Goal: Obtain resource: Obtain resource

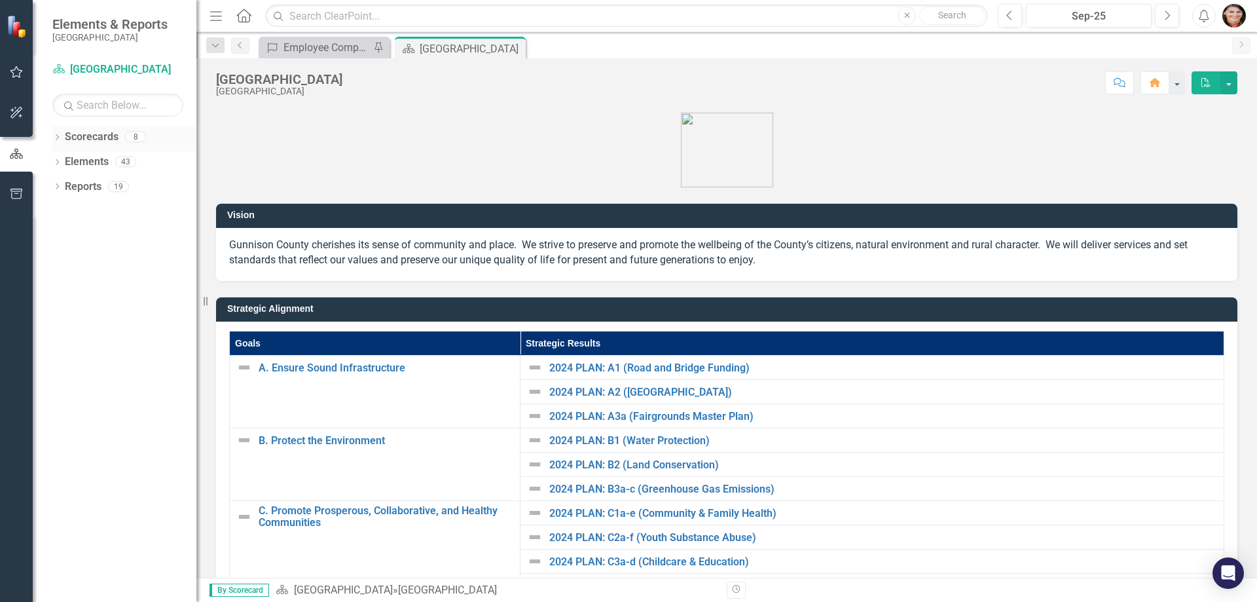
click at [56, 137] on icon "Dropdown" at bounding box center [56, 138] width 9 height 7
click at [65, 159] on icon "Dropdown" at bounding box center [64, 161] width 10 height 8
click at [77, 190] on icon "Dropdown" at bounding box center [77, 186] width 10 height 8
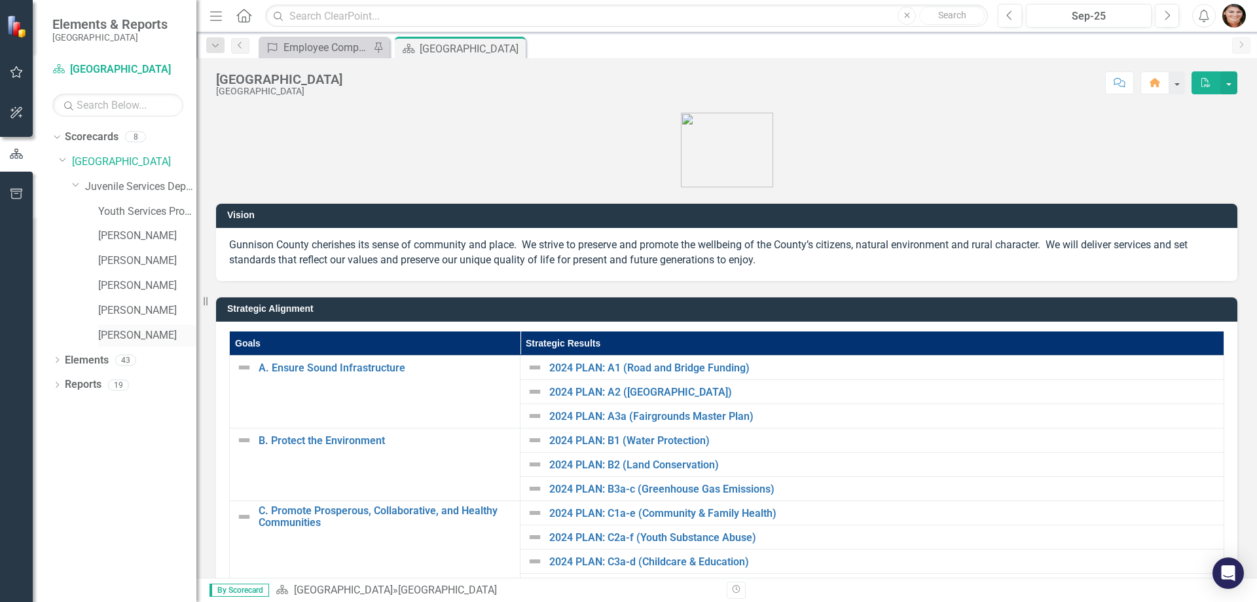
click at [130, 340] on link "[PERSON_NAME]" at bounding box center [147, 335] width 98 height 15
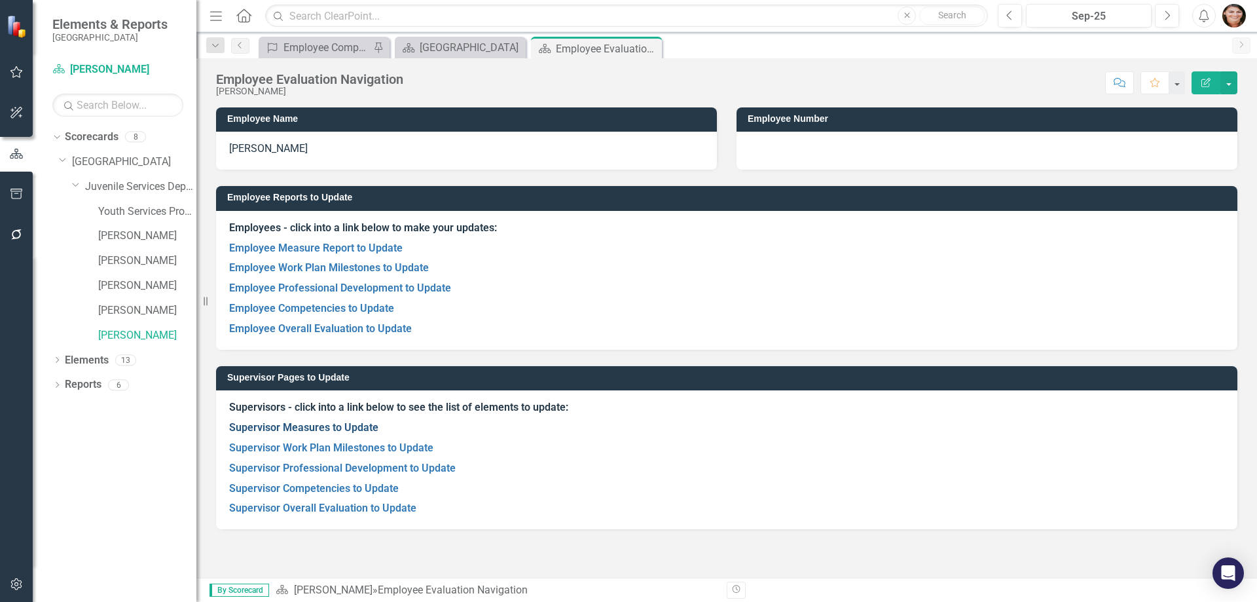
click at [303, 431] on link "Supervisor Measures to Update" at bounding box center [303, 427] width 149 height 12
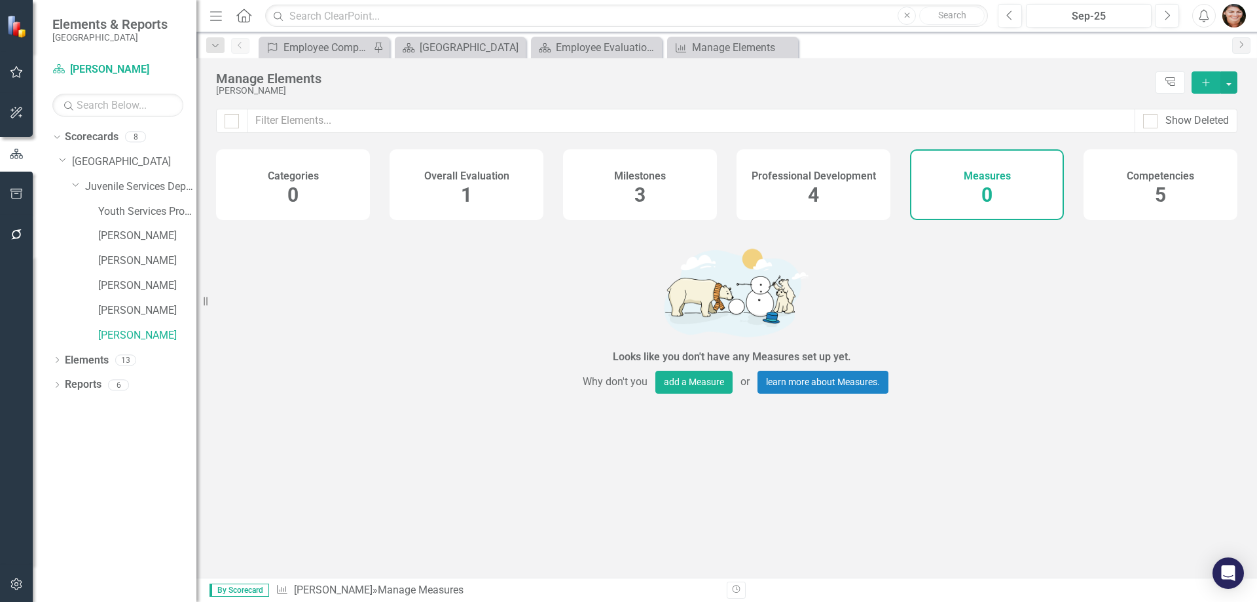
click at [505, 187] on div "Overall Evaluation 1" at bounding box center [467, 184] width 154 height 71
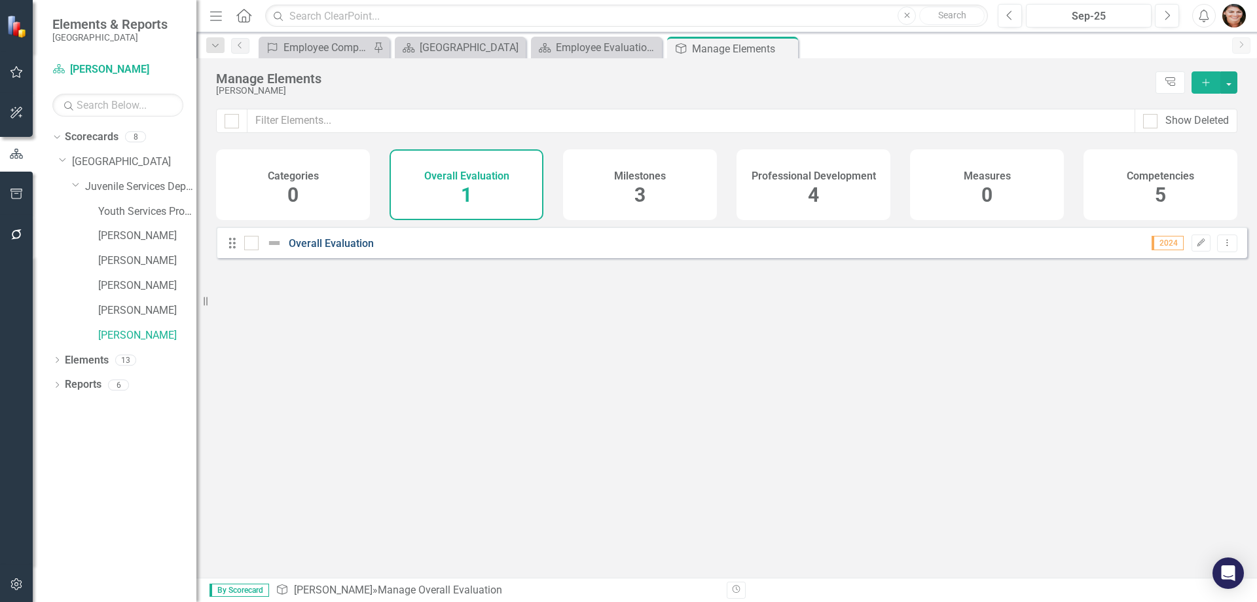
click at [335, 249] on link "Overall Evaluation" at bounding box center [331, 243] width 85 height 12
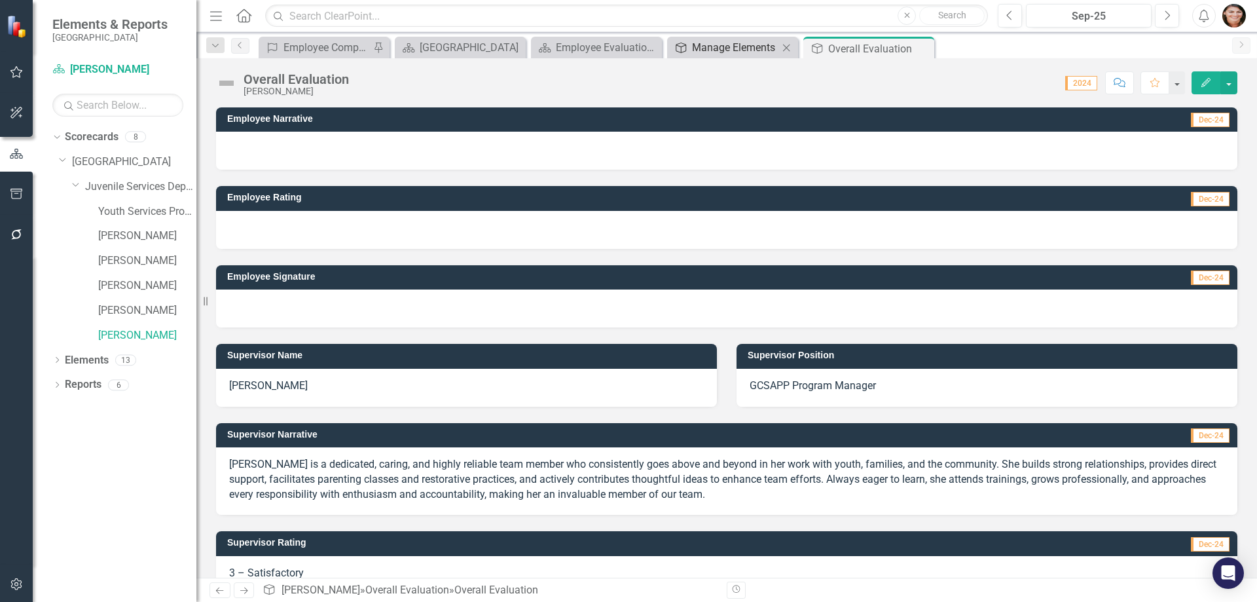
click at [729, 51] on div "Manage Elements" at bounding box center [735, 47] width 86 height 16
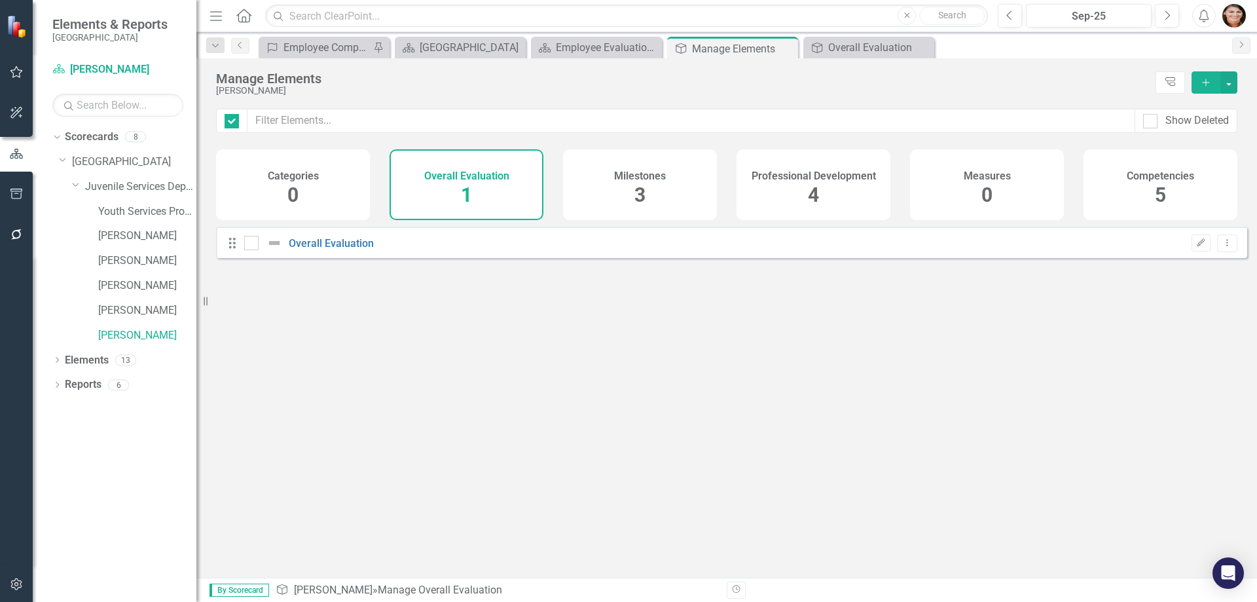
checkbox input "false"
click at [648, 191] on div "Milestones 3" at bounding box center [640, 184] width 154 height 71
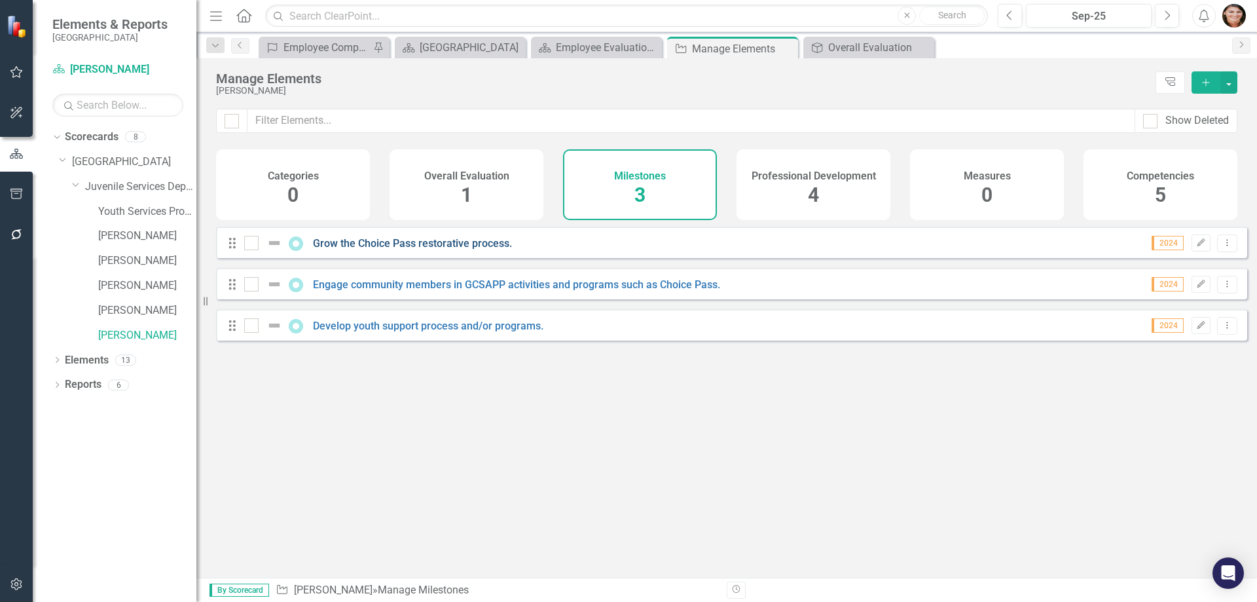
click at [396, 249] on link "Grow the Choice Pass restorative process." at bounding box center [412, 243] width 199 height 12
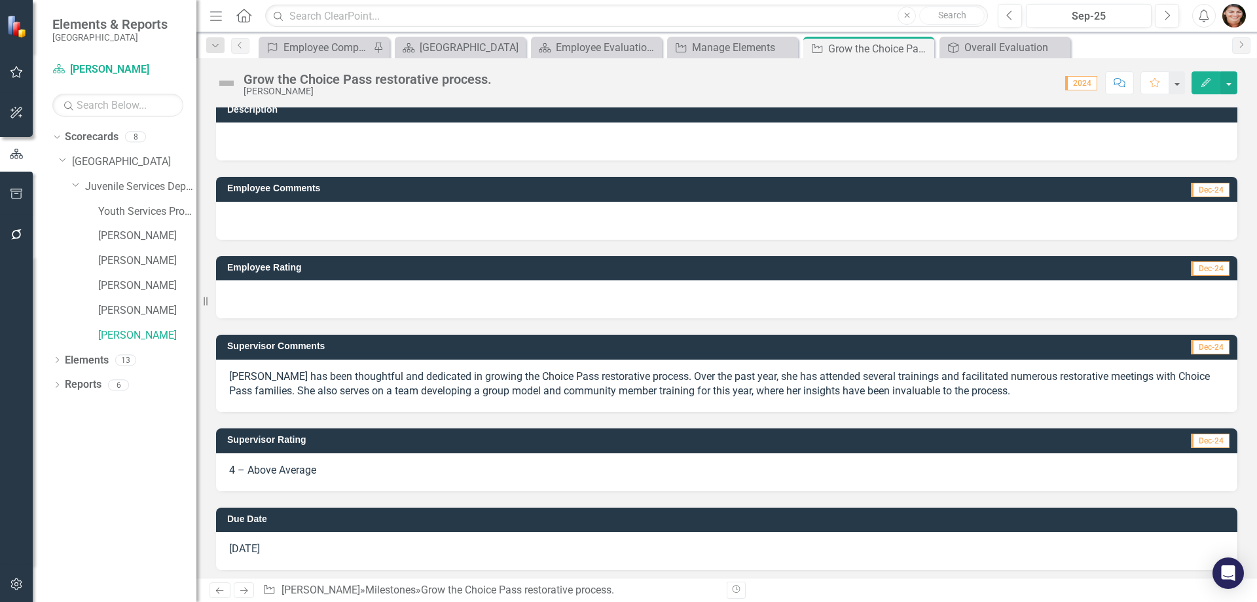
scroll to position [14, 0]
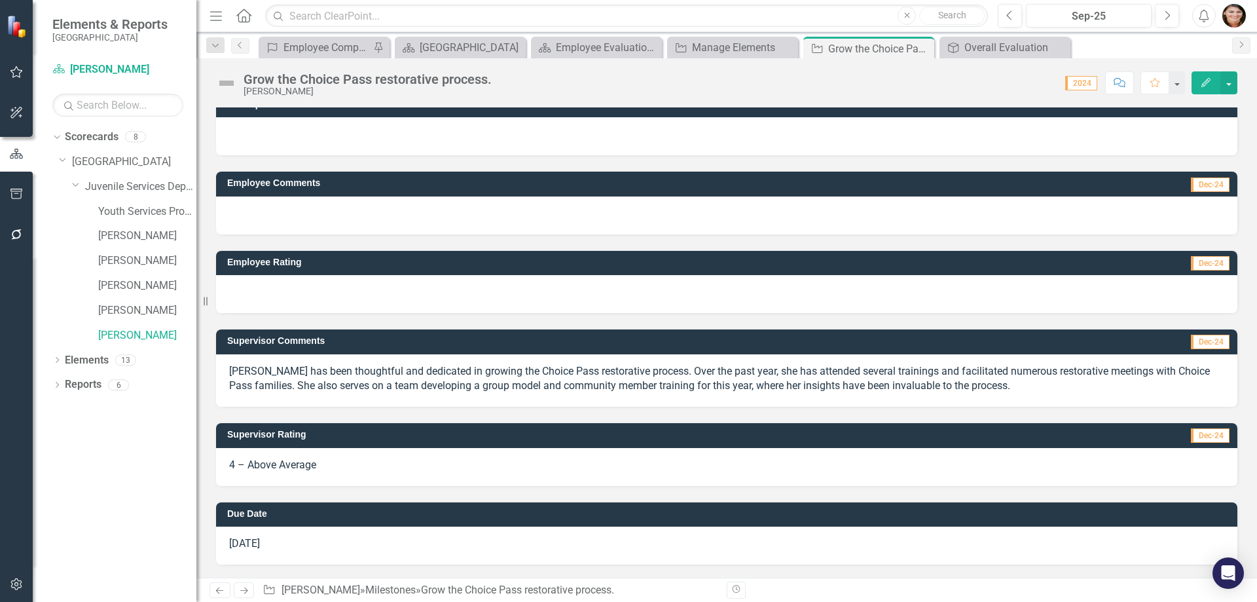
click at [314, 198] on div at bounding box center [727, 215] width 1022 height 38
click at [347, 209] on div at bounding box center [727, 215] width 1022 height 38
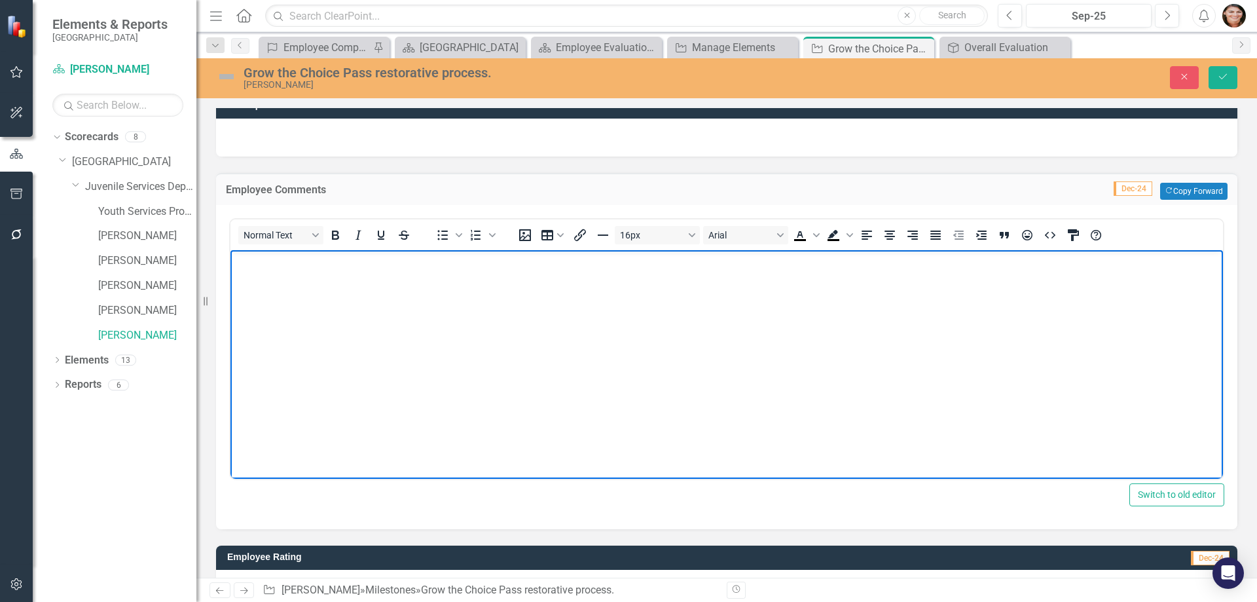
click at [293, 304] on body "Rich Text Area. Press ALT-0 for help." at bounding box center [727, 347] width 993 height 196
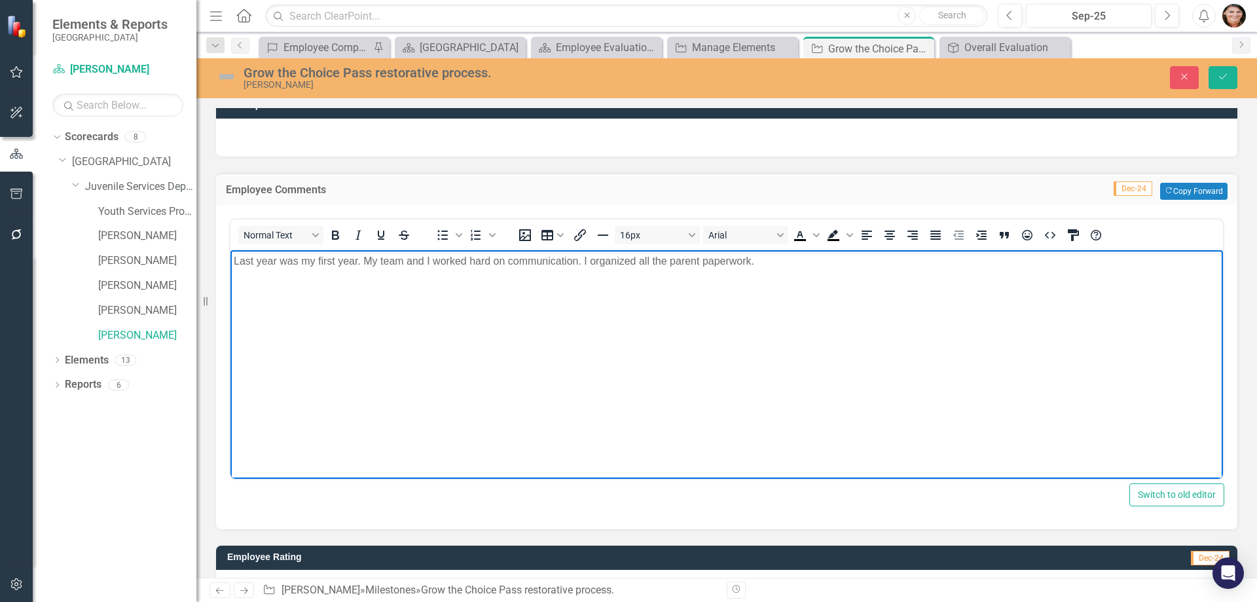
click at [576, 262] on p "Last year was my first year. My team and I worked hard on communication. I orga…" at bounding box center [727, 261] width 986 height 16
click at [581, 260] on p "Last year was my first year. My team and I worked hard on communication. I orga…" at bounding box center [727, 261] width 986 height 16
drag, startPoint x: 703, startPoint y: 265, endPoint x: 695, endPoint y: 297, distance: 32.6
click at [664, 323] on body "Last year was my first year. My team and I worked hard on communication. I took…" at bounding box center [727, 347] width 993 height 196
click at [718, 262] on p "Last year was my first year. My team and I worked hard on communication. I took…" at bounding box center [727, 261] width 986 height 16
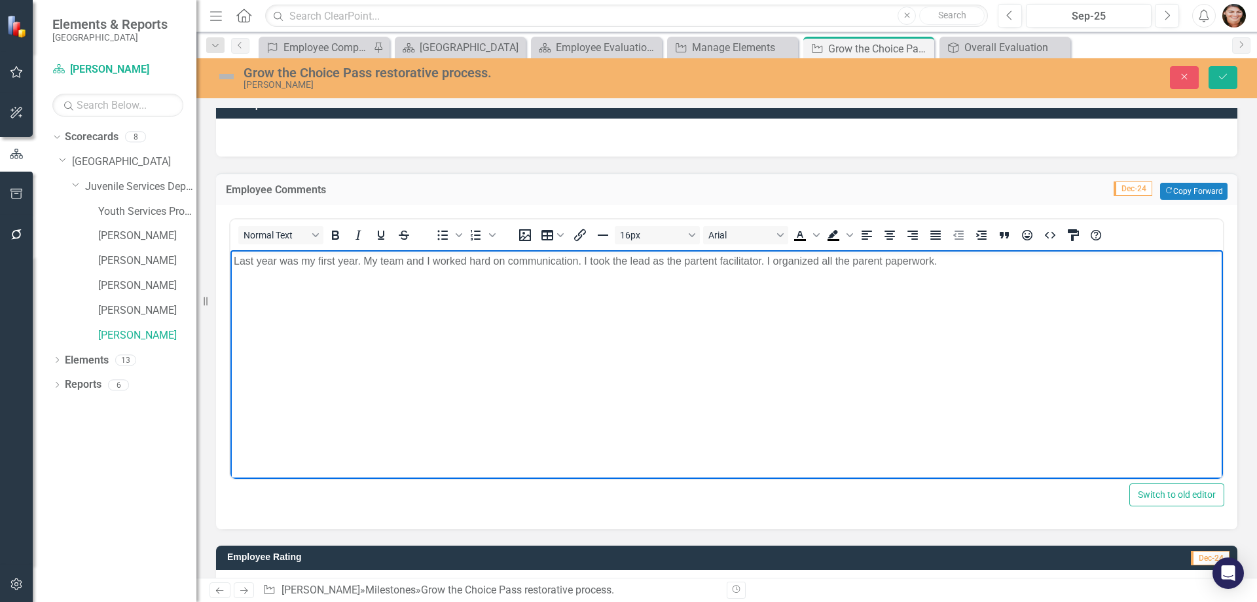
click at [709, 289] on body "Last year was my first year. My team and I worked hard on communication. I took…" at bounding box center [727, 347] width 993 height 196
drag, startPoint x: 579, startPoint y: 263, endPoint x: 586, endPoint y: 263, distance: 7.2
click at [579, 263] on p "Last year was my first year. My team and I worked hard on communication. I took…" at bounding box center [727, 261] width 986 height 16
click at [658, 262] on p "Last year was my first year. My team and I worked hard on communication and the…" at bounding box center [727, 261] width 986 height 16
click at [293, 272] on p "Last year was my first year. My team and I worked hard on communication and the…" at bounding box center [727, 268] width 986 height 31
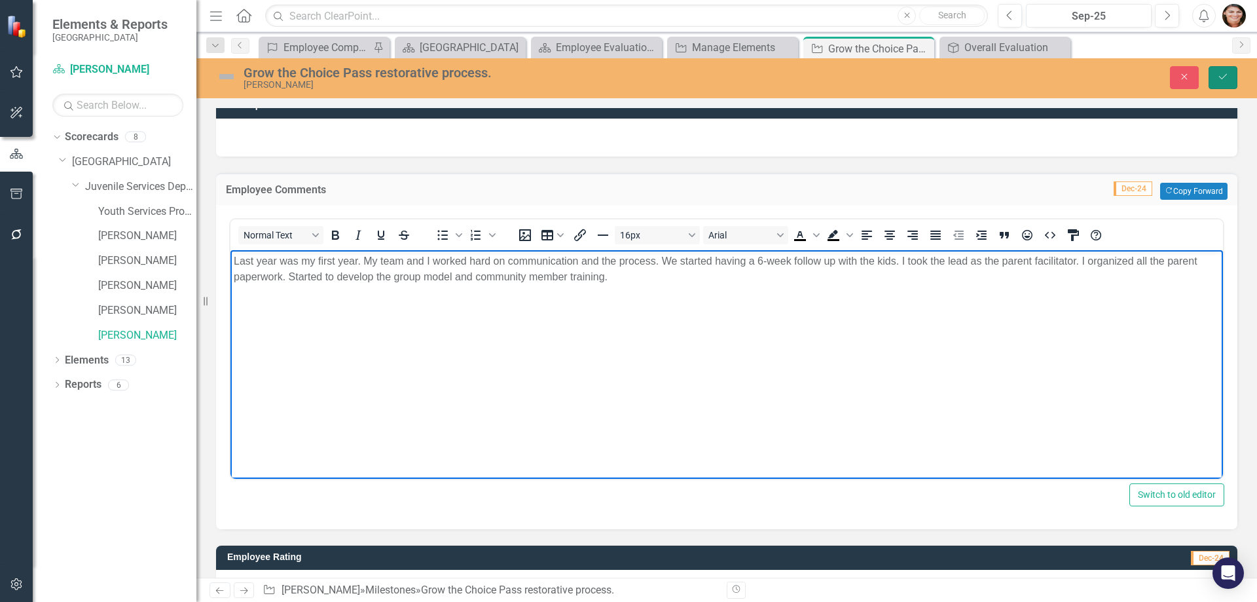
click at [1225, 81] on icon "Save" at bounding box center [1223, 76] width 12 height 9
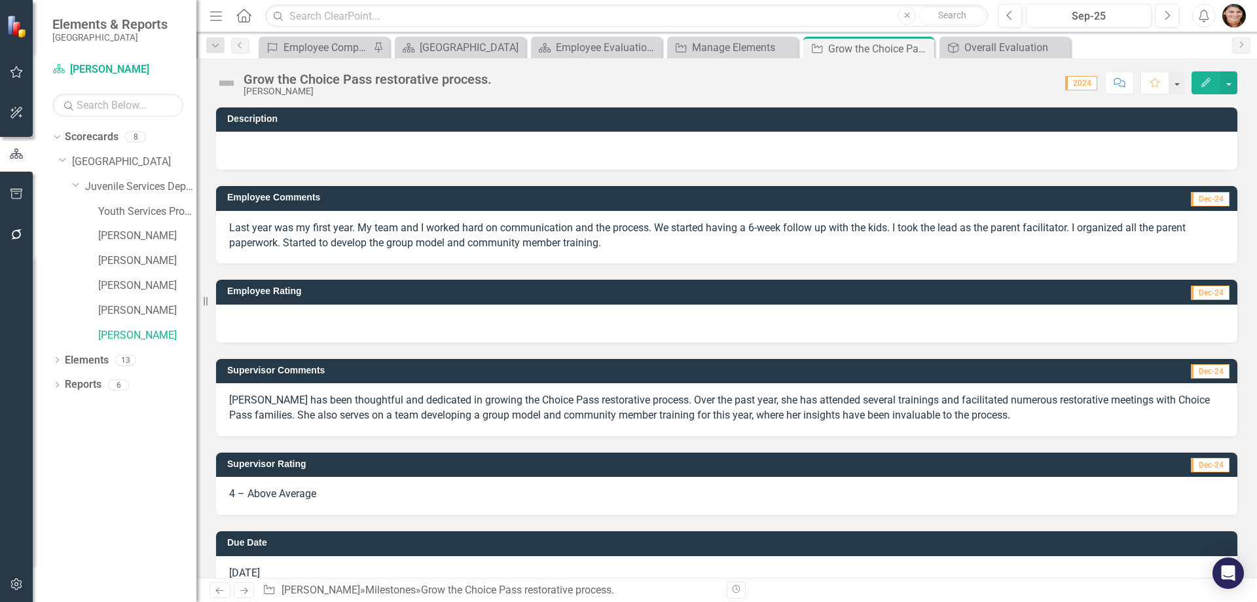
click at [583, 314] on div at bounding box center [727, 324] width 1022 height 38
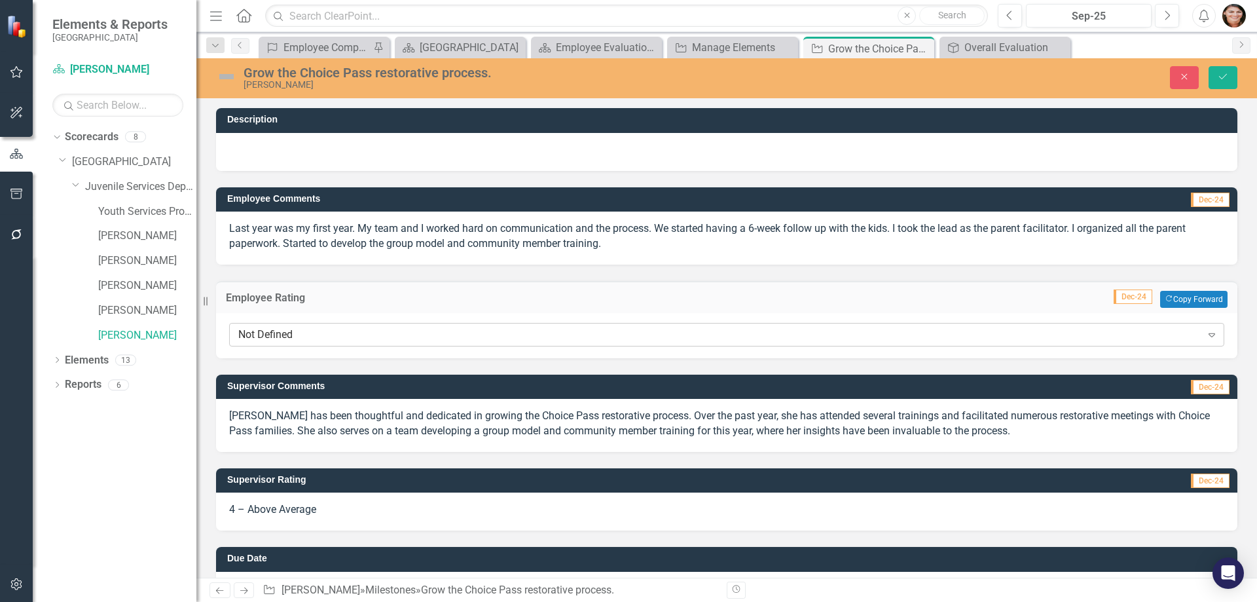
click at [572, 342] on div "Not Defined Expand" at bounding box center [726, 335] width 995 height 24
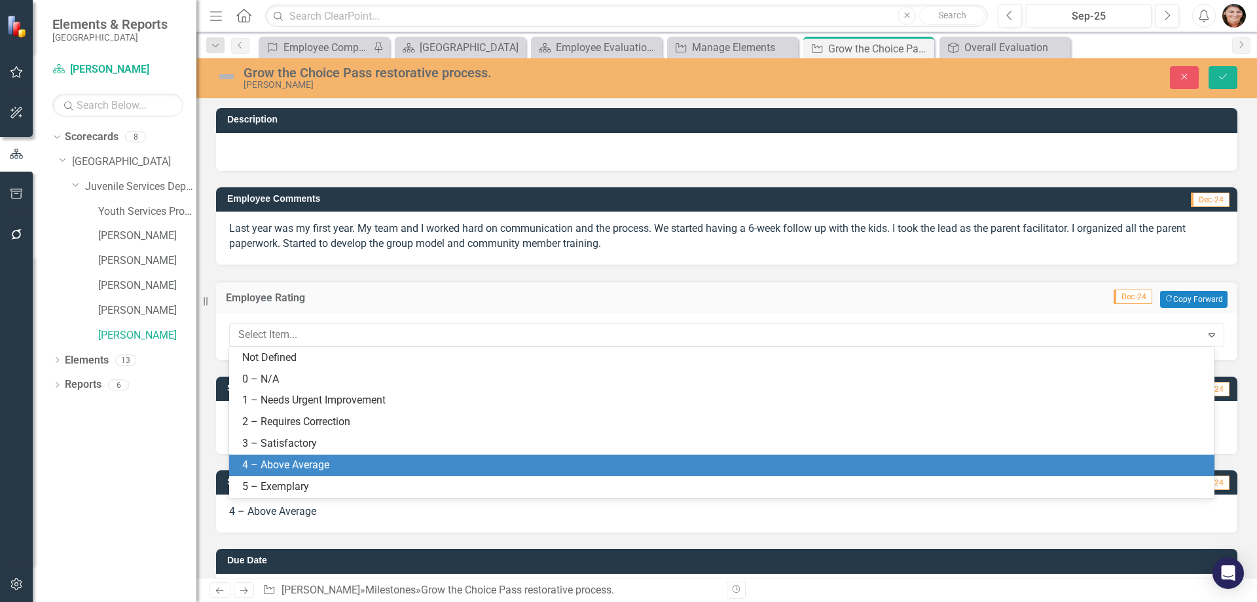
click at [445, 462] on div "4 – Above Average" at bounding box center [724, 465] width 965 height 15
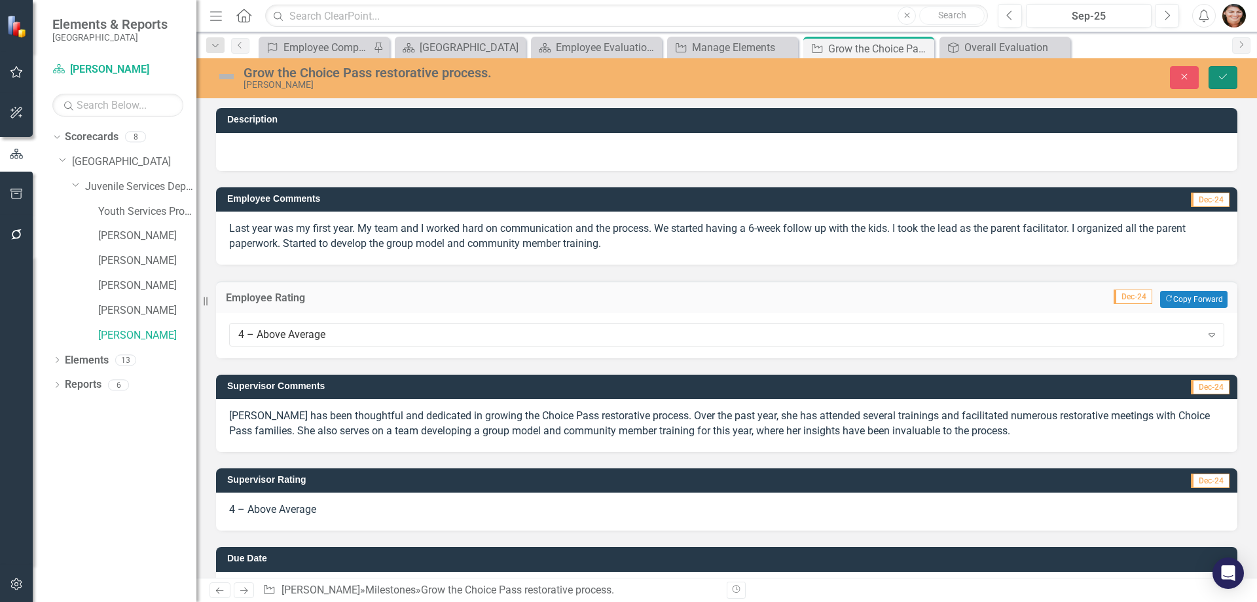
click at [1218, 75] on icon "Save" at bounding box center [1223, 76] width 12 height 9
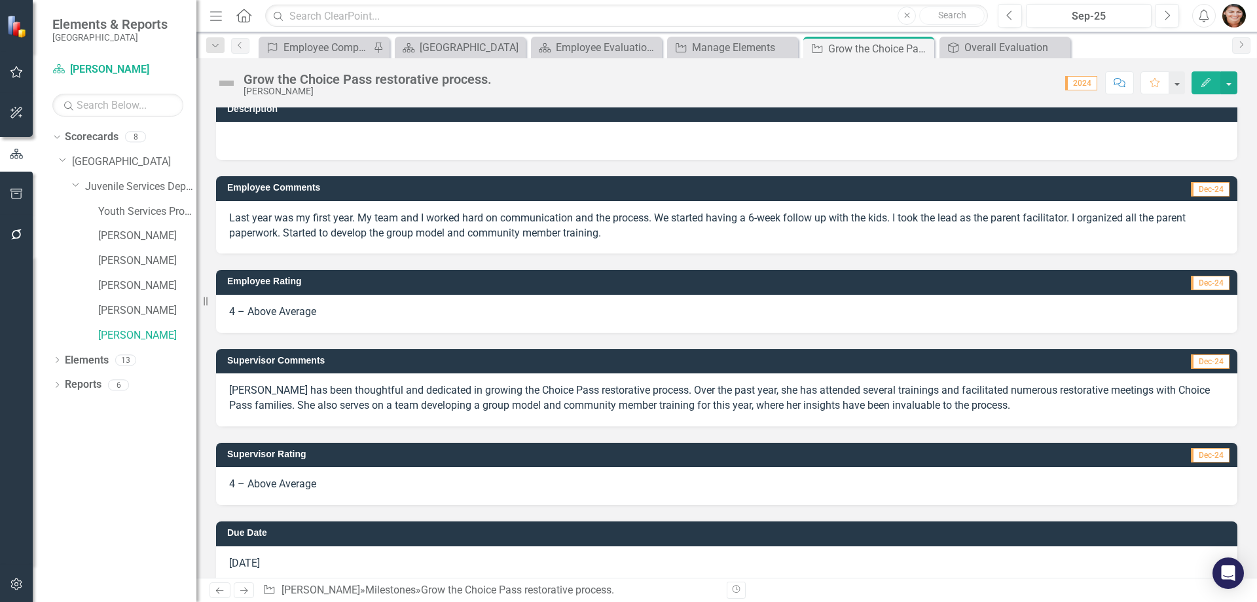
scroll to position [0, 0]
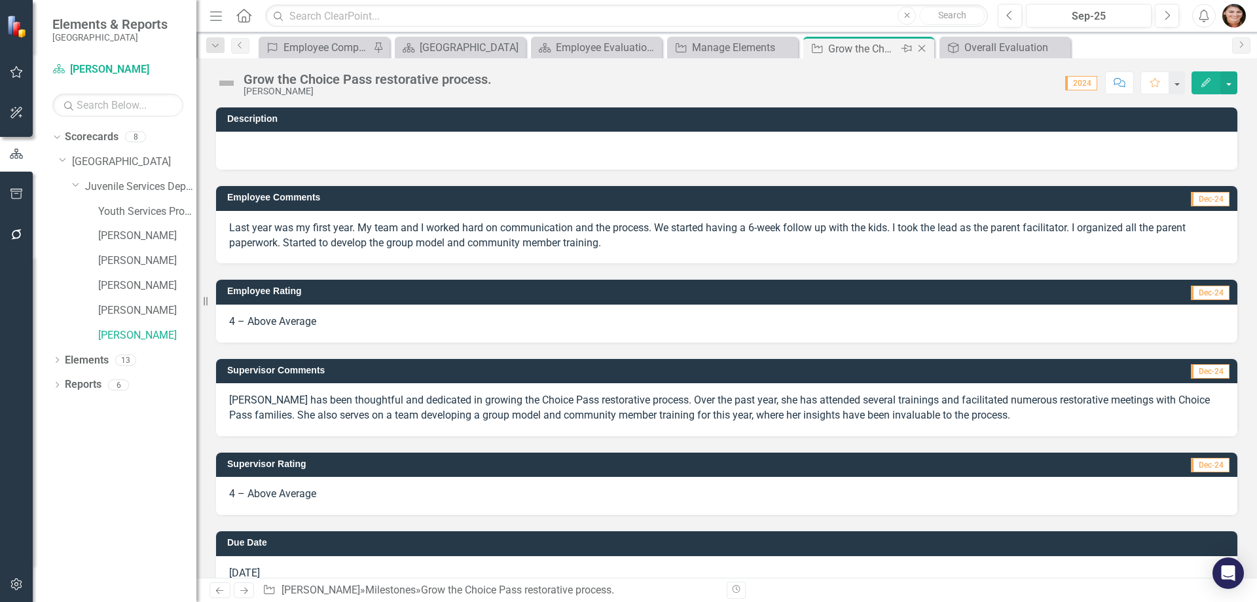
click at [919, 48] on icon "Close" at bounding box center [921, 48] width 13 height 10
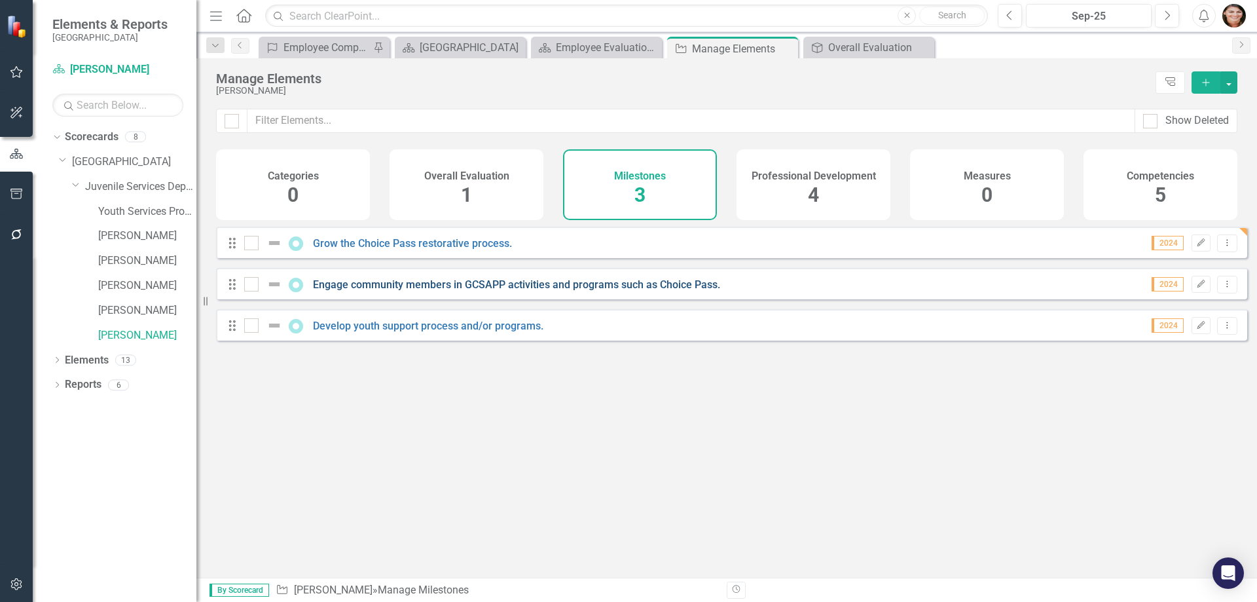
click at [389, 291] on link "Engage community members in GCSAPP activities and programs such as Choice Pass." at bounding box center [516, 284] width 407 height 12
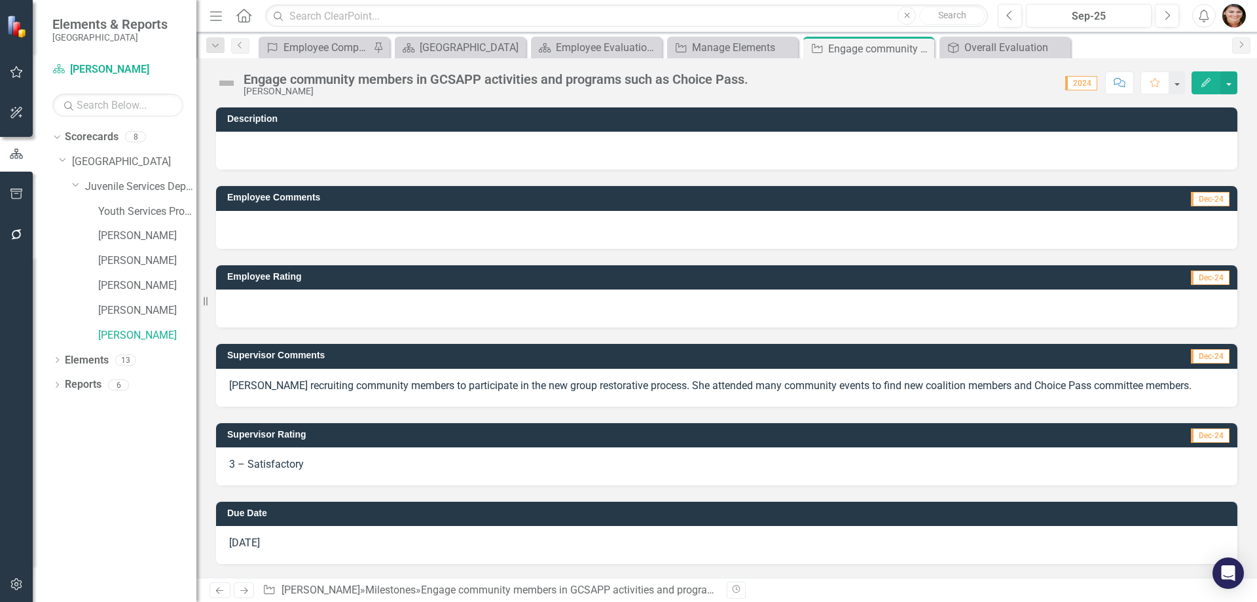
click at [314, 218] on div at bounding box center [727, 230] width 1022 height 38
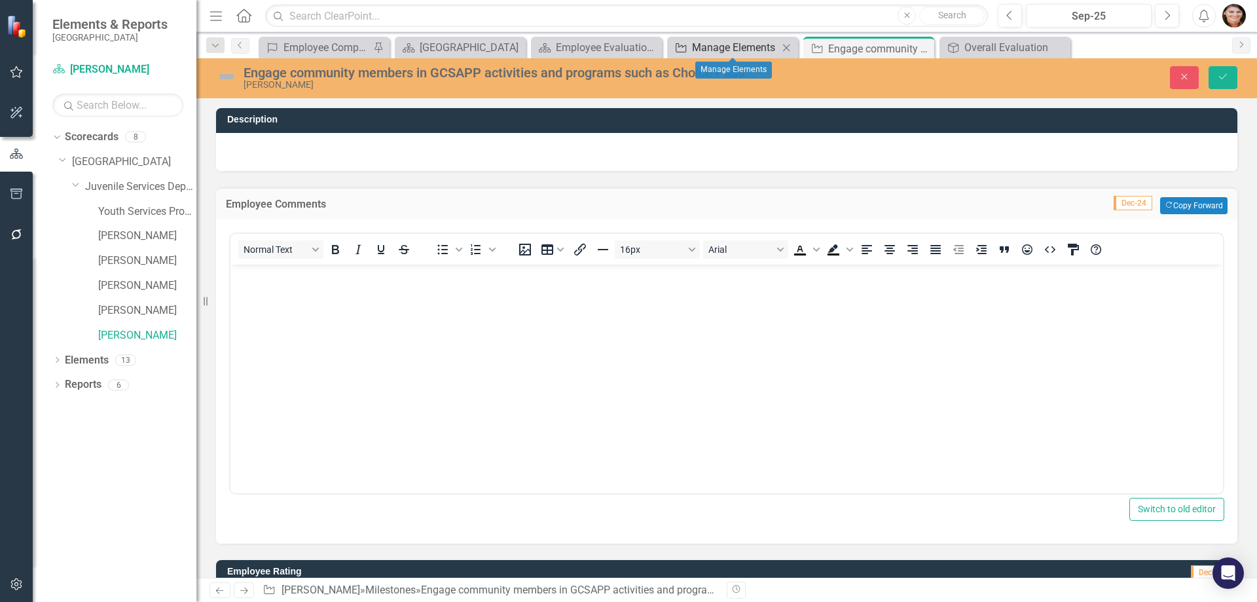
click at [688, 43] on link "Milestone Manage Elements" at bounding box center [725, 47] width 108 height 16
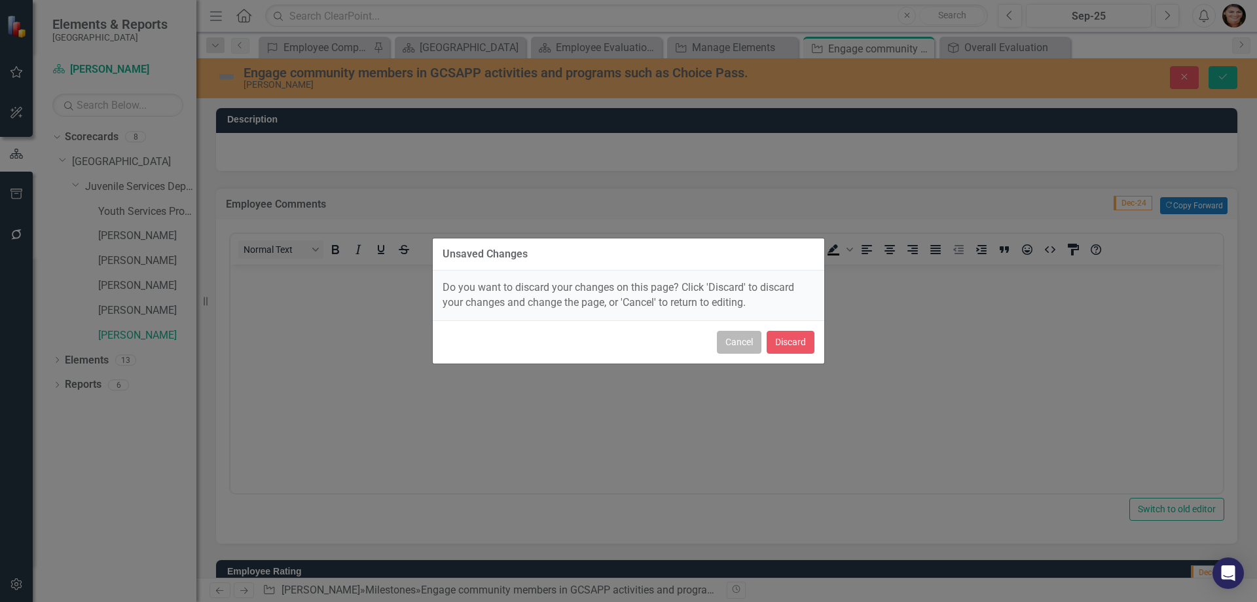
click at [736, 343] on button "Cancel" at bounding box center [739, 342] width 45 height 23
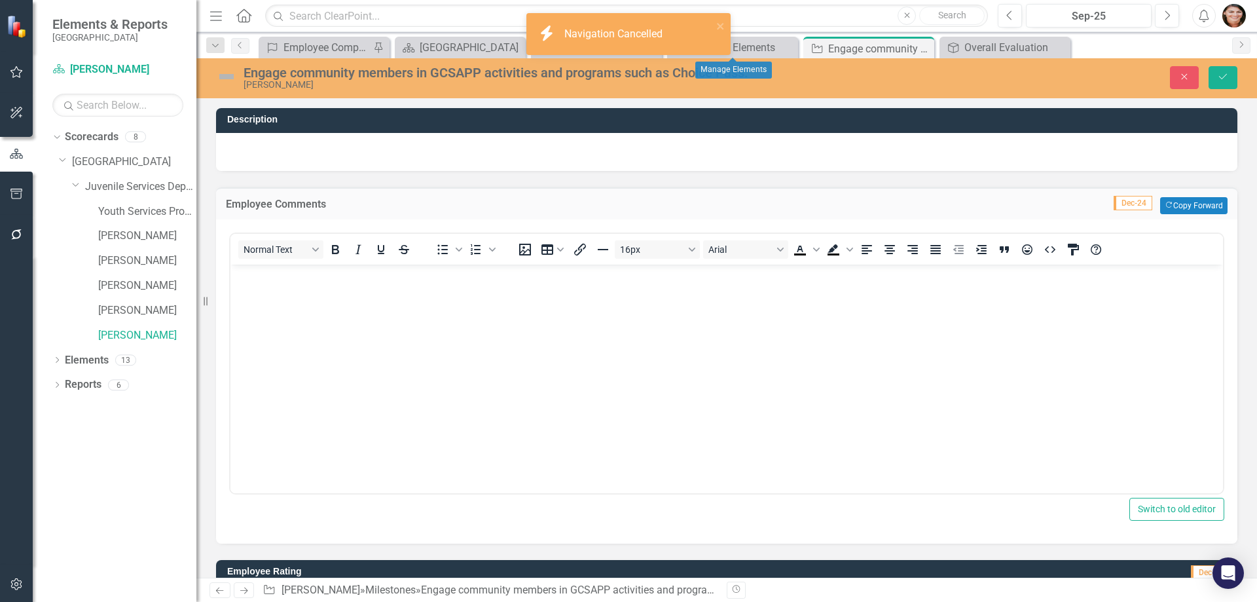
click at [622, 46] on Cancelled "icon.bolt Navigation Cancelled" at bounding box center [628, 34] width 204 height 42
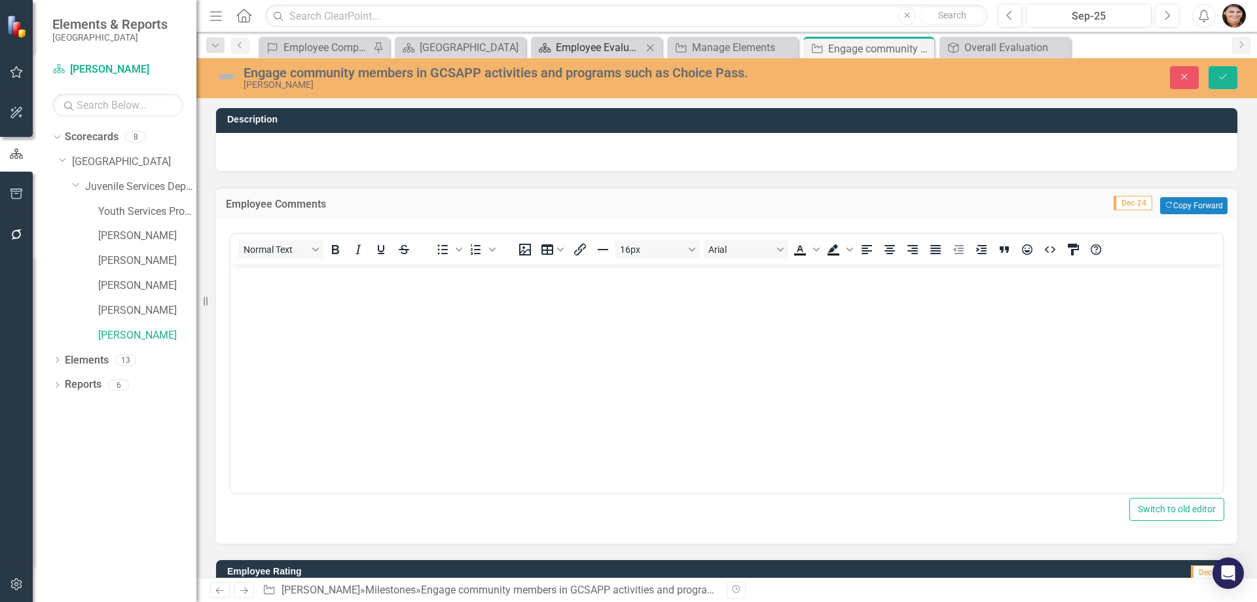
click at [619, 50] on div "Employee Evaluation Navigation" at bounding box center [599, 47] width 86 height 16
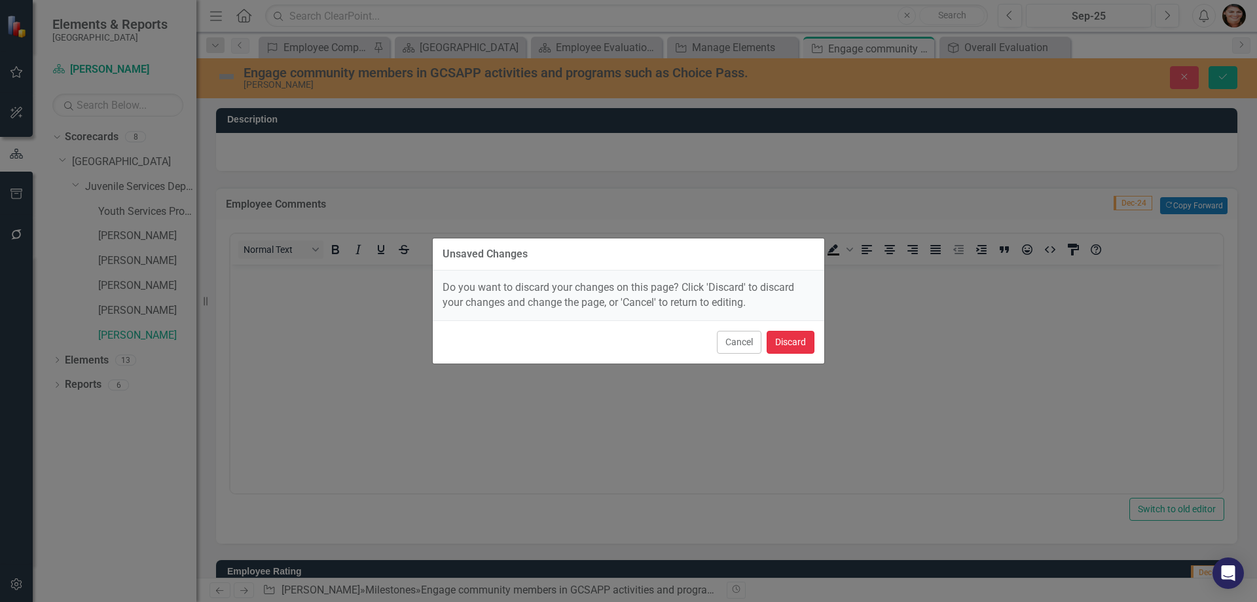
click at [786, 342] on button "Discard" at bounding box center [791, 342] width 48 height 23
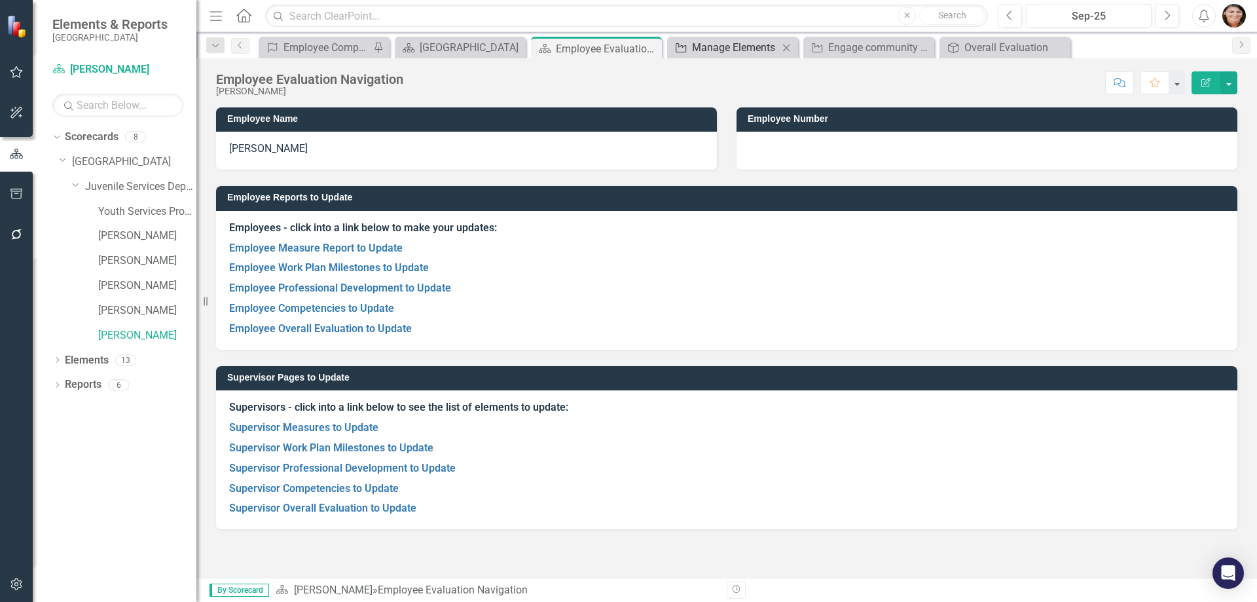
click at [694, 43] on div "Manage Elements" at bounding box center [735, 47] width 86 height 16
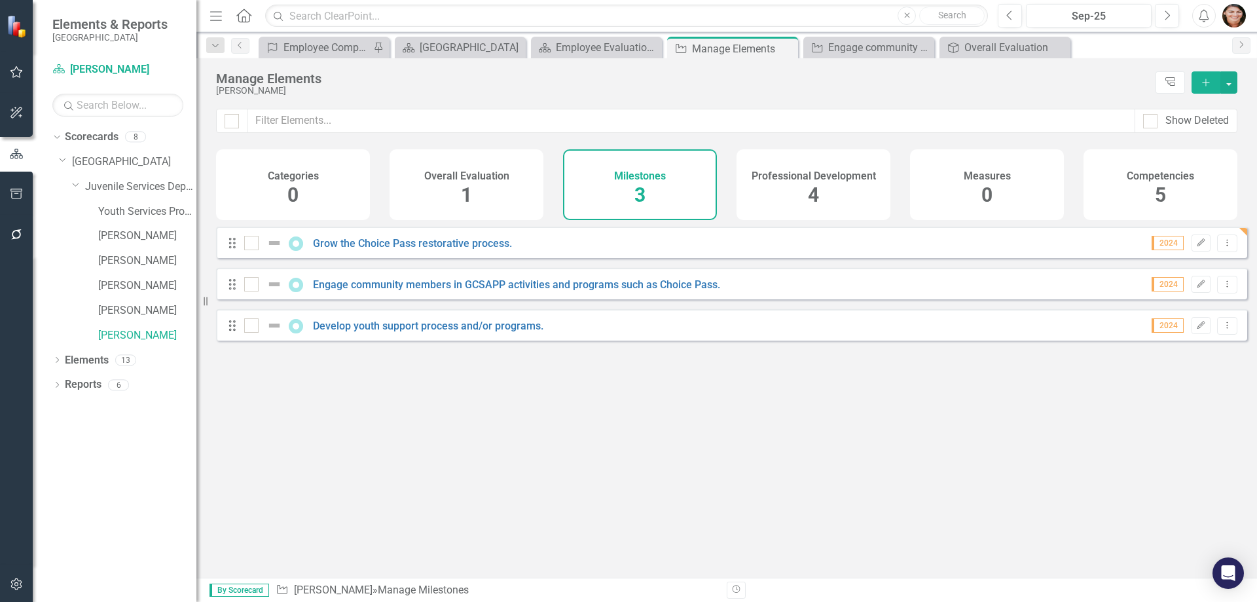
click at [819, 179] on h4 "Professional Development" at bounding box center [814, 176] width 124 height 12
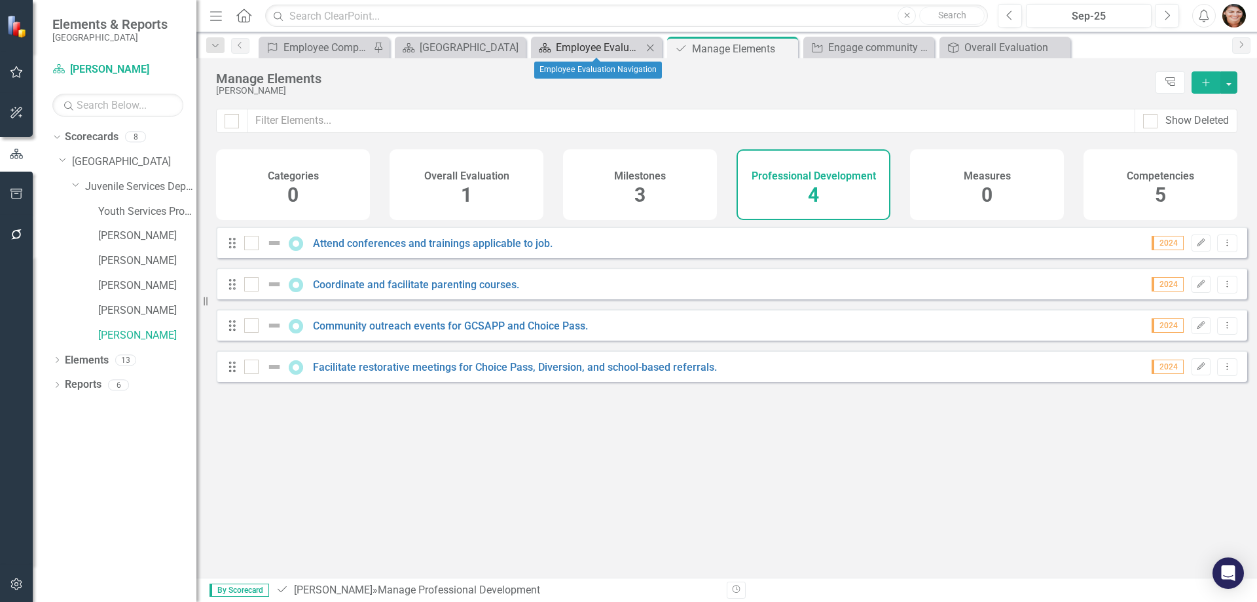
click at [593, 47] on div "Employee Evaluation Navigation" at bounding box center [599, 47] width 86 height 16
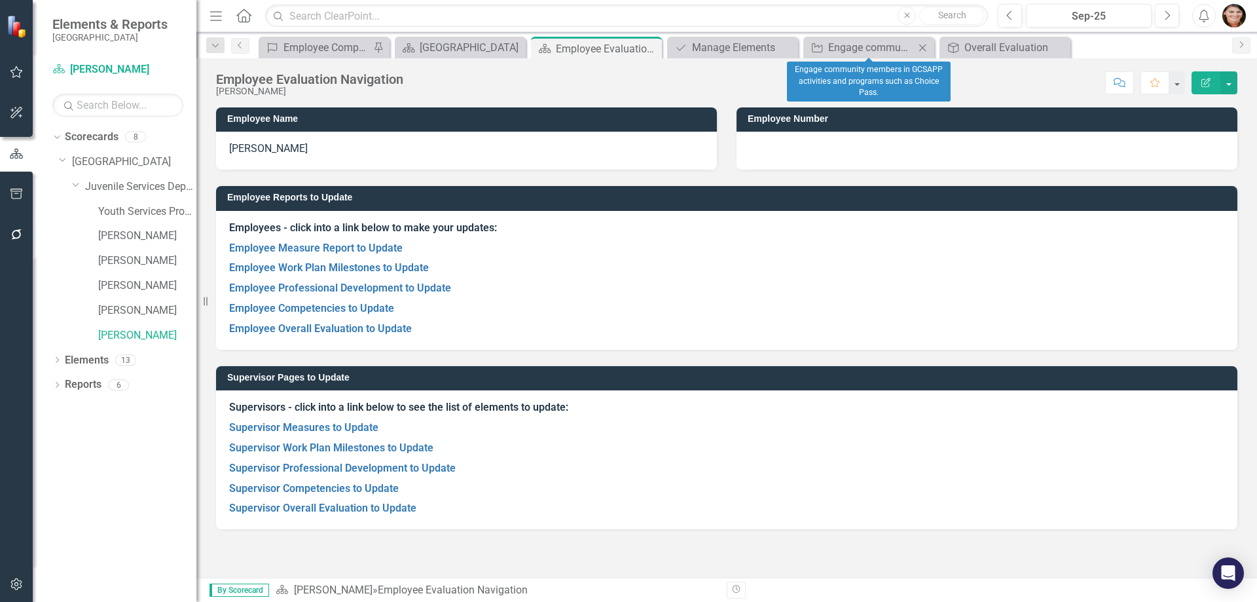
click at [860, 56] on div "Milestone Engage community members in GCSAPP activities and programs such as Ch…" at bounding box center [868, 48] width 131 height 22
click at [860, 46] on div "Engage community members in GCSAPP activities and programs such as Choice Pass." at bounding box center [871, 47] width 86 height 16
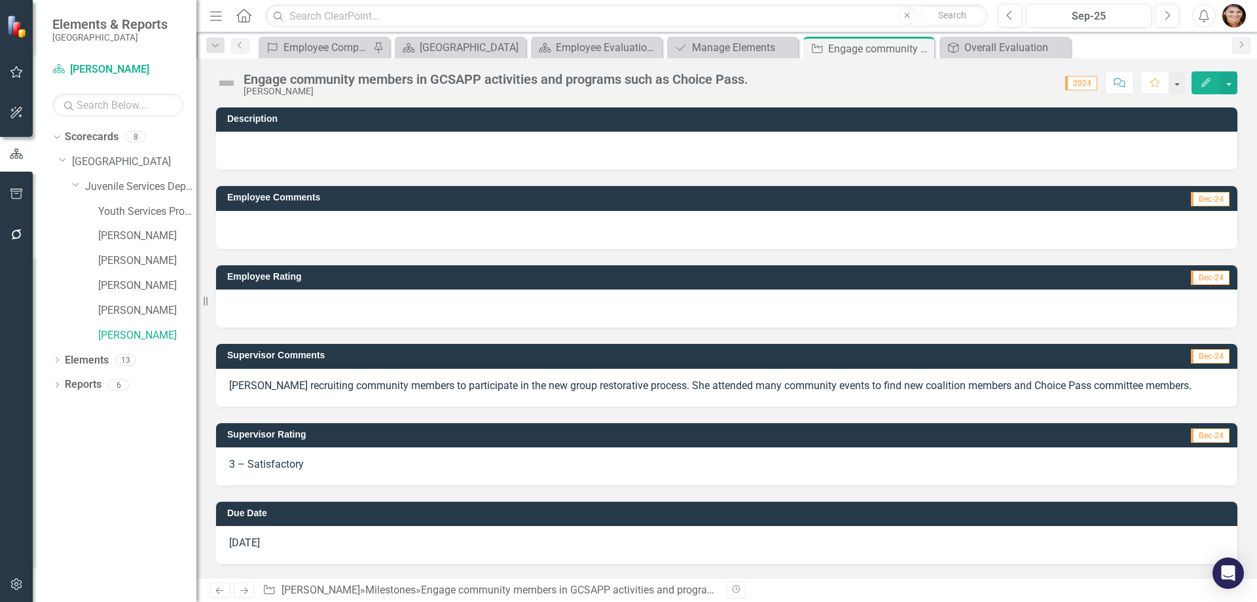
click at [296, 223] on div at bounding box center [727, 230] width 1022 height 38
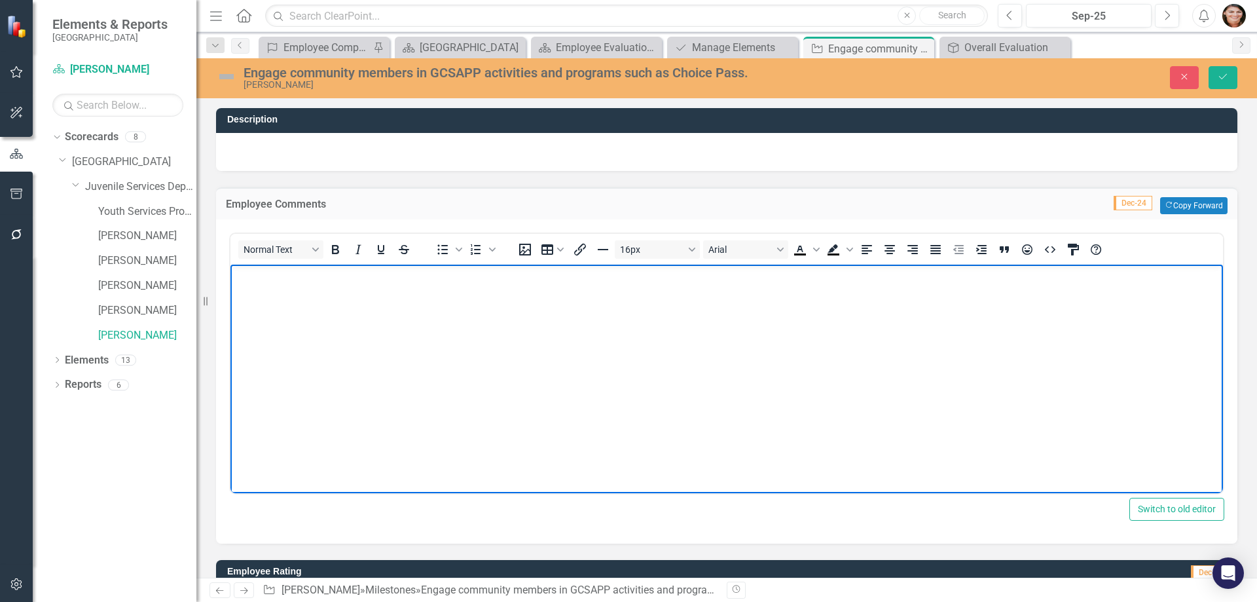
click at [299, 295] on body "Rich Text Area. Press ALT-0 for help." at bounding box center [727, 362] width 993 height 196
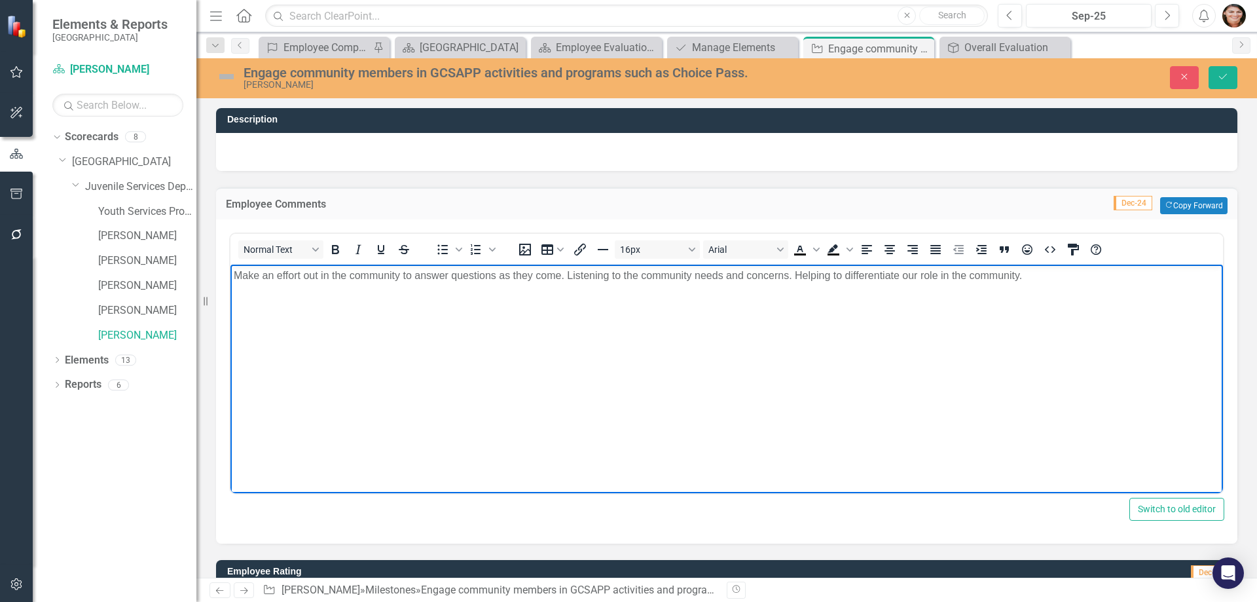
click at [1025, 275] on p "Make an effort out in the community to answer questions as they come. Listening…" at bounding box center [727, 275] width 986 height 16
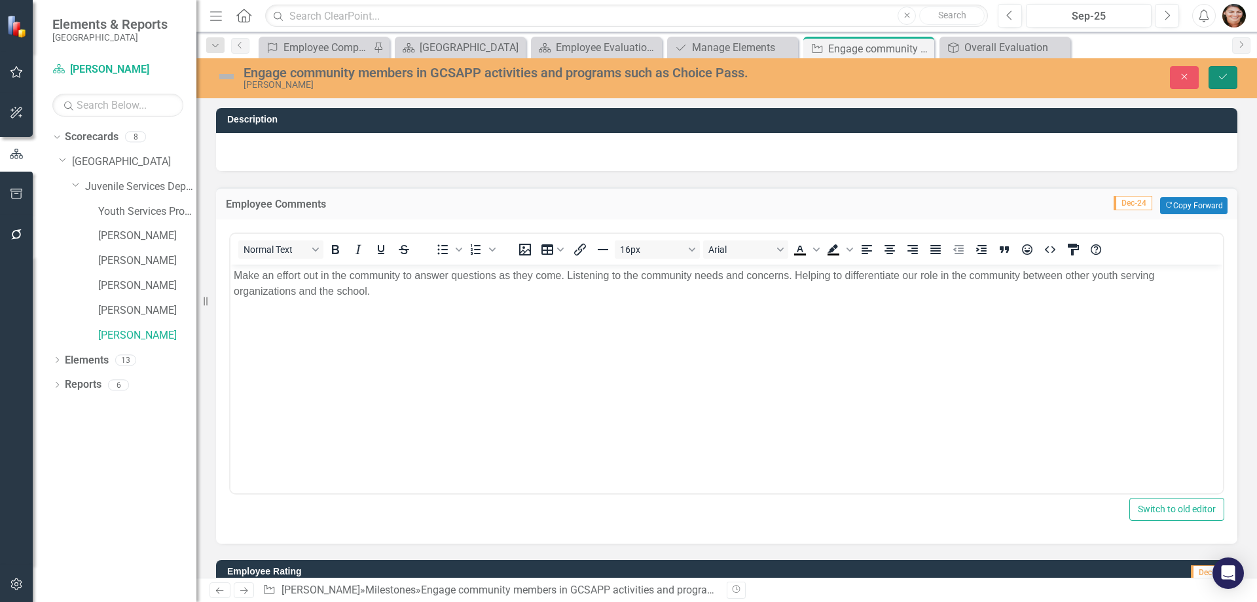
click at [1225, 79] on icon "Save" at bounding box center [1223, 76] width 12 height 9
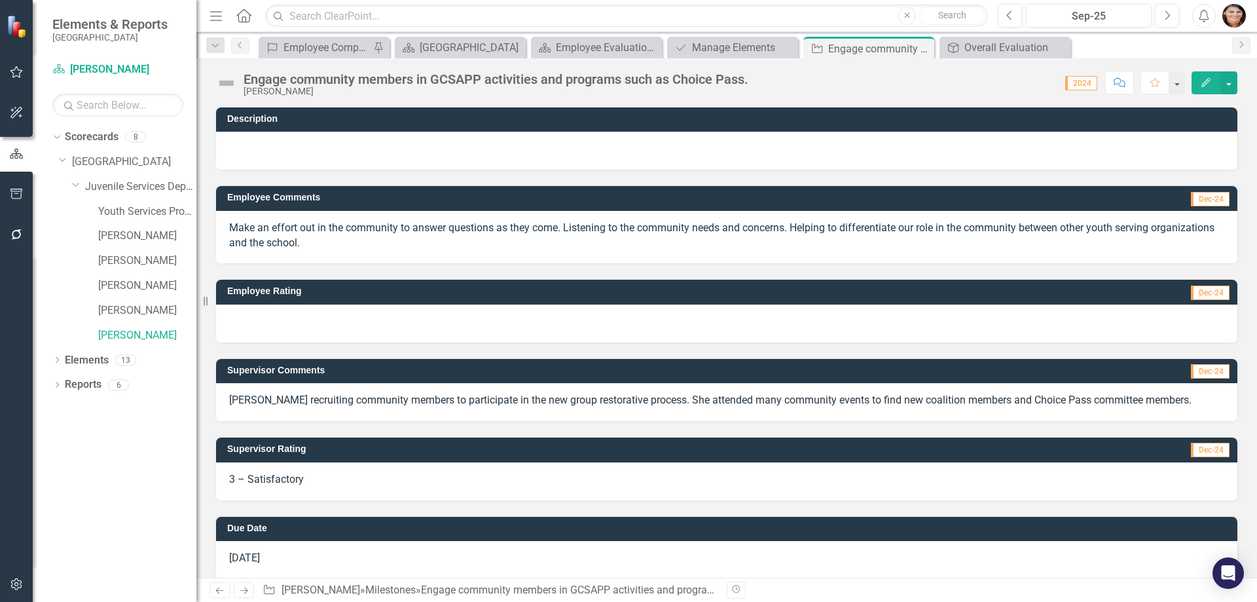
click at [297, 315] on div at bounding box center [727, 324] width 1022 height 38
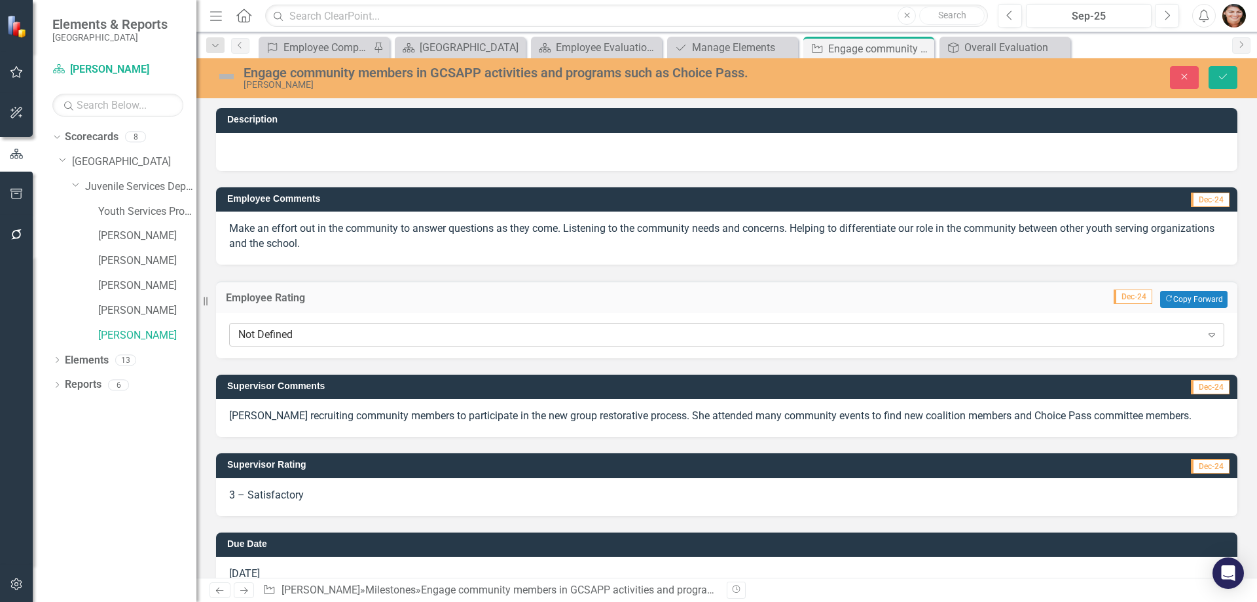
click at [411, 330] on div "Not Defined" at bounding box center [719, 334] width 963 height 15
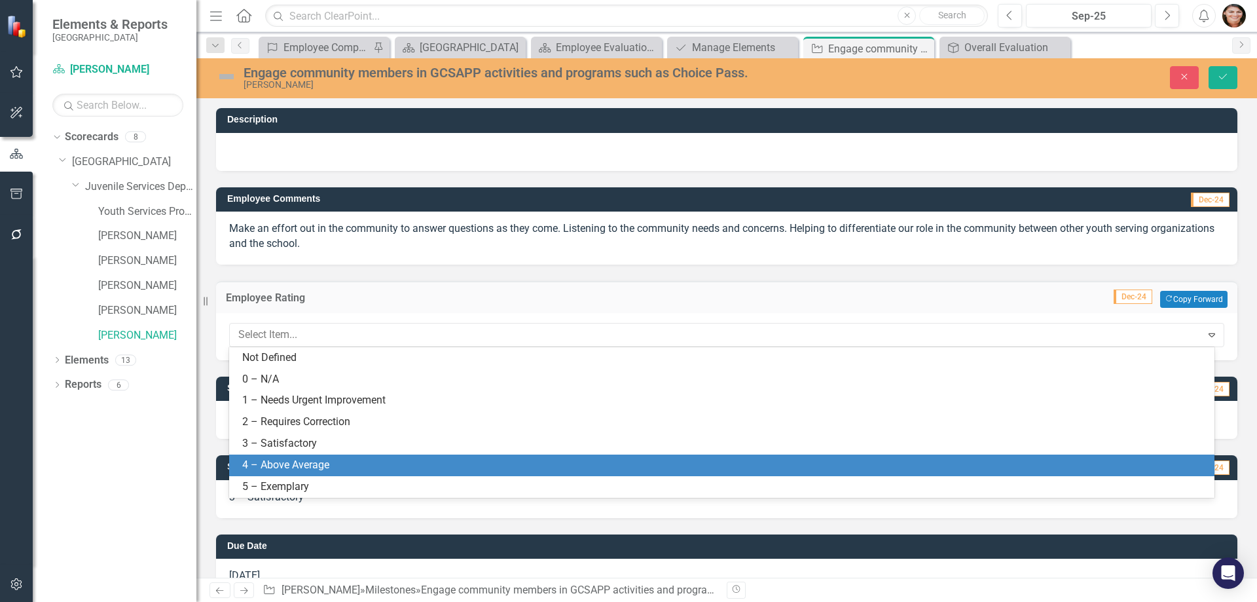
click at [296, 468] on div "4 – Above Average" at bounding box center [724, 465] width 965 height 15
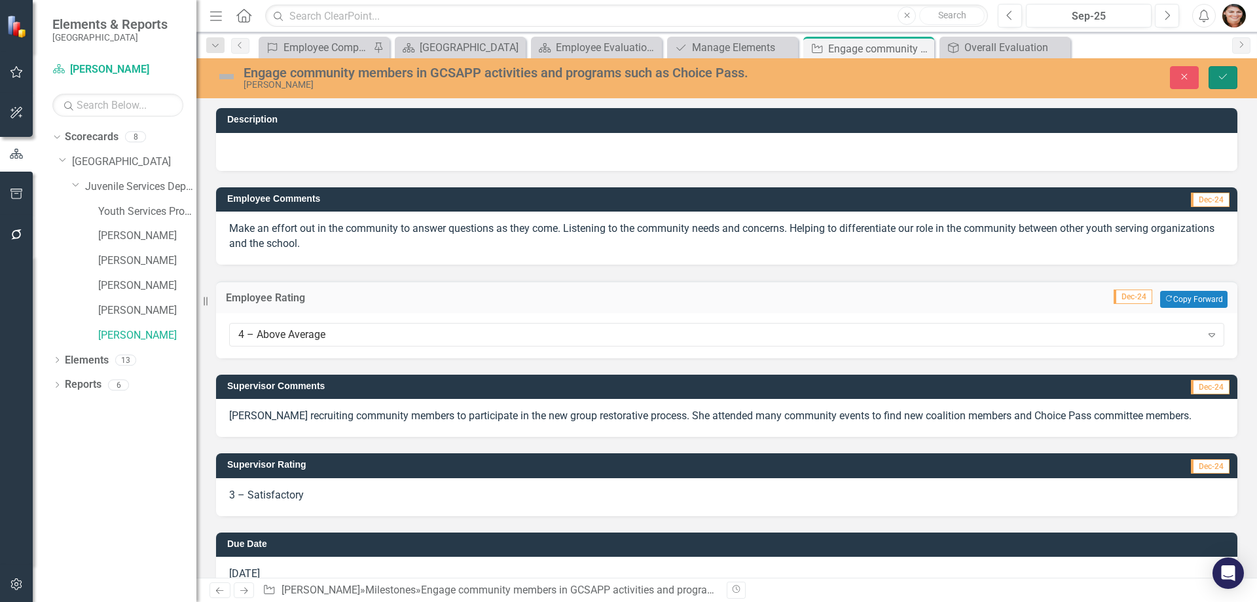
click at [1218, 75] on icon "Save" at bounding box center [1223, 76] width 12 height 9
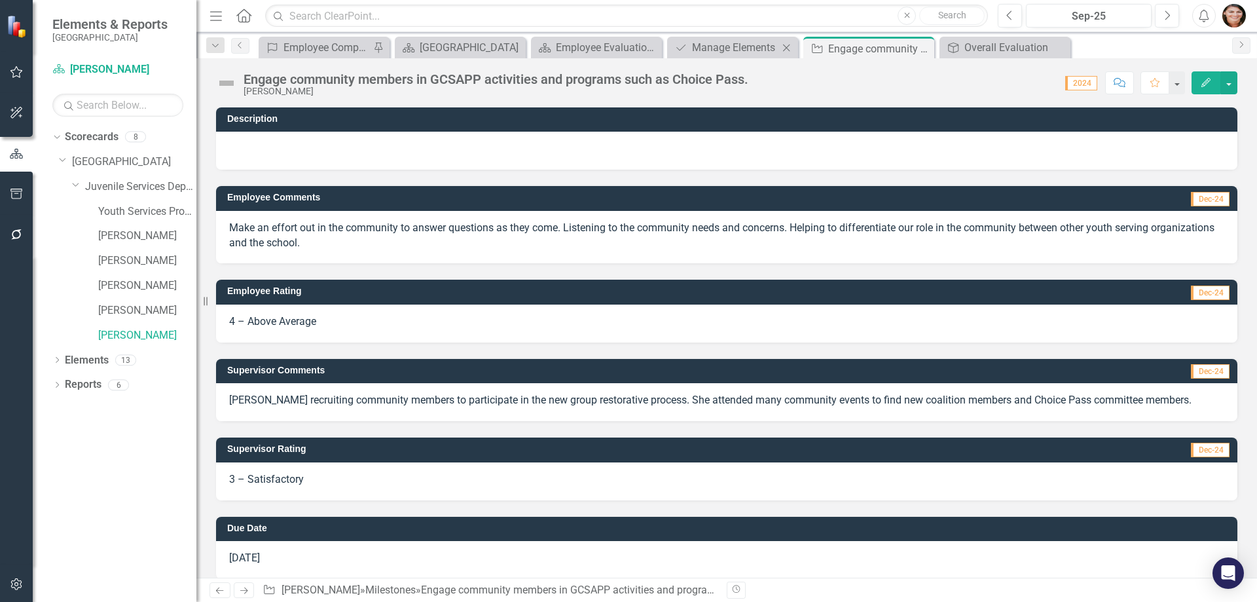
click at [732, 56] on div "Professional Development Manage Elements Close" at bounding box center [732, 48] width 131 height 22
click at [731, 50] on div "Manage Elements" at bounding box center [735, 47] width 86 height 16
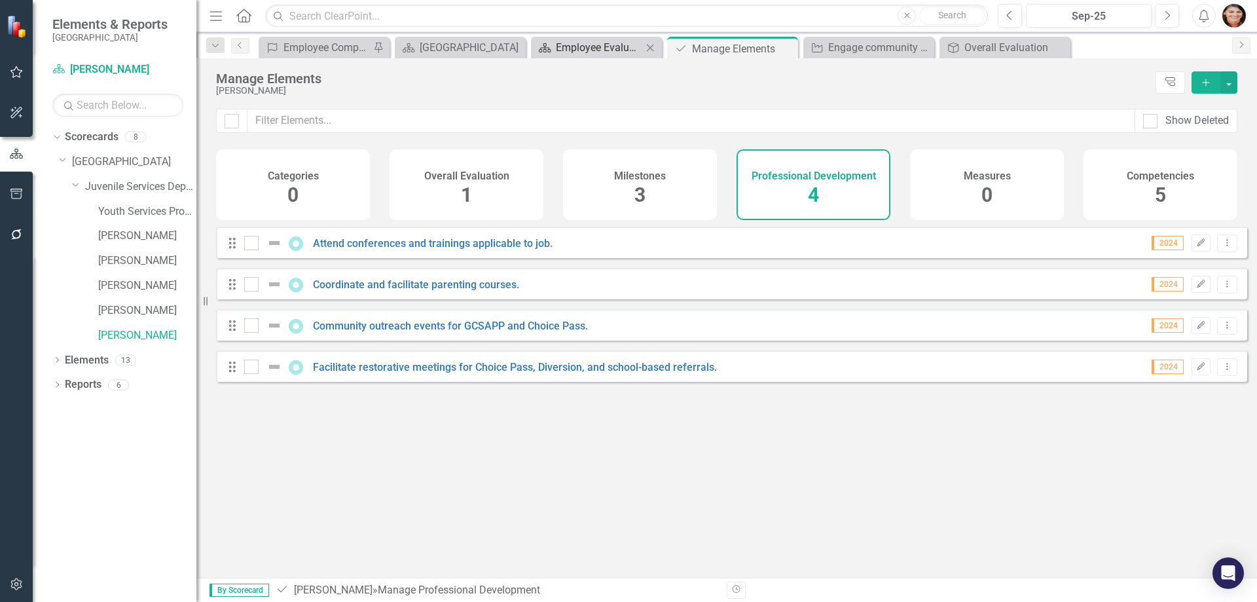
click at [605, 52] on div "Employee Evaluation Navigation" at bounding box center [599, 47] width 86 height 16
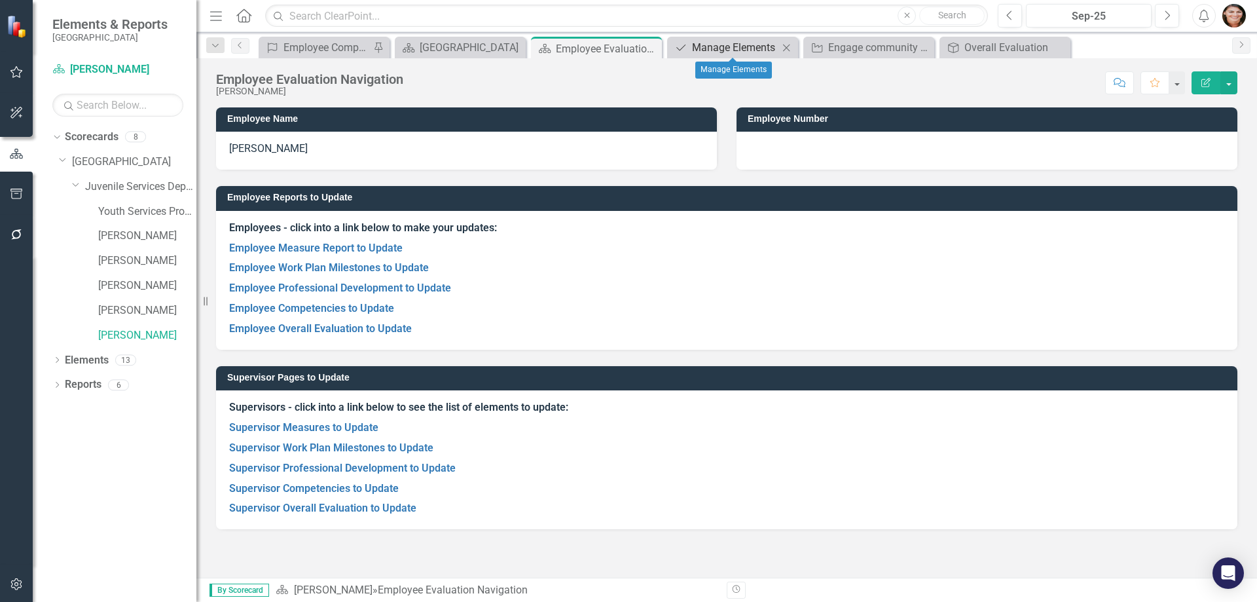
click at [762, 45] on div "Manage Elements" at bounding box center [735, 47] width 86 height 16
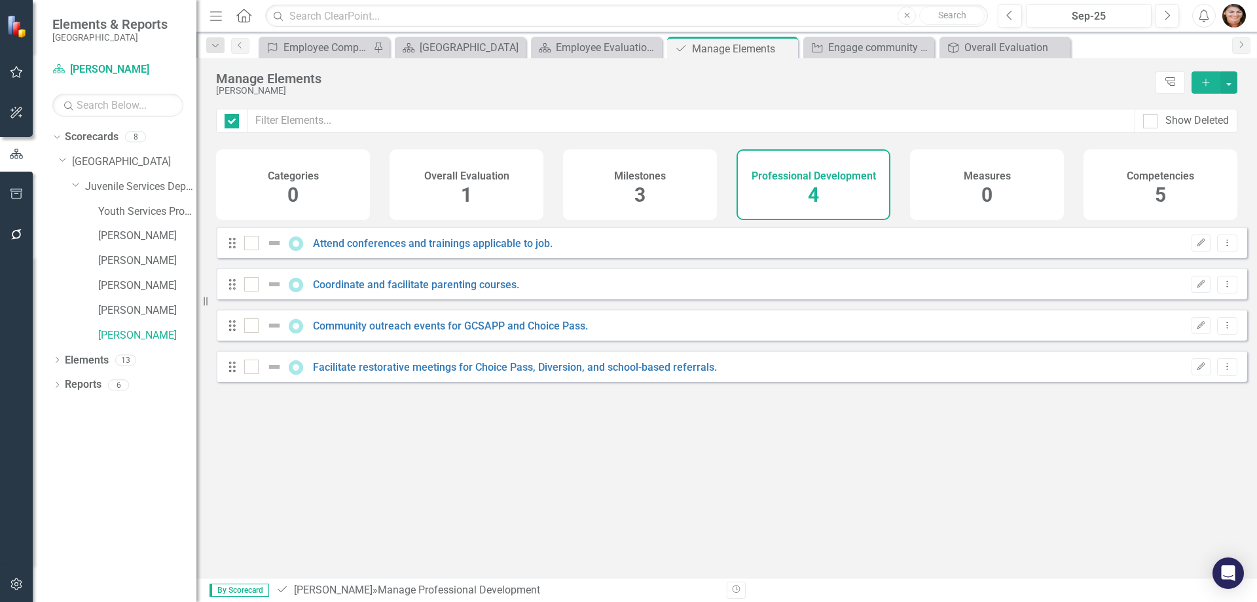
checkbox input "false"
click at [855, 41] on div "Engage community members in GCSAPP activities and programs such as Choice Pass." at bounding box center [871, 47] width 86 height 16
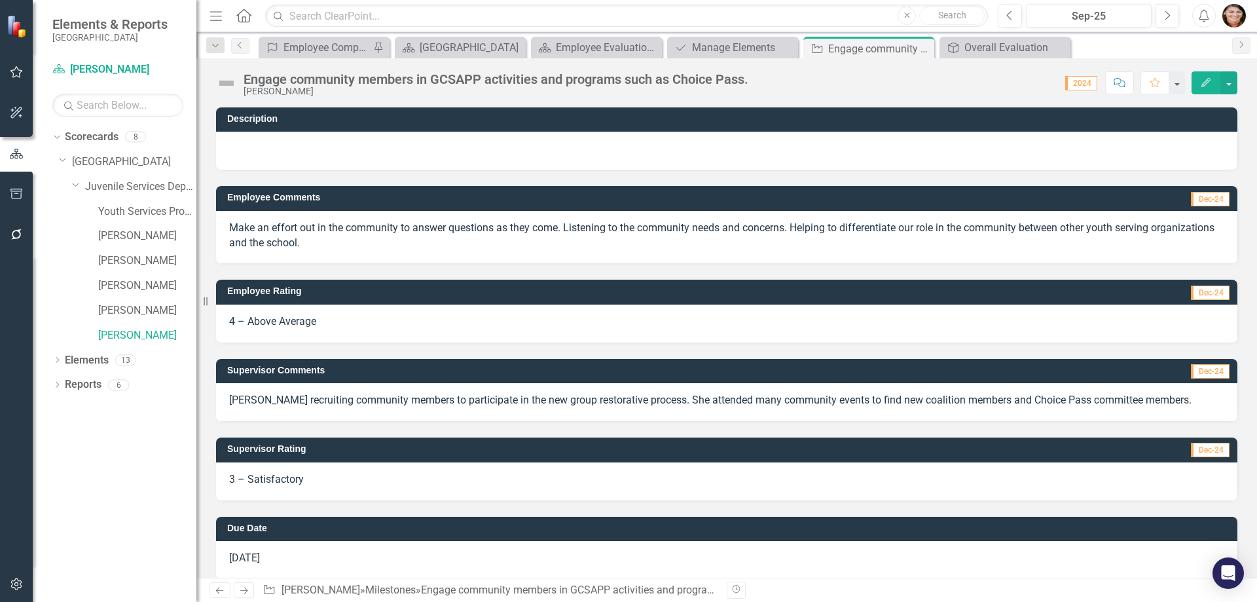
scroll to position [14, 0]
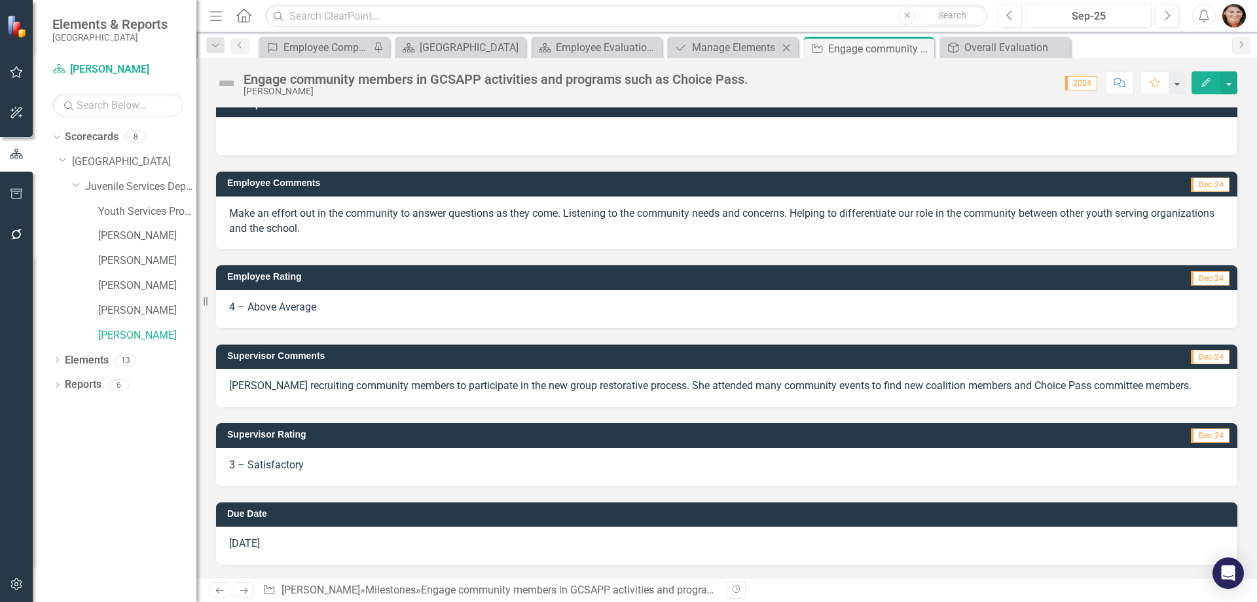
click at [714, 57] on div "Professional Development Manage Elements Close" at bounding box center [732, 48] width 131 height 22
click at [716, 44] on div "Manage Elements" at bounding box center [735, 47] width 86 height 16
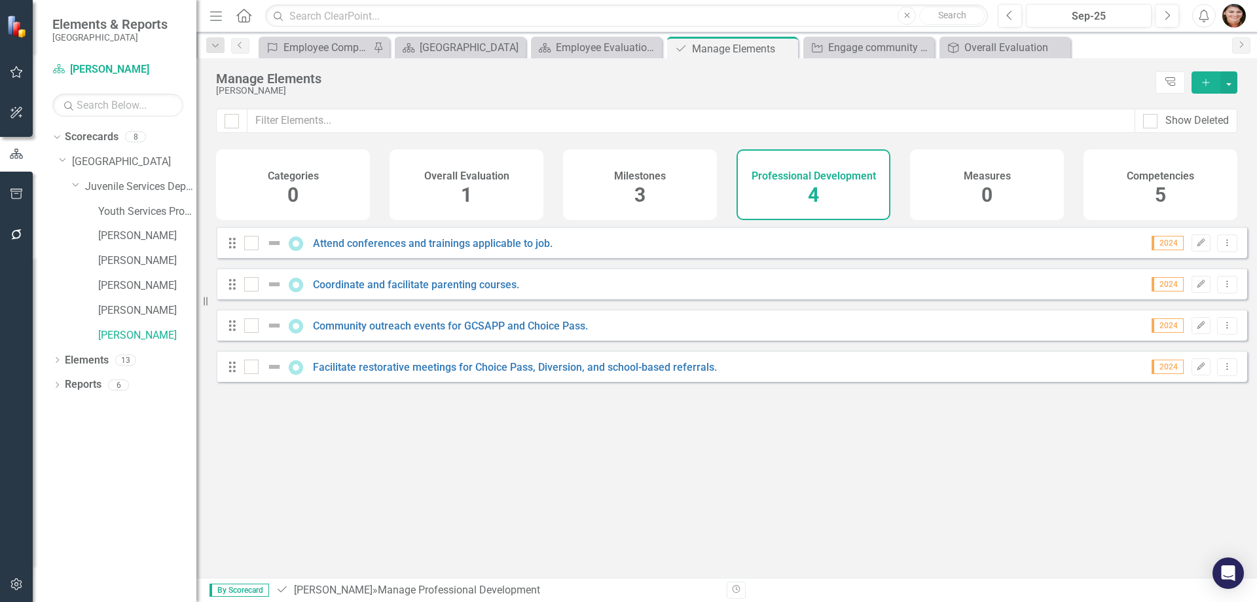
click at [674, 176] on div "Milestones 3" at bounding box center [640, 184] width 154 height 71
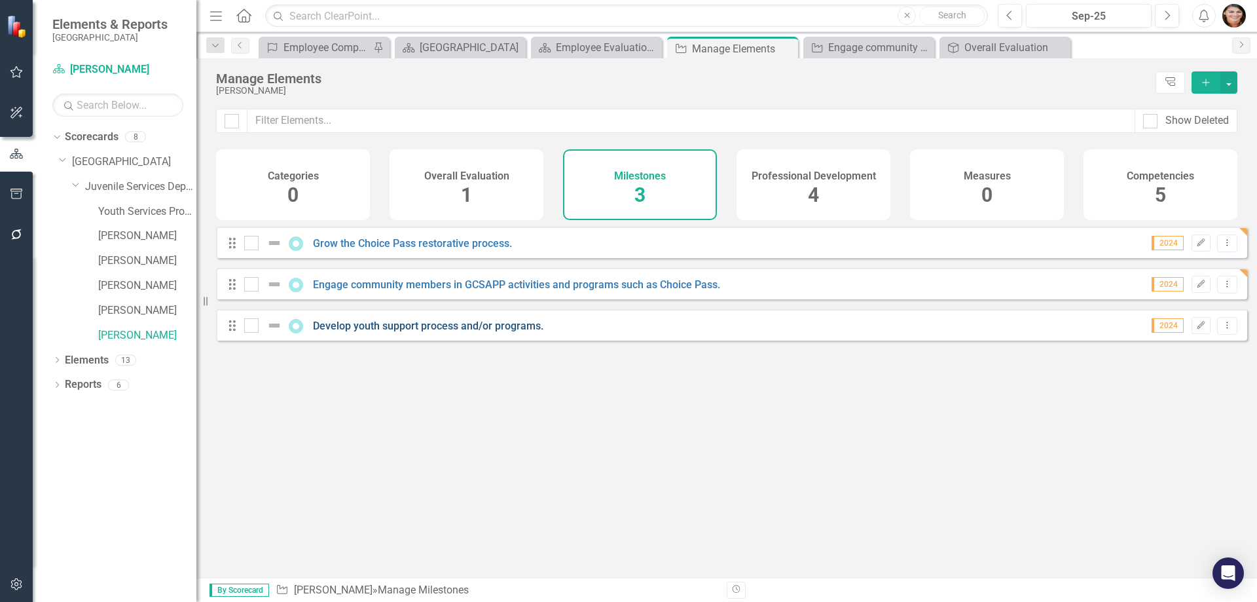
click at [355, 332] on link "Develop youth support process and/or programs." at bounding box center [428, 326] width 231 height 12
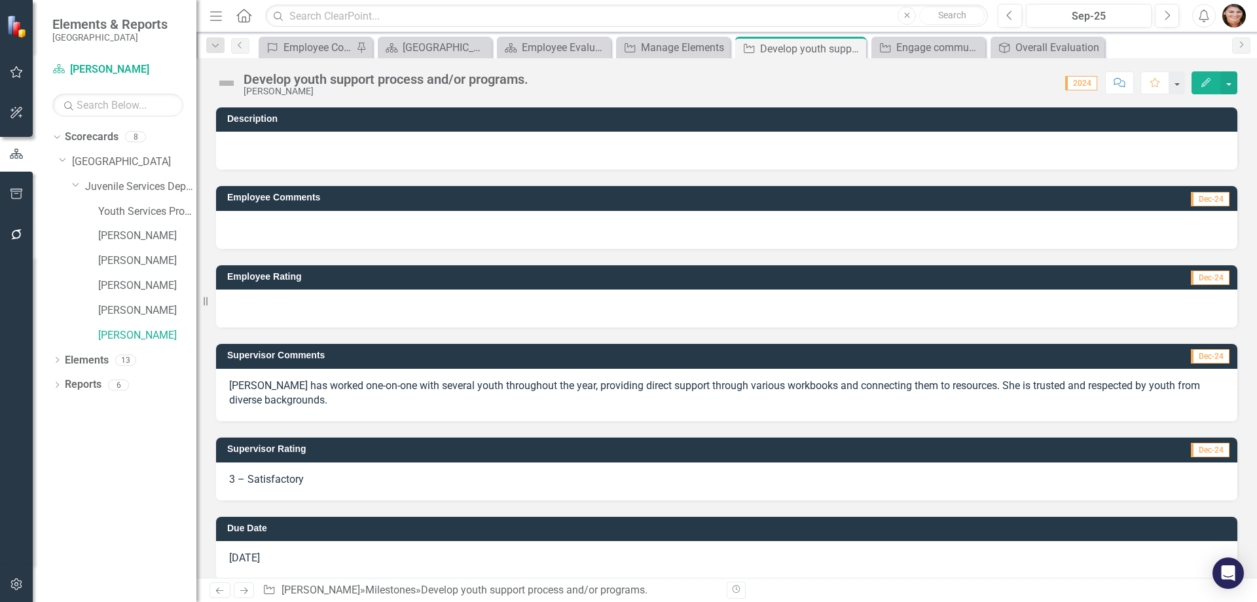
click at [299, 214] on div at bounding box center [727, 230] width 1022 height 38
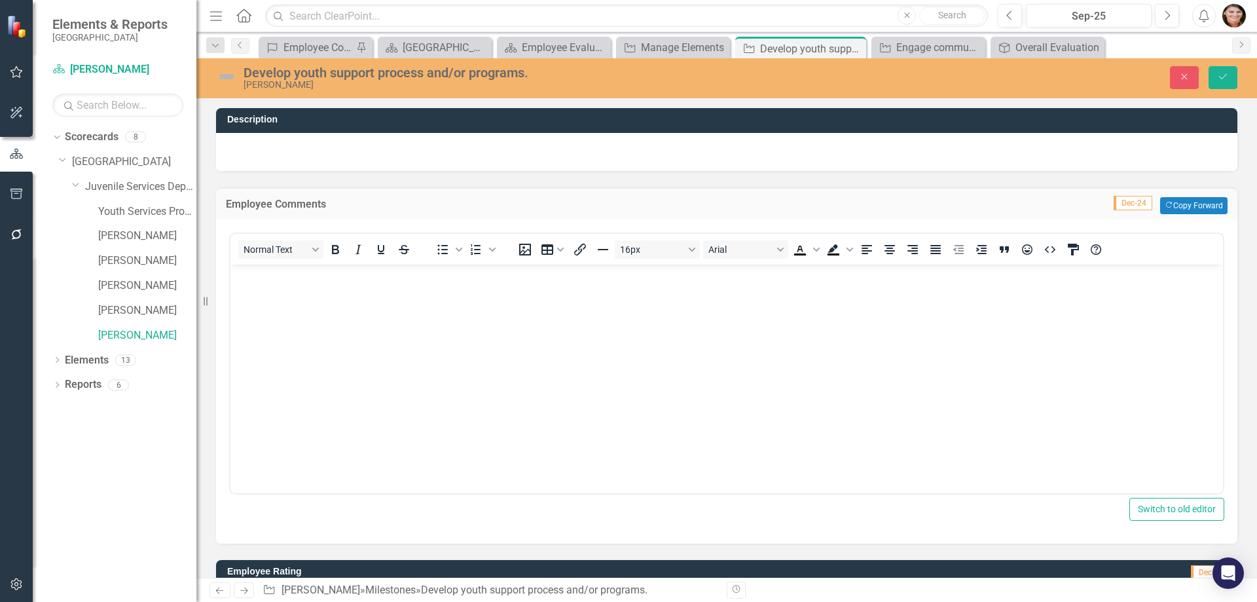
click at [338, 308] on body "Rich Text Area. Press ALT-0 for help." at bounding box center [727, 362] width 993 height 196
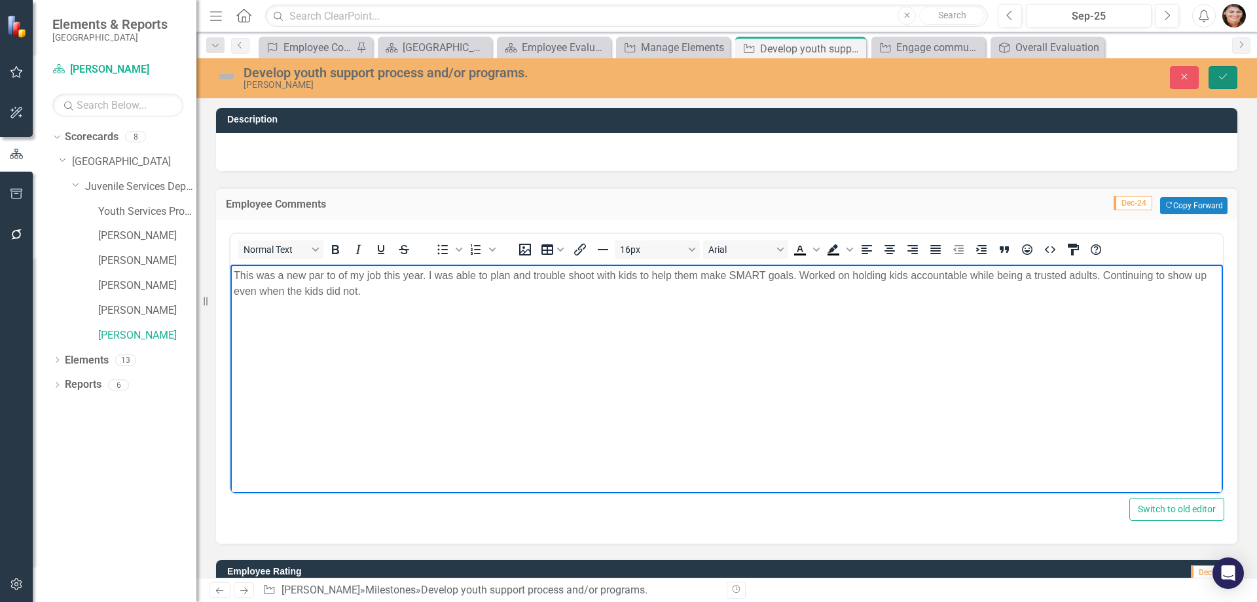
click at [1234, 79] on button "Save" at bounding box center [1223, 77] width 29 height 23
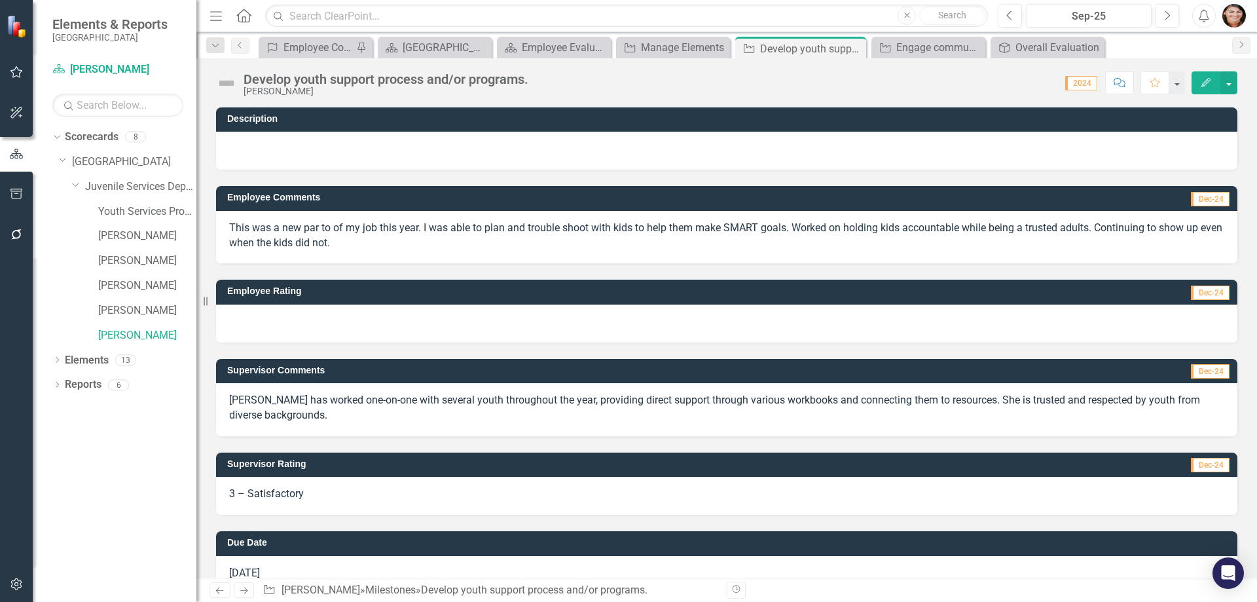
click at [322, 312] on div at bounding box center [727, 324] width 1022 height 38
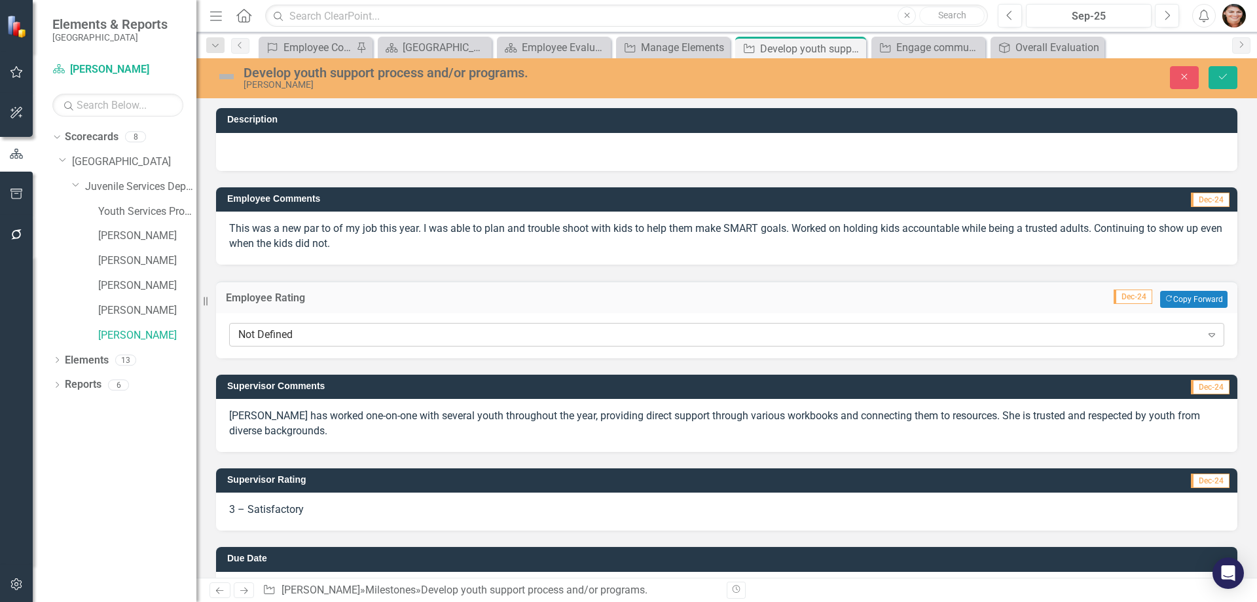
click at [307, 336] on div "Not Defined" at bounding box center [719, 334] width 963 height 15
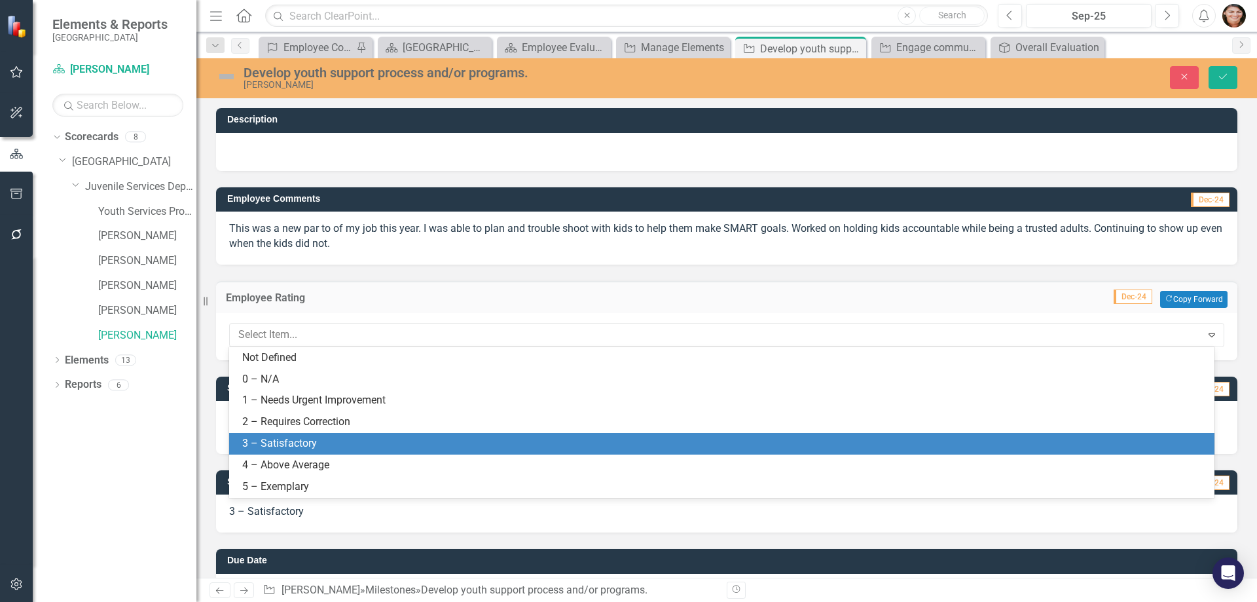
click at [292, 439] on div "3 – Satisfactory" at bounding box center [724, 443] width 965 height 15
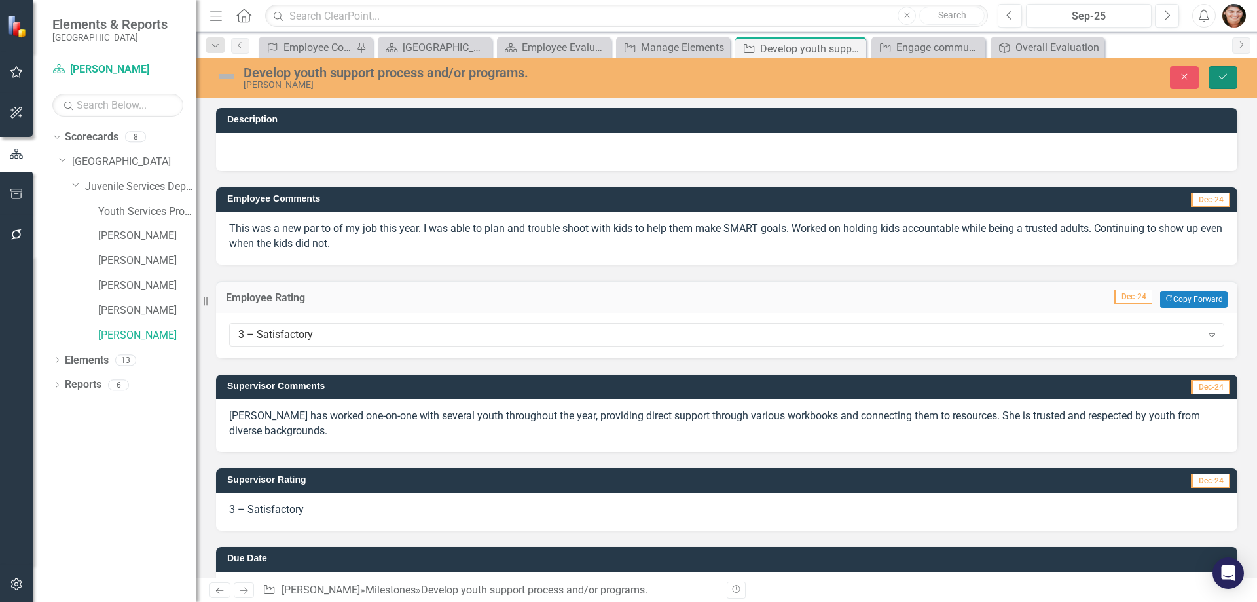
click at [1224, 75] on icon "Save" at bounding box center [1223, 76] width 12 height 9
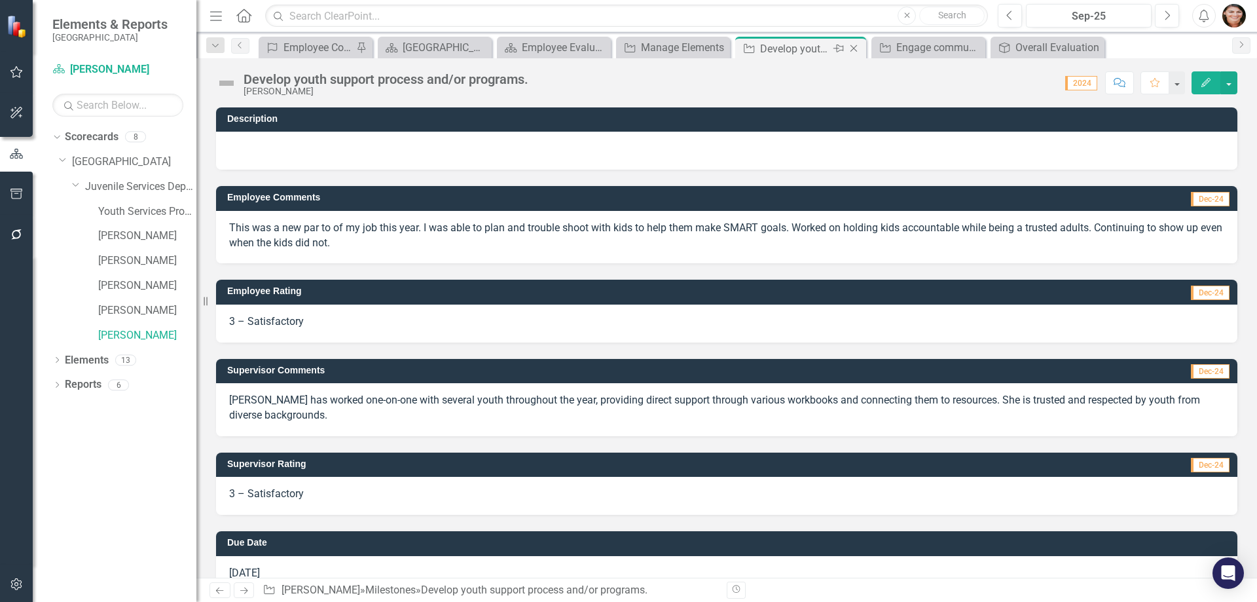
click at [856, 48] on icon "Close" at bounding box center [853, 48] width 13 height 10
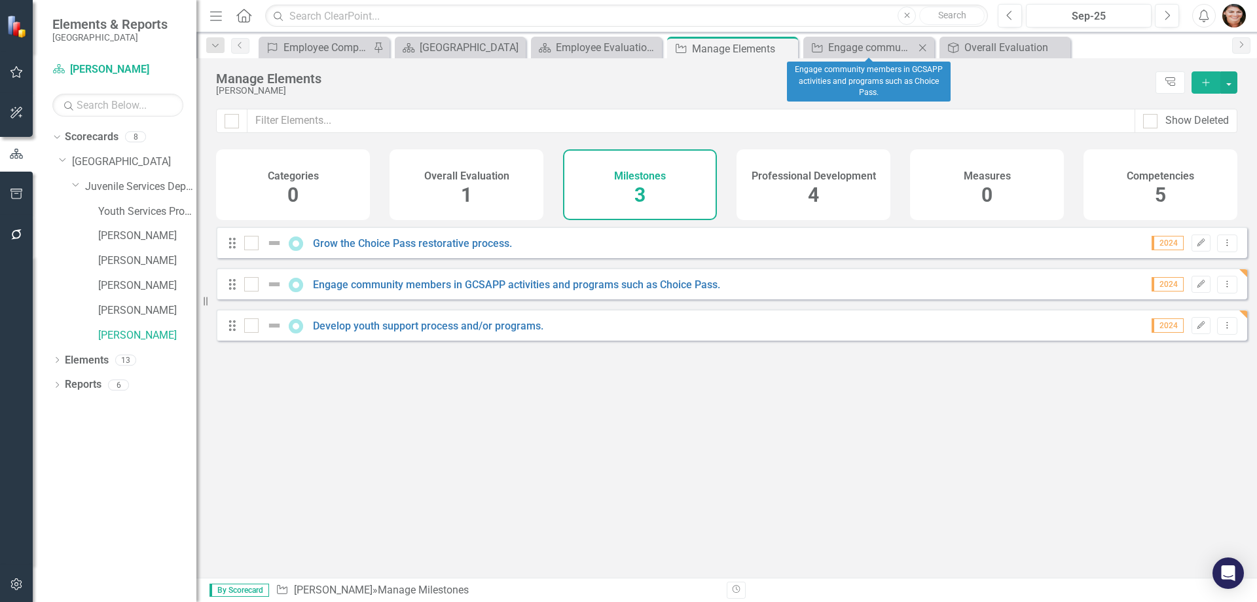
click at [919, 46] on icon "Close" at bounding box center [922, 48] width 13 height 10
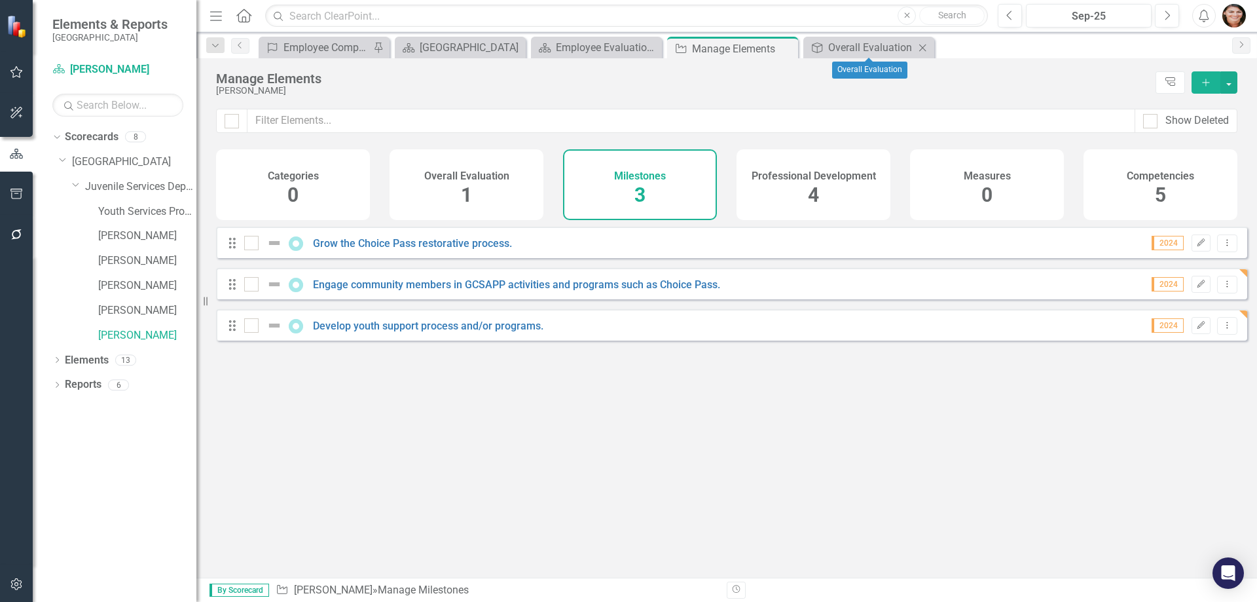
click at [926, 48] on icon "Close" at bounding box center [922, 48] width 13 height 10
click at [814, 196] on span "4" at bounding box center [813, 194] width 11 height 23
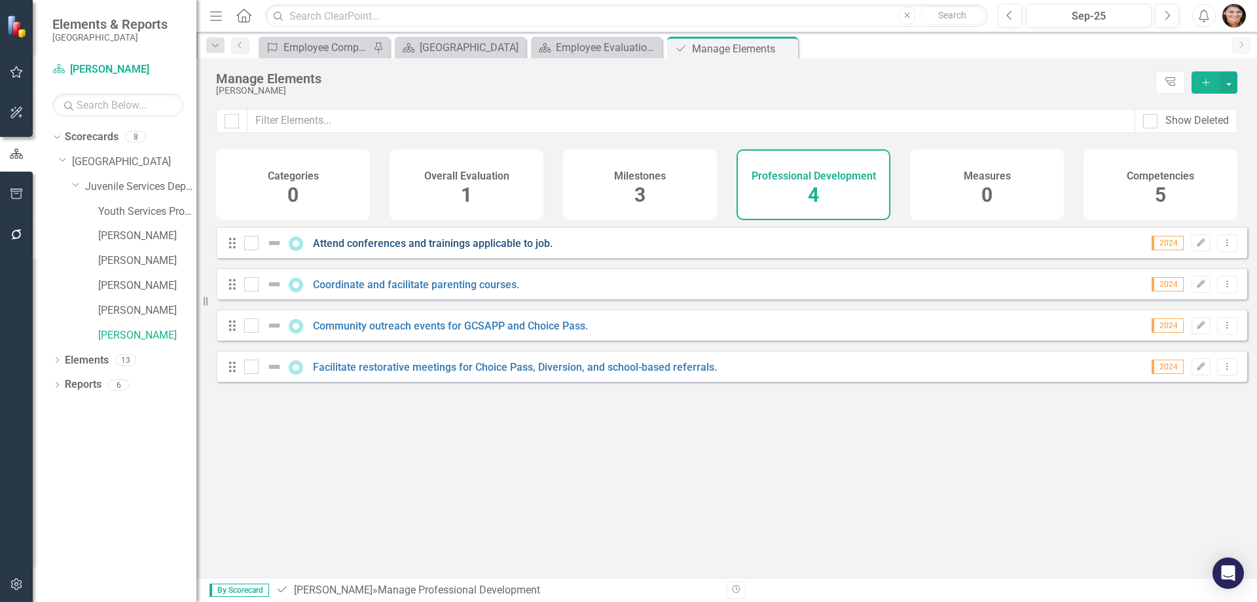
click at [496, 249] on link "Attend conferences and trainings applicable to job." at bounding box center [433, 243] width 240 height 12
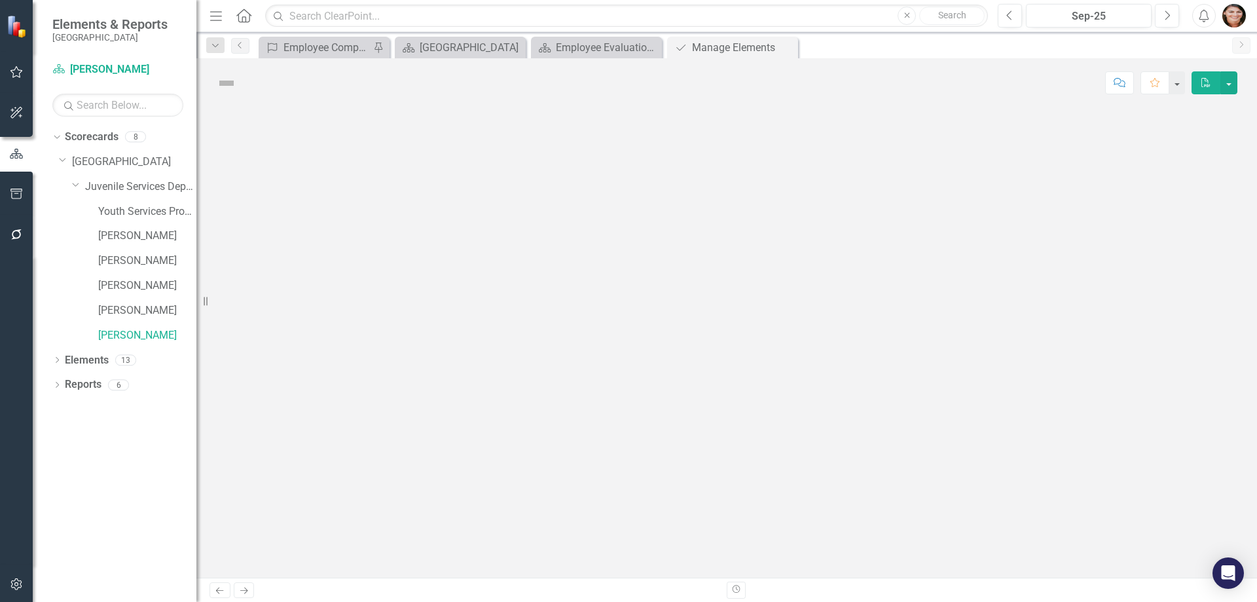
click at [496, 254] on div at bounding box center [726, 342] width 1061 height 470
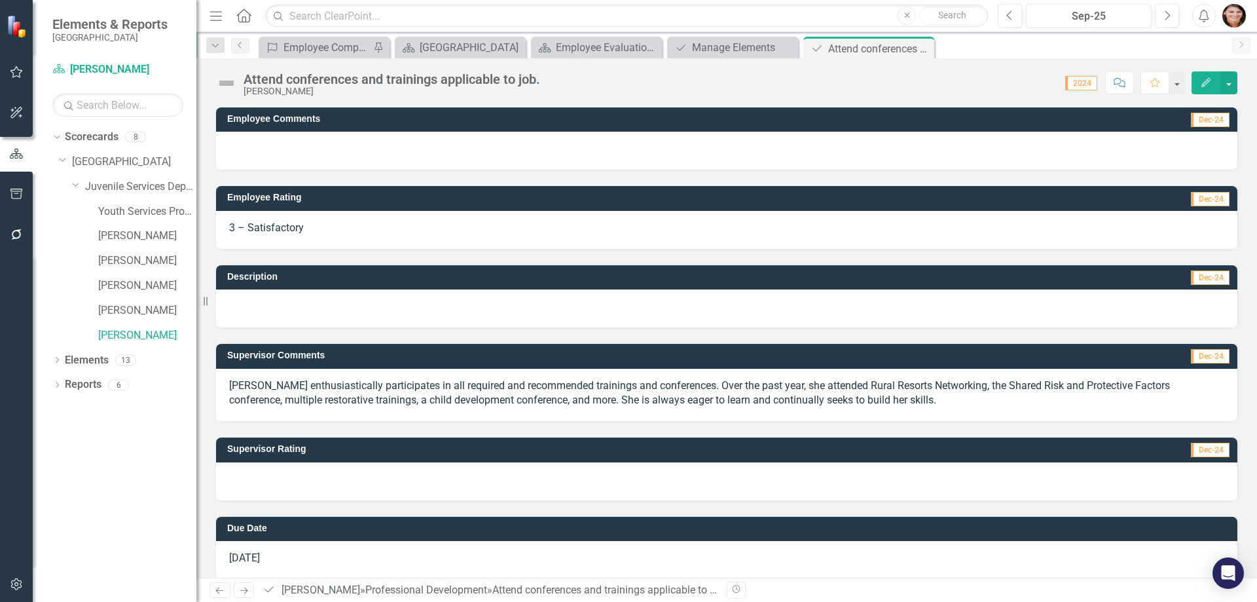
click at [1000, 403] on p "[PERSON_NAME] enthusiastically participates in all required and recommended tra…" at bounding box center [726, 393] width 995 height 30
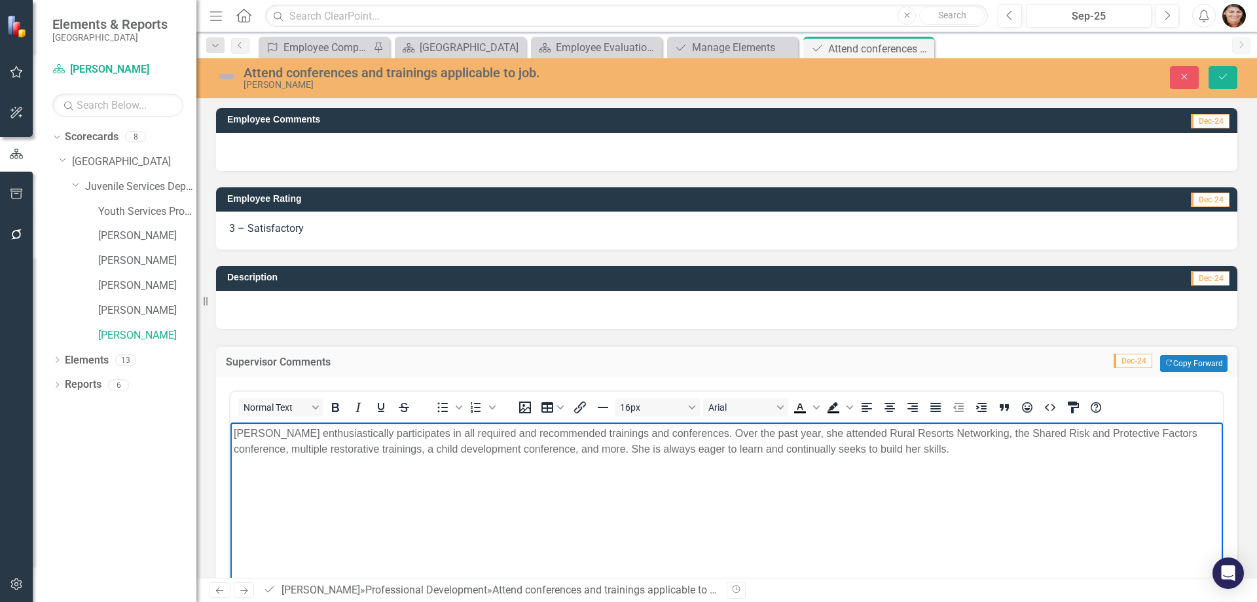
click at [523, 452] on p "[PERSON_NAME] enthusiastically participates in all required and recommended tra…" at bounding box center [727, 440] width 986 height 31
click at [1228, 85] on button "Save" at bounding box center [1223, 77] width 29 height 23
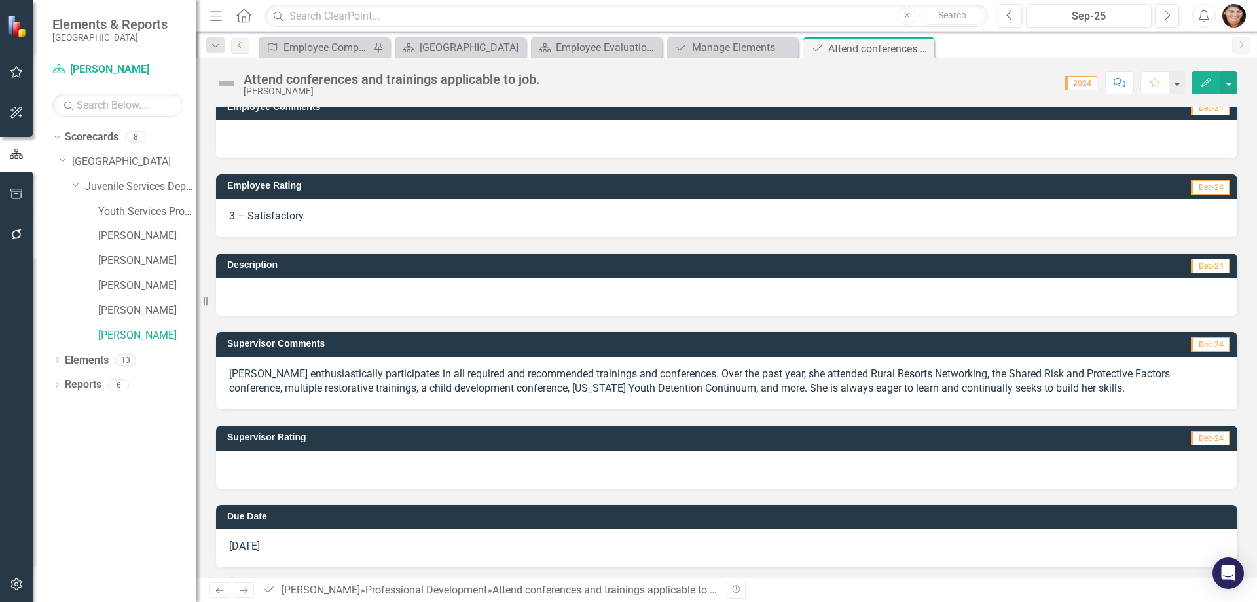
scroll to position [14, 0]
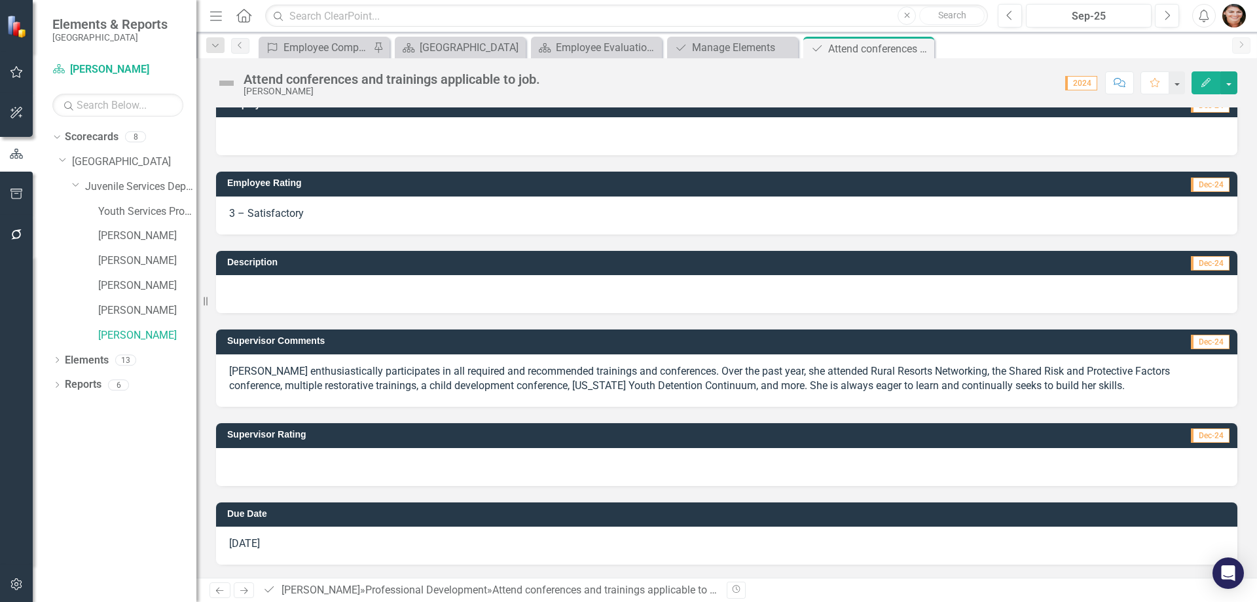
click at [267, 288] on div at bounding box center [727, 294] width 1022 height 38
click at [269, 151] on div at bounding box center [727, 136] width 1022 height 38
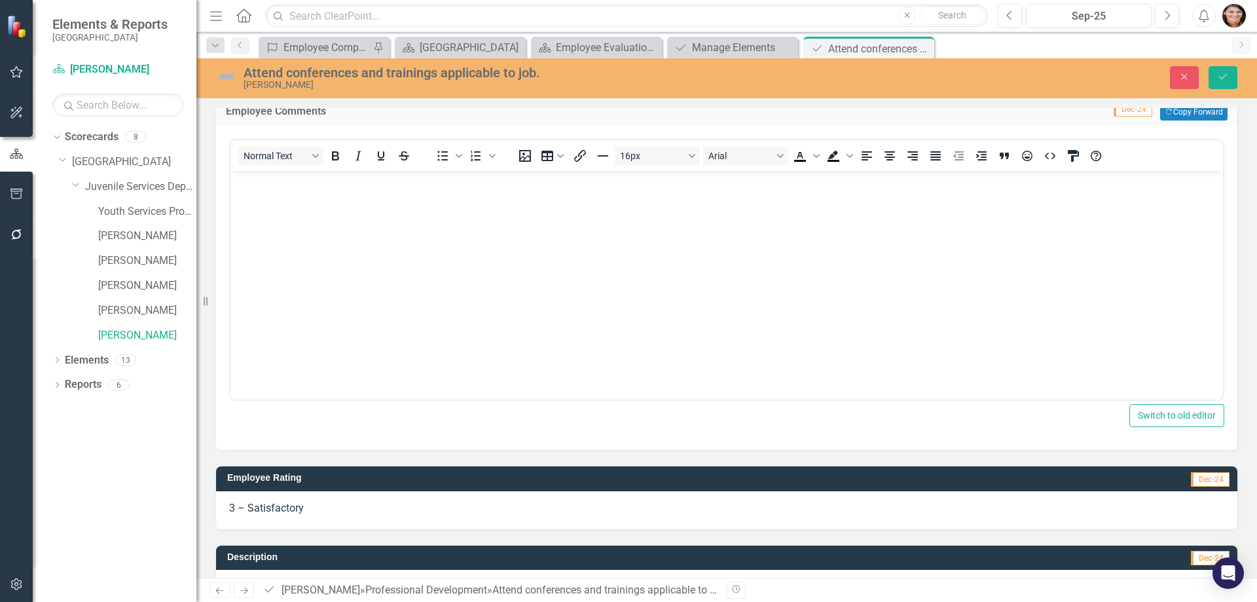
scroll to position [0, 0]
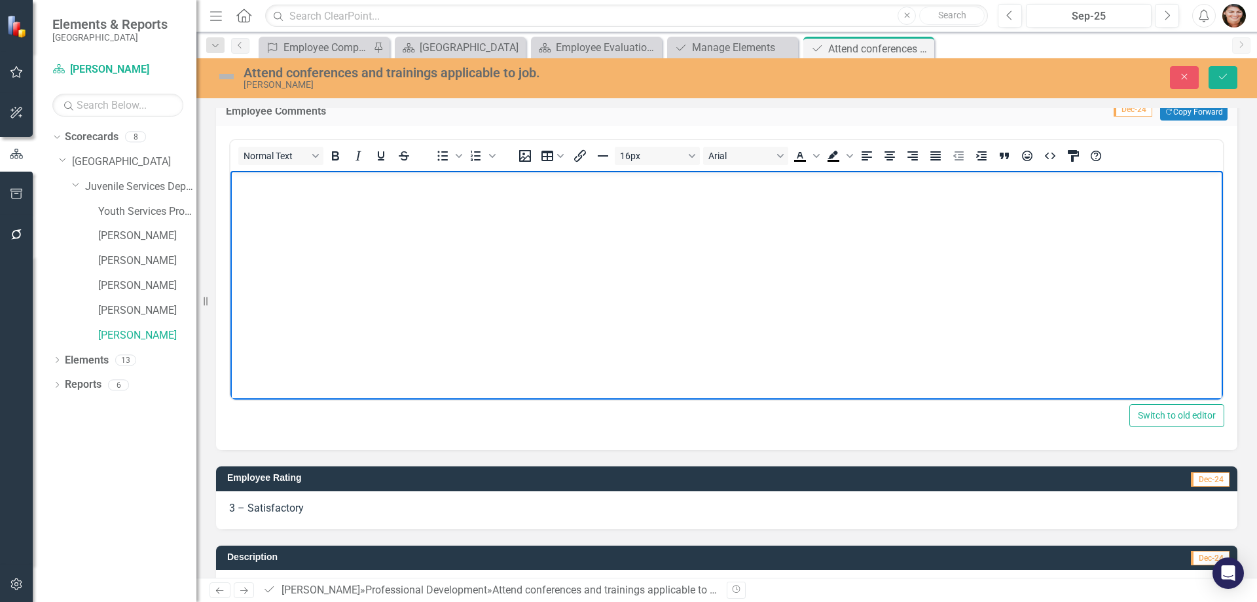
click at [387, 248] on body "Rich Text Area. Press ALT-0 for help." at bounding box center [727, 269] width 993 height 196
drag, startPoint x: 372, startPoint y: 184, endPoint x: 365, endPoint y: 202, distance: 18.9
click at [339, 223] on body "Continuing to be open and aivlable to all professional development" at bounding box center [727, 269] width 993 height 196
click at [394, 183] on p "Continuing to be open and aivlable to all professional development" at bounding box center [727, 182] width 986 height 16
click at [565, 174] on p "Continuing to be open and avaialble to all professional development" at bounding box center [727, 182] width 986 height 16
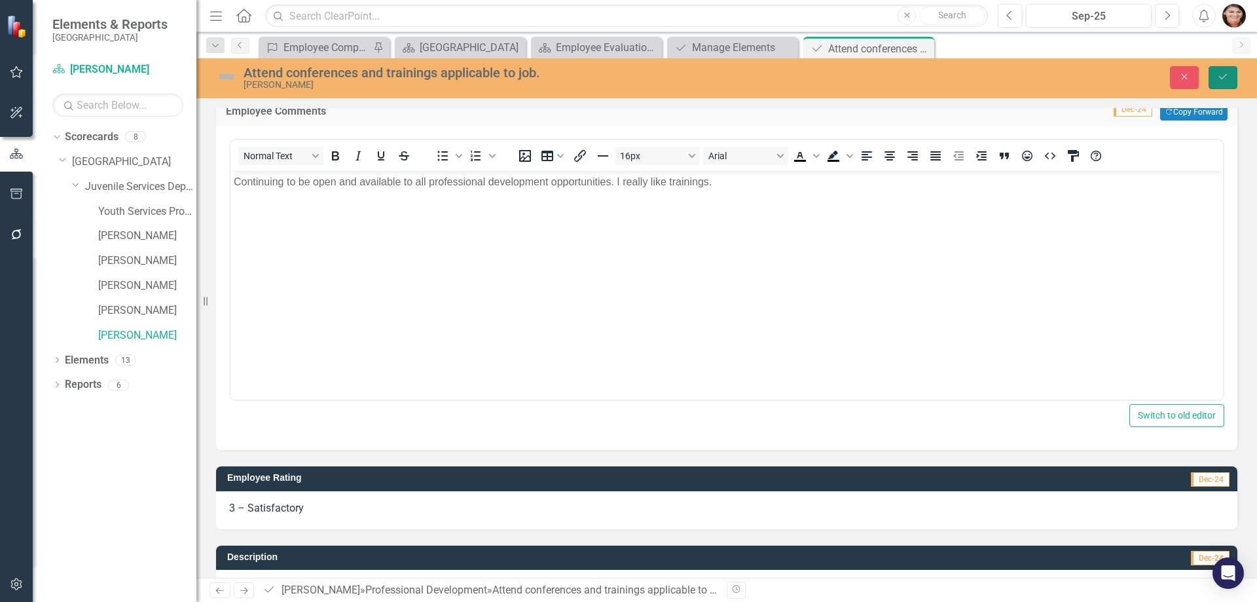
click at [1221, 73] on icon "Save" at bounding box center [1223, 76] width 12 height 9
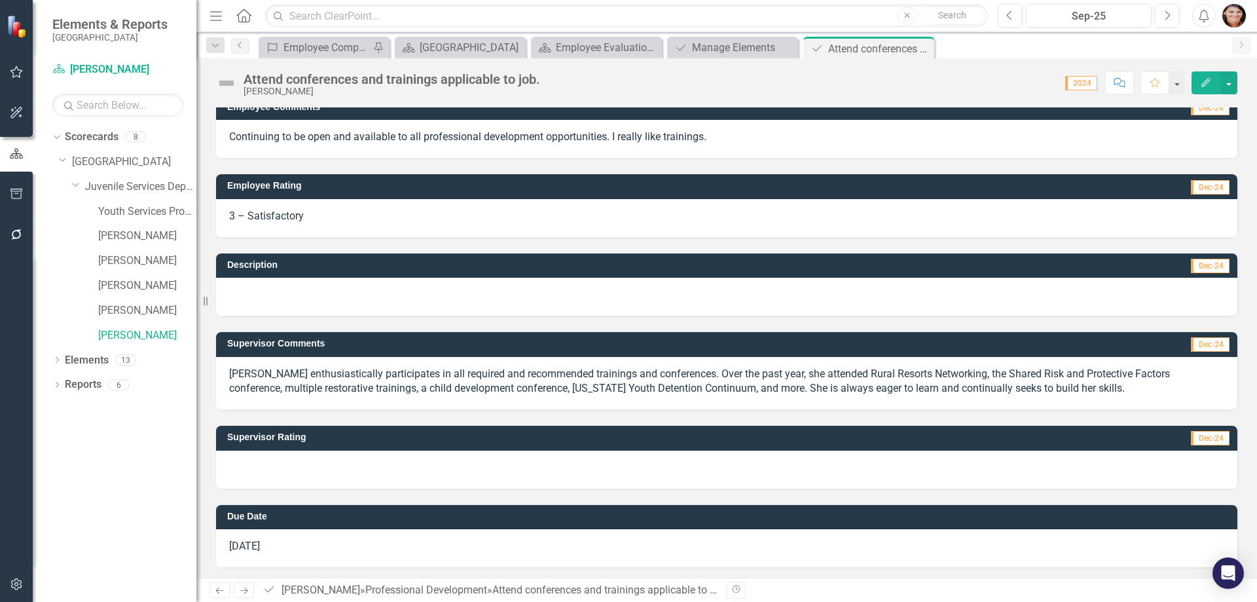
scroll to position [14, 0]
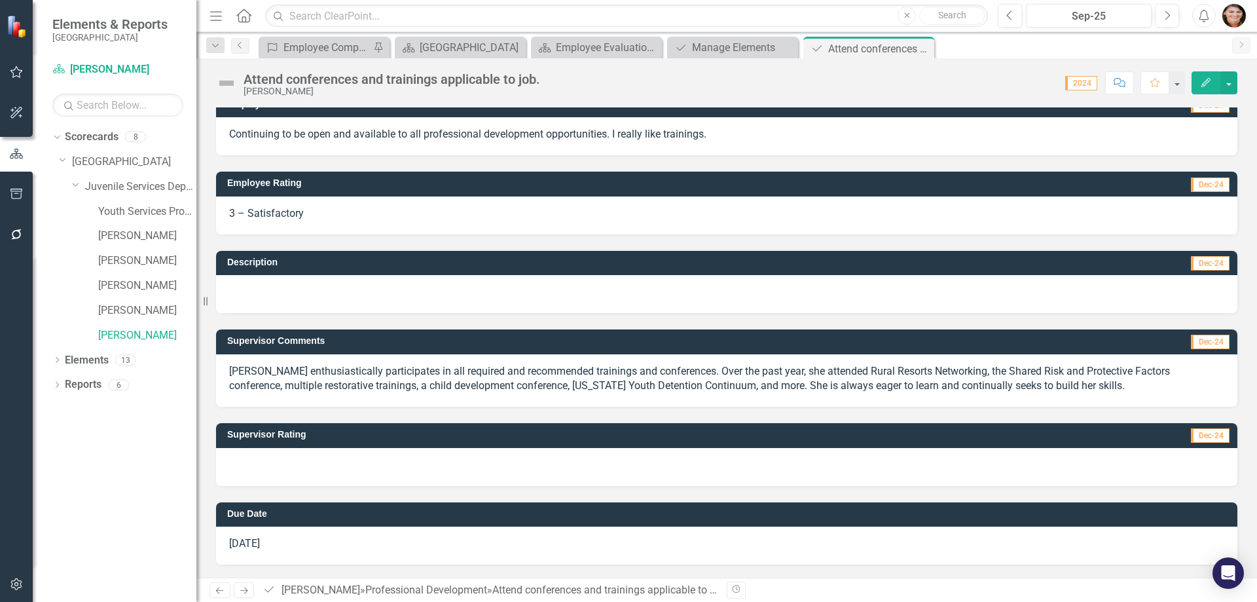
click at [303, 205] on div "3 – Satisfactory" at bounding box center [727, 215] width 1022 height 38
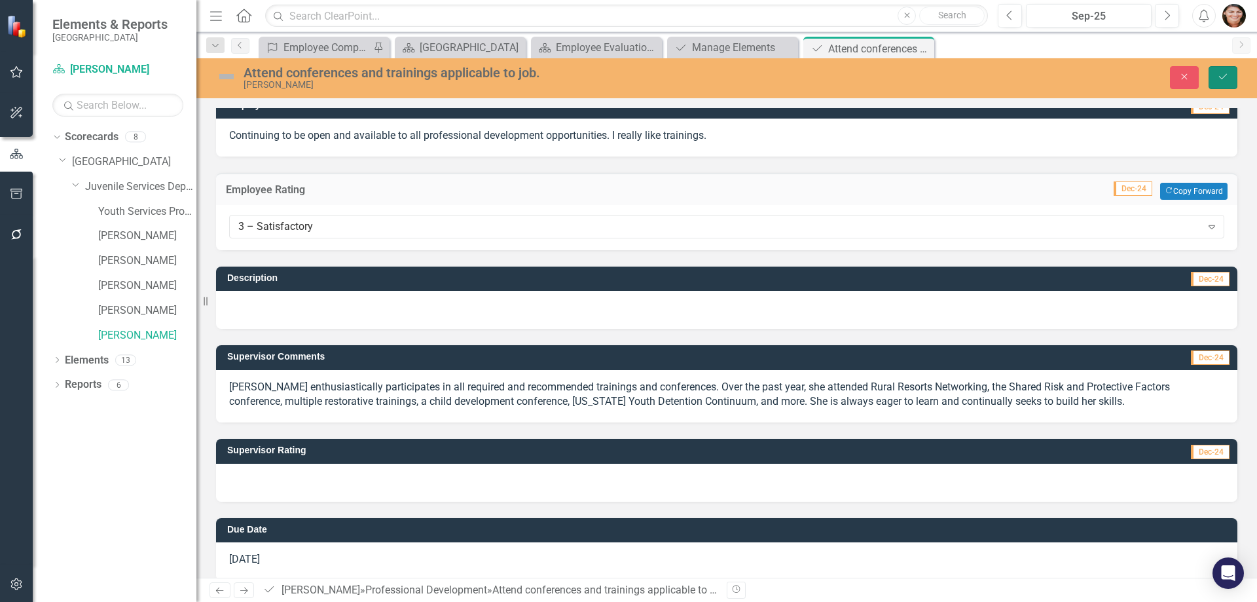
click at [1215, 83] on button "Save" at bounding box center [1223, 77] width 29 height 23
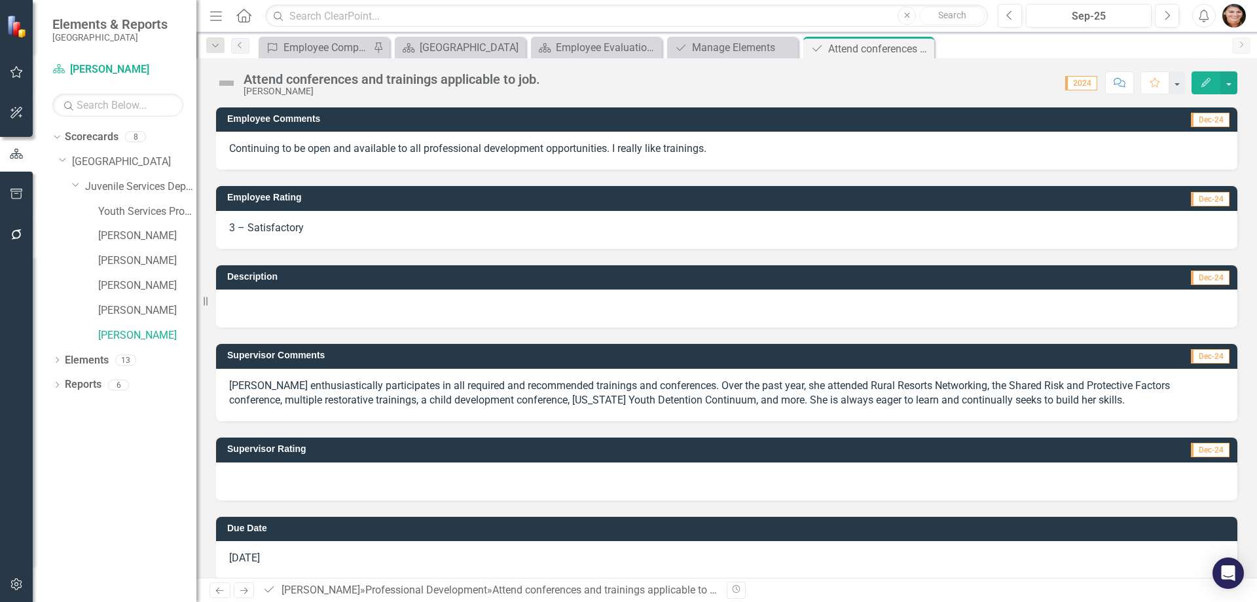
click at [308, 466] on div at bounding box center [727, 481] width 1022 height 38
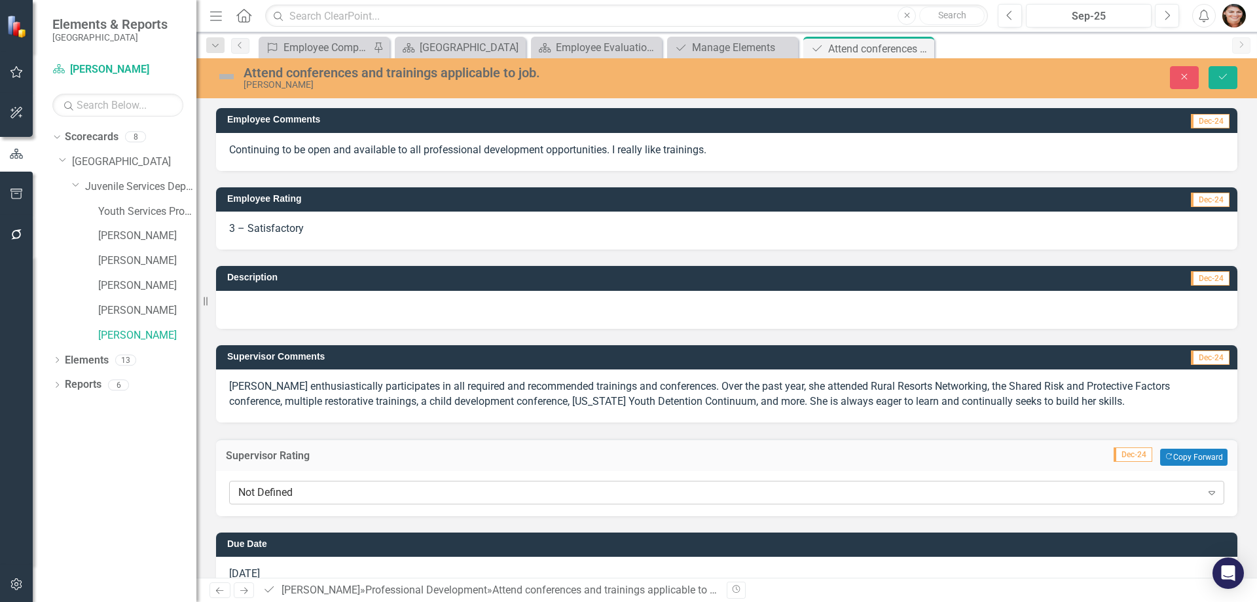
click at [294, 494] on div "Not Defined" at bounding box center [719, 492] width 963 height 15
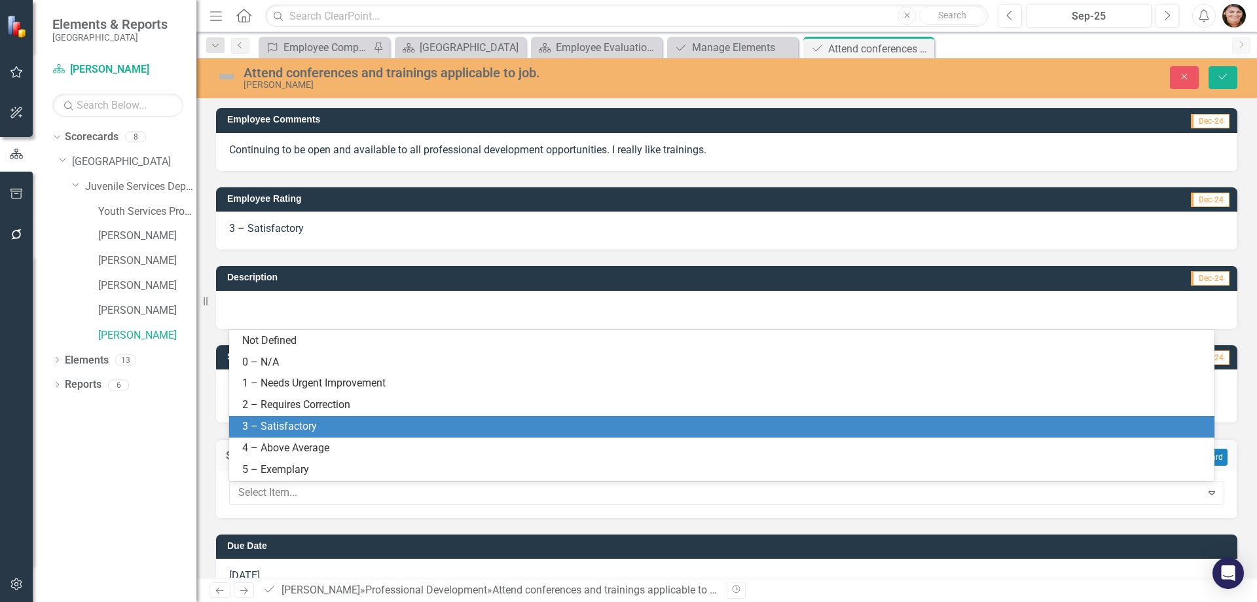
click at [293, 422] on div "3 – Satisfactory" at bounding box center [724, 426] width 965 height 15
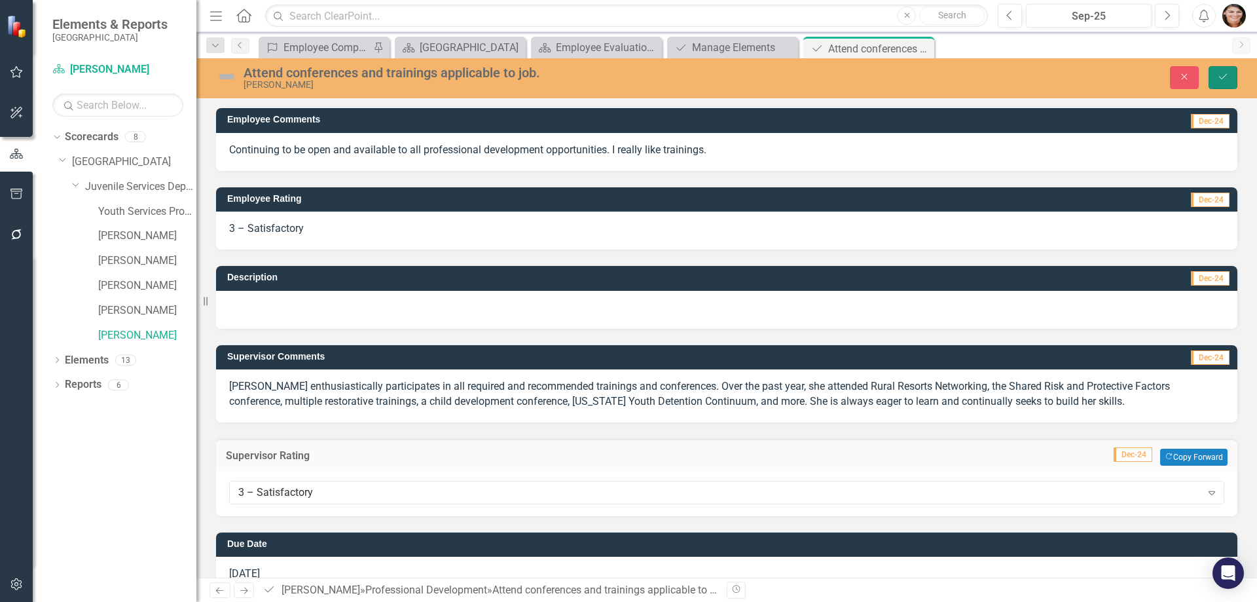
click at [1227, 78] on icon "Save" at bounding box center [1223, 76] width 12 height 9
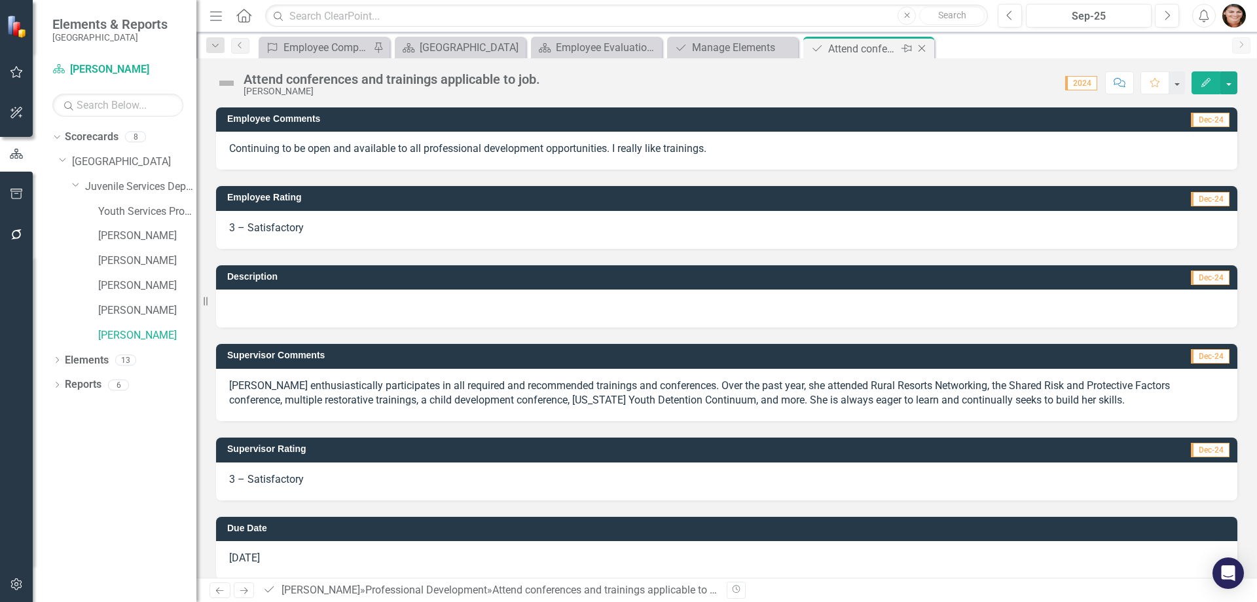
click at [922, 46] on icon "Close" at bounding box center [921, 48] width 13 height 10
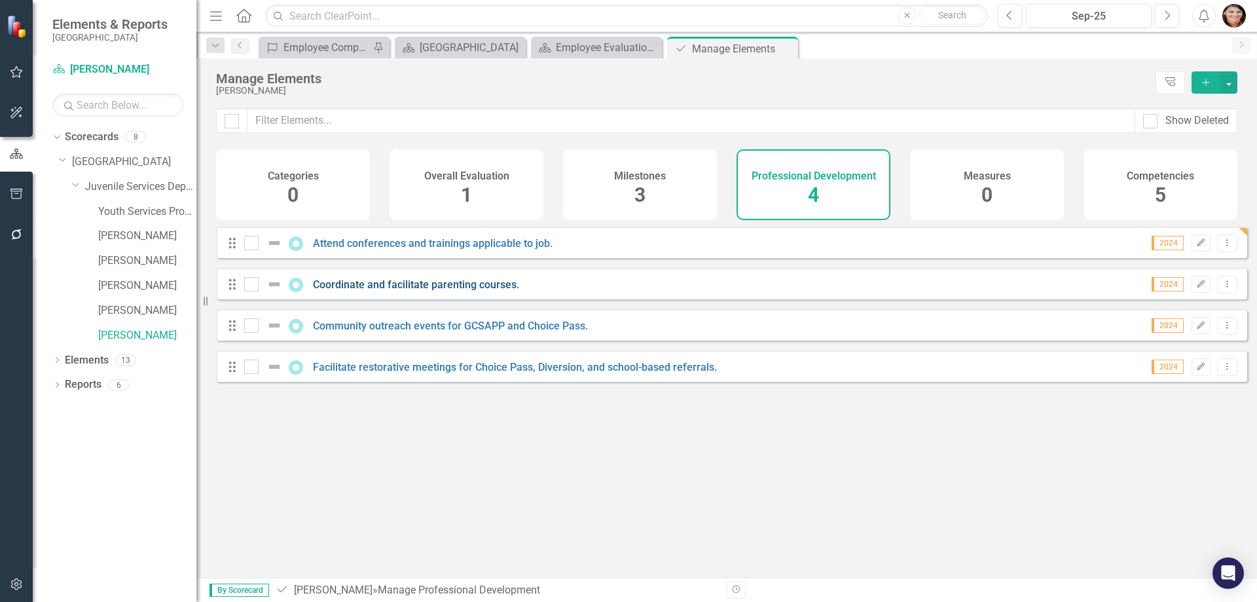
click at [394, 291] on link "Coordinate and facilitate parenting courses." at bounding box center [416, 284] width 206 height 12
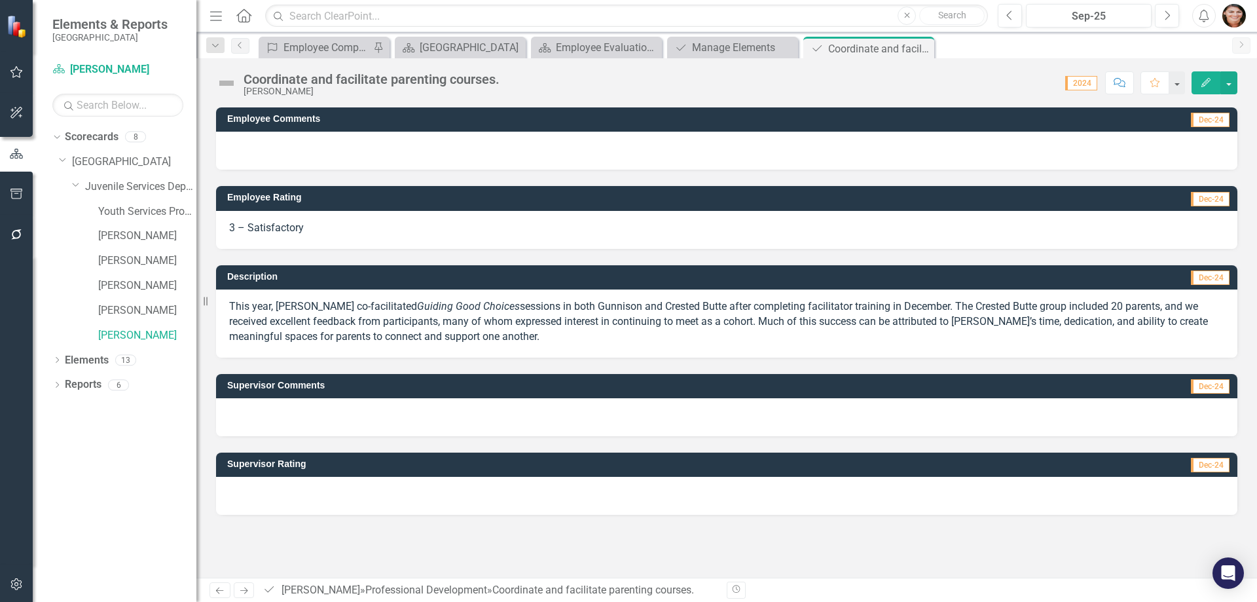
click at [312, 401] on div at bounding box center [727, 417] width 1022 height 38
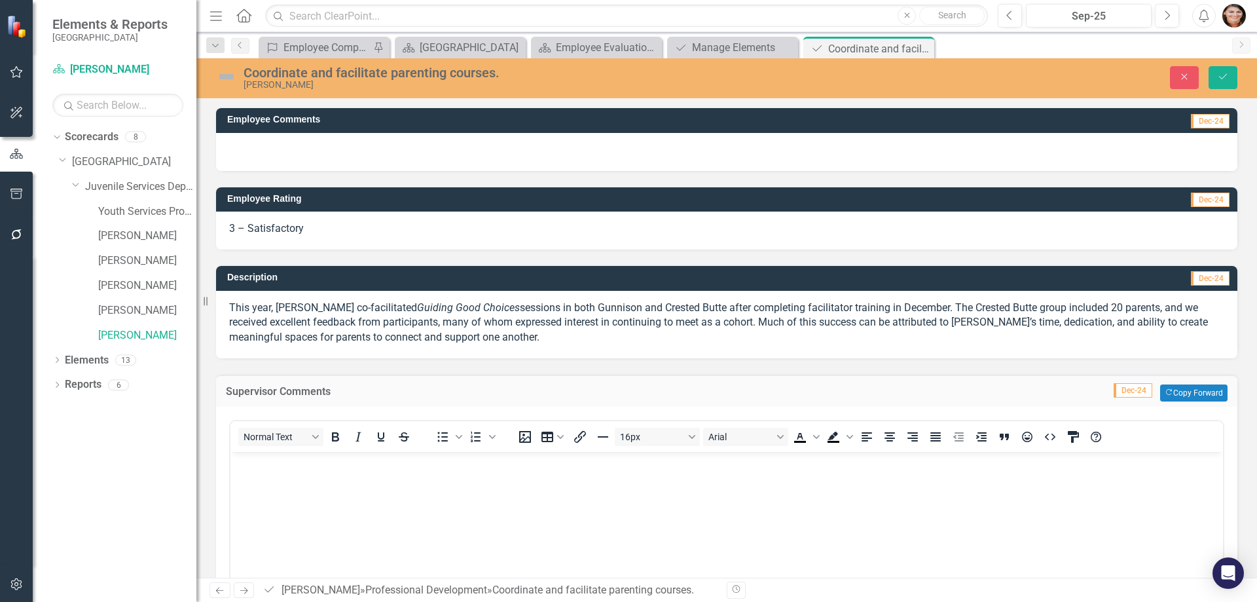
click at [341, 308] on p "This year, [PERSON_NAME] co-facilitated Guiding Good Choices sessions in both G…" at bounding box center [726, 323] width 995 height 45
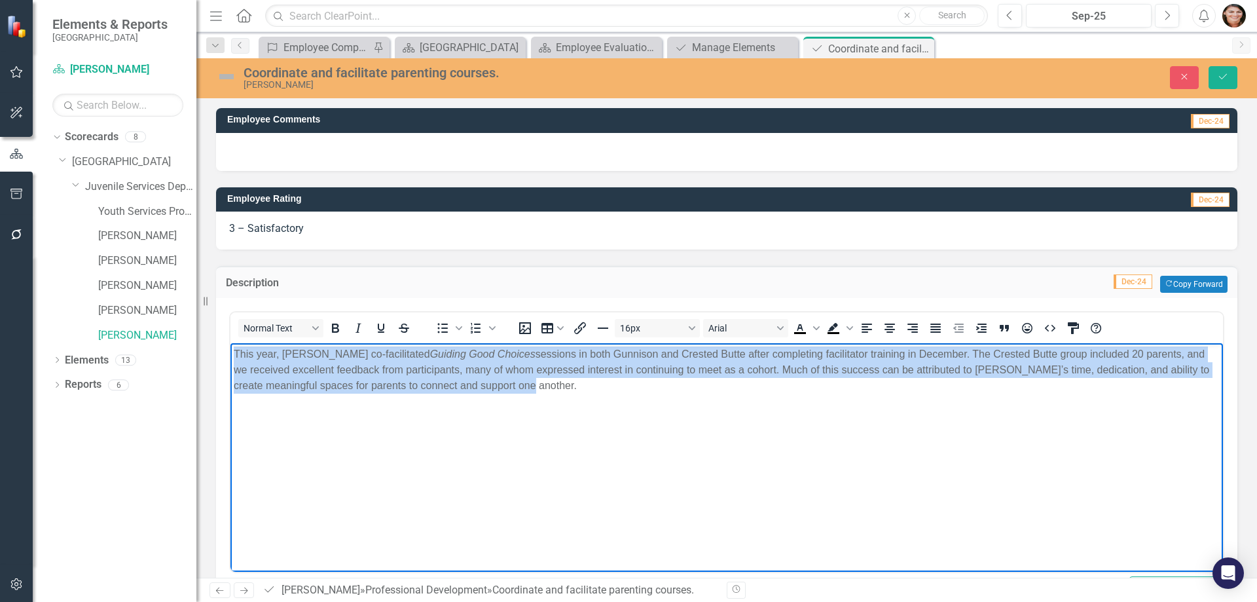
drag, startPoint x: 489, startPoint y: 401, endPoint x: 172, endPoint y: 335, distance: 323.6
click at [231, 343] on html "This year, [PERSON_NAME] co-facilitated Guiding Good Choices sessions in both G…" at bounding box center [727, 441] width 993 height 196
copy p "This year, [PERSON_NAME] co-facilitated Guiding Good Choices sessions in both G…"
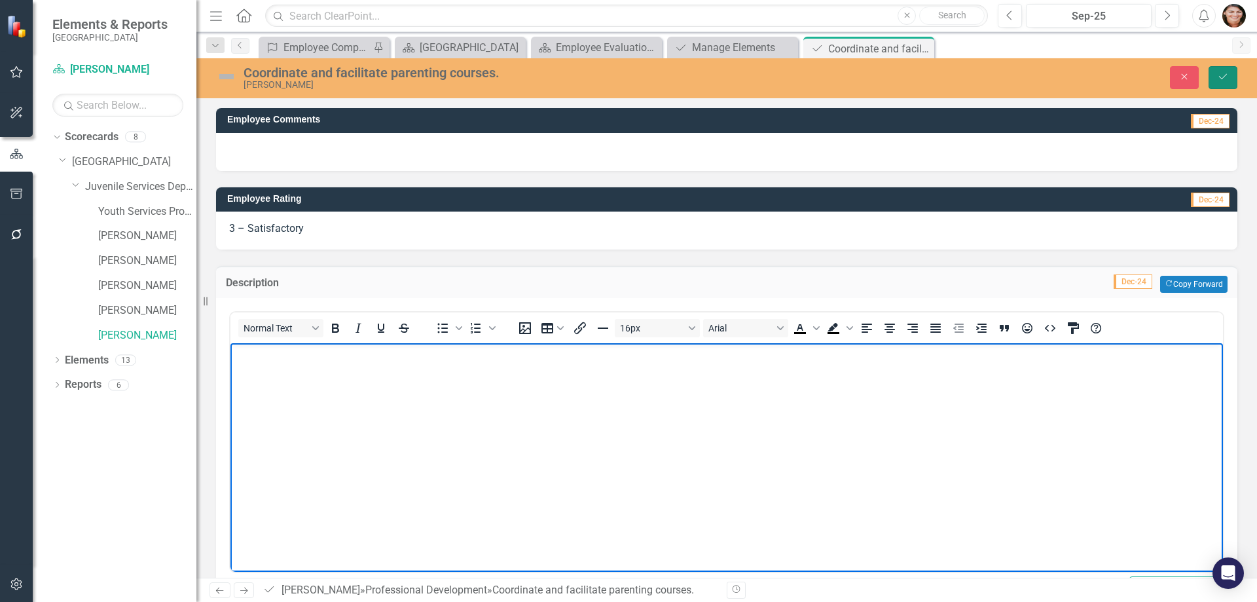
click at [1217, 80] on icon "Save" at bounding box center [1223, 76] width 12 height 9
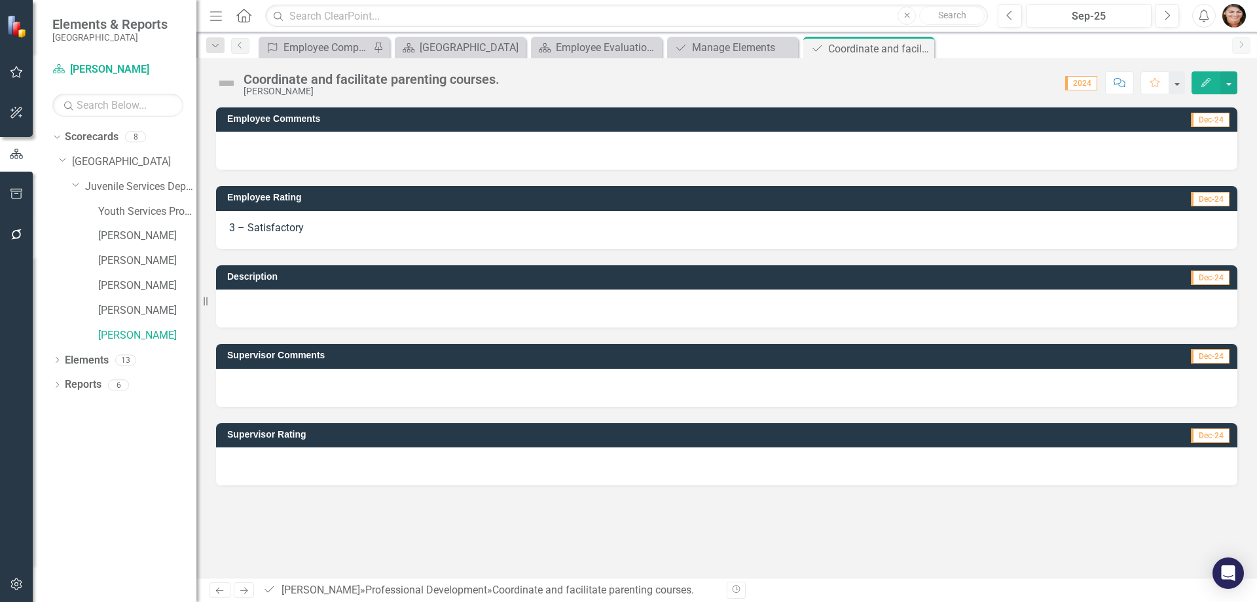
click at [274, 392] on div at bounding box center [727, 388] width 1022 height 38
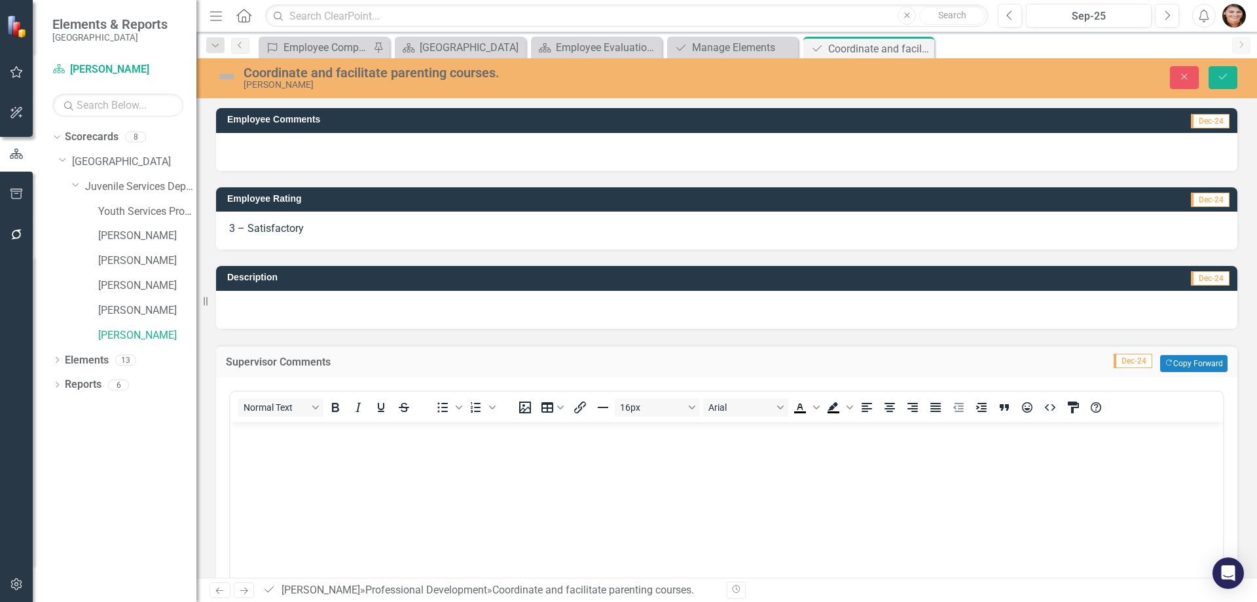
click at [278, 449] on body "Rich Text Area. Press ALT-0 for help." at bounding box center [727, 520] width 993 height 196
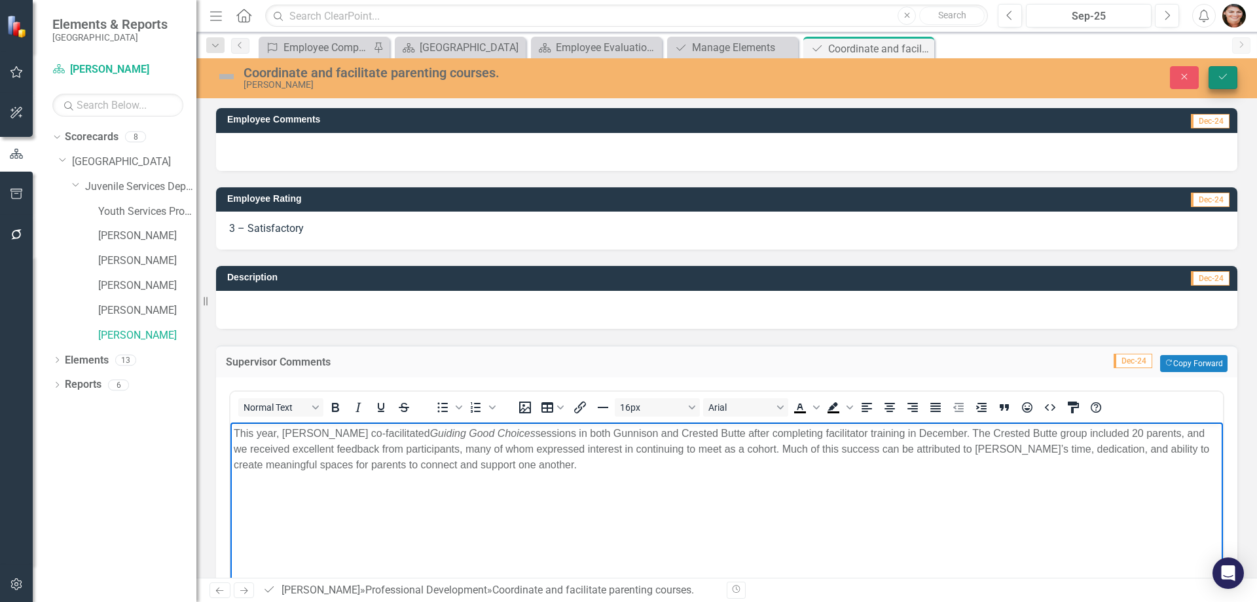
click at [1228, 77] on icon "Save" at bounding box center [1223, 76] width 12 height 9
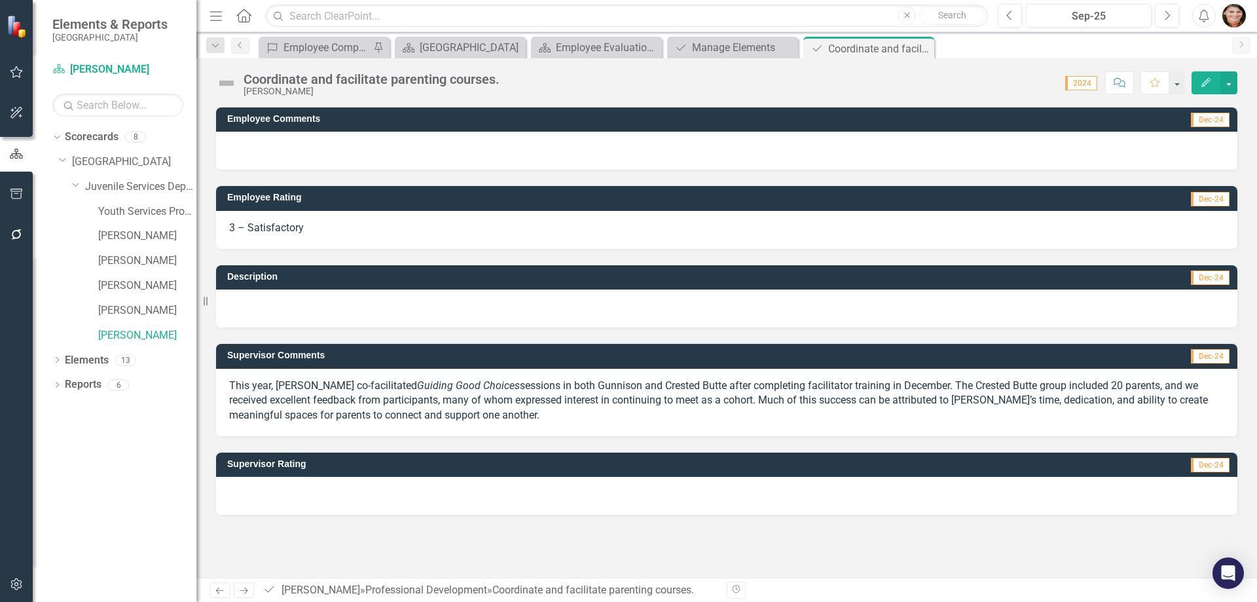
click at [299, 476] on div "Supervisor Rating Dec-24" at bounding box center [727, 464] width 1022 height 24
click at [283, 158] on div at bounding box center [727, 151] width 1022 height 38
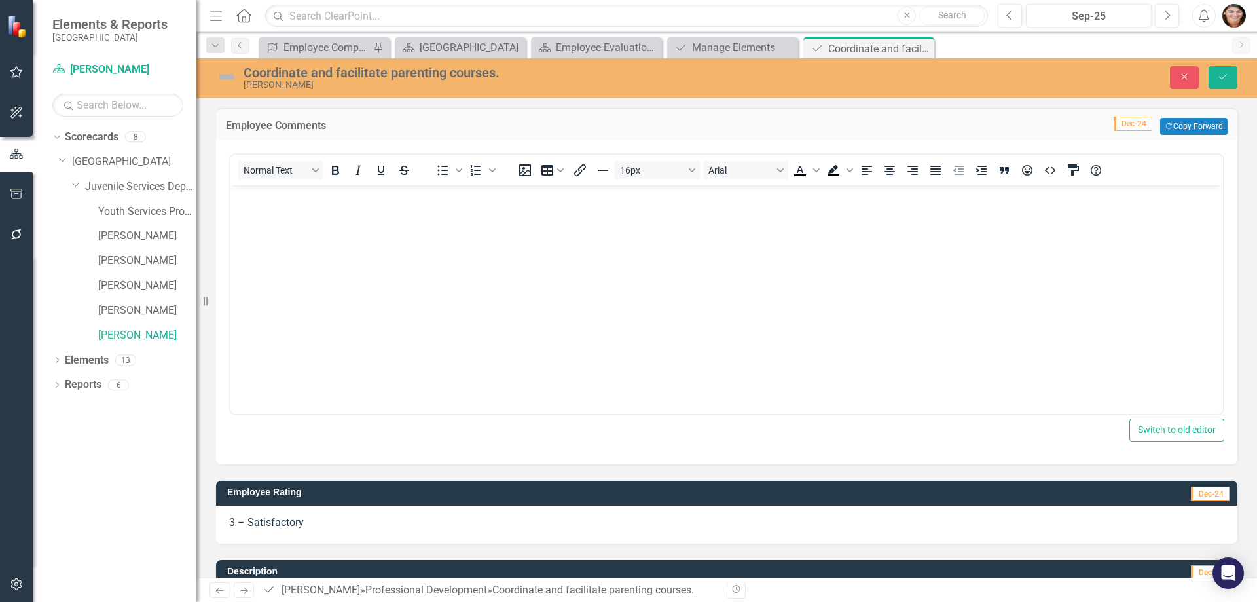
click at [304, 206] on body "Rich Text Area. Press ALT-0 for help." at bounding box center [727, 283] width 993 height 196
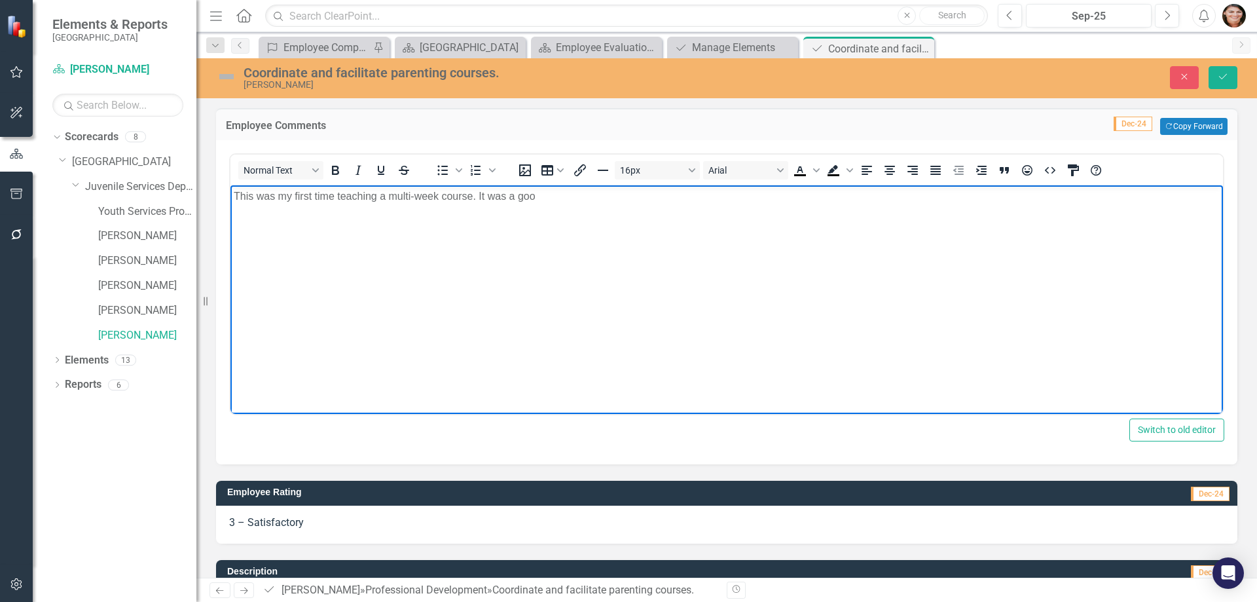
click at [675, 302] on body "This was my first time teaching a multi-week course. It was a goo" at bounding box center [727, 283] width 993 height 196
click at [545, 242] on body "This was my first time teaching a multi-week course. It was a goo" at bounding box center [727, 283] width 993 height 196
drag, startPoint x: 534, startPoint y: 218, endPoint x: 489, endPoint y: 224, distance: 44.9
click at [489, 224] on body "This was my first time teaching a multi-week course. It was a goo" at bounding box center [727, 283] width 993 height 196
drag, startPoint x: 810, startPoint y: 368, endPoint x: 576, endPoint y: 194, distance: 292.1
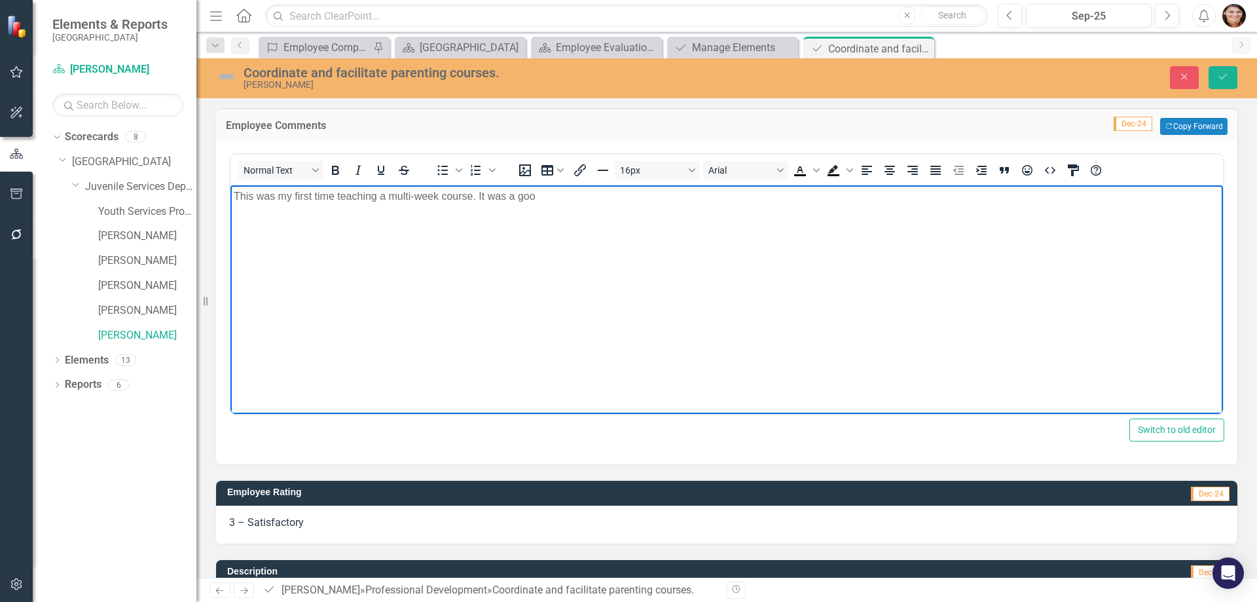
click at [576, 194] on p "This was my first time teaching a multi-week course. It was a goo" at bounding box center [727, 197] width 986 height 16
drag, startPoint x: 578, startPoint y: 194, endPoint x: 657, endPoint y: 201, distance: 79.5
click at [600, 201] on p "This was my first time teaching a multi-week course. It was a good expierence" at bounding box center [727, 197] width 986 height 16
click at [1228, 82] on button "Save" at bounding box center [1223, 77] width 29 height 23
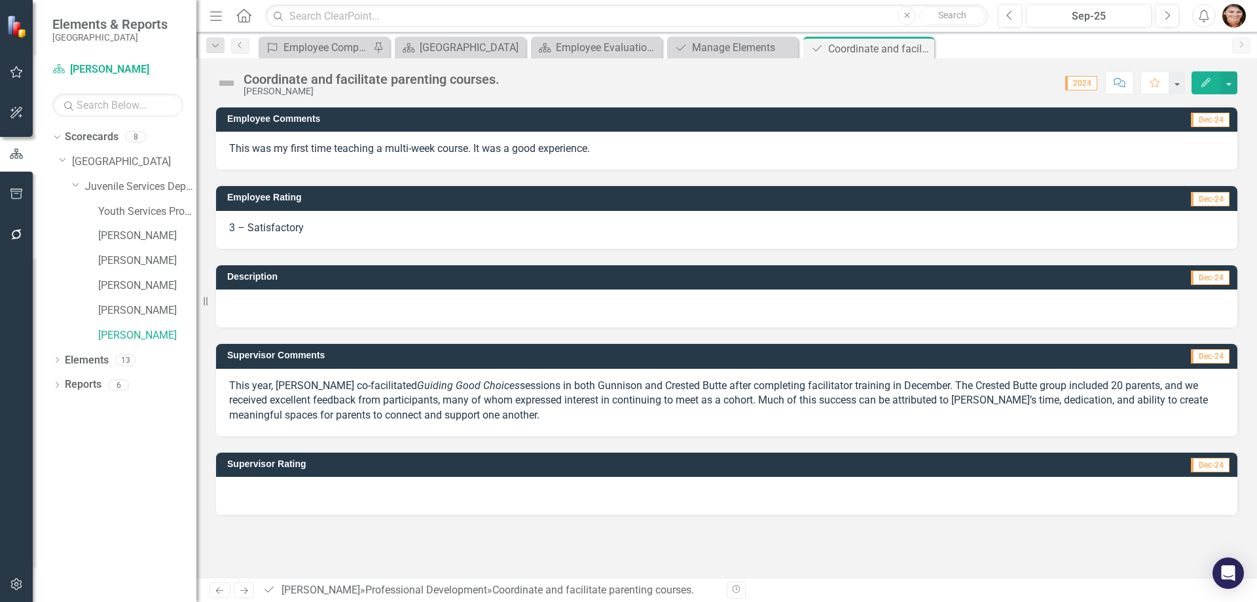
click at [335, 499] on div at bounding box center [727, 496] width 1022 height 38
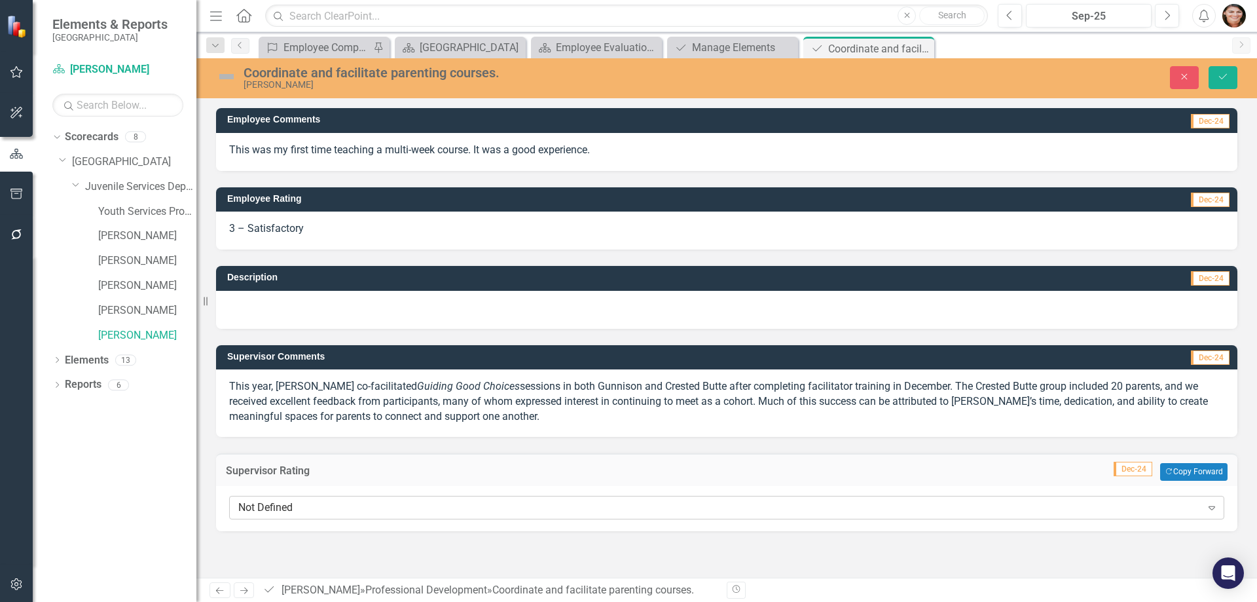
click at [273, 501] on div "Not Defined" at bounding box center [719, 507] width 963 height 15
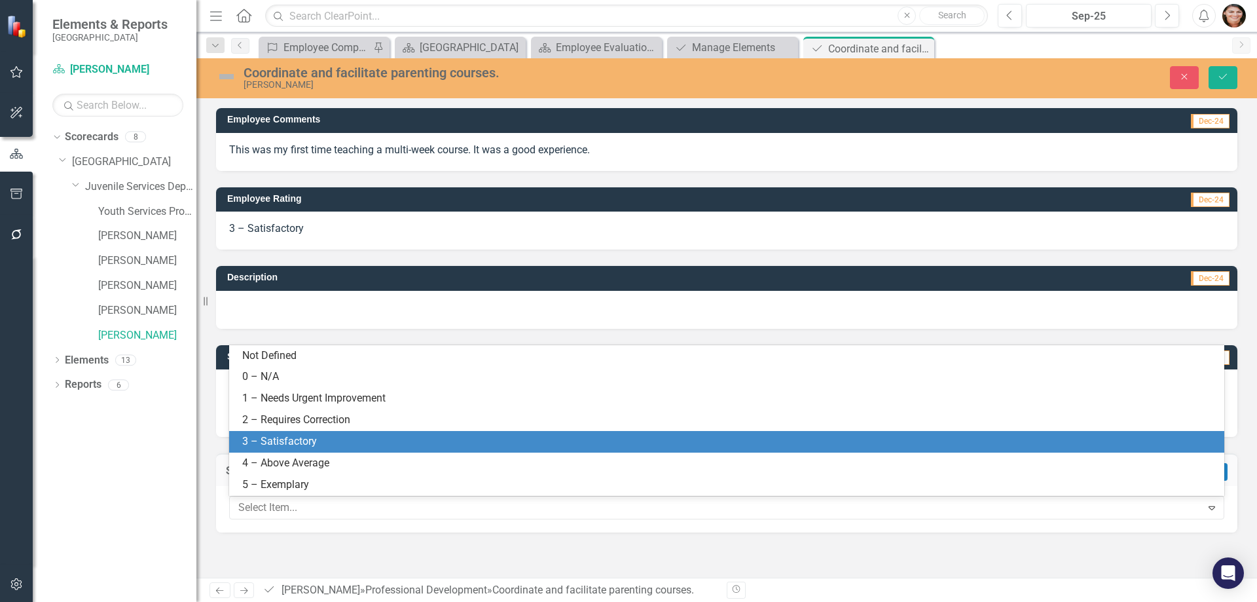
click at [265, 443] on div "3 – Satisfactory" at bounding box center [729, 441] width 974 height 15
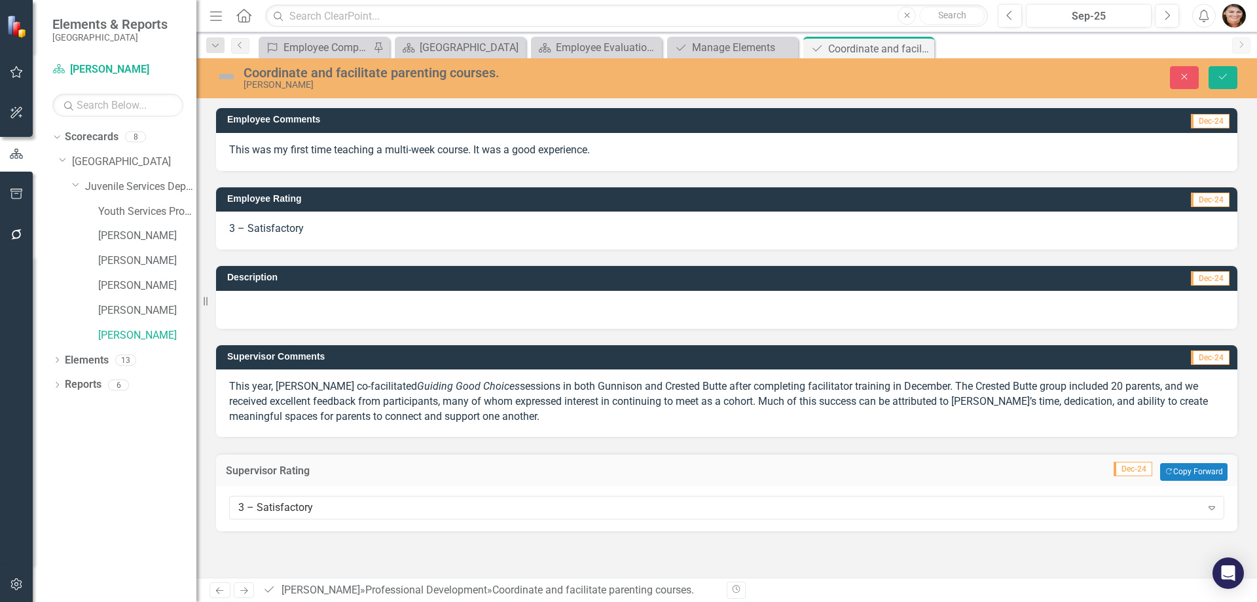
click at [338, 539] on div "Employee Comments Dec-24 This was my first time teaching a multi-week course. I…" at bounding box center [726, 318] width 1061 height 452
click at [1225, 87] on button "Save" at bounding box center [1223, 77] width 29 height 23
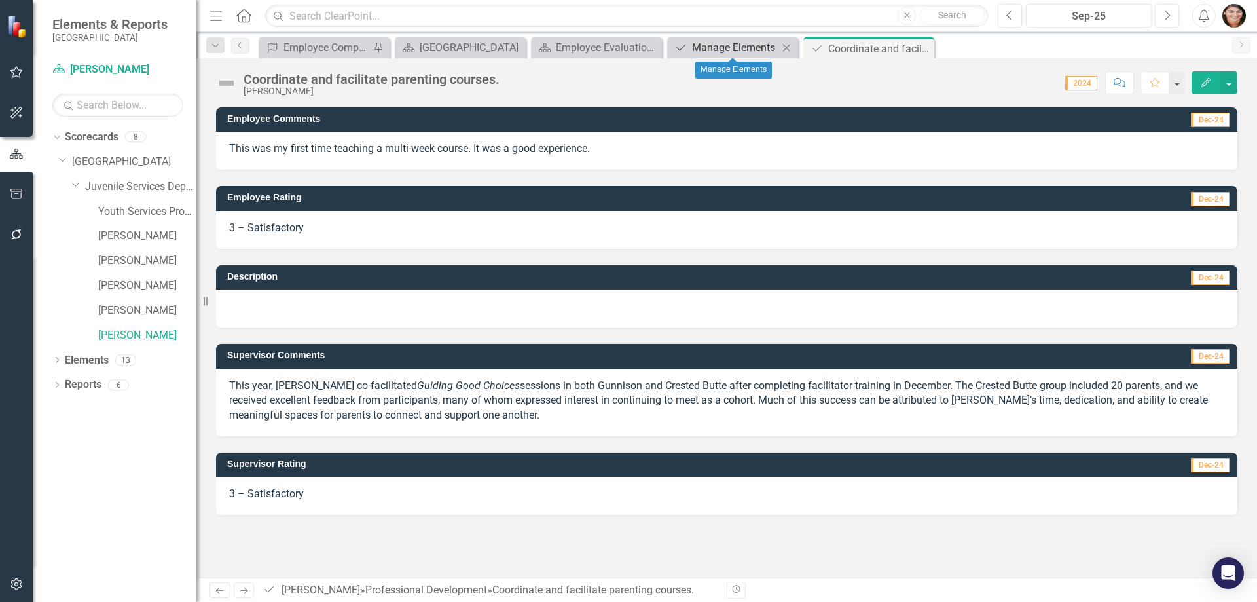
click at [728, 40] on div "Manage Elements" at bounding box center [735, 47] width 86 height 16
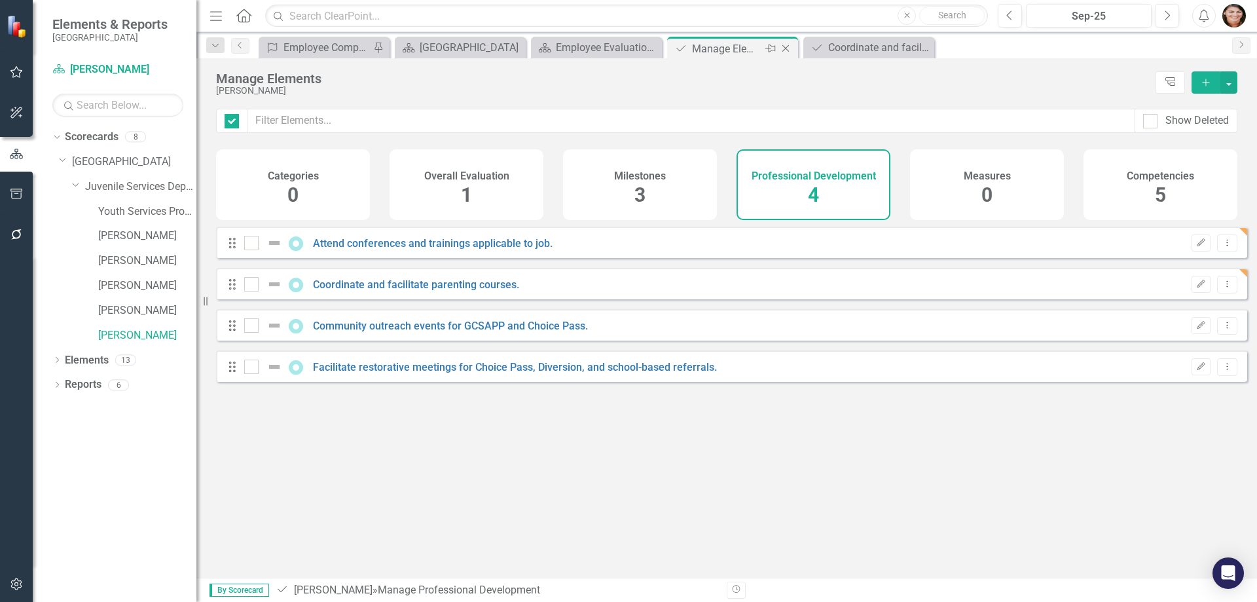
checkbox input "false"
click at [448, 332] on link "Community outreach events for GCSAPP and Choice Pass." at bounding box center [450, 326] width 275 height 12
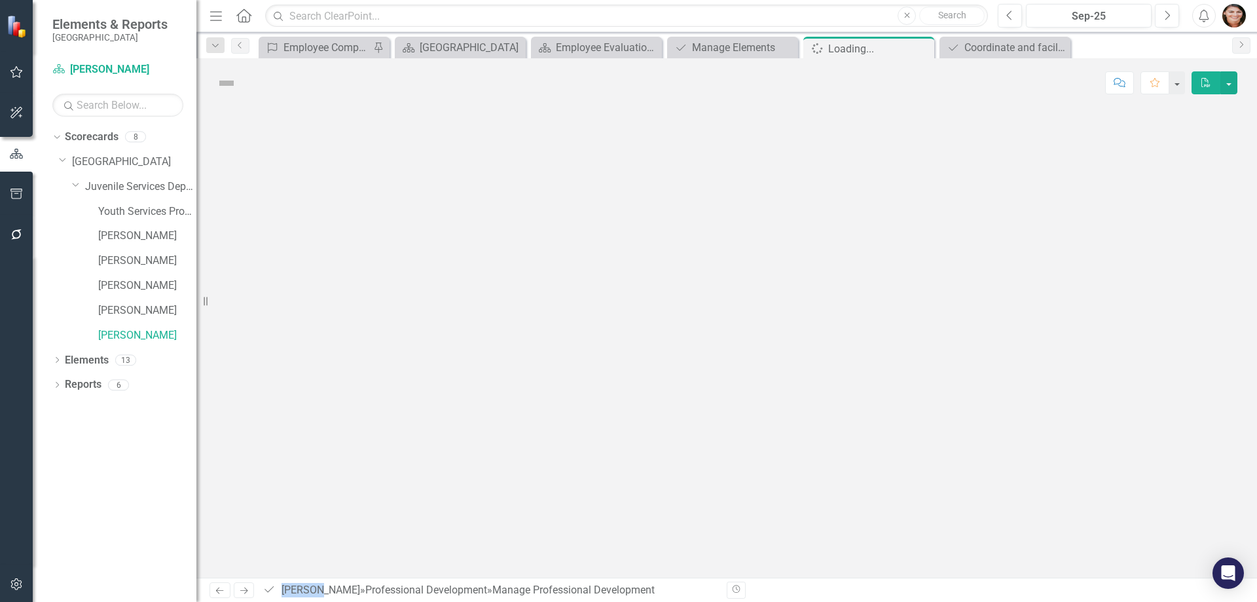
click at [448, 335] on div at bounding box center [726, 342] width 1061 height 470
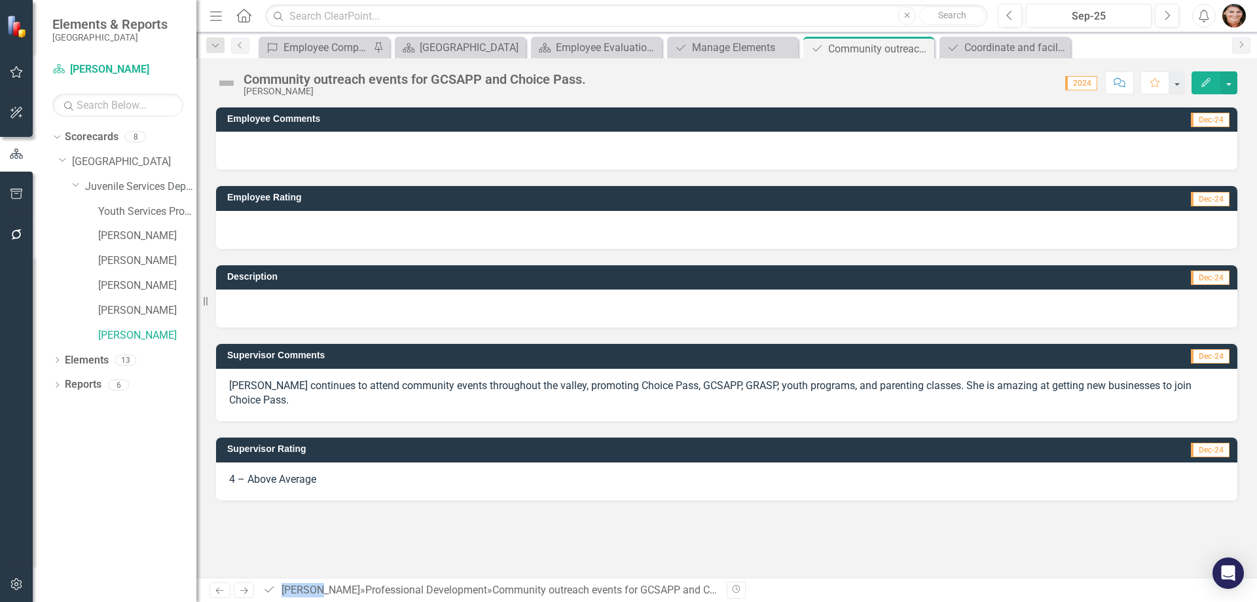
click at [360, 151] on div at bounding box center [727, 151] width 1022 height 38
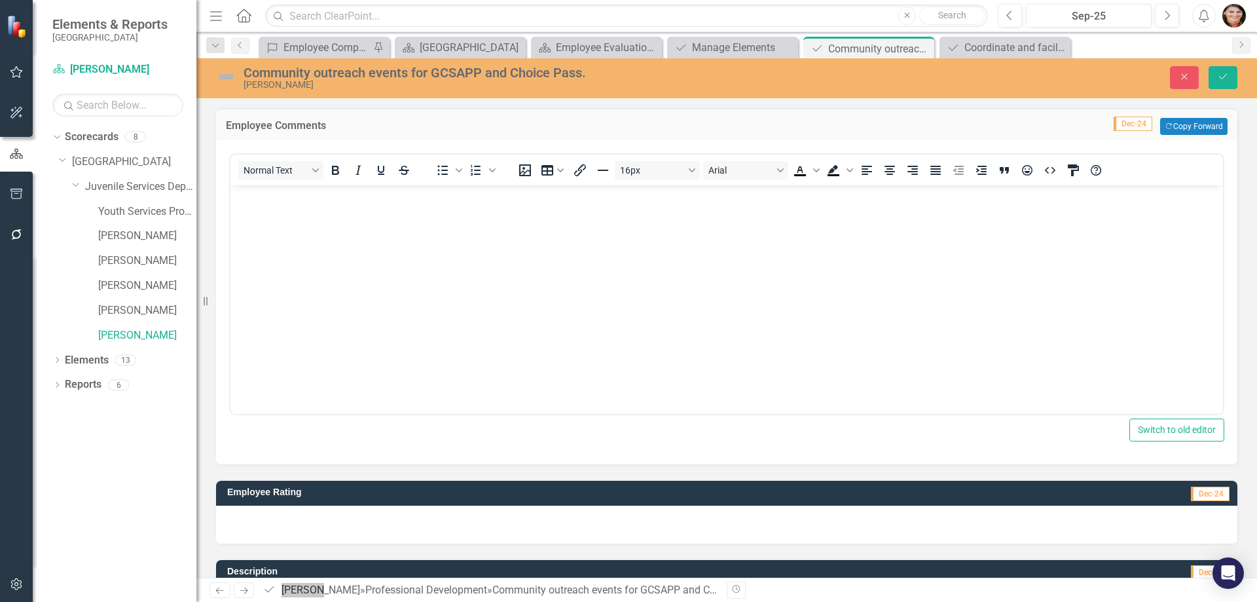
click at [401, 221] on body "Rich Text Area. Press ALT-0 for help." at bounding box center [727, 283] width 993 height 196
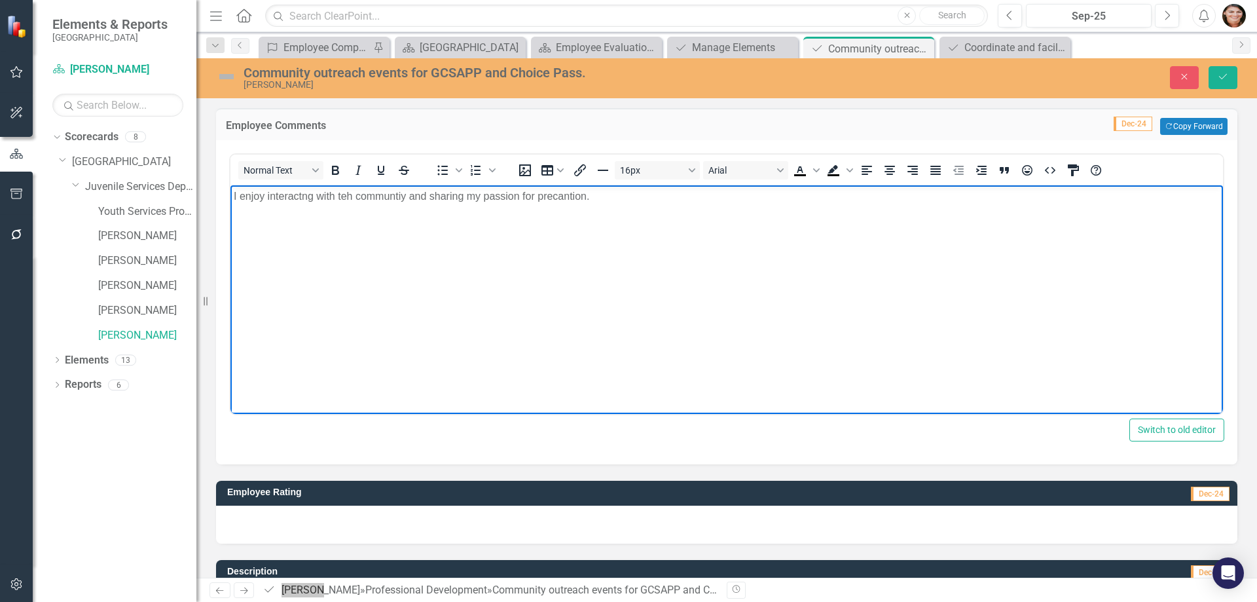
drag, startPoint x: 561, startPoint y: 199, endPoint x: 381, endPoint y: 204, distance: 179.5
click at [383, 206] on body "I enjoy interactng with teh communtiy and sharing my passion for precantion." at bounding box center [727, 283] width 993 height 196
drag, startPoint x: 586, startPoint y: 194, endPoint x: 549, endPoint y: 192, distance: 36.7
click at [549, 192] on p "I enjoy interacting with the community and sharing my passion for precantion." at bounding box center [727, 197] width 986 height 16
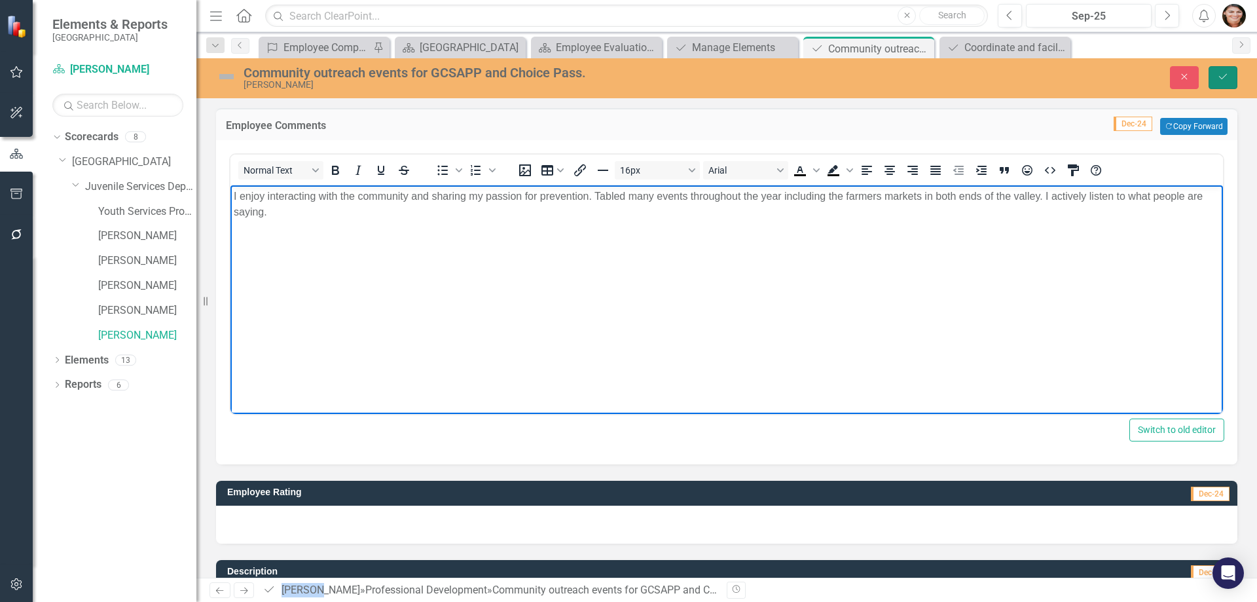
click at [1222, 81] on icon "Save" at bounding box center [1223, 76] width 12 height 9
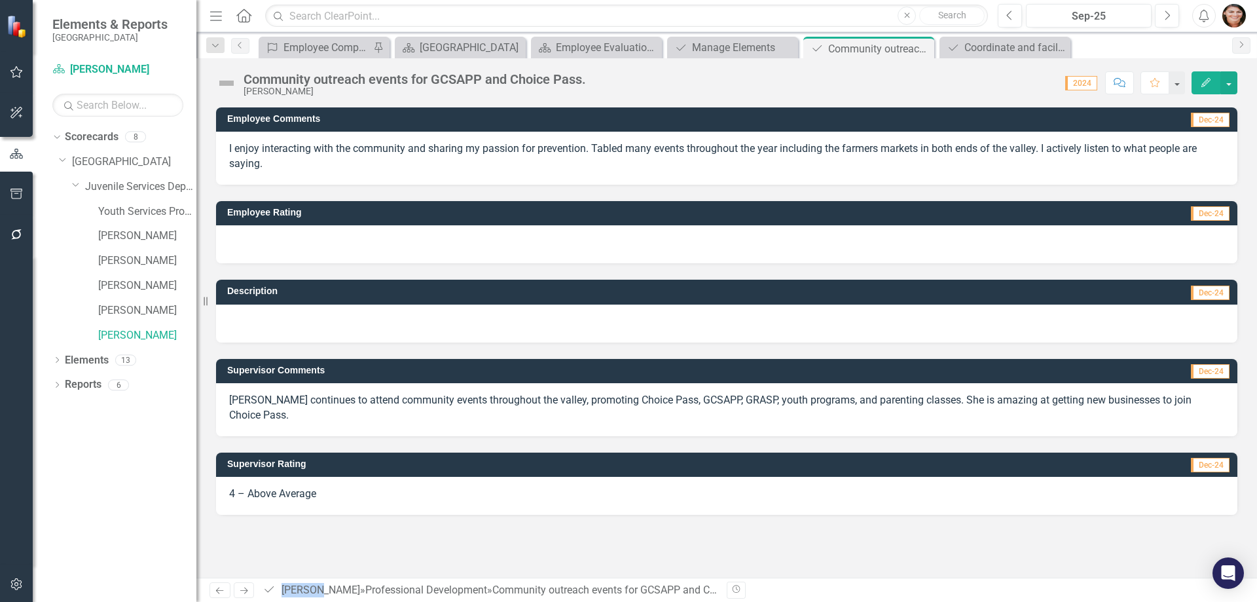
click at [272, 236] on div at bounding box center [727, 244] width 1022 height 38
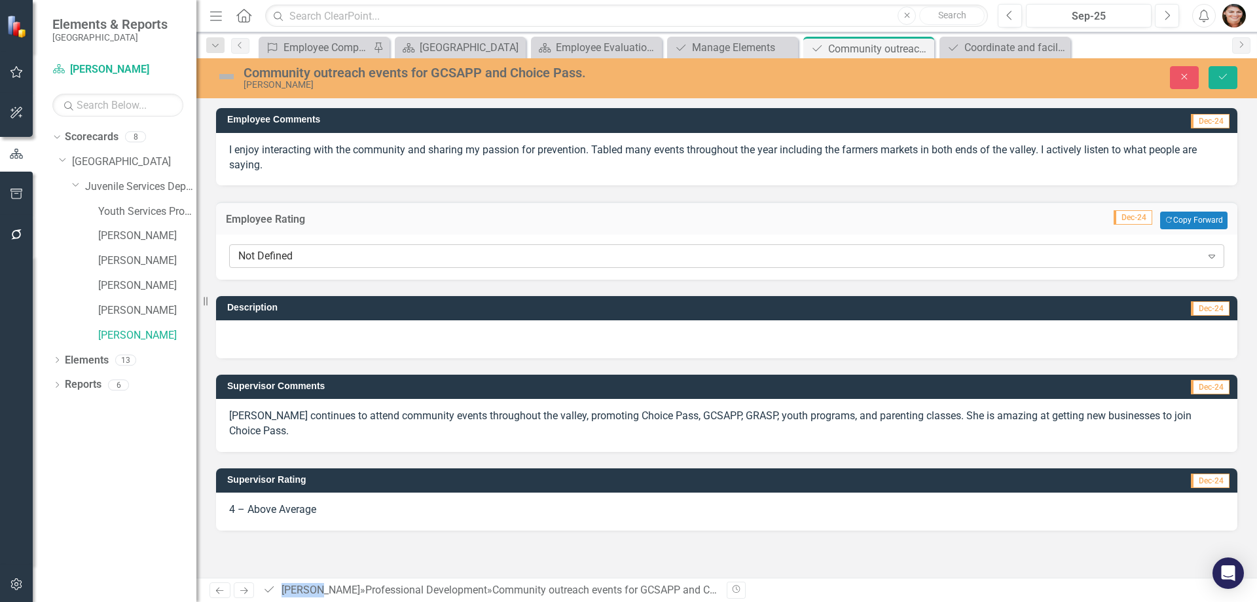
click at [268, 263] on div "Not Defined" at bounding box center [719, 255] width 963 height 15
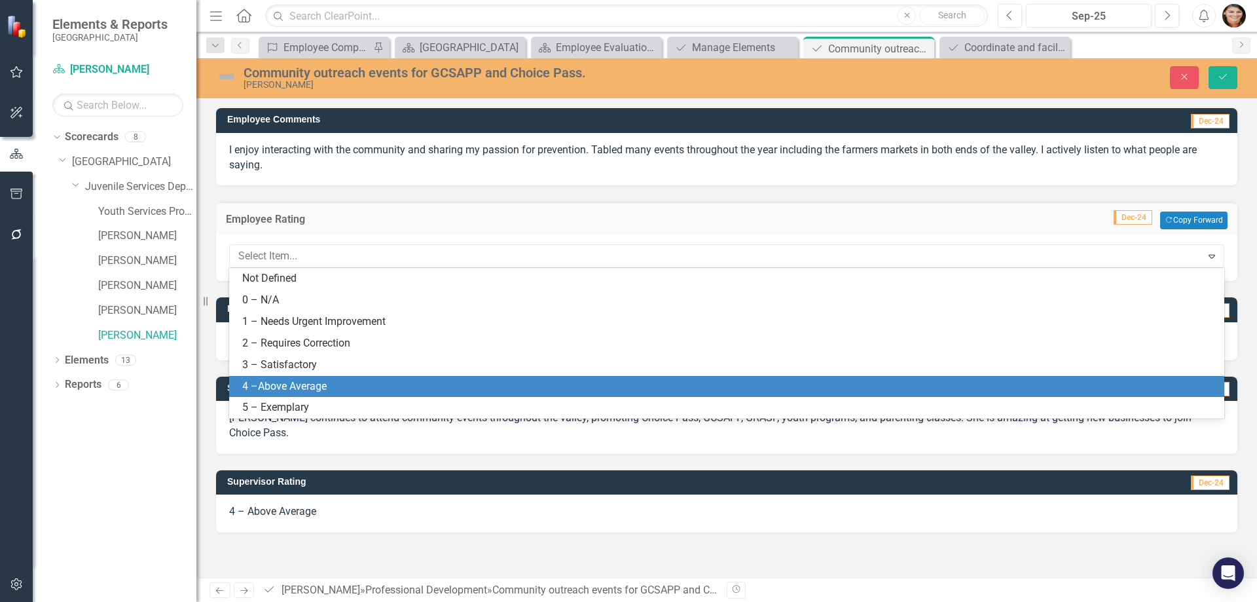
click at [306, 380] on div "4 –Above Average" at bounding box center [729, 386] width 974 height 15
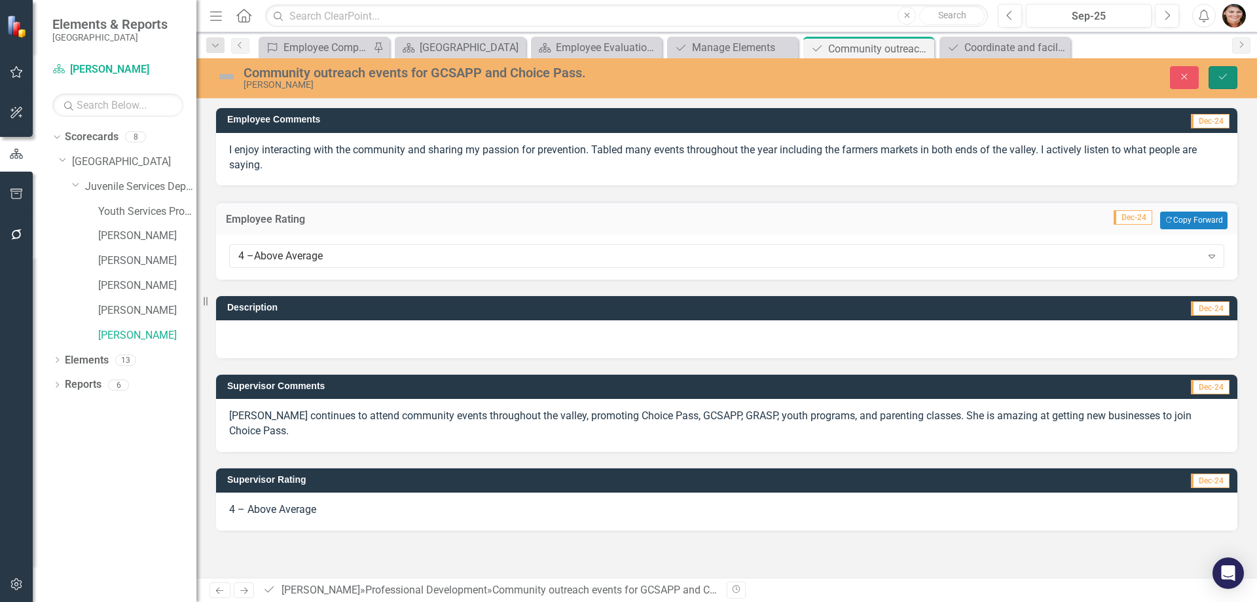
click at [1217, 82] on button "Save" at bounding box center [1223, 77] width 29 height 23
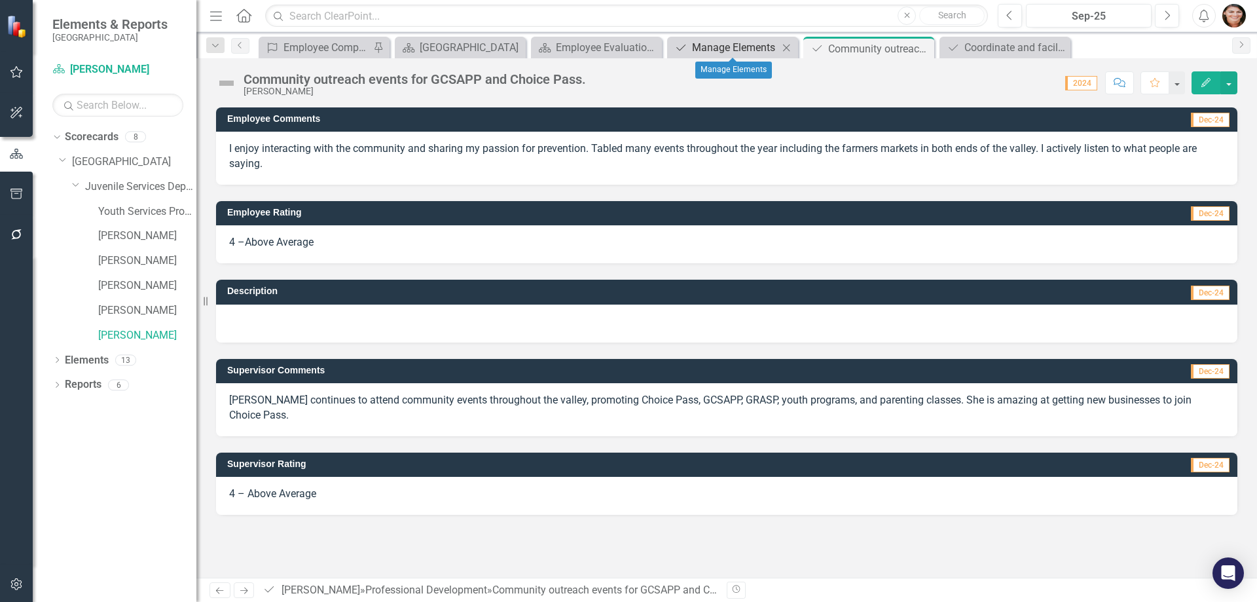
click at [733, 41] on div "Manage Elements" at bounding box center [735, 47] width 86 height 16
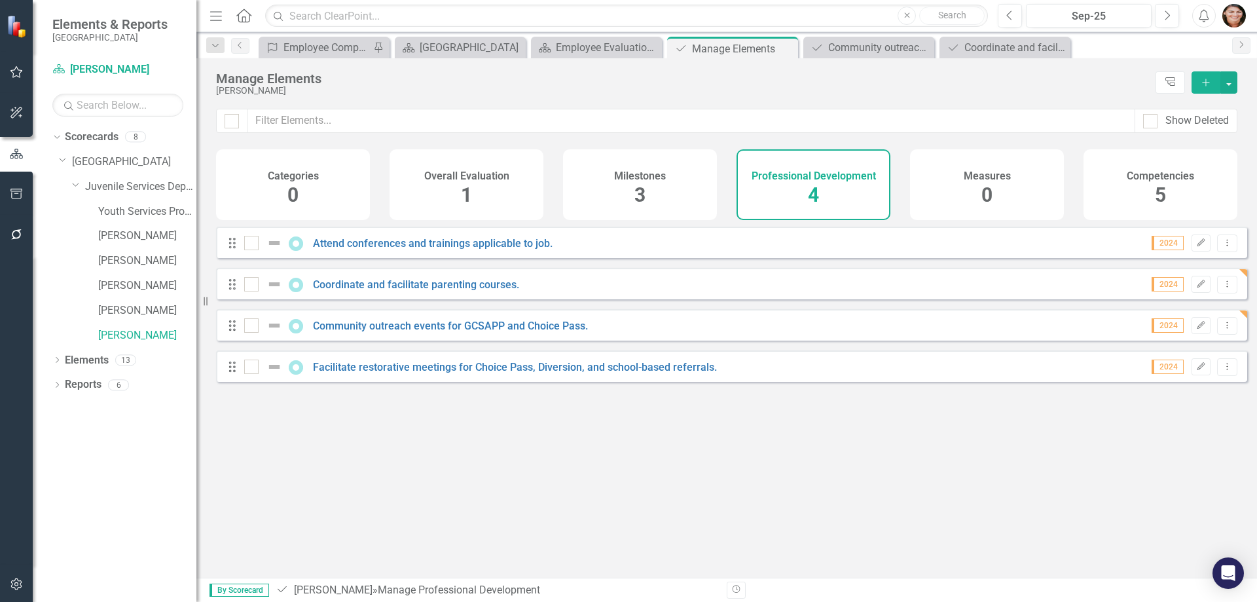
click at [465, 375] on div "Facilitate restorative meetings for Choice Pass, Diversion, and school-based re…" at bounding box center [482, 367] width 476 height 16
click at [471, 373] on link "Facilitate restorative meetings for Choice Pass, Diversion, and school-based re…" at bounding box center [515, 367] width 404 height 12
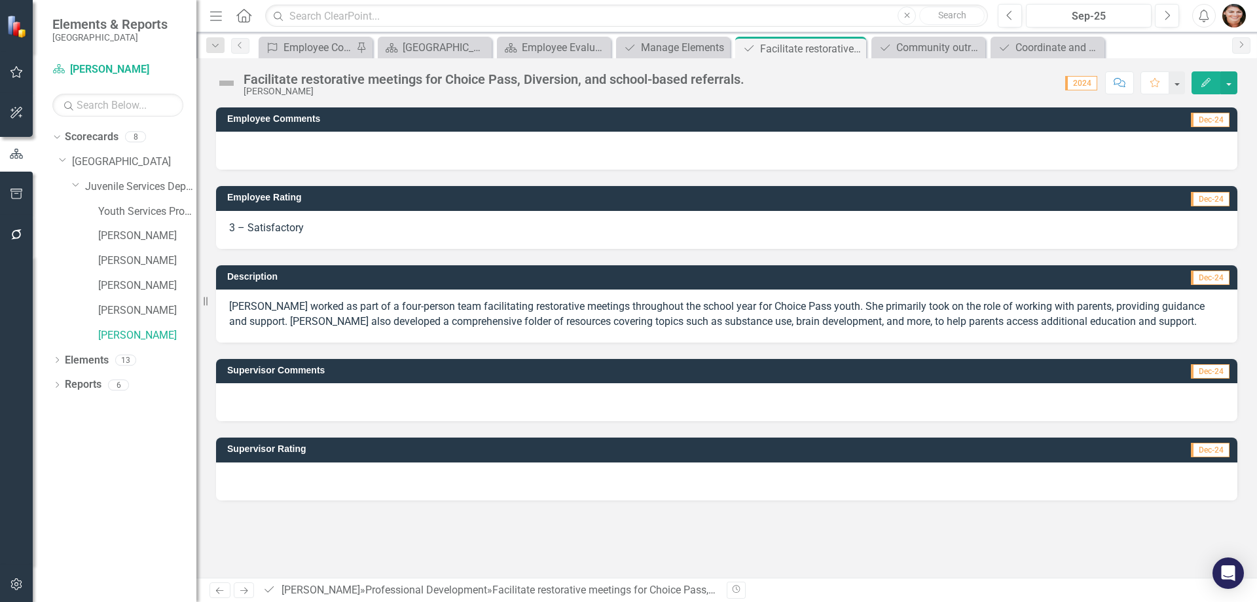
click at [267, 147] on div at bounding box center [727, 151] width 1022 height 38
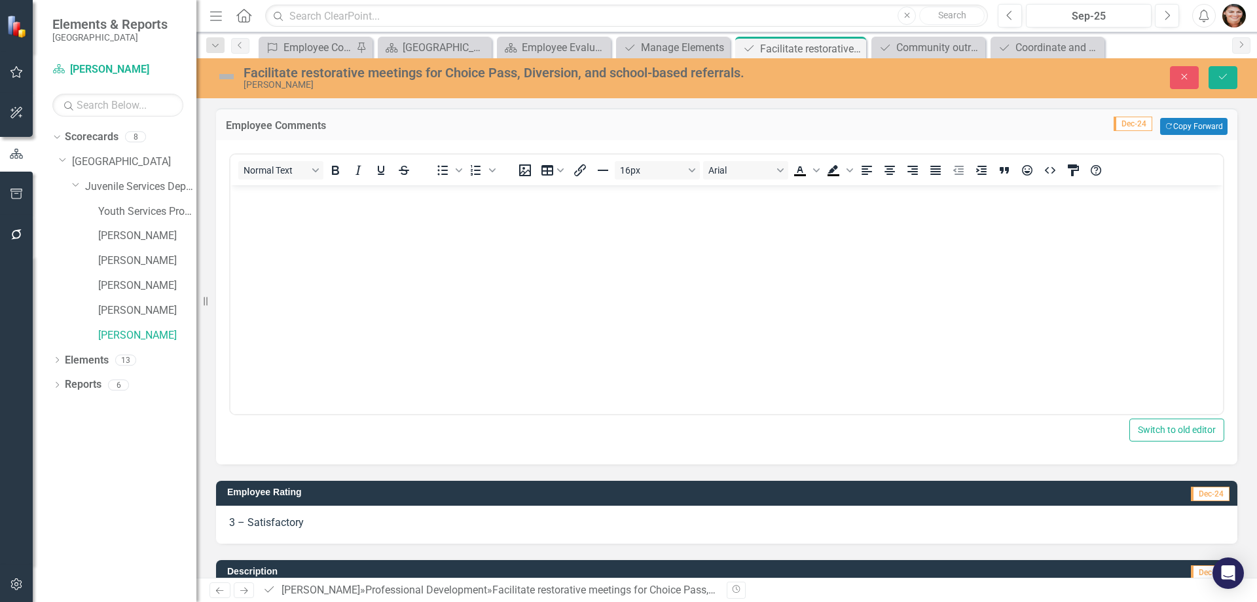
click at [306, 218] on body "Rich Text Area. Press ALT-0 for help." at bounding box center [727, 283] width 993 height 196
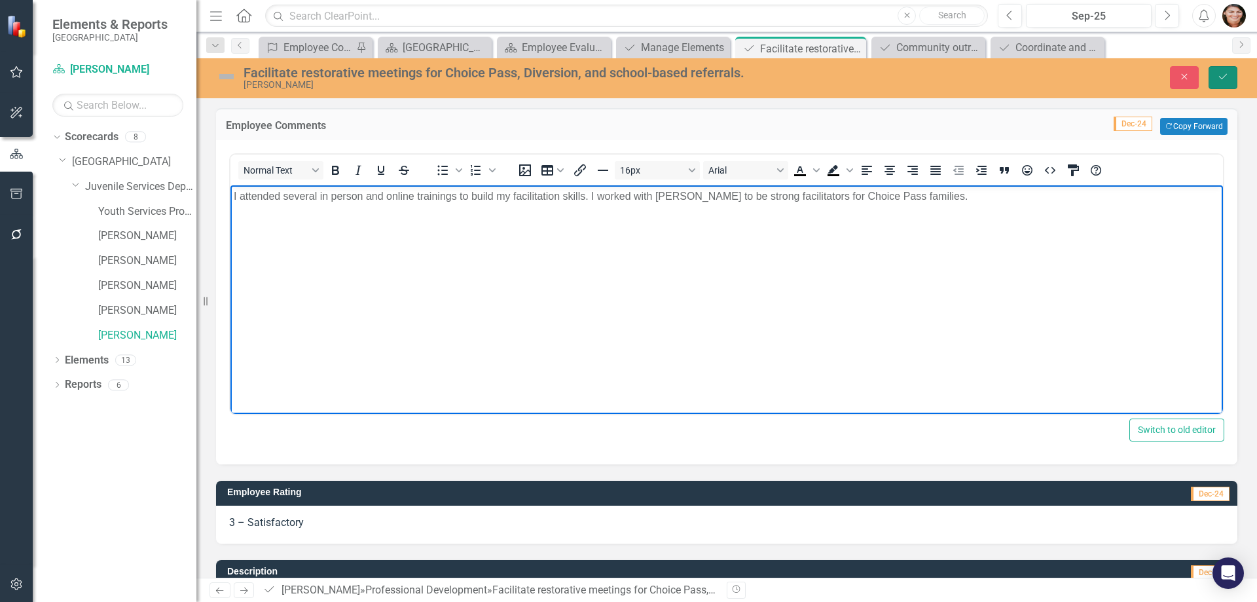
click at [1223, 70] on button "Save" at bounding box center [1223, 77] width 29 height 23
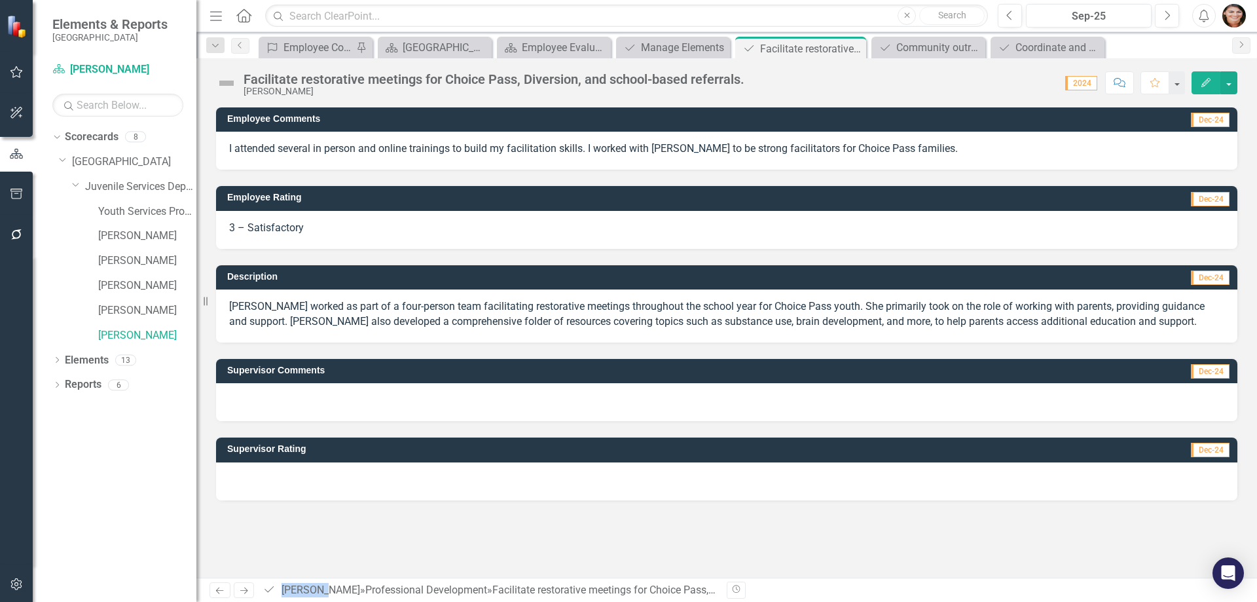
click at [287, 229] on span "3 – Satisfactory" at bounding box center [266, 227] width 75 height 12
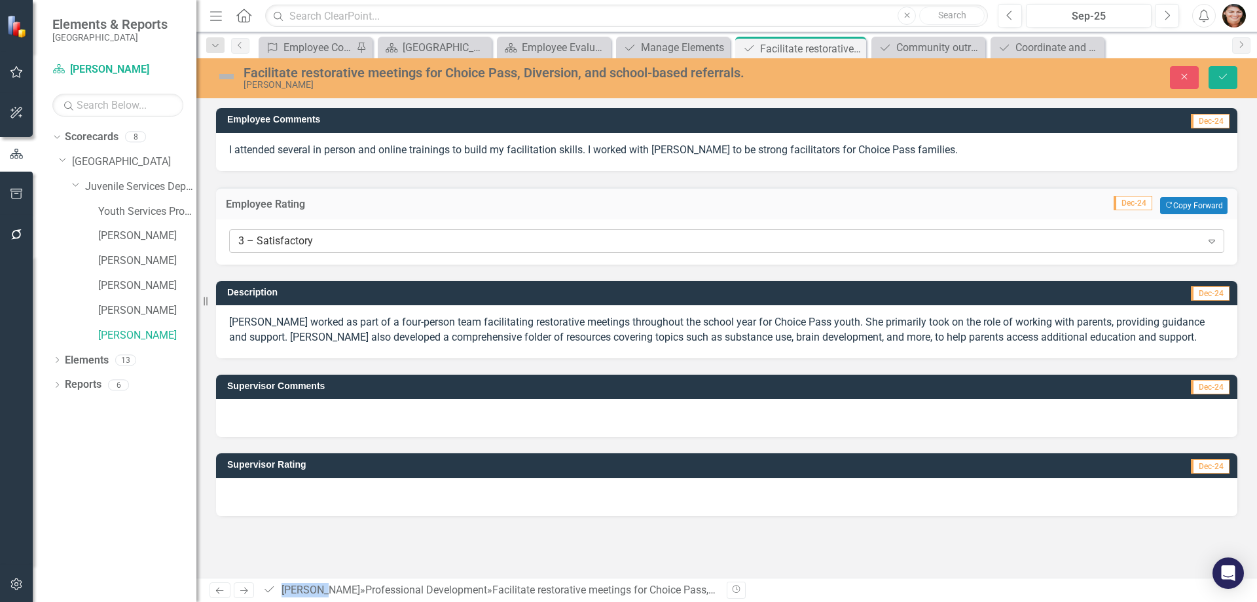
click at [287, 234] on div "3 – Satisfactory" at bounding box center [719, 240] width 963 height 15
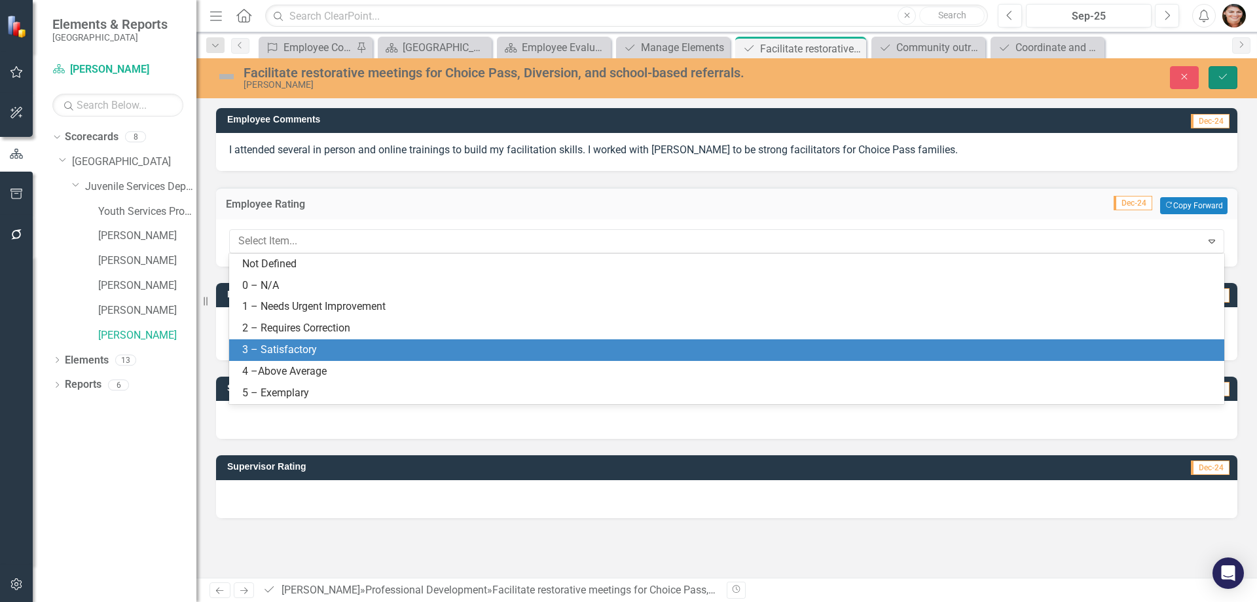
click at [1226, 82] on button "Save" at bounding box center [1223, 77] width 29 height 23
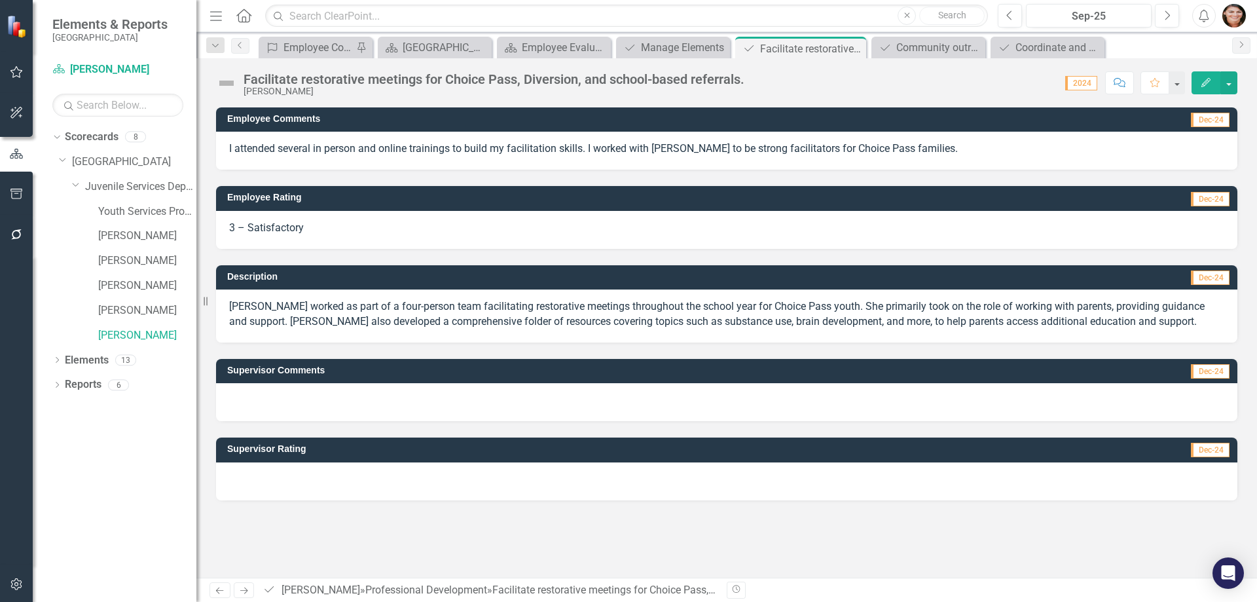
click at [445, 401] on div at bounding box center [727, 402] width 1022 height 38
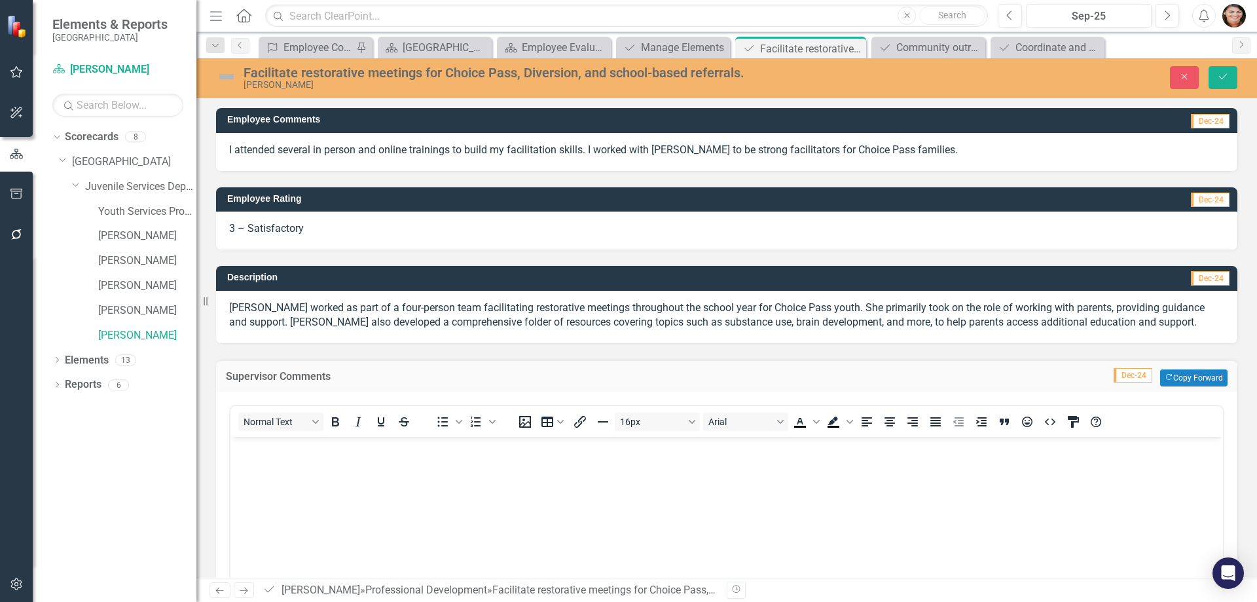
click at [779, 315] on p "[PERSON_NAME] worked as part of a four-person team facilitating restorative mee…" at bounding box center [726, 316] width 995 height 30
click at [796, 314] on p "[PERSON_NAME] worked as part of a four-person team facilitating restorative mee…" at bounding box center [726, 316] width 995 height 30
click at [795, 321] on p "[PERSON_NAME] worked as part of a four-person team facilitating restorative mee…" at bounding box center [726, 316] width 995 height 30
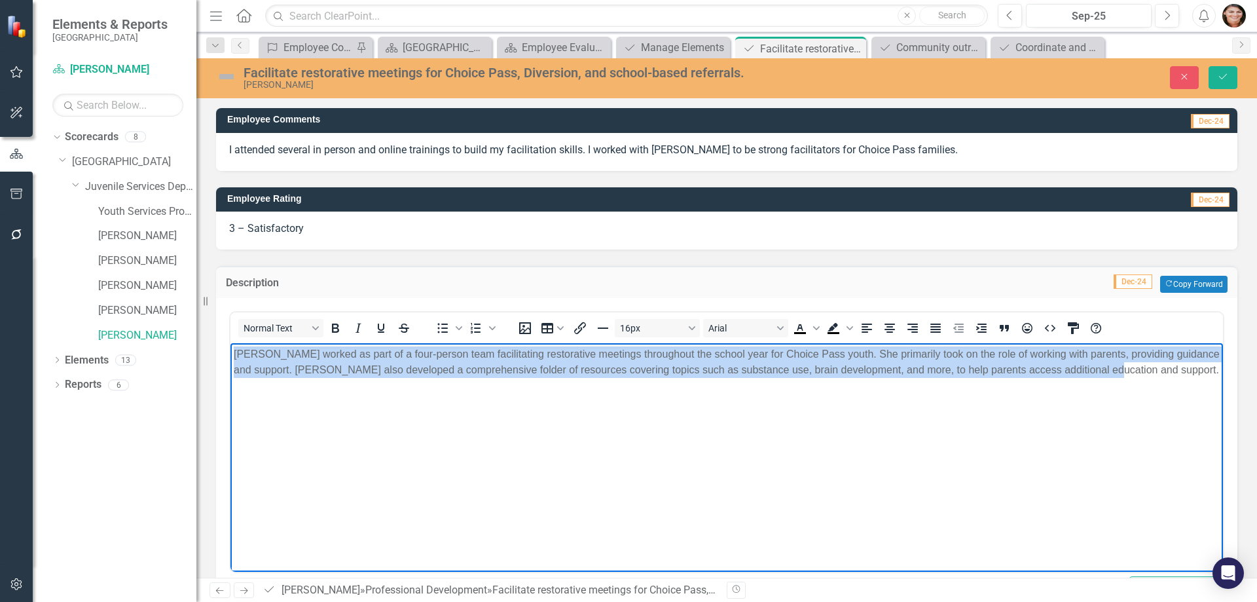
drag, startPoint x: 1007, startPoint y: 388, endPoint x: 407, endPoint y: 691, distance: 672.4
click at [231, 347] on html "[PERSON_NAME] worked as part of a four-person team facilitating restorative mee…" at bounding box center [727, 441] width 993 height 196
copy p "[PERSON_NAME] worked as part of a four-person team facilitating restorative mee…"
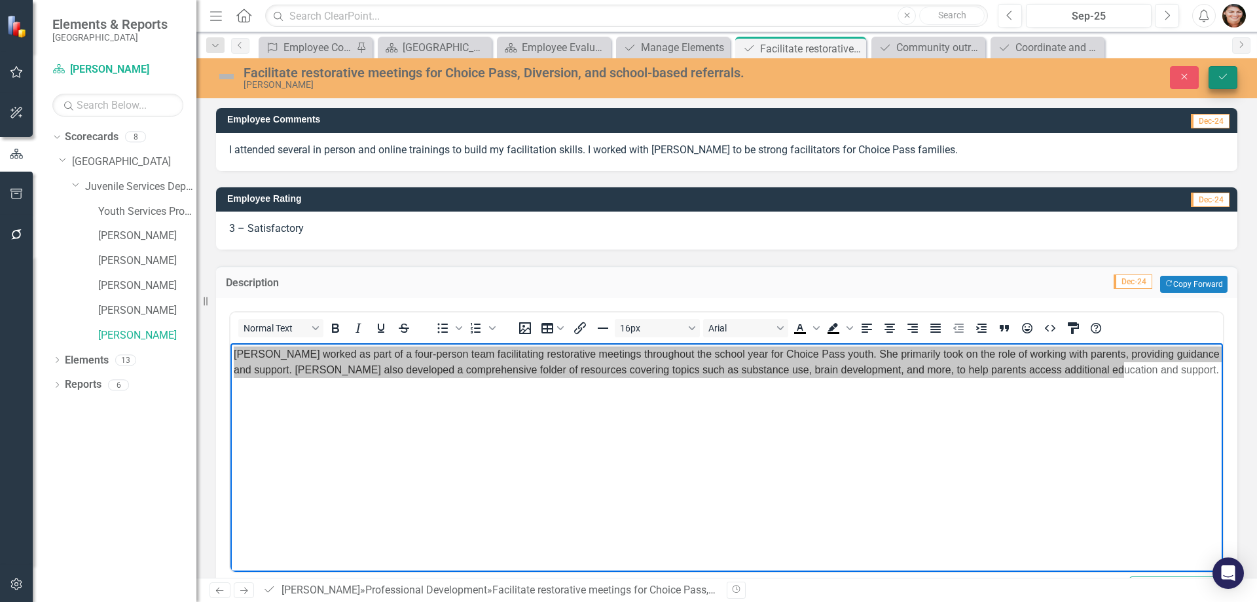
click at [1222, 77] on icon "Save" at bounding box center [1223, 76] width 12 height 9
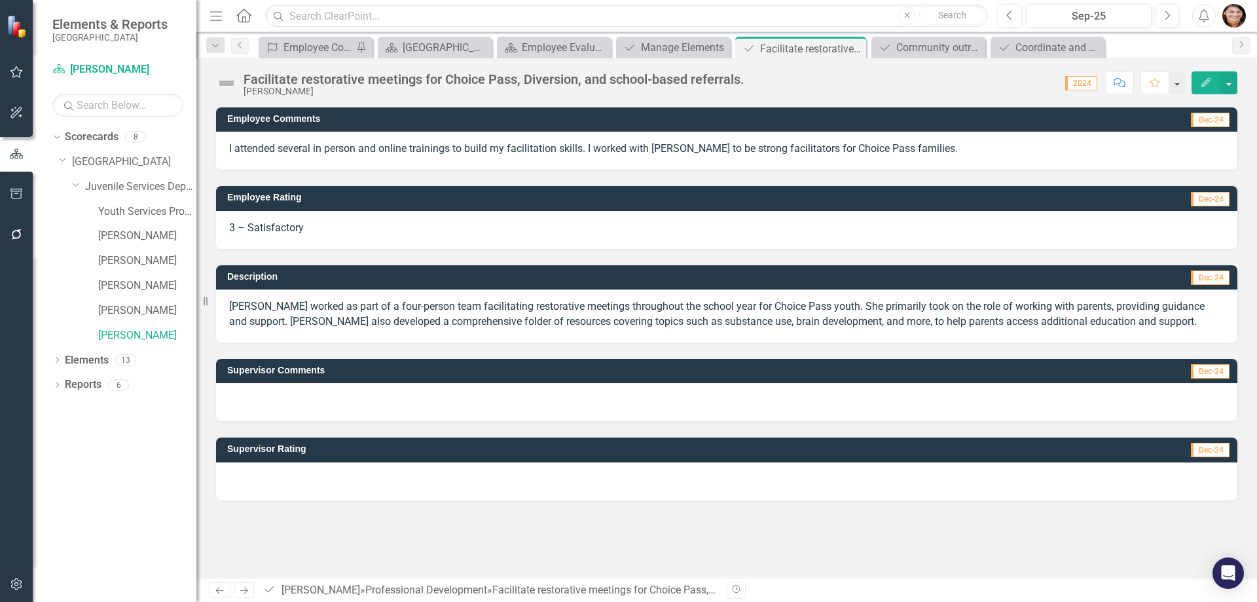
click at [293, 331] on div "[PERSON_NAME] worked as part of a four-person team facilitating restorative mee…" at bounding box center [727, 315] width 1022 height 53
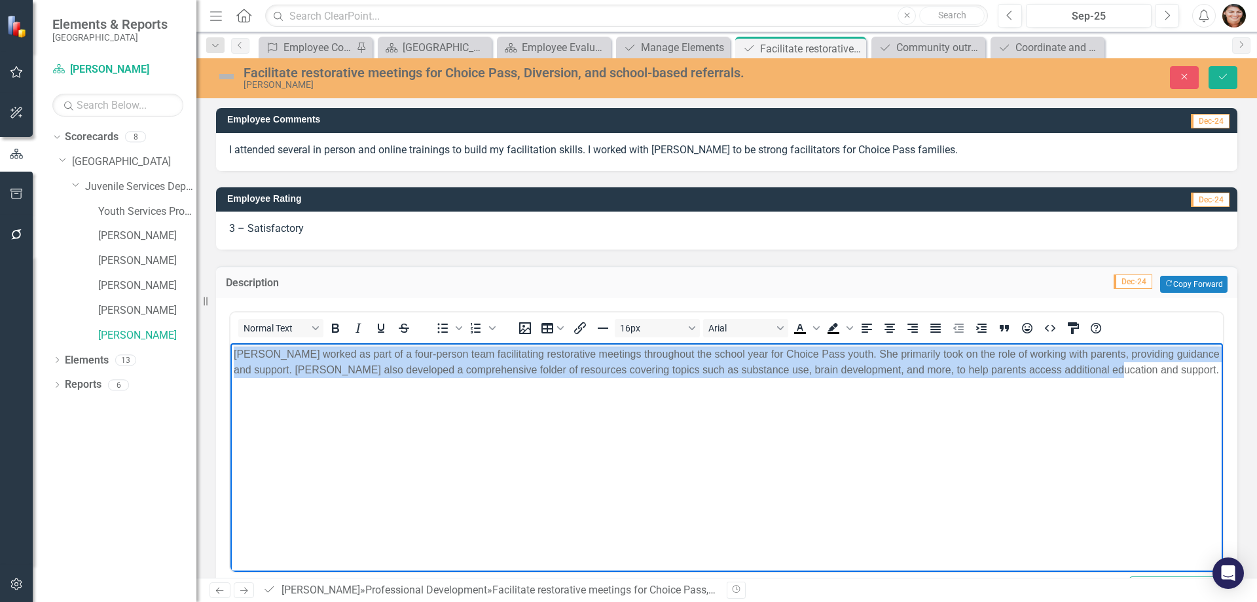
drag, startPoint x: 1080, startPoint y: 375, endPoint x: 377, endPoint y: 682, distance: 768.0
click at [231, 343] on html "[PERSON_NAME] worked as part of a four-person team facilitating restorative mee…" at bounding box center [727, 441] width 993 height 196
copy p "[PERSON_NAME] worked as part of a four-person team facilitating restorative mee…"
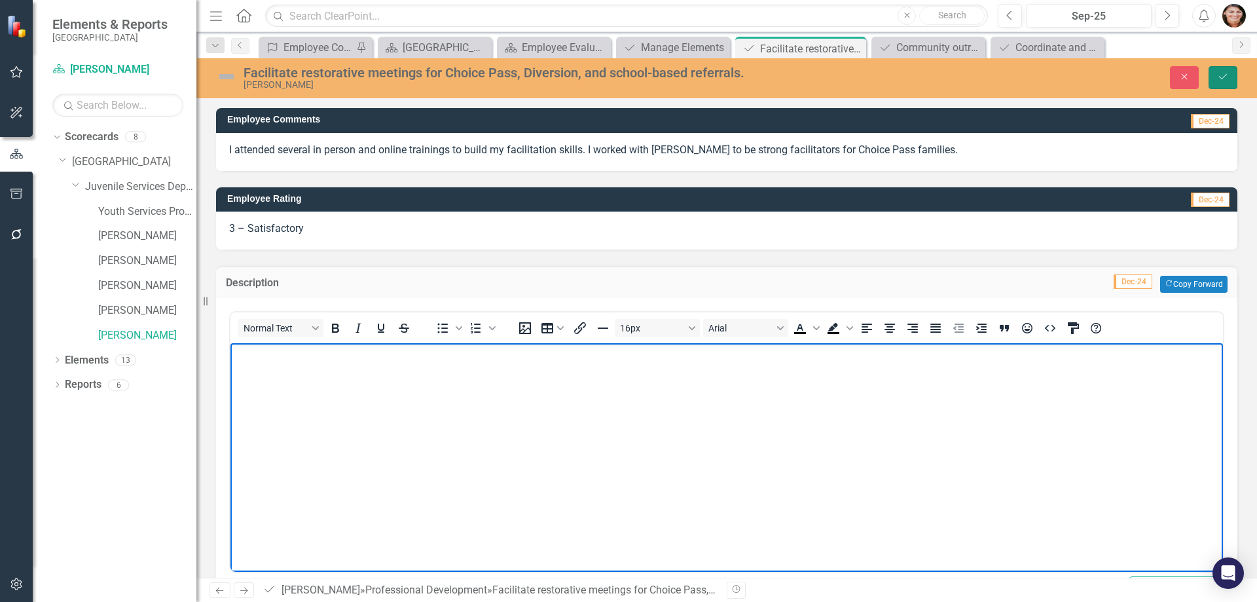
click at [1236, 71] on button "Save" at bounding box center [1223, 77] width 29 height 23
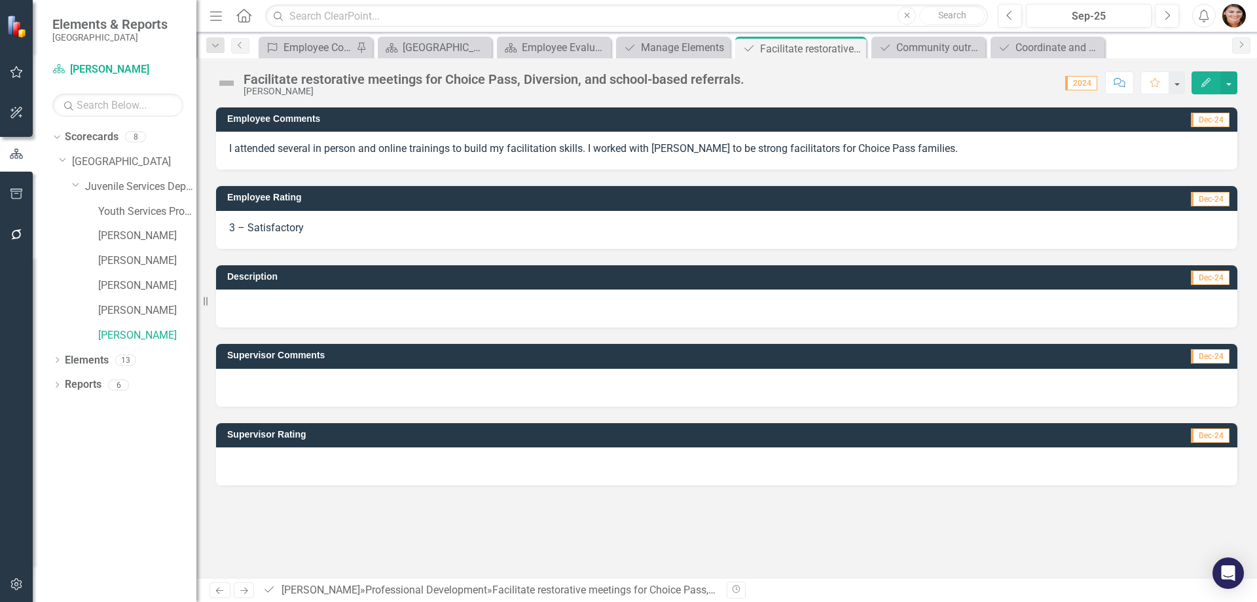
click at [352, 378] on div at bounding box center [727, 388] width 1022 height 38
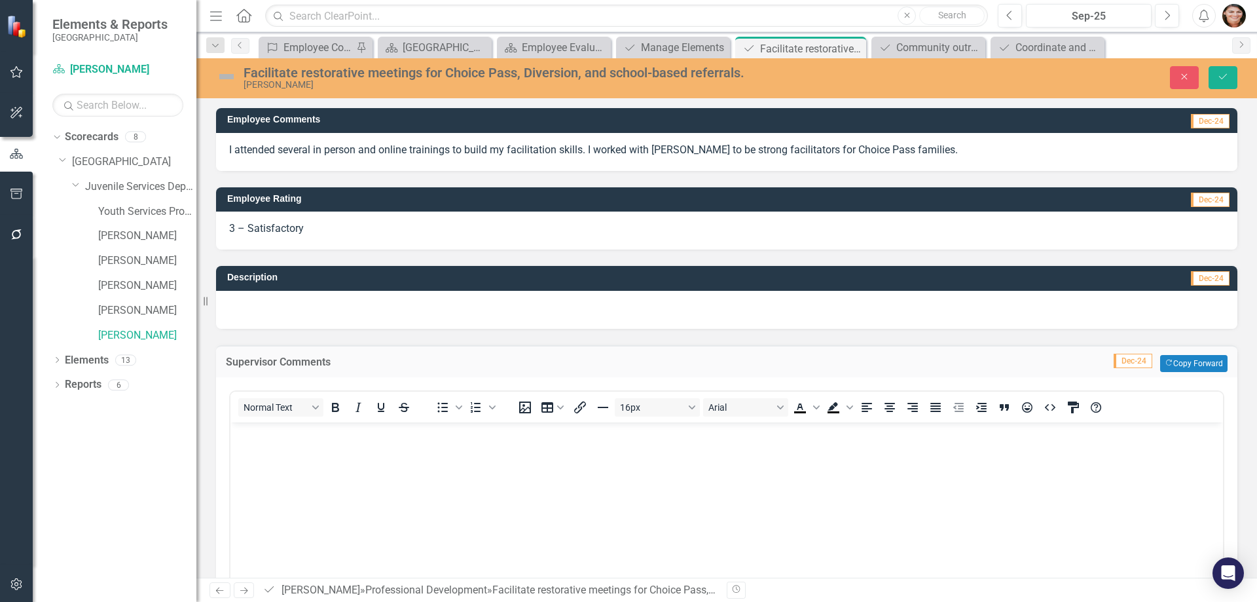
click at [327, 426] on p "Rich Text Area. Press ALT-0 for help." at bounding box center [727, 433] width 986 height 16
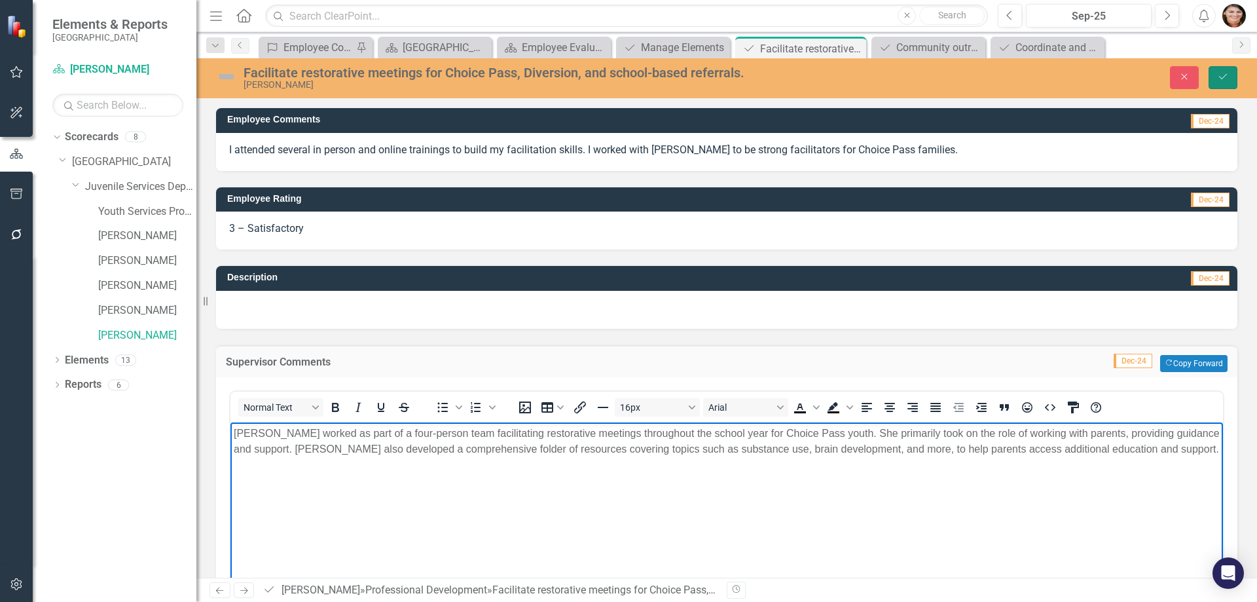
click at [1232, 77] on button "Save" at bounding box center [1223, 77] width 29 height 23
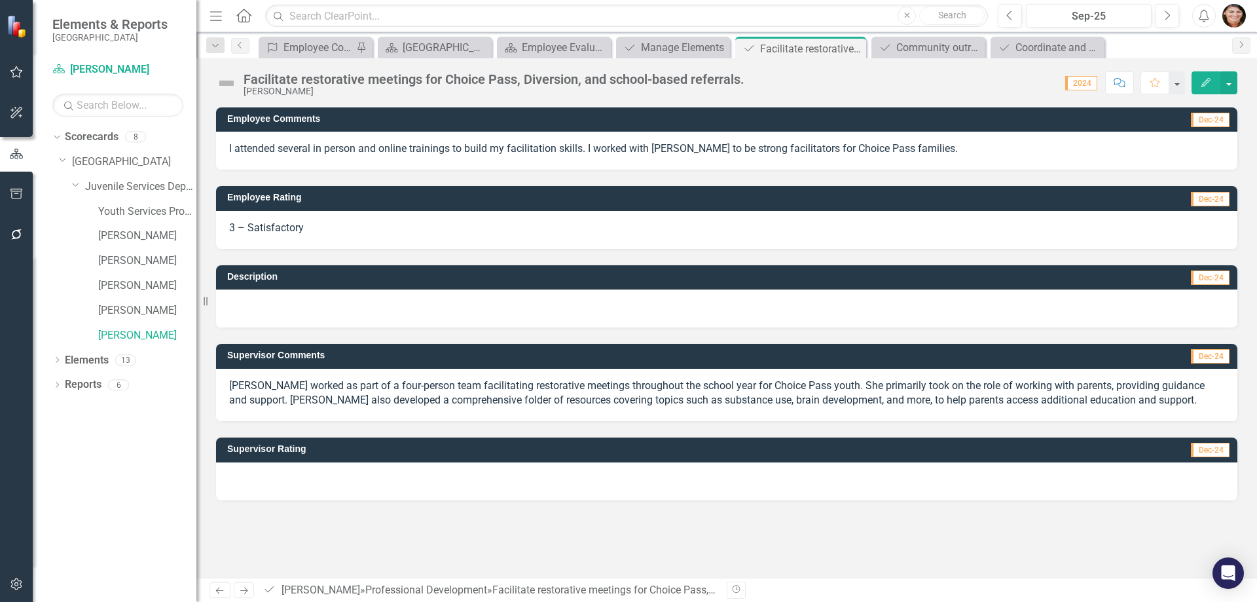
click at [257, 468] on div at bounding box center [727, 481] width 1022 height 38
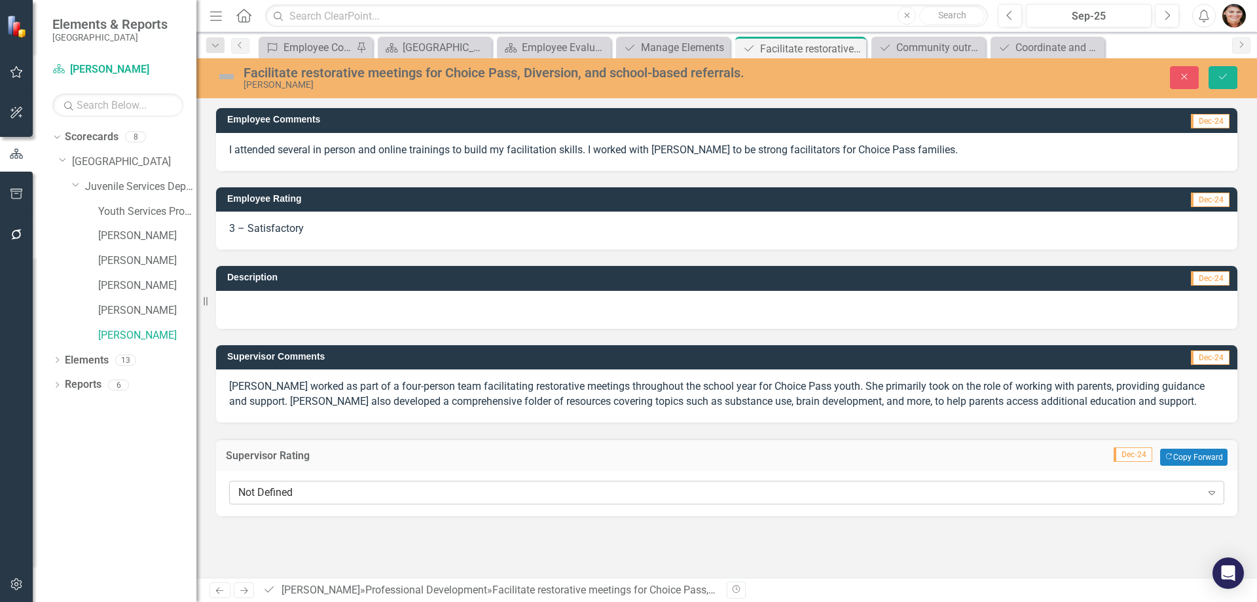
click at [286, 495] on div "Not Defined" at bounding box center [719, 492] width 963 height 15
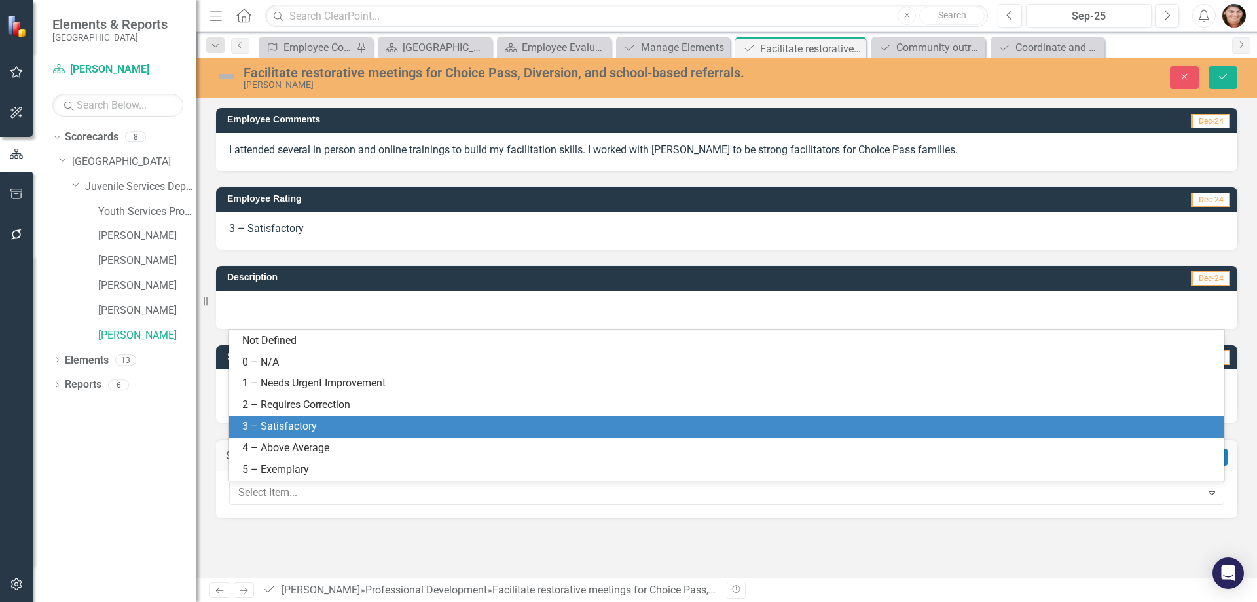
click at [312, 420] on div "3 – Satisfactory" at bounding box center [729, 426] width 974 height 15
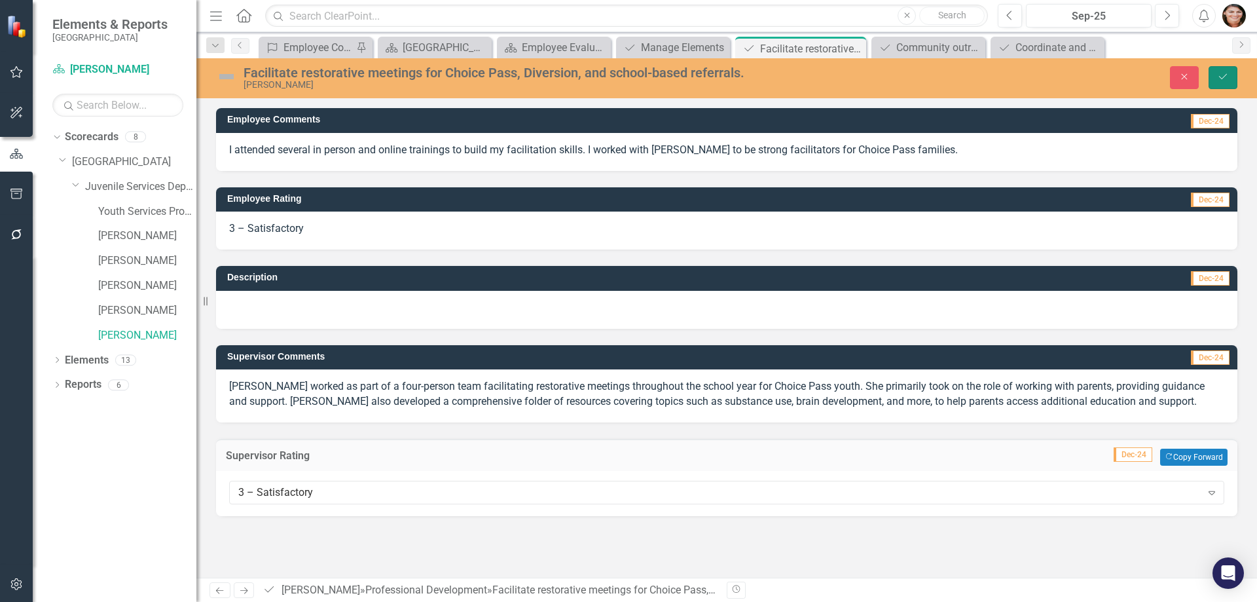
click at [1222, 78] on icon "Save" at bounding box center [1223, 76] width 12 height 9
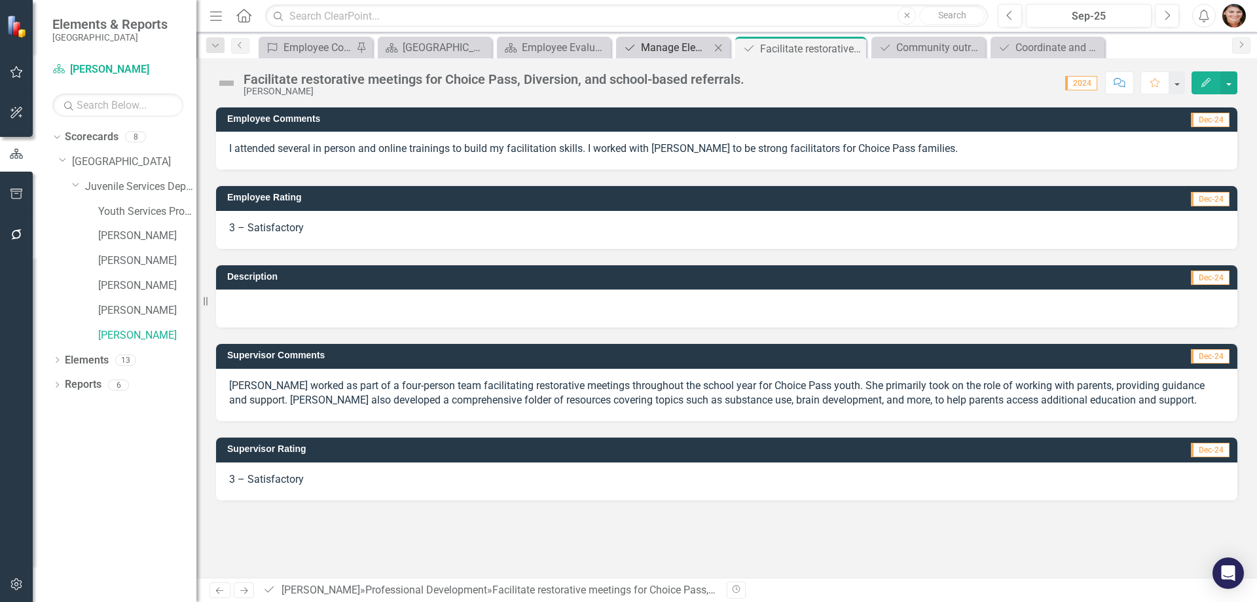
click at [689, 41] on div "Manage Elements" at bounding box center [675, 47] width 69 height 16
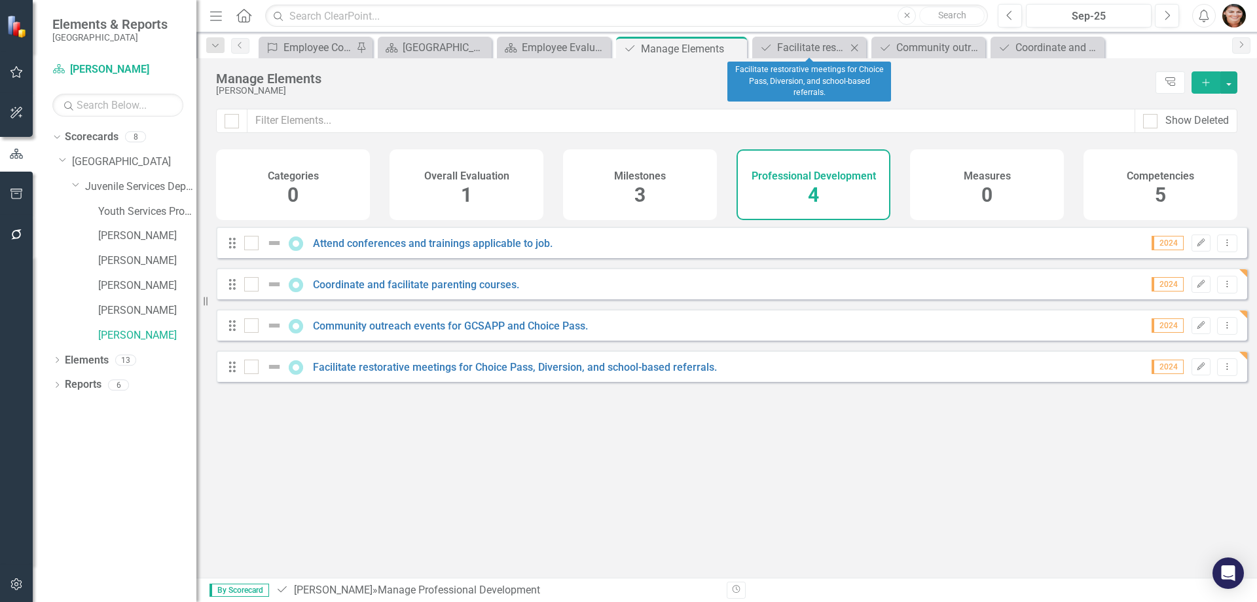
click at [850, 43] on icon "Close" at bounding box center [854, 48] width 13 height 10
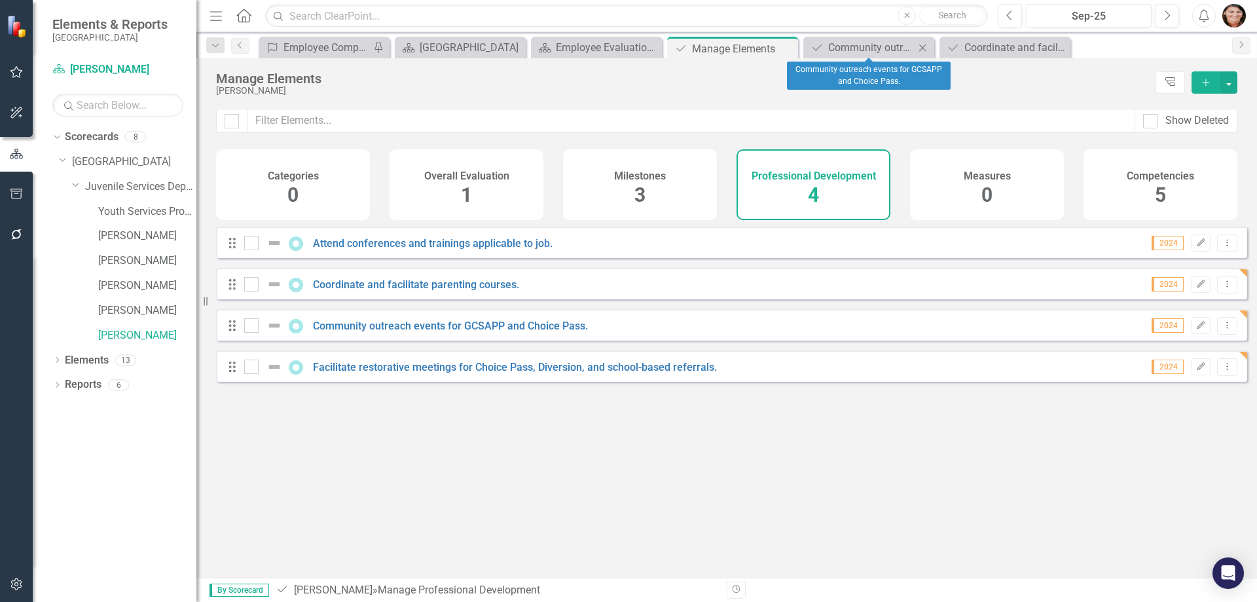
click at [919, 47] on icon "Close" at bounding box center [922, 48] width 13 height 10
click at [925, 47] on icon "Close" at bounding box center [922, 48] width 13 height 10
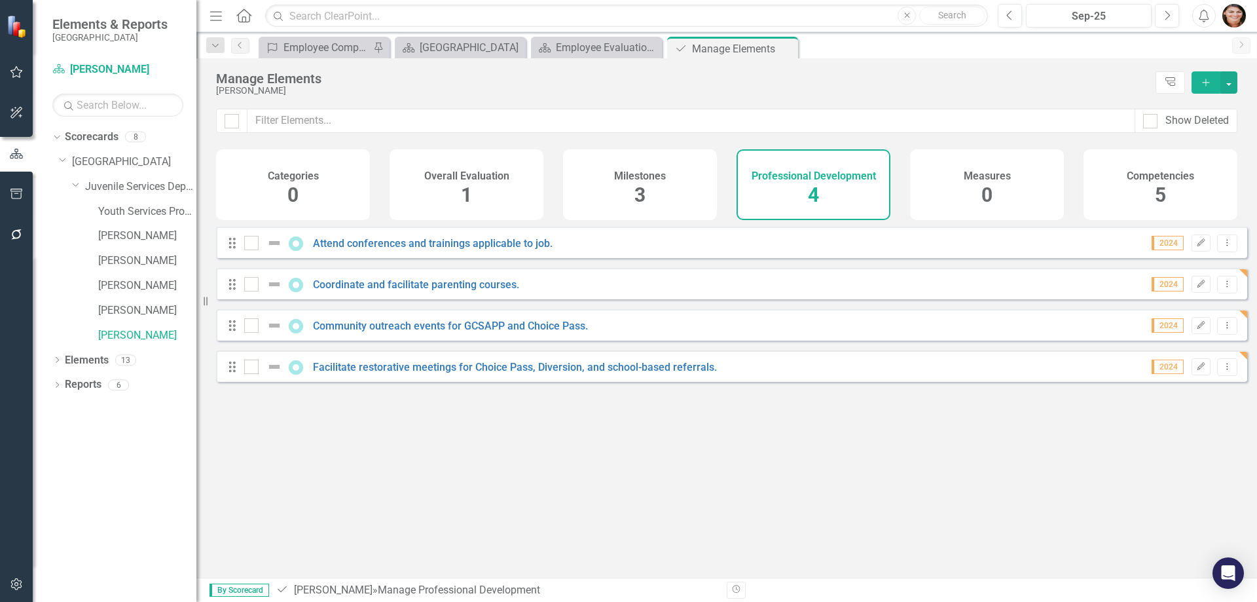
click at [1170, 193] on div "Competencies 5" at bounding box center [1161, 184] width 154 height 71
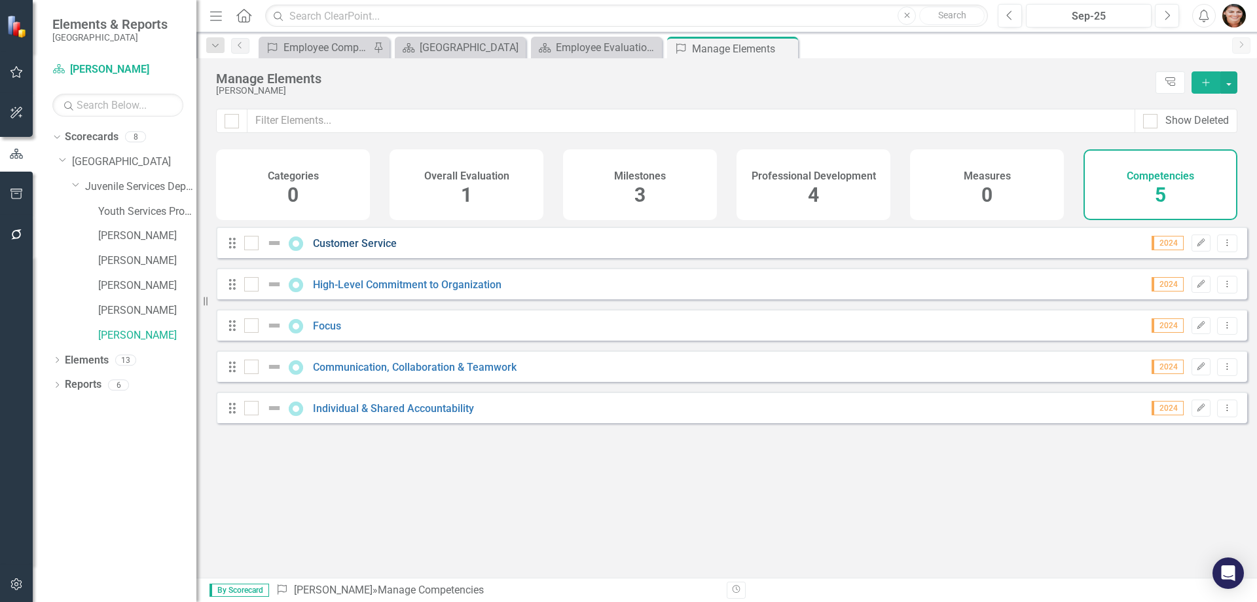
click at [341, 249] on link "Customer Service" at bounding box center [355, 243] width 84 height 12
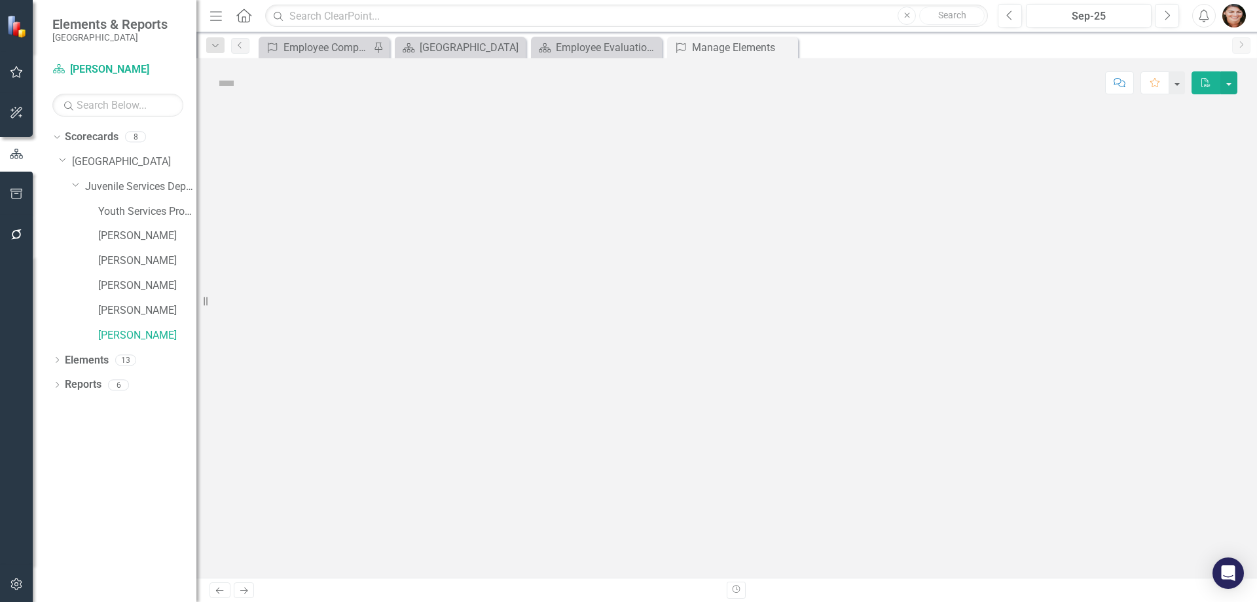
click at [341, 254] on div at bounding box center [726, 342] width 1061 height 470
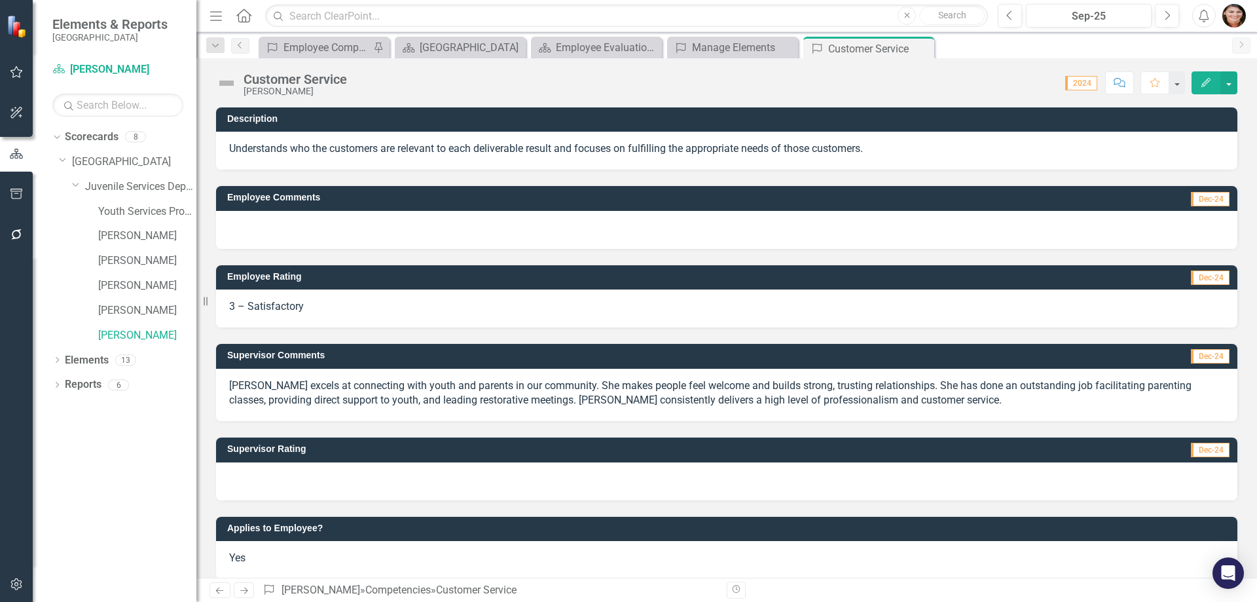
click at [273, 223] on div at bounding box center [727, 230] width 1022 height 38
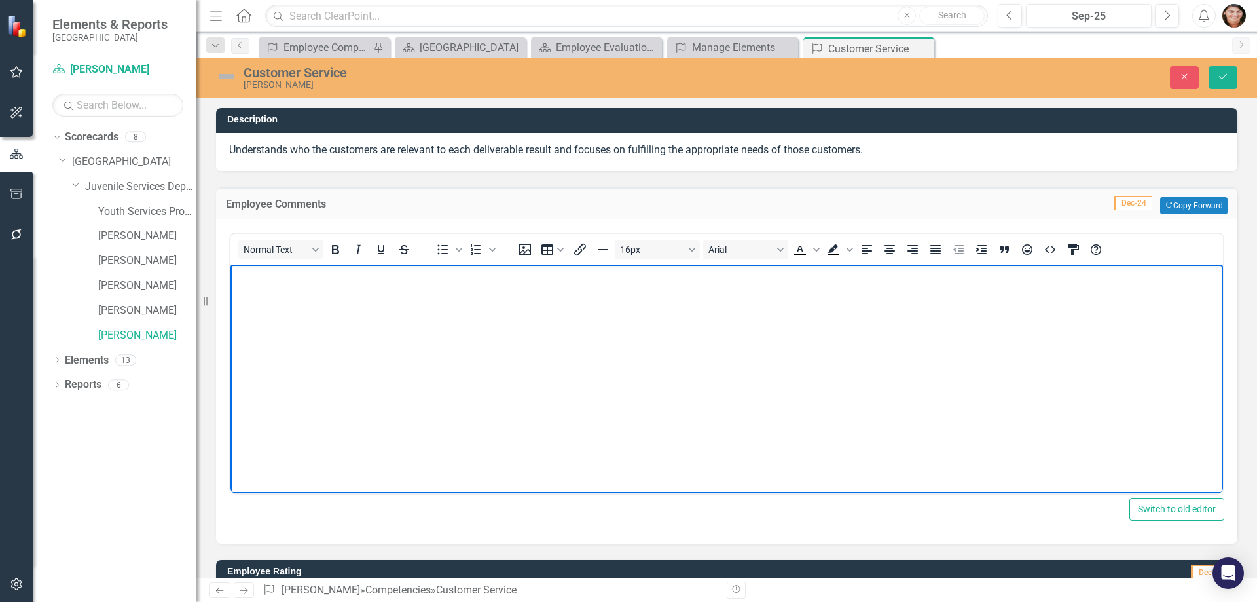
click at [428, 336] on body "Rich Text Area. Press ALT-0 for help." at bounding box center [727, 362] width 993 height 196
click at [882, 372] on body "I am able to connect with kids and parents who are the primary population we se…" at bounding box center [727, 362] width 993 height 196
click at [1222, 73] on icon "Save" at bounding box center [1223, 76] width 12 height 9
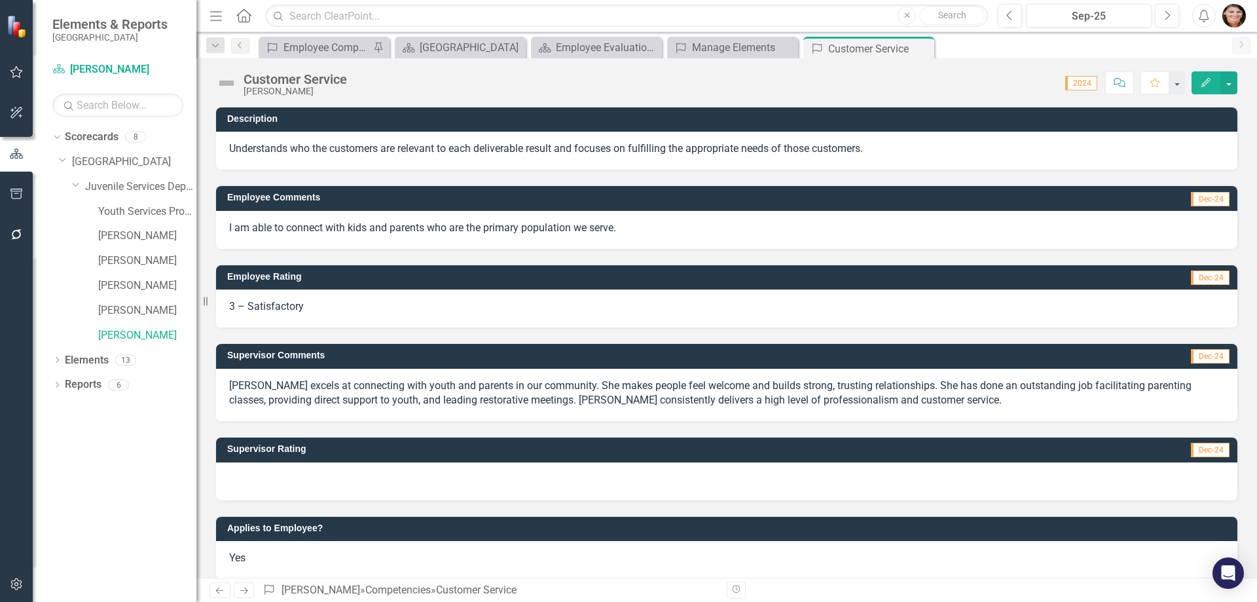
click at [259, 317] on div "3 – Satisfactory" at bounding box center [727, 308] width 1022 height 38
click at [267, 310] on span "3 – Satisfactory" at bounding box center [266, 306] width 75 height 12
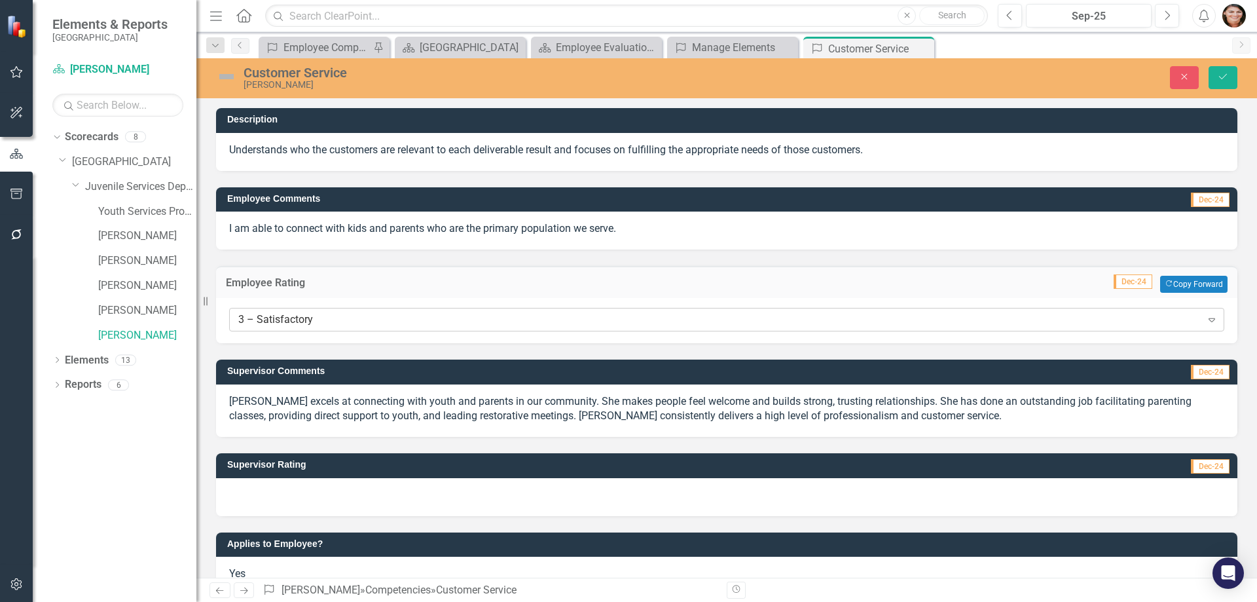
click at [308, 320] on div "3 – Satisfactory" at bounding box center [719, 319] width 963 height 15
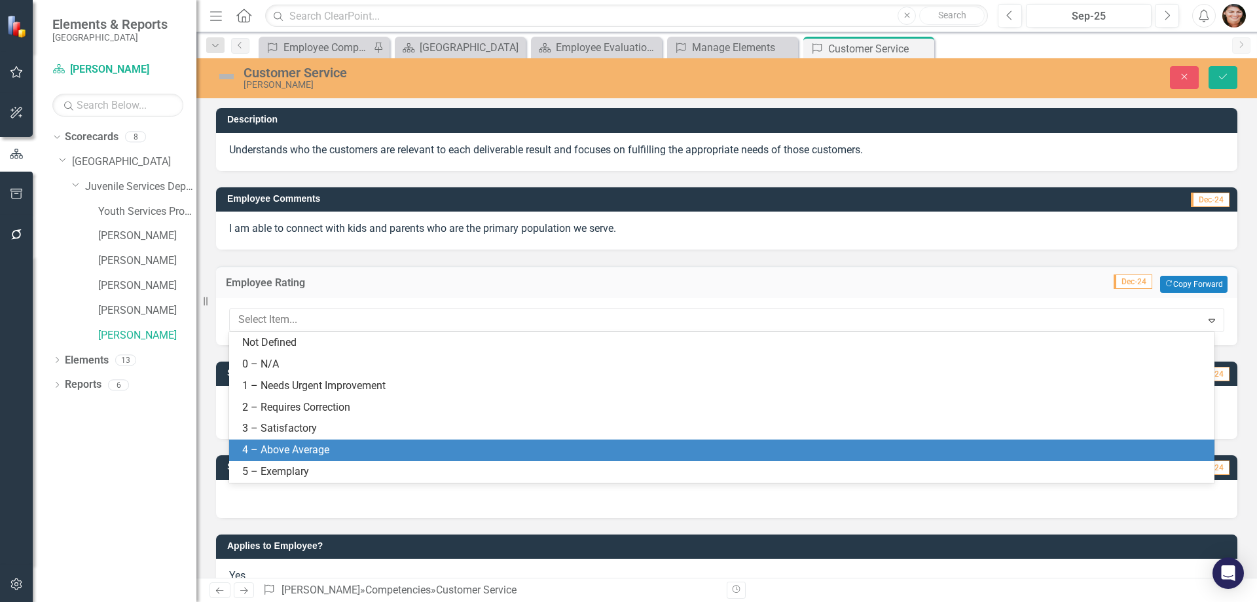
click at [380, 456] on div "4 – Above Average" at bounding box center [724, 450] width 965 height 15
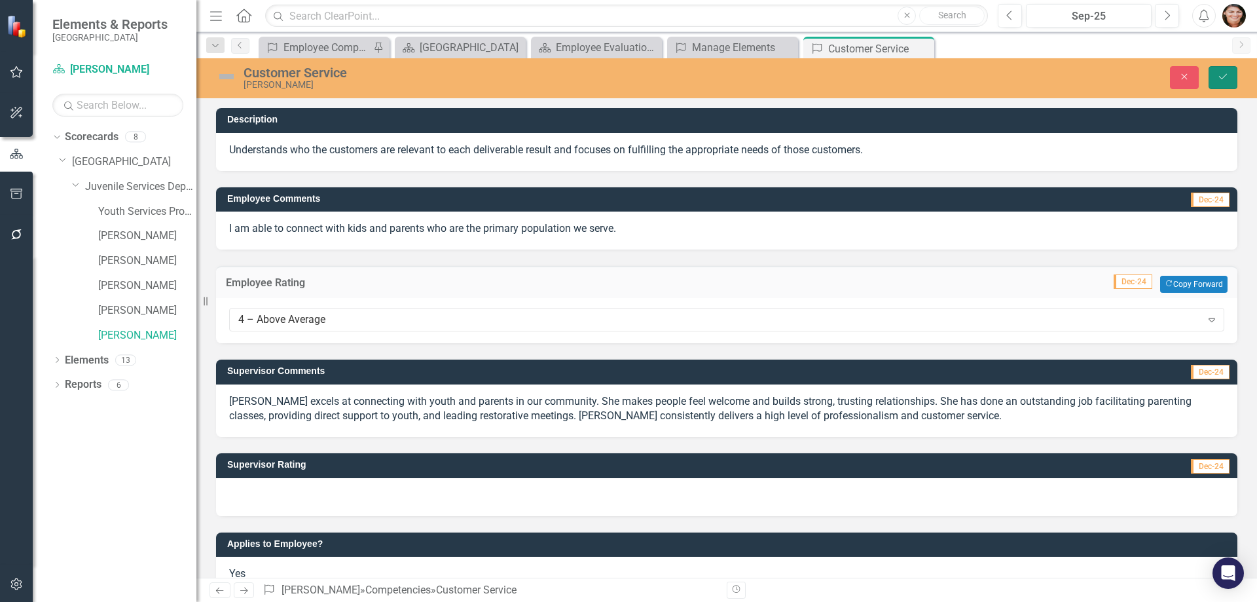
click at [1226, 79] on icon "Save" at bounding box center [1223, 76] width 12 height 9
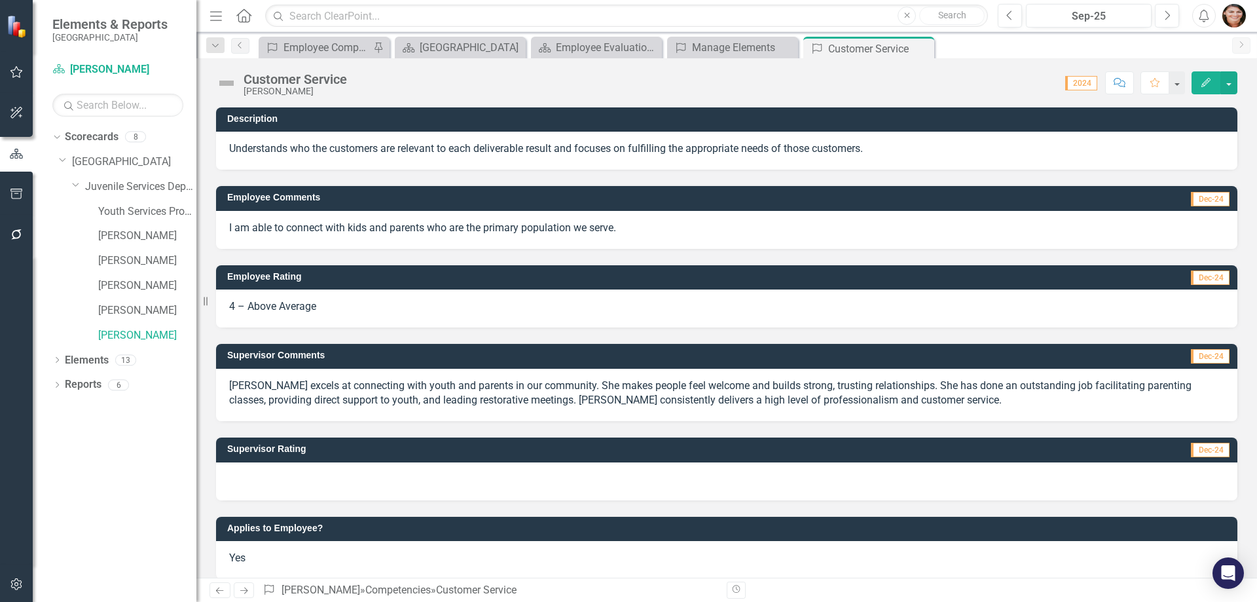
click at [309, 479] on div at bounding box center [727, 481] width 1022 height 38
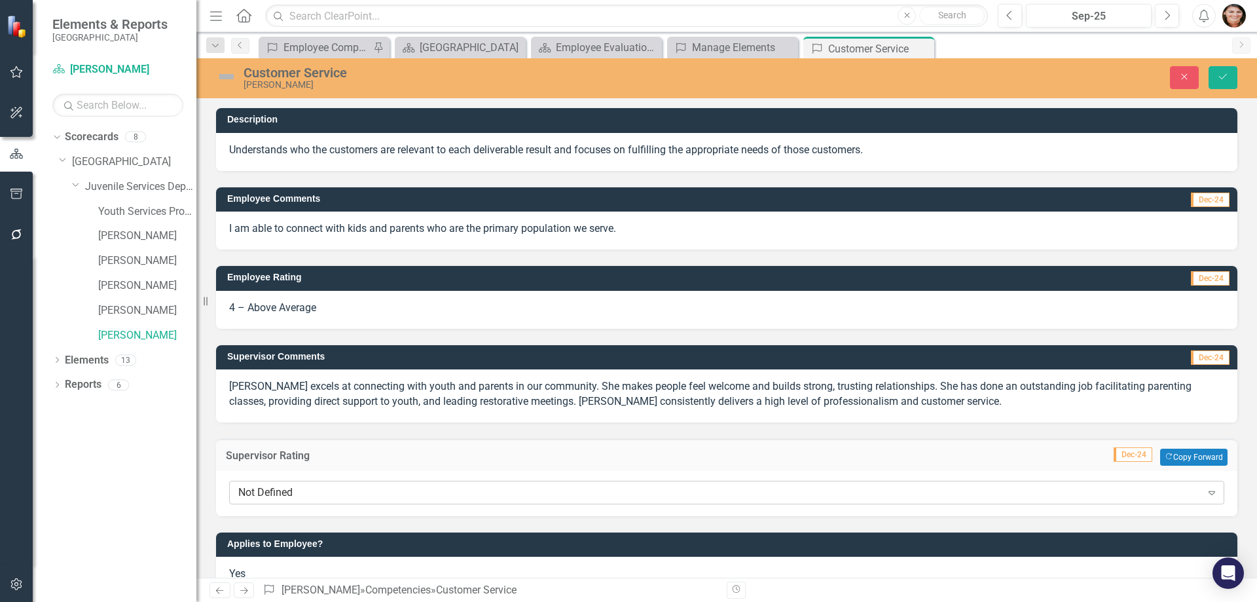
click at [306, 490] on div "Not Defined" at bounding box center [719, 492] width 963 height 15
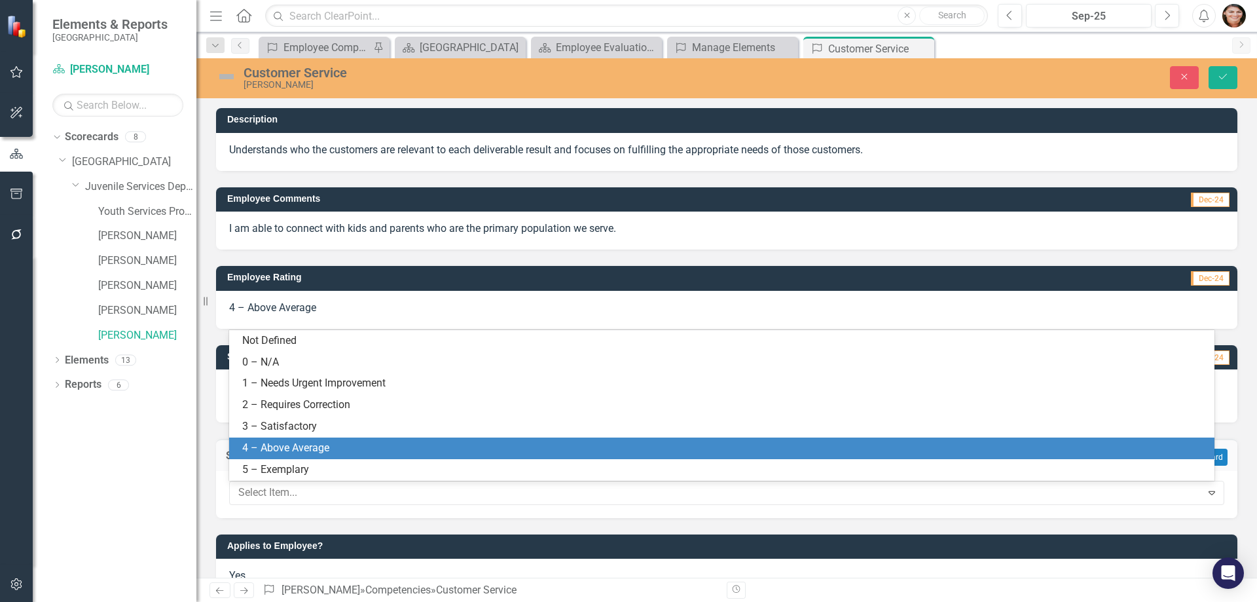
click at [303, 446] on div "4 – Above Average" at bounding box center [724, 448] width 965 height 15
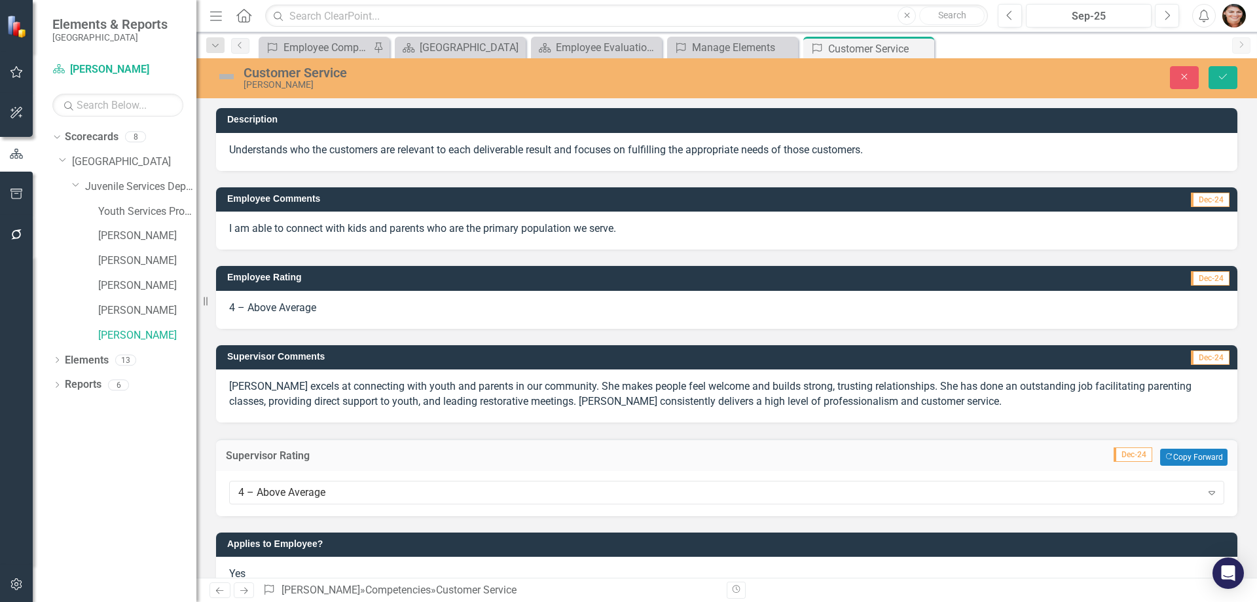
click at [1238, 79] on div "Close Save" at bounding box center [1036, 77] width 422 height 23
click at [1230, 80] on button "Save" at bounding box center [1223, 77] width 29 height 23
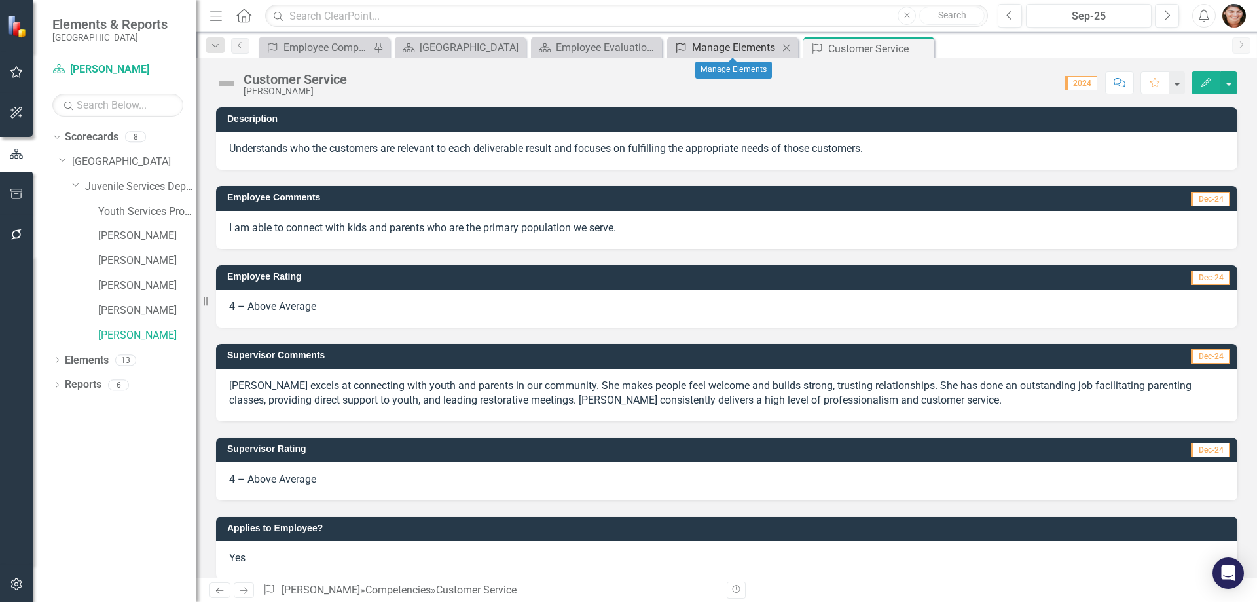
click at [720, 41] on div "Manage Elements" at bounding box center [735, 47] width 86 height 16
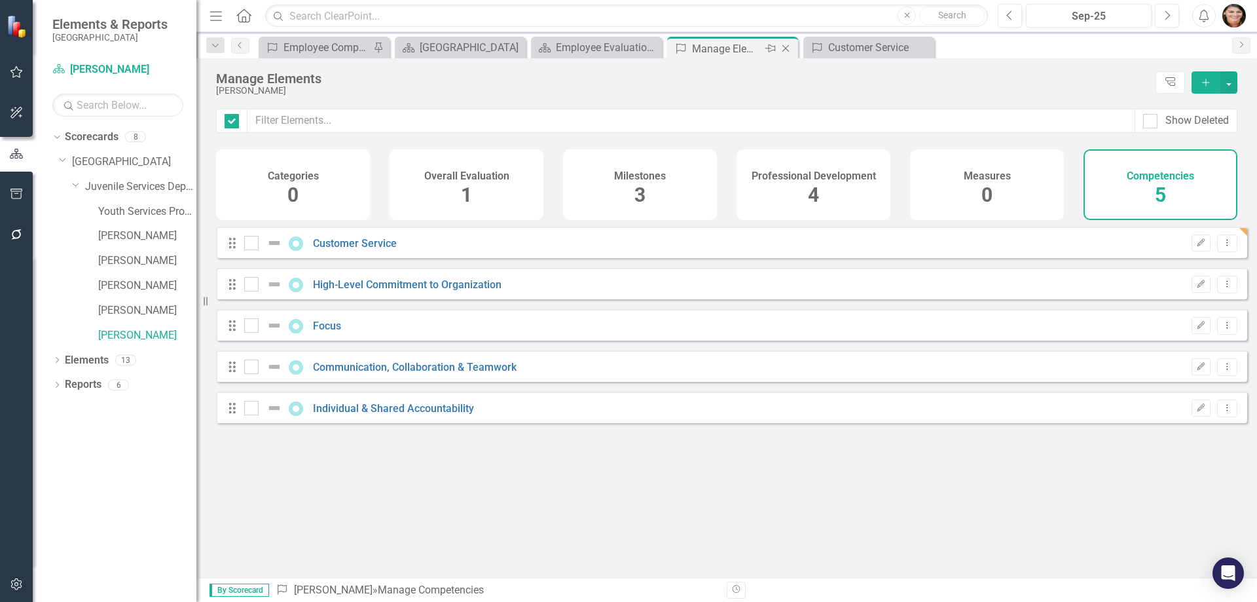
checkbox input "false"
click at [375, 291] on link "High-Level Commitment to Organization" at bounding box center [407, 284] width 189 height 12
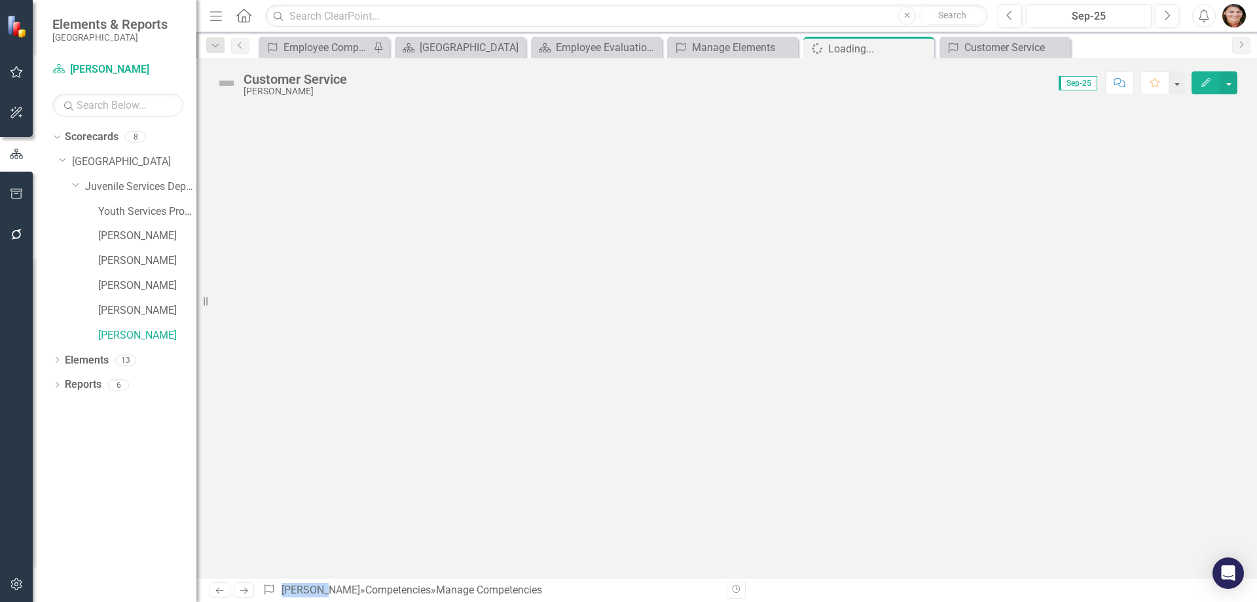
click at [375, 293] on div at bounding box center [726, 342] width 1061 height 470
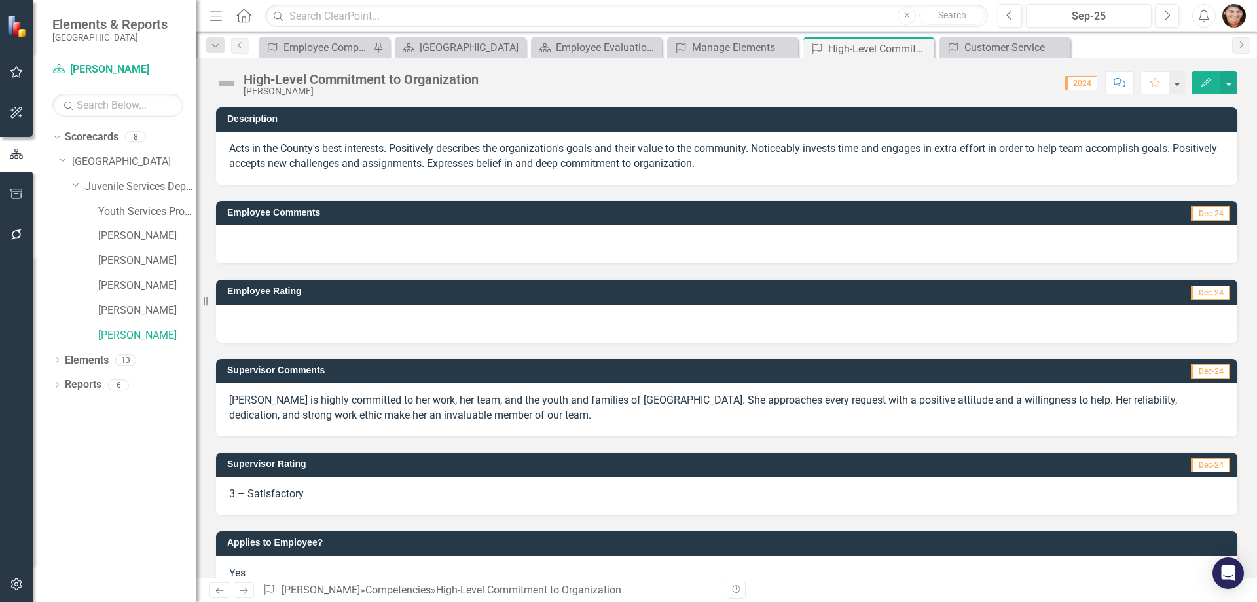
click at [287, 250] on div at bounding box center [727, 244] width 1022 height 38
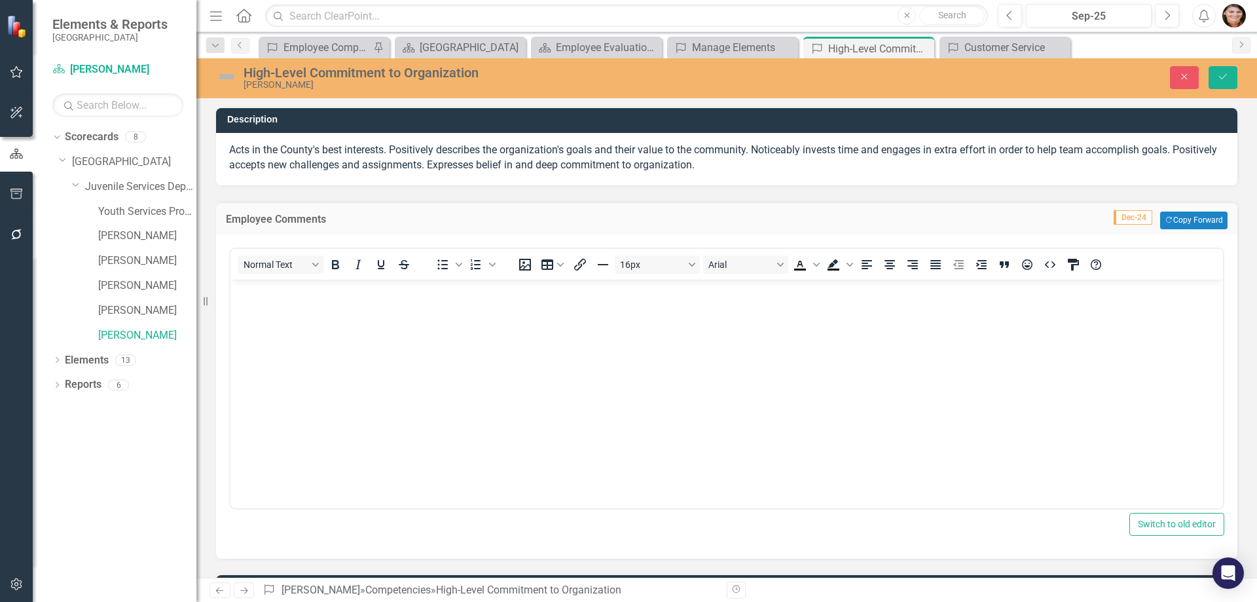
click at [335, 387] on body "Rich Text Area. Press ALT-0 for help." at bounding box center [727, 377] width 993 height 196
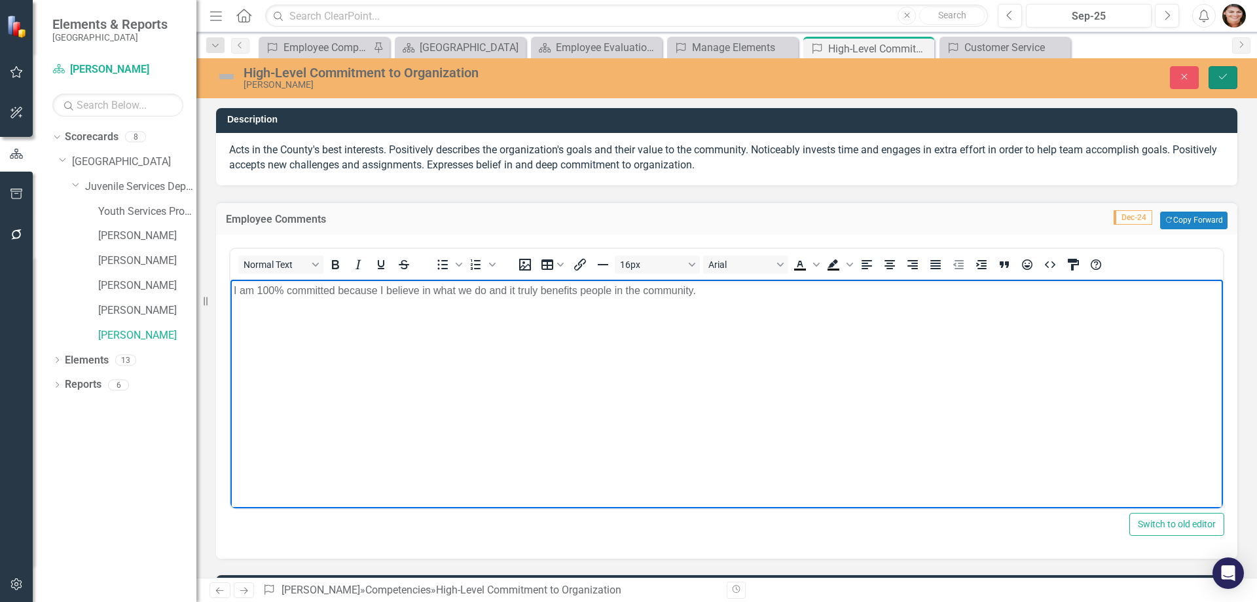
click at [1219, 76] on icon "Save" at bounding box center [1223, 76] width 12 height 9
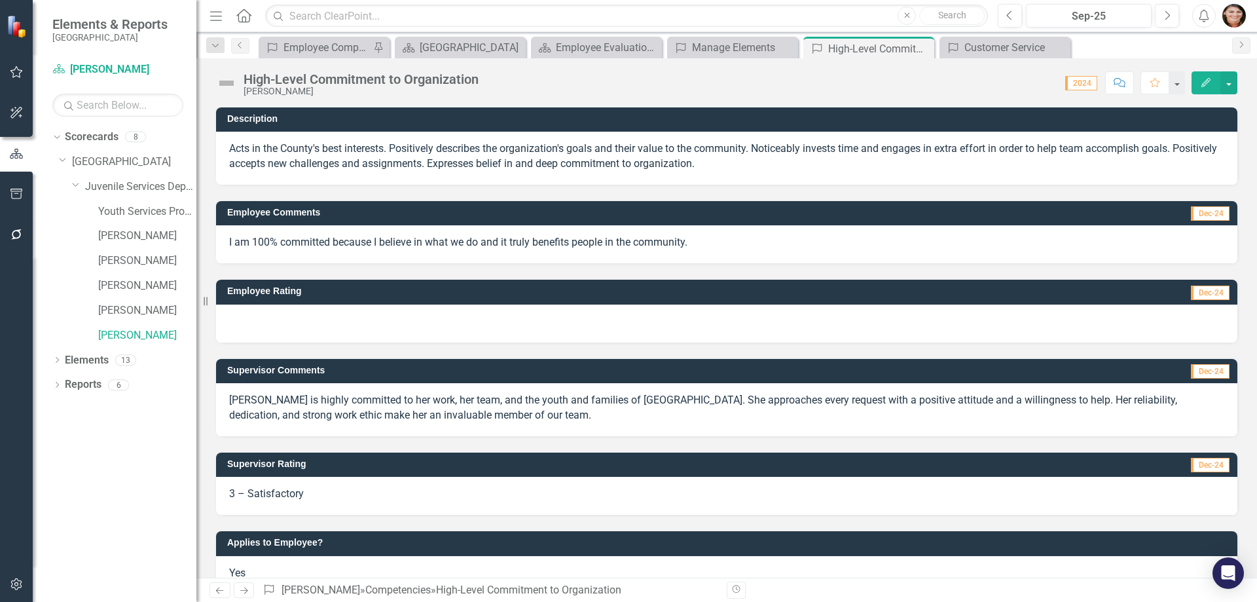
click at [263, 322] on div at bounding box center [727, 324] width 1022 height 38
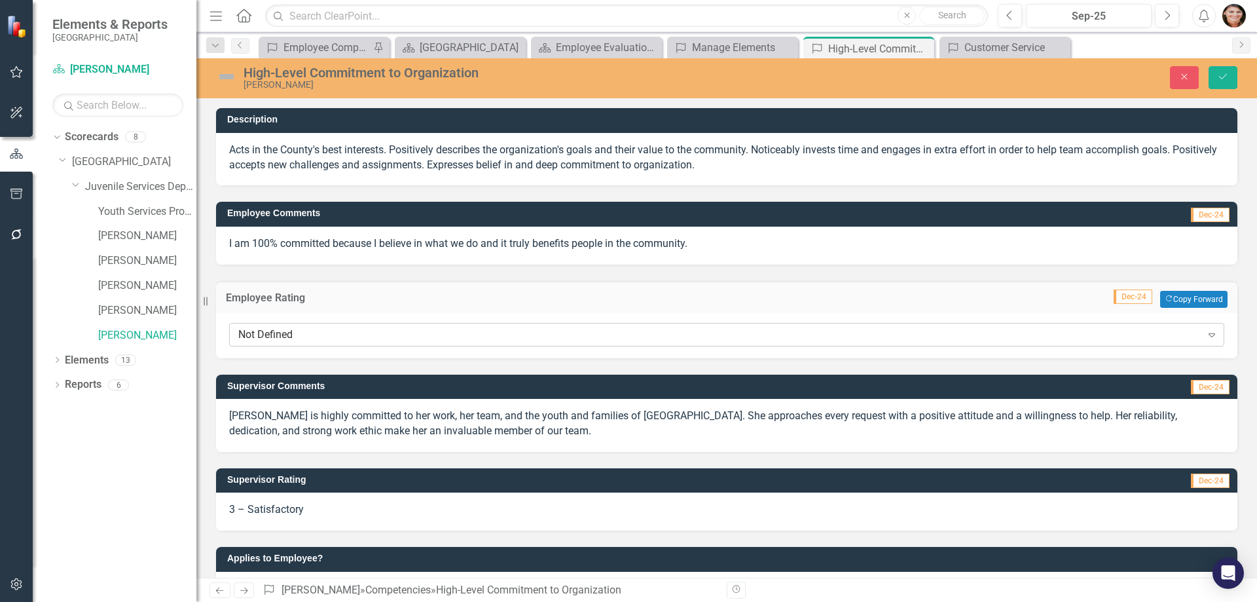
click at [354, 330] on div "Not Defined" at bounding box center [719, 334] width 963 height 15
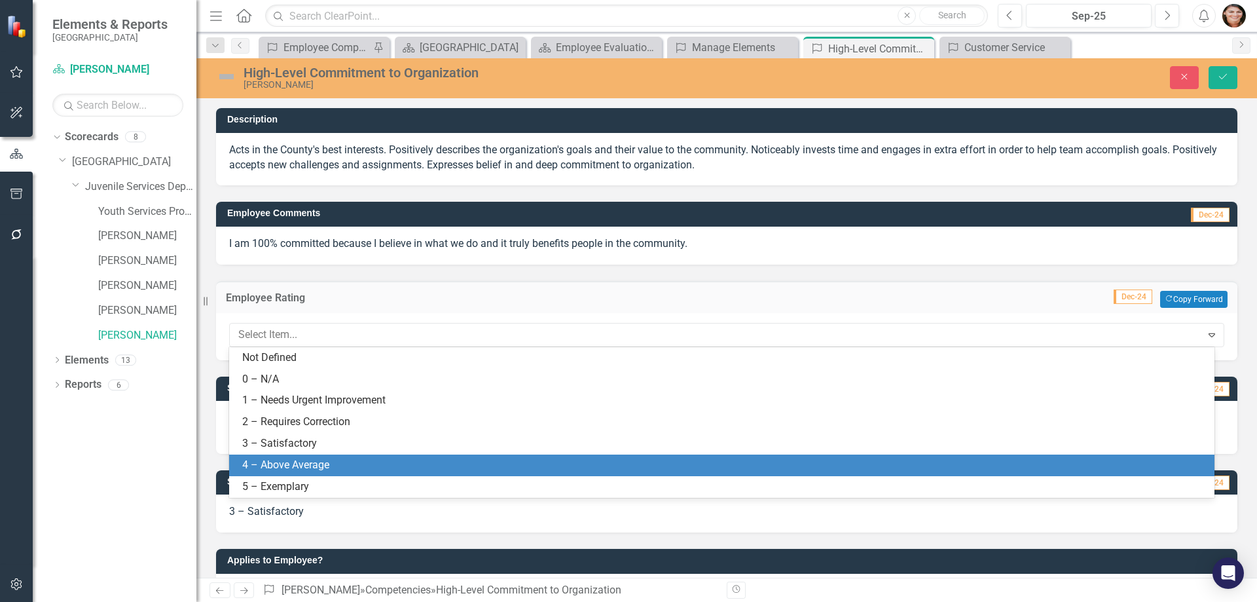
click at [304, 462] on div "4 – Above Average" at bounding box center [724, 465] width 965 height 15
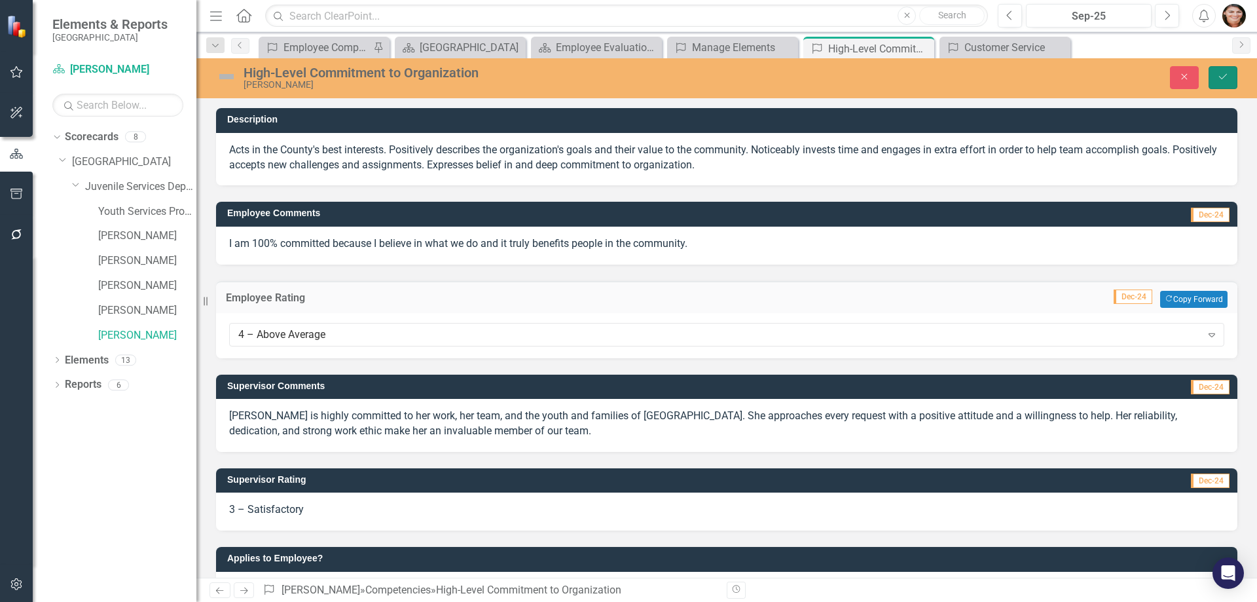
click at [1221, 77] on icon "Save" at bounding box center [1223, 76] width 12 height 9
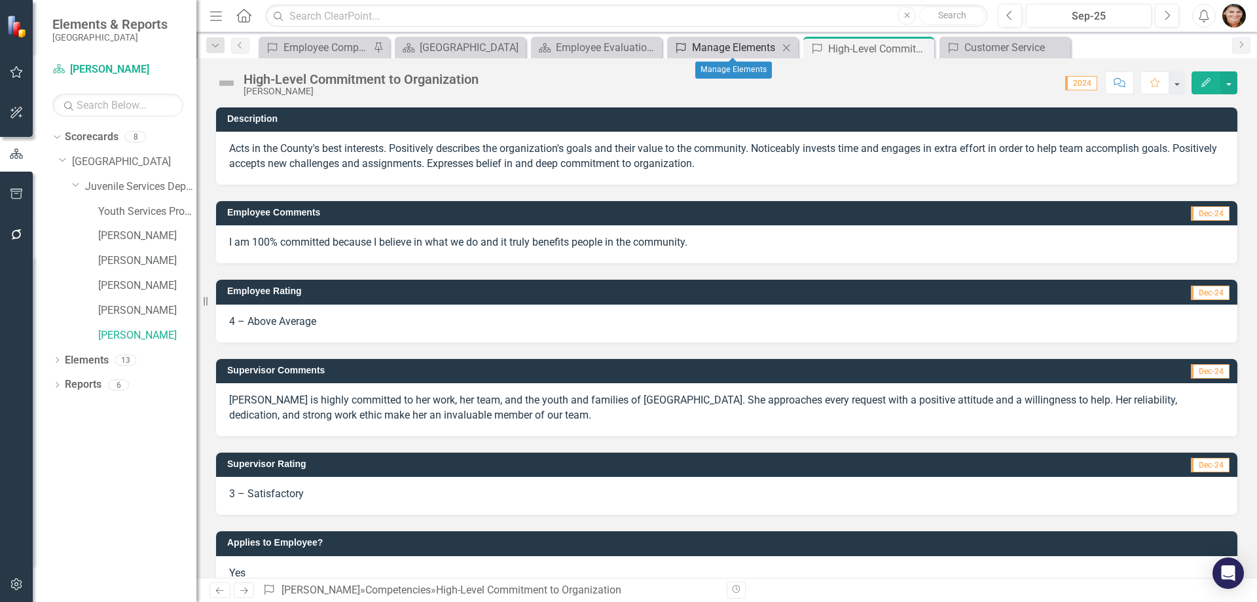
click at [745, 50] on div "Manage Elements" at bounding box center [735, 47] width 86 height 16
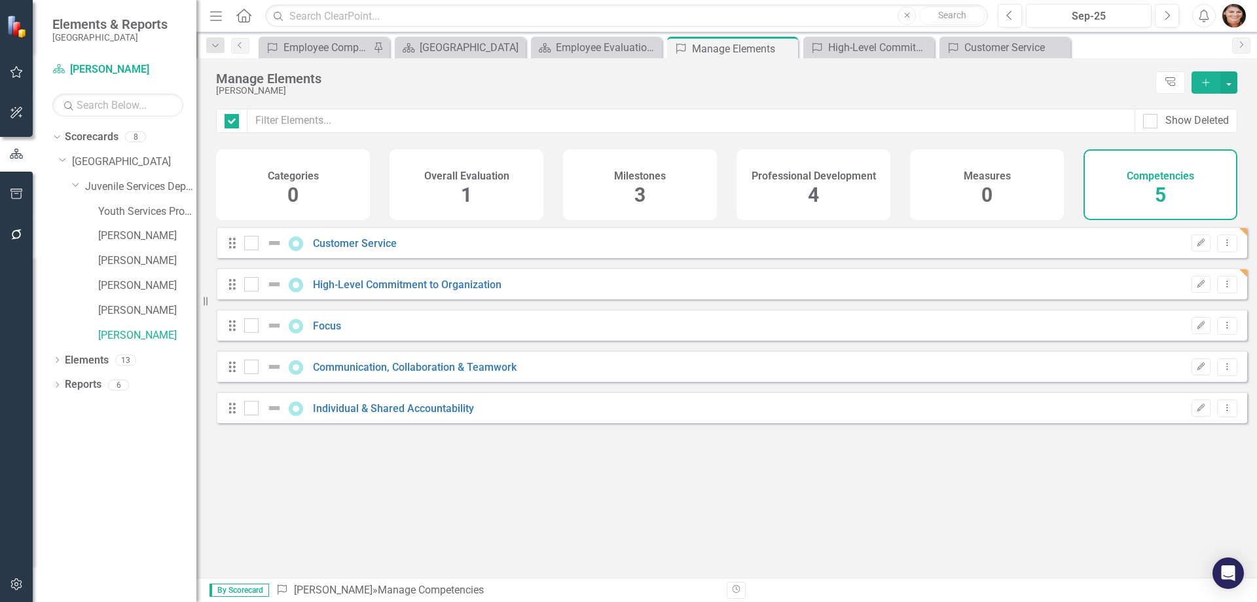
checkbox input "false"
click at [322, 332] on link "Focus" at bounding box center [327, 326] width 28 height 12
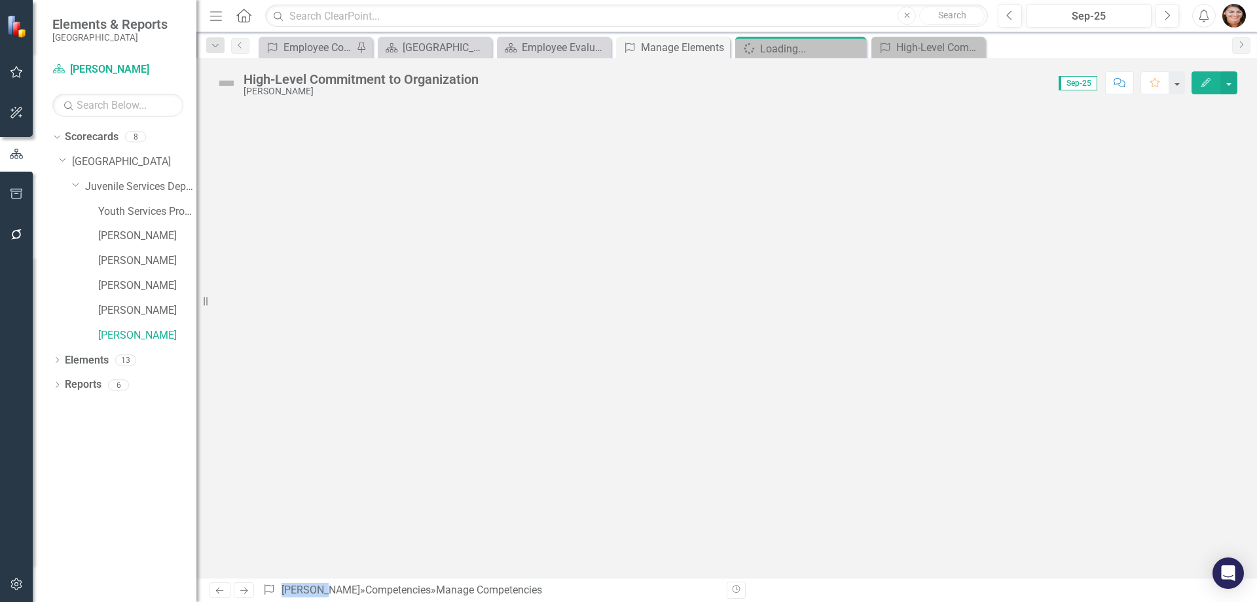
click at [322, 339] on div at bounding box center [726, 342] width 1061 height 470
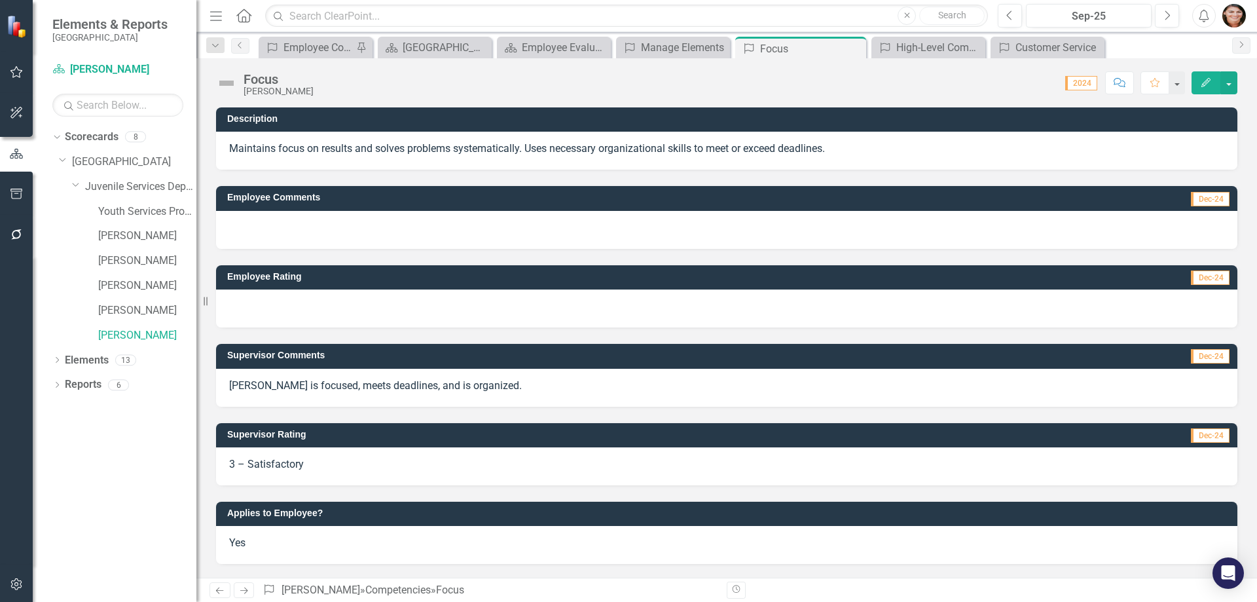
click at [325, 229] on div at bounding box center [727, 230] width 1022 height 38
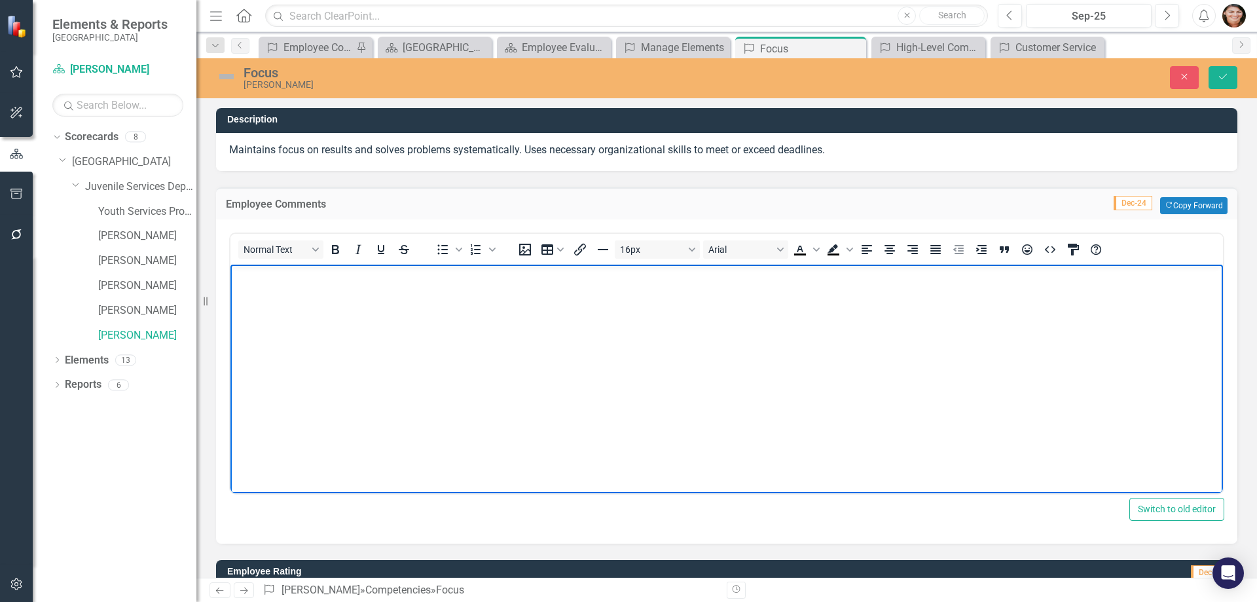
click at [306, 318] on body "Rich Text Area. Press ALT-0 for help." at bounding box center [727, 362] width 993 height 196
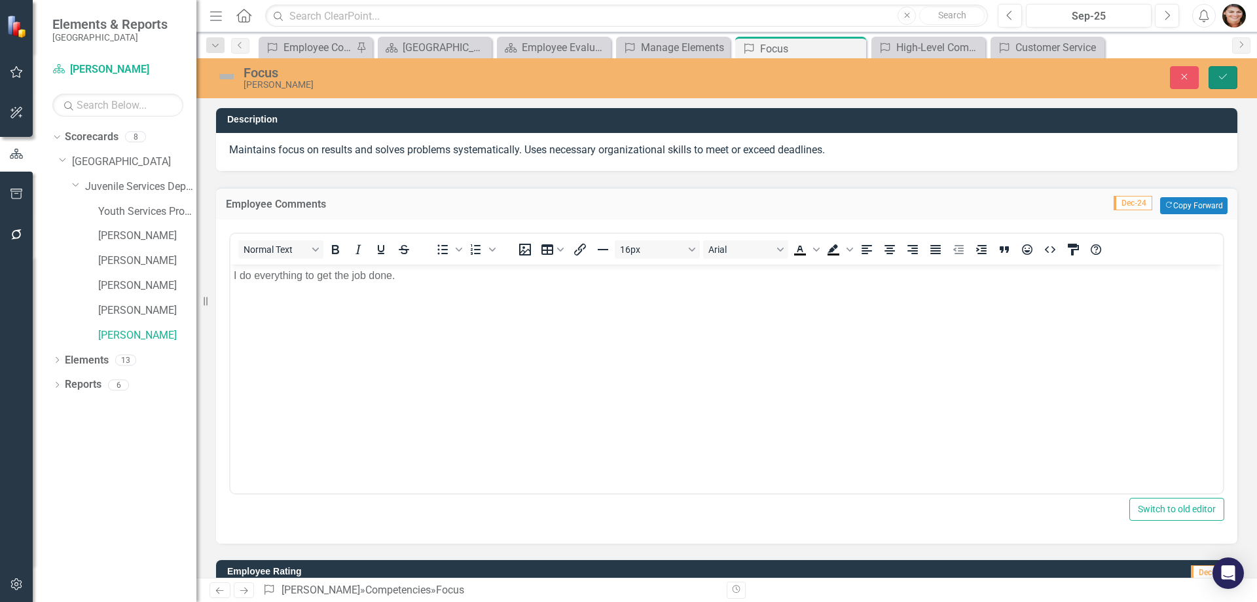
click at [1227, 84] on button "Save" at bounding box center [1223, 77] width 29 height 23
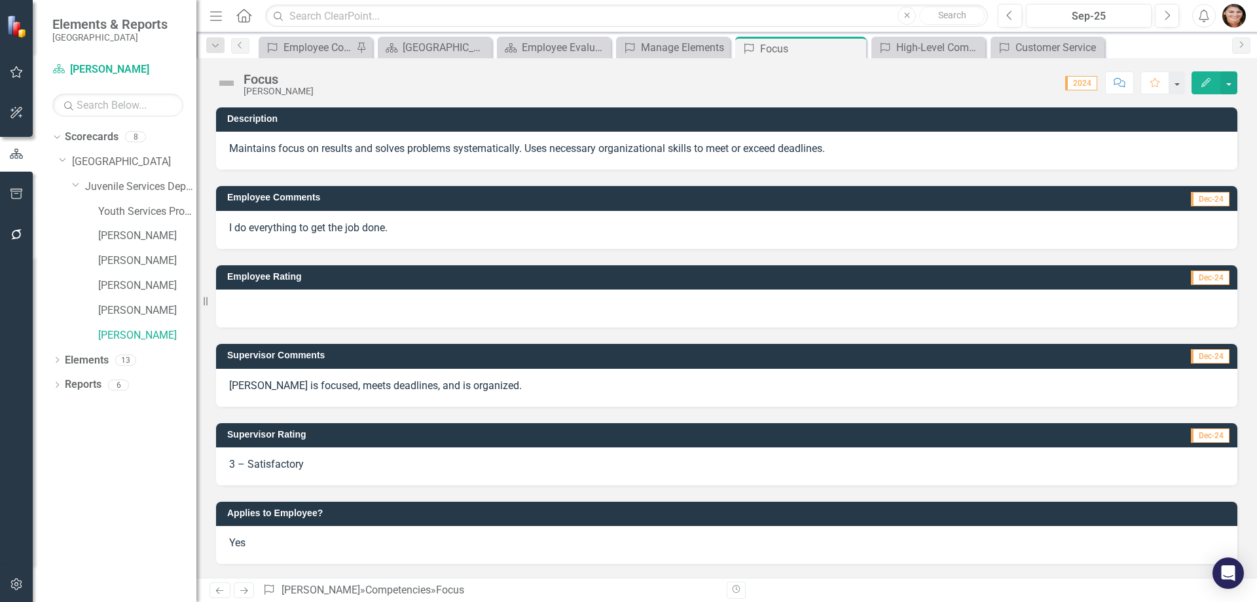
click at [328, 305] on div at bounding box center [727, 308] width 1022 height 38
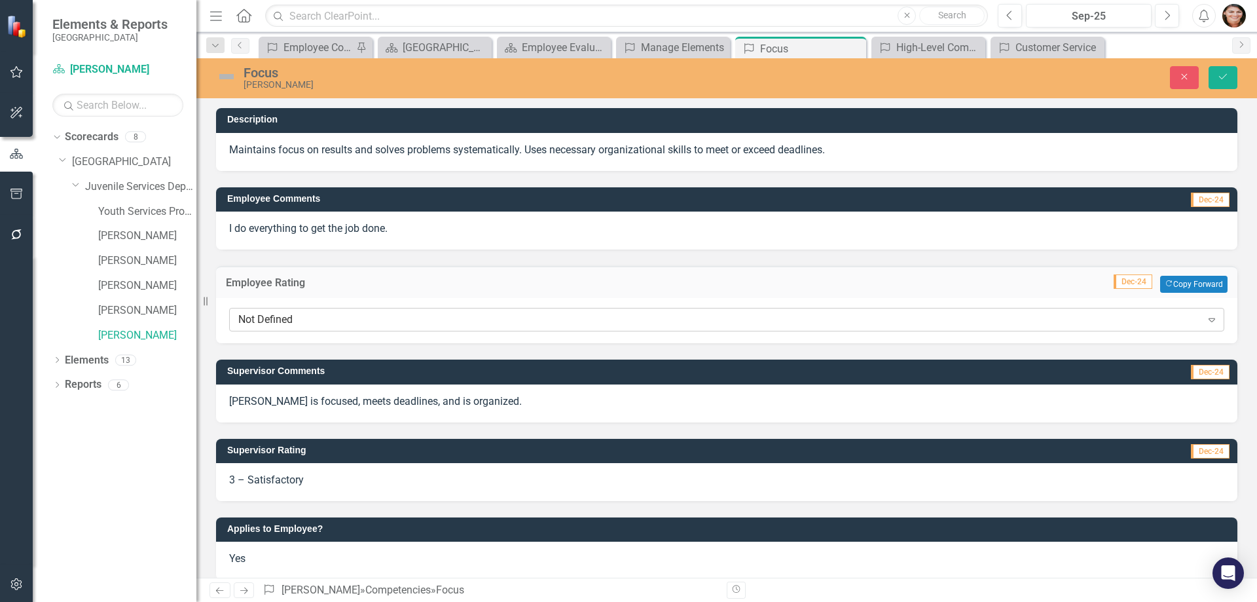
click at [308, 322] on div "Not Defined" at bounding box center [719, 319] width 963 height 15
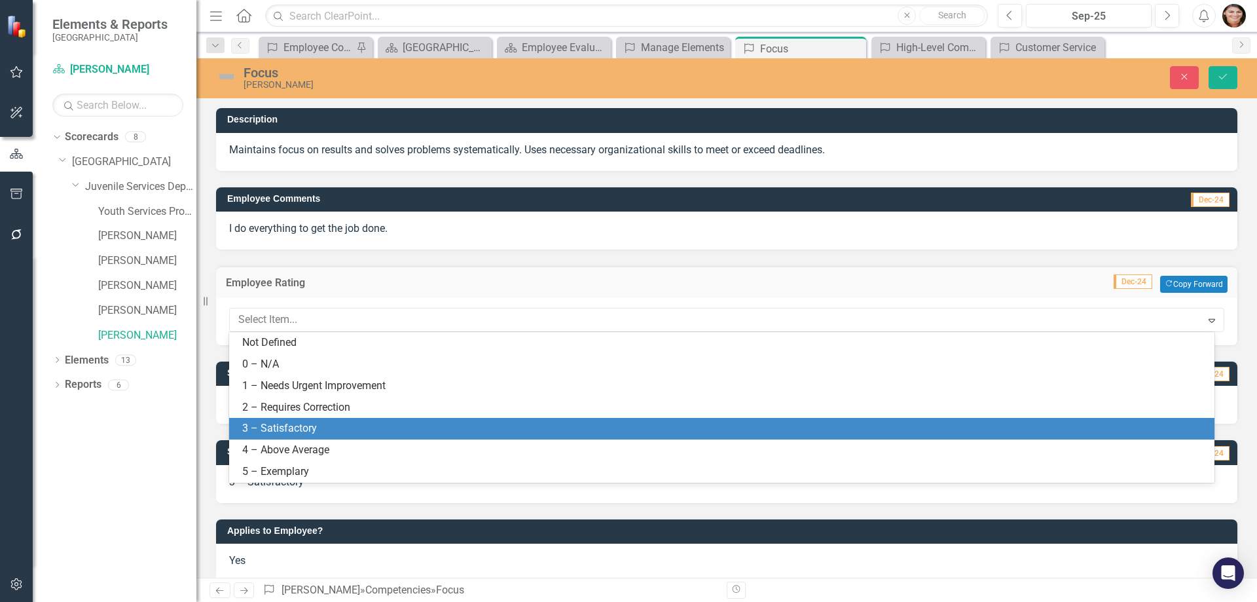
click at [324, 428] on div "3 – Satisfactory" at bounding box center [724, 428] width 965 height 15
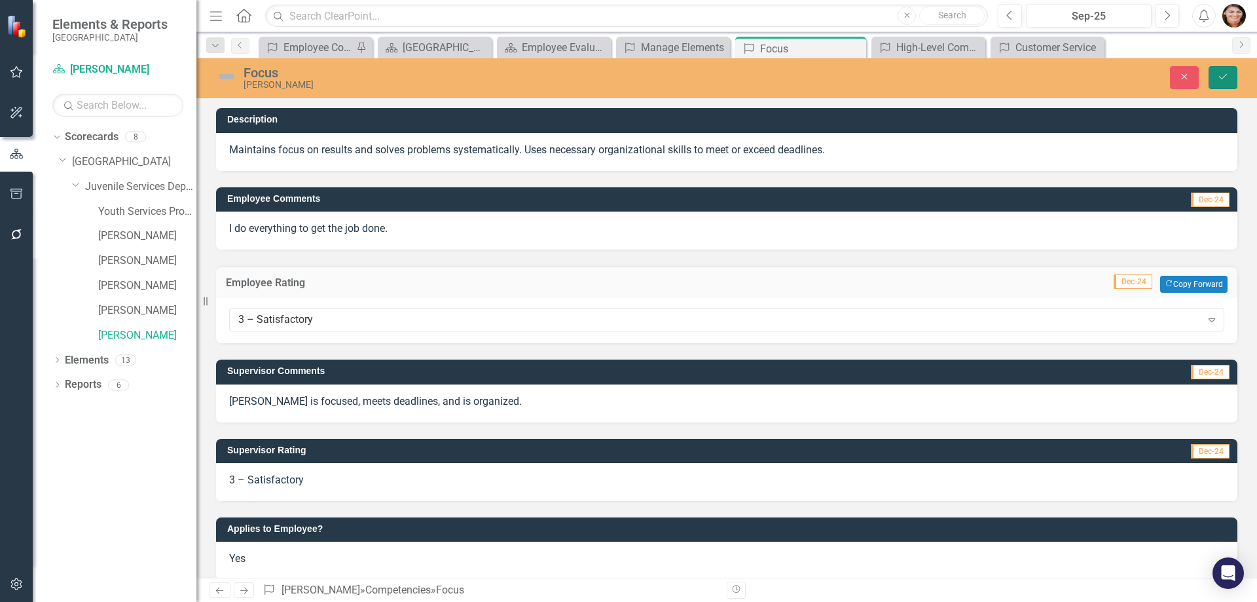
click at [1236, 83] on button "Save" at bounding box center [1223, 77] width 29 height 23
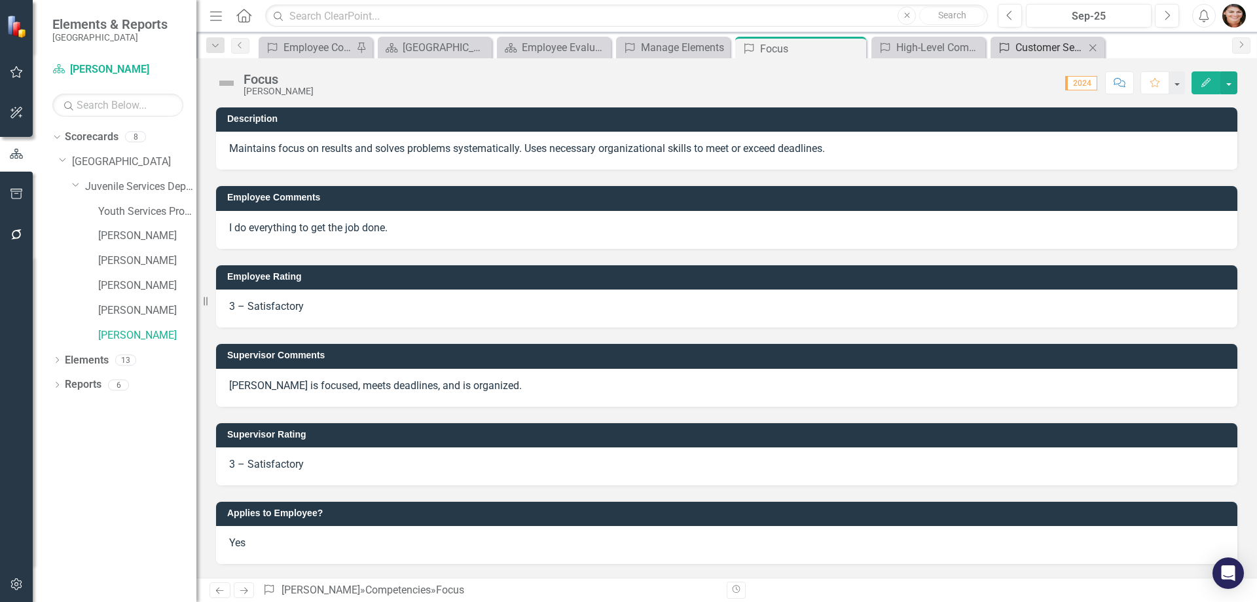
click at [1039, 43] on div "Customer Service" at bounding box center [1050, 47] width 69 height 16
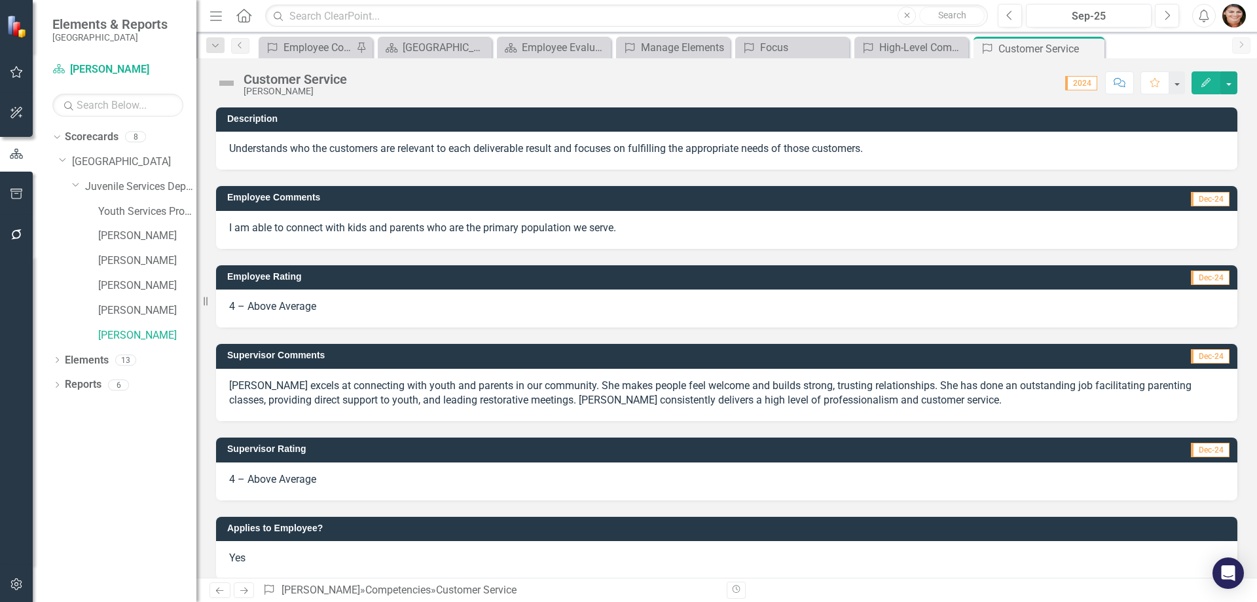
drag, startPoint x: 1091, startPoint y: 45, endPoint x: 1076, endPoint y: 44, distance: 15.1
click at [0, 0] on icon "Close" at bounding box center [0, 0] width 0 height 0
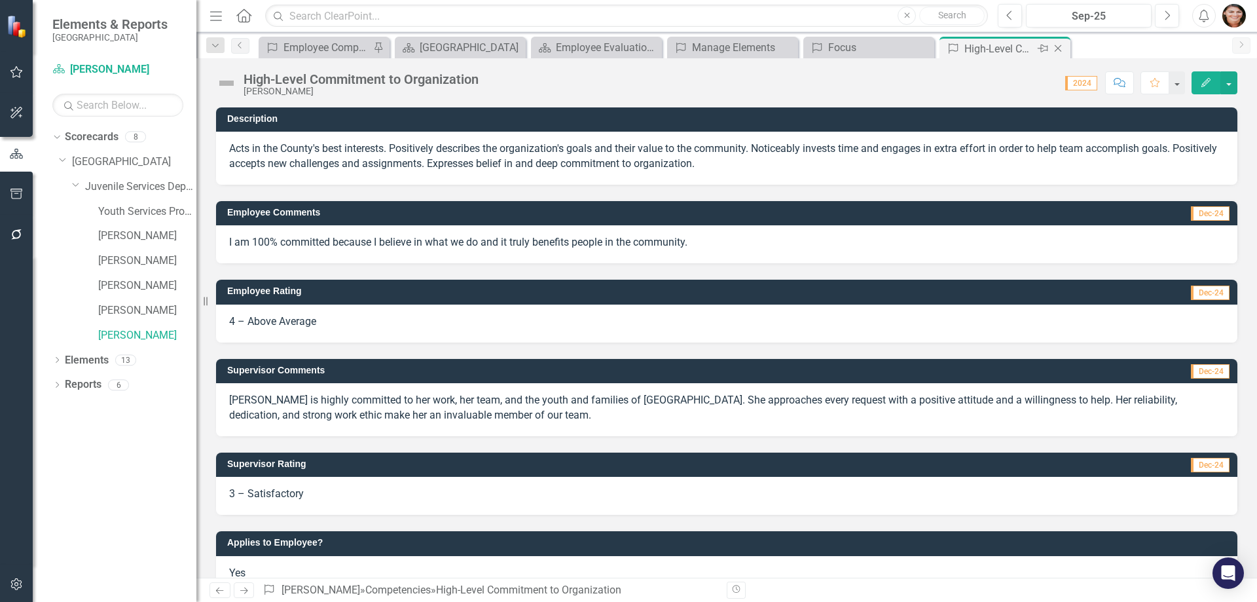
click at [1030, 45] on div "High-Level Commitment to Organization" at bounding box center [1000, 49] width 70 height 16
click at [0, 0] on icon "Close" at bounding box center [0, 0] width 0 height 0
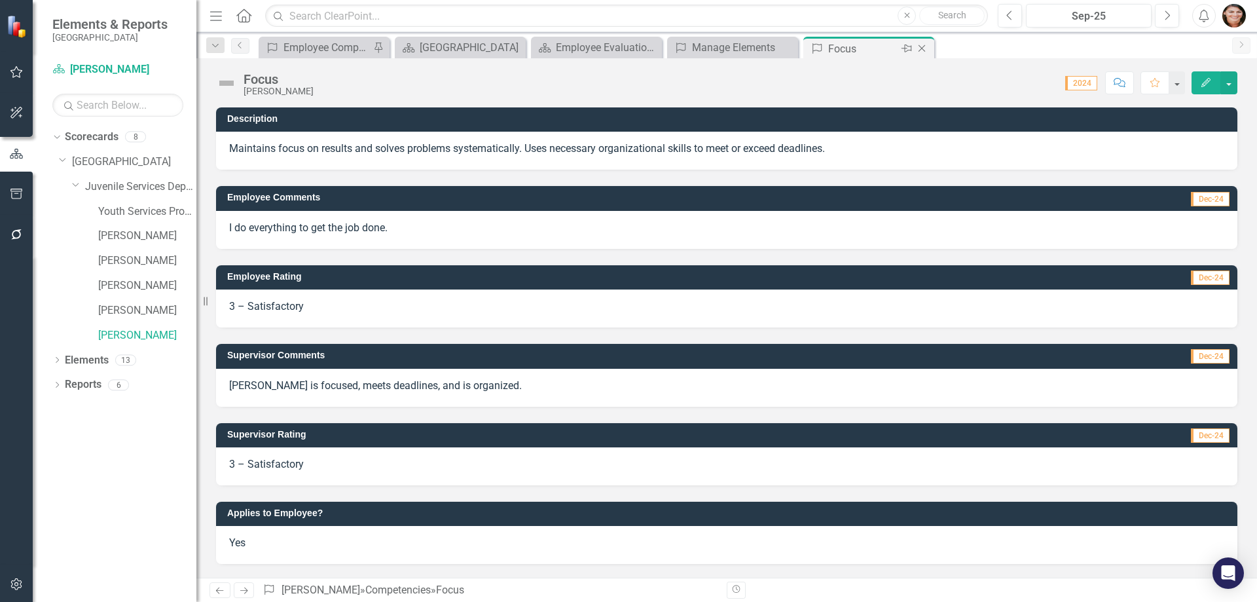
click at [890, 47] on div "Focus" at bounding box center [863, 49] width 70 height 16
click at [923, 53] on icon "Close" at bounding box center [921, 48] width 13 height 10
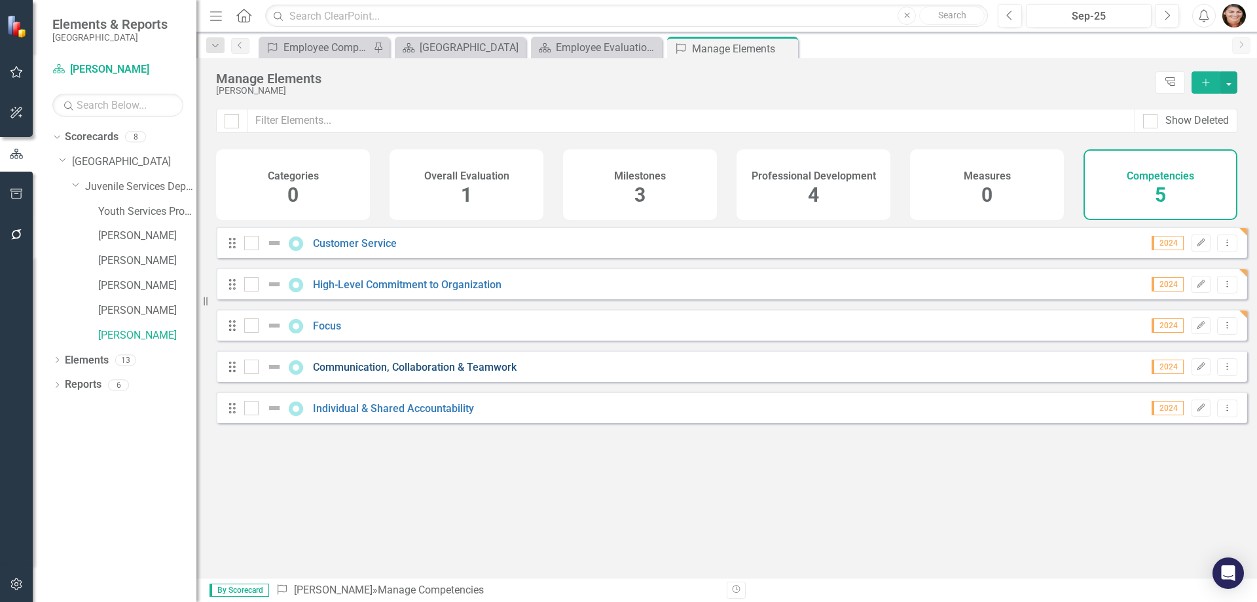
click at [428, 373] on link "Communication, Collaboration & Teamwork" at bounding box center [415, 367] width 204 height 12
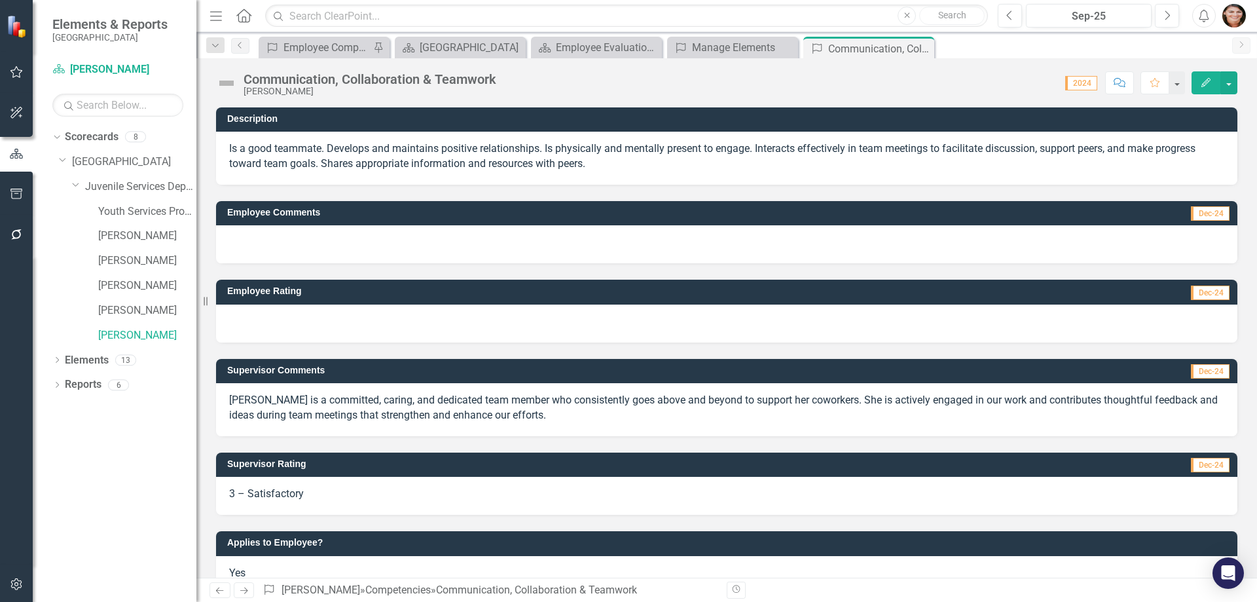
click at [290, 245] on div at bounding box center [727, 244] width 1022 height 38
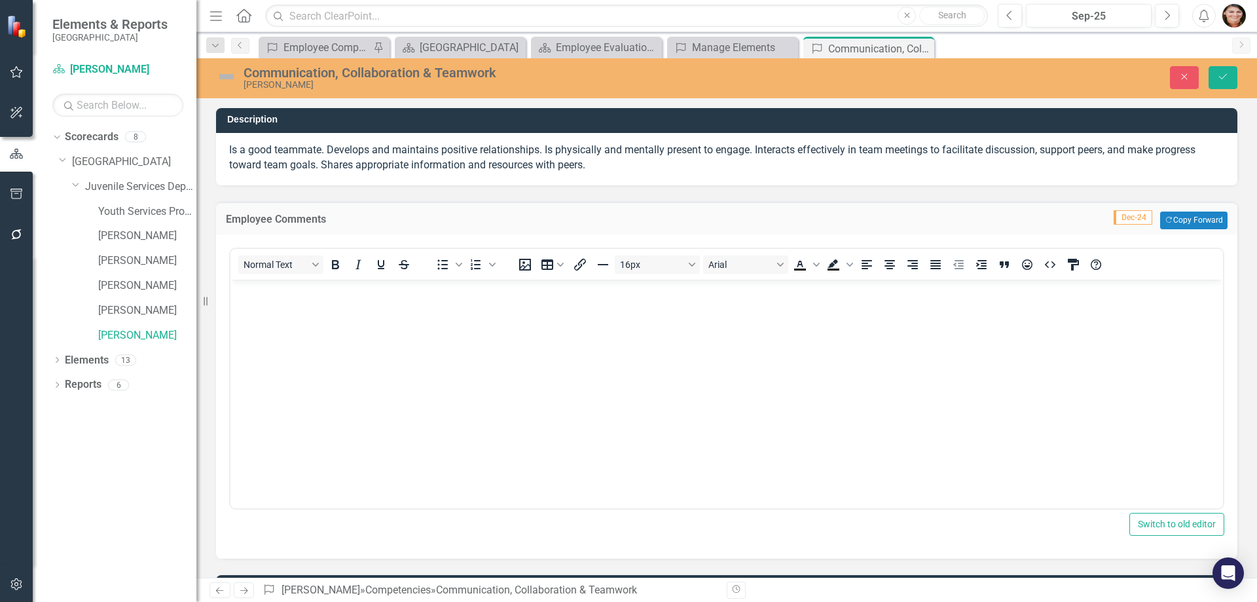
click at [350, 344] on body "Rich Text Area. Press ALT-0 for help." at bounding box center [727, 377] width 993 height 196
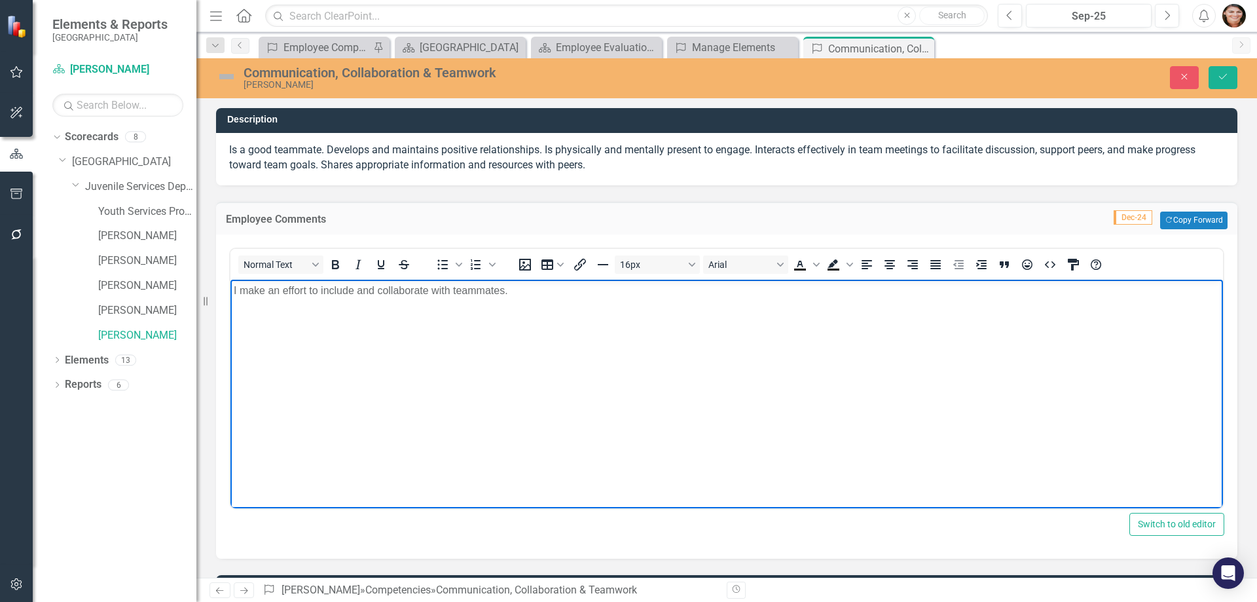
click at [523, 285] on p "I make an effort to include and collaborate with teammates." at bounding box center [727, 290] width 986 height 16
click at [1227, 87] on button "Save" at bounding box center [1223, 77] width 29 height 23
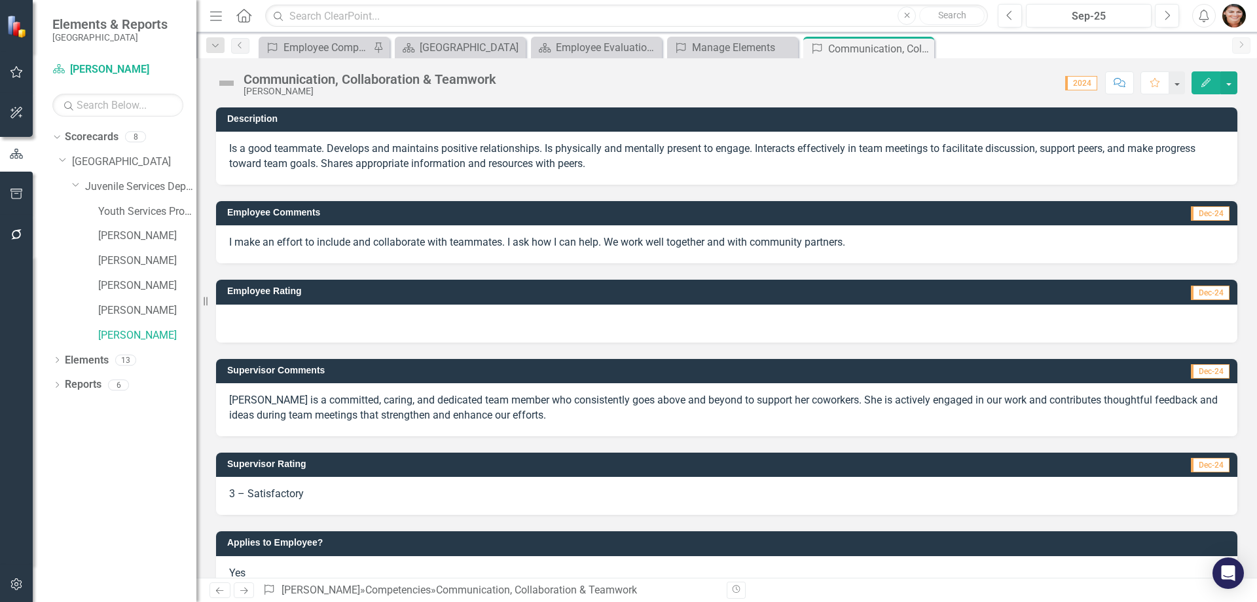
click at [316, 318] on div at bounding box center [727, 324] width 1022 height 38
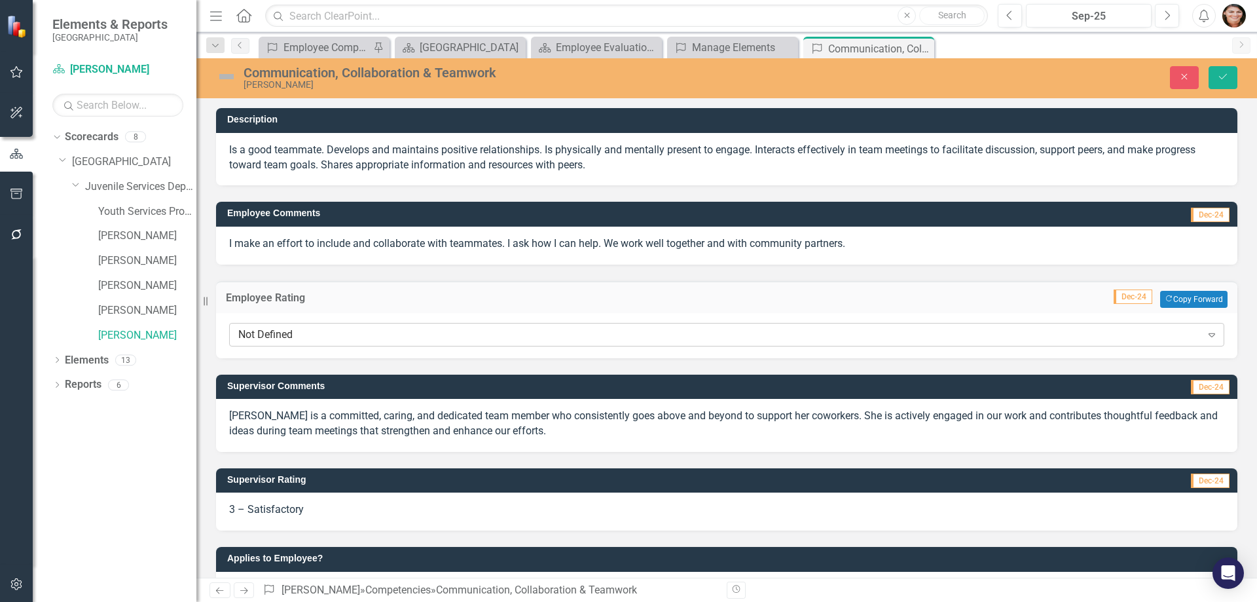
click at [321, 336] on div "Not Defined" at bounding box center [719, 334] width 963 height 15
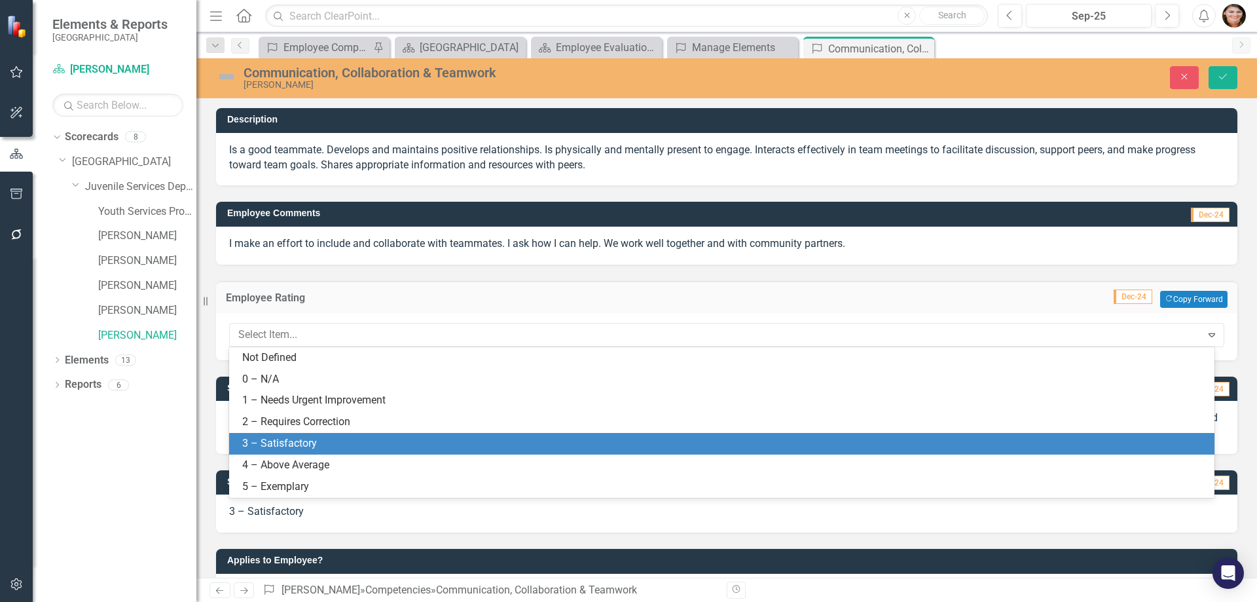
click at [322, 451] on div "3 – Satisfactory" at bounding box center [722, 444] width 986 height 22
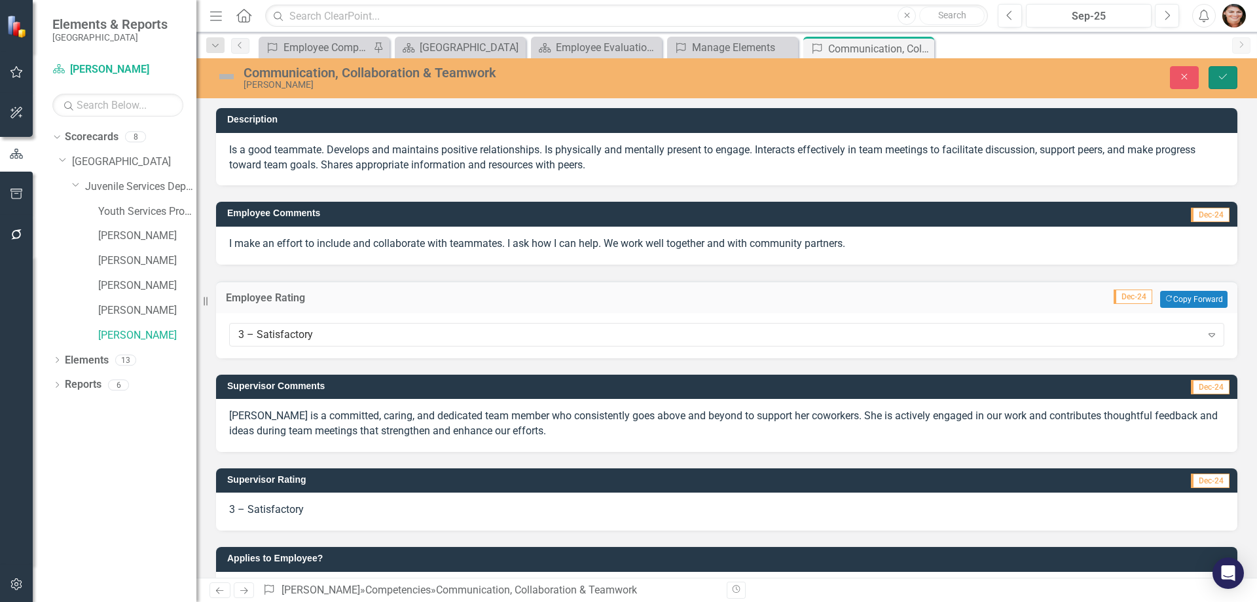
click at [1233, 79] on button "Save" at bounding box center [1223, 77] width 29 height 23
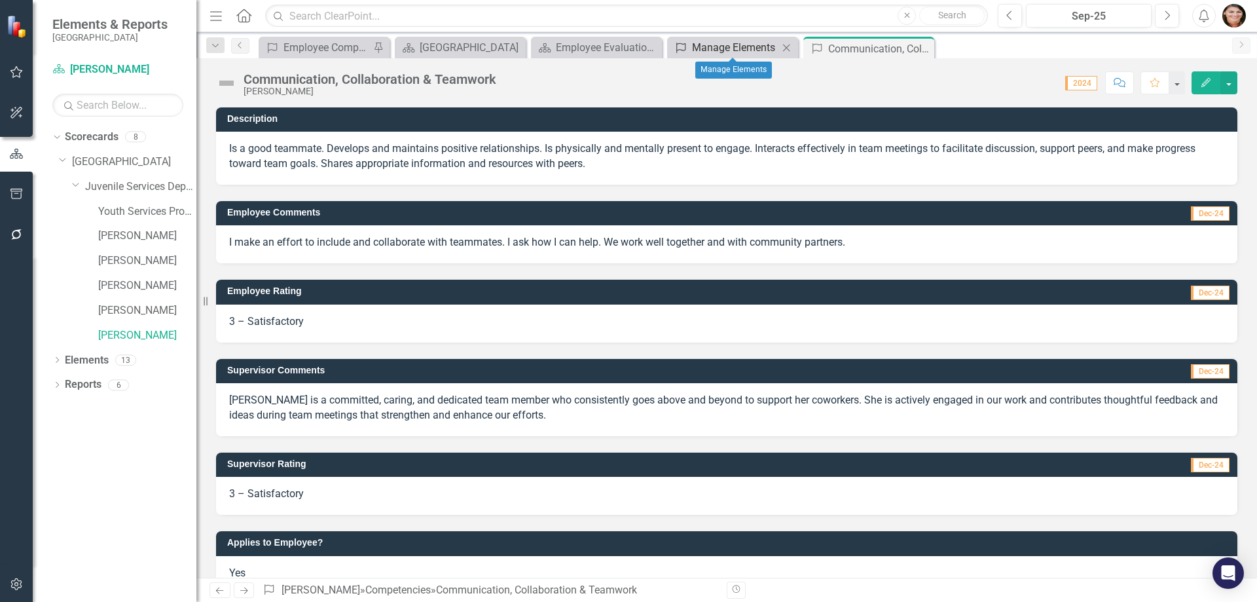
click at [762, 48] on div "Manage Elements" at bounding box center [735, 47] width 86 height 16
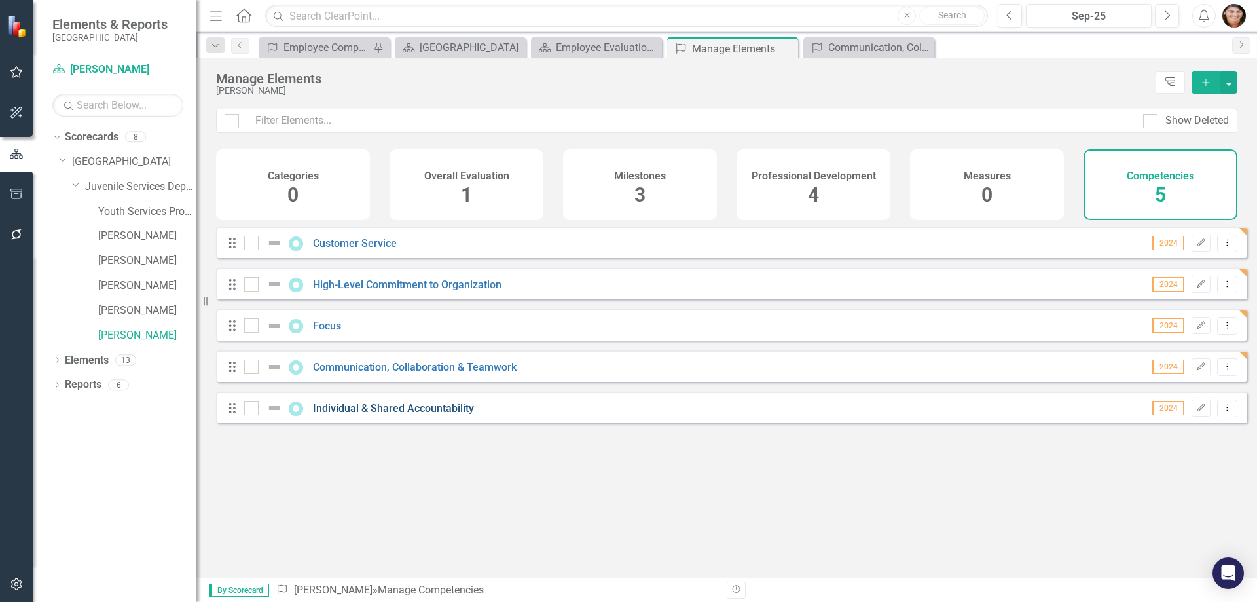
click at [398, 415] on link "Individual & Shared Accountability" at bounding box center [393, 408] width 161 height 12
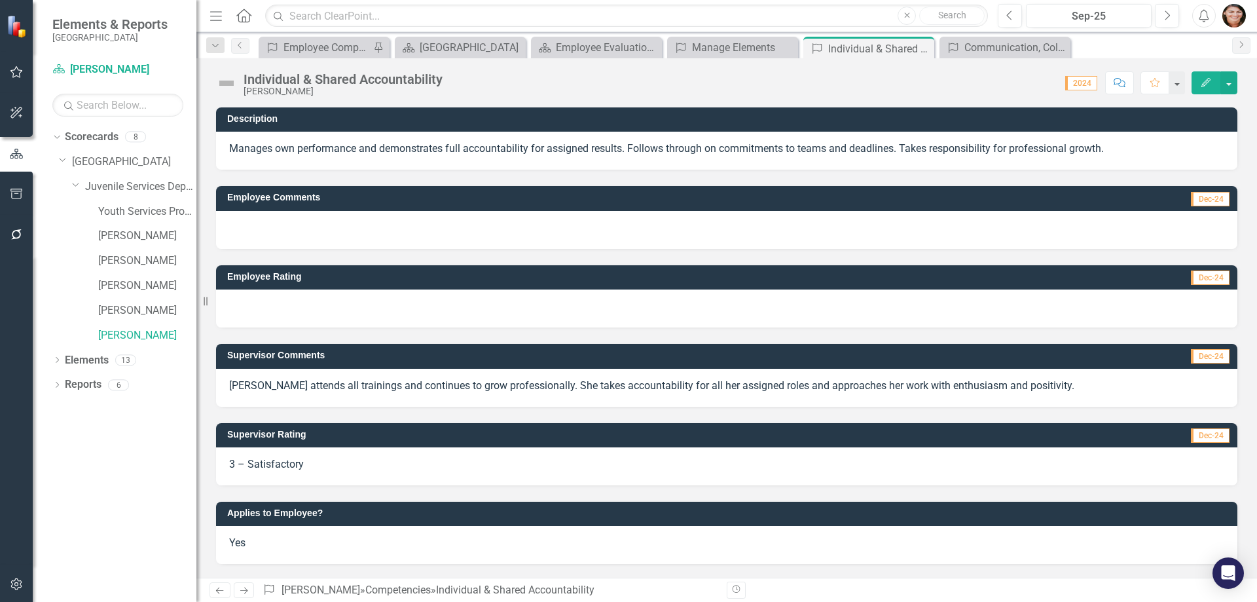
click at [319, 232] on div at bounding box center [727, 230] width 1022 height 38
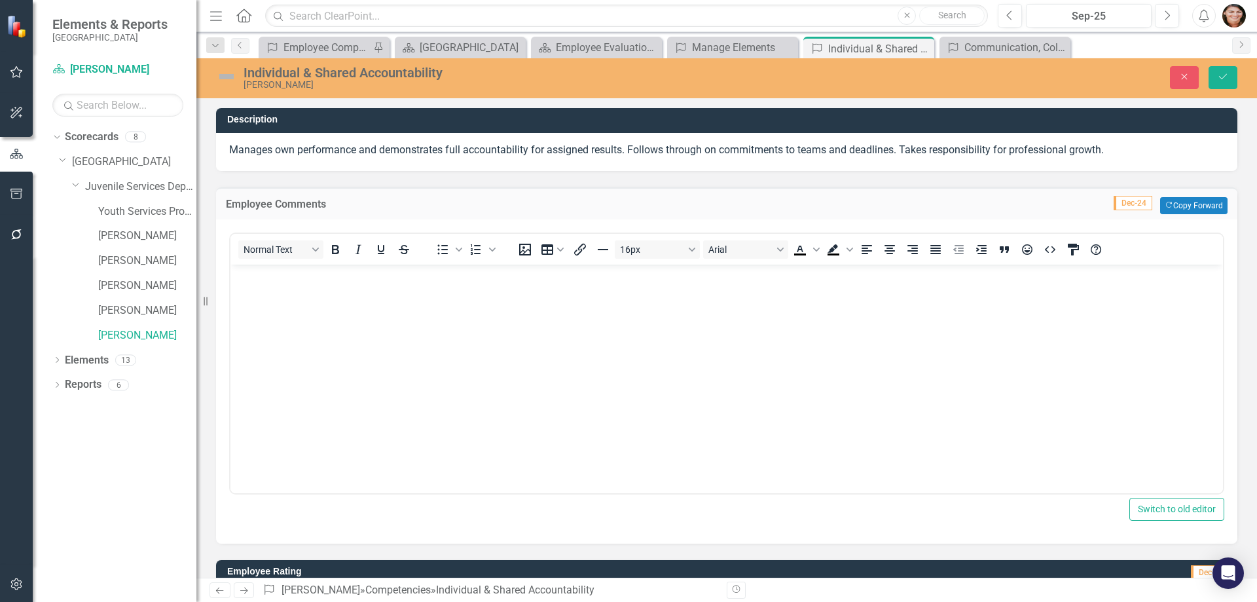
click at [303, 310] on body "Rich Text Area. Press ALT-0 for help." at bounding box center [727, 362] width 993 height 196
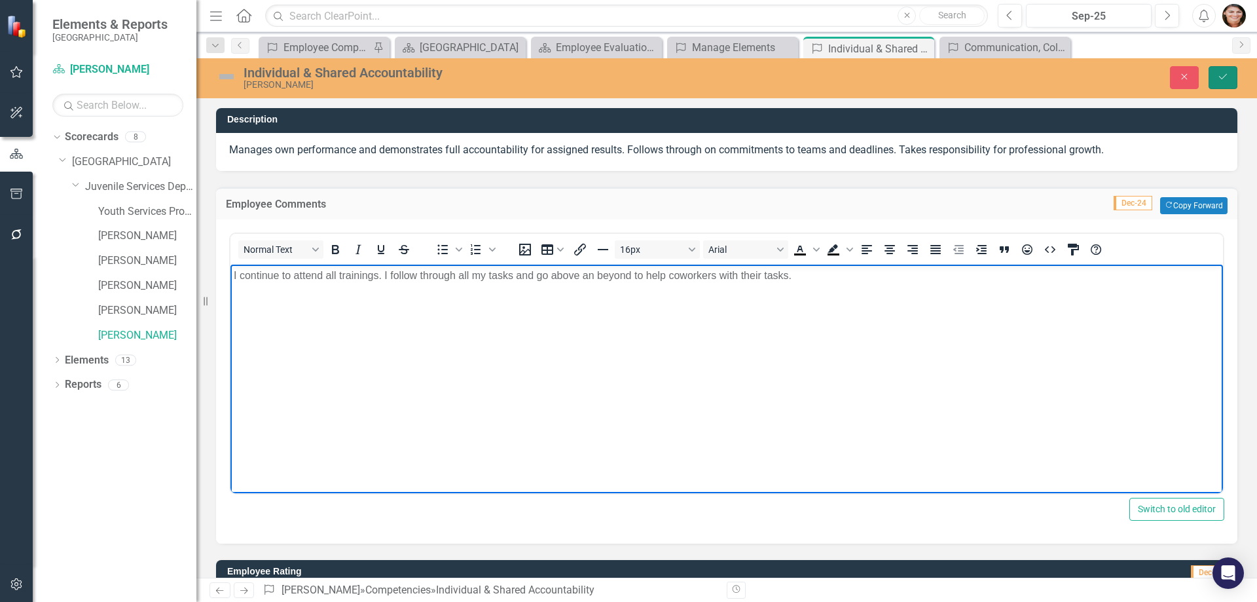
click at [1219, 82] on button "Save" at bounding box center [1223, 77] width 29 height 23
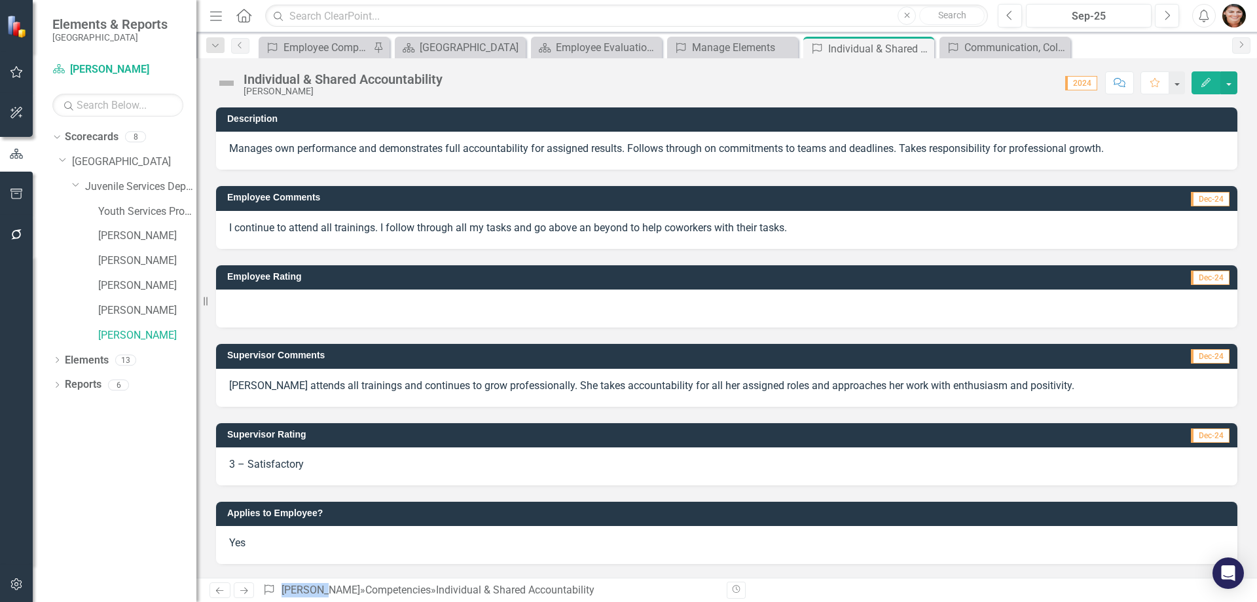
click at [263, 306] on div at bounding box center [727, 308] width 1022 height 38
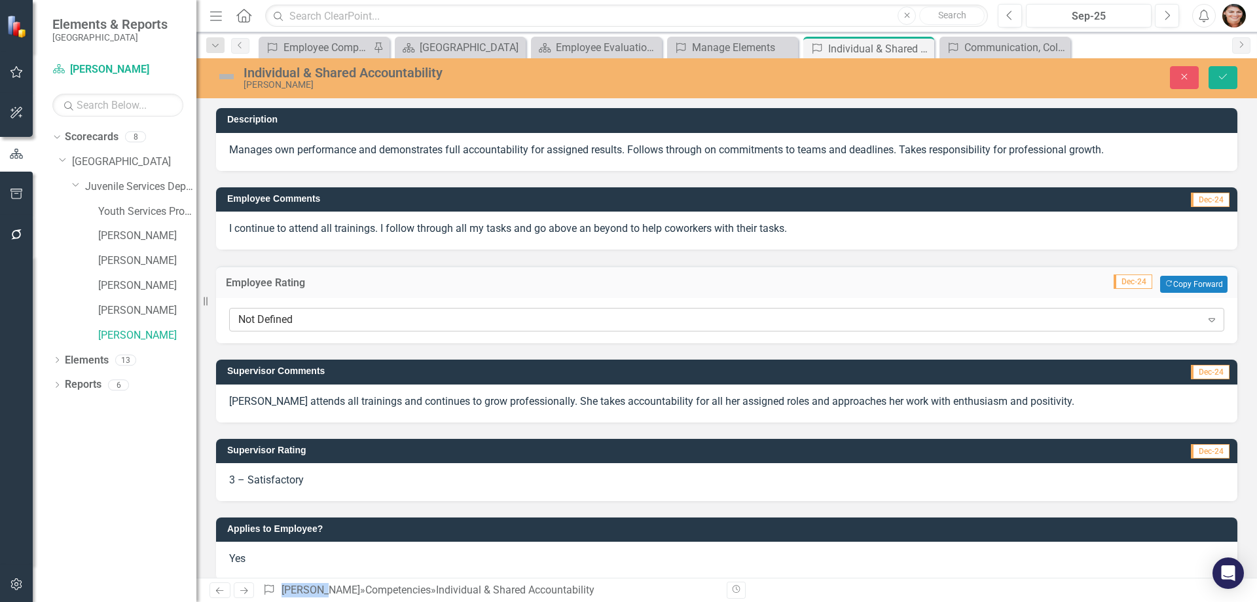
click at [272, 320] on div "Not Defined" at bounding box center [719, 319] width 963 height 15
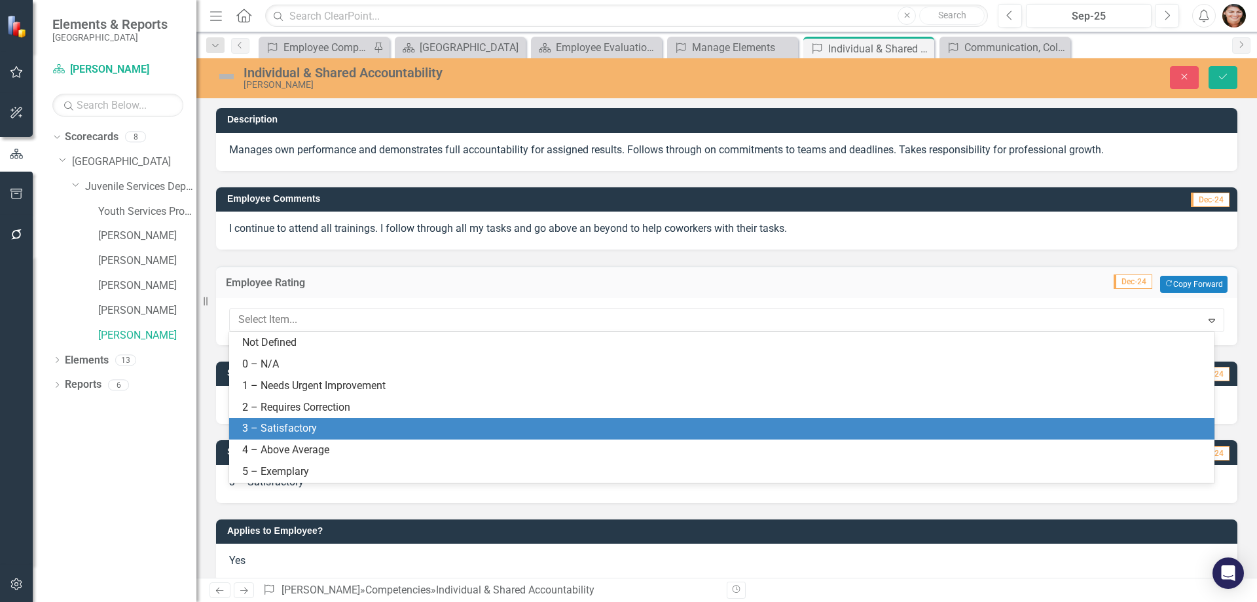
click at [325, 433] on div "3 – Satisfactory" at bounding box center [724, 428] width 965 height 15
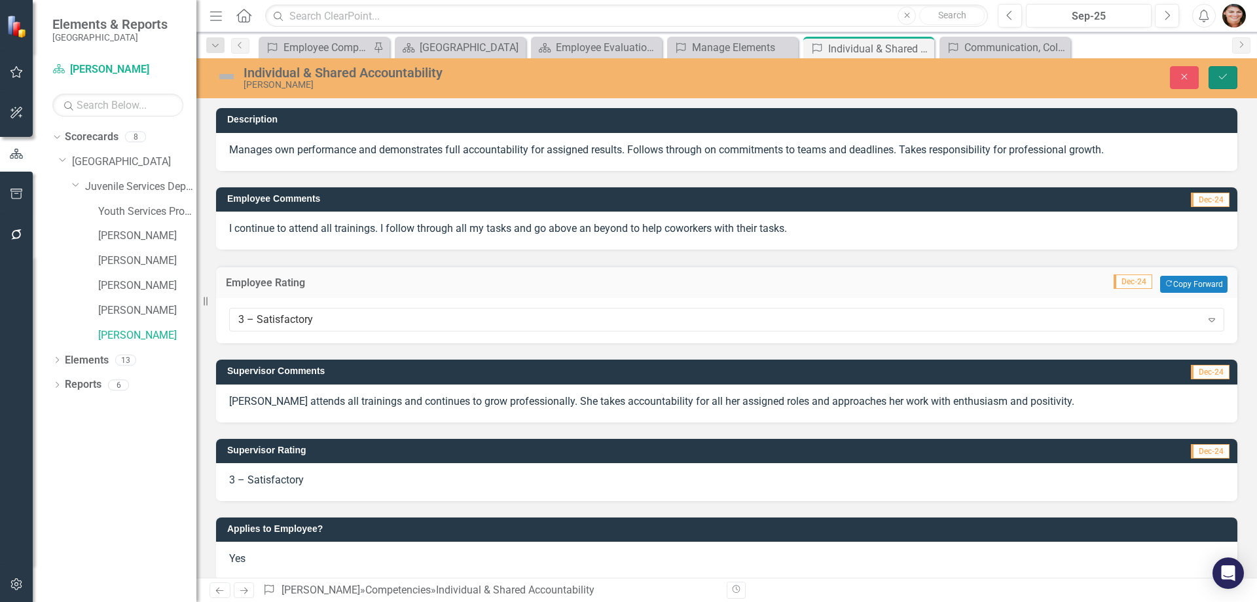
click at [1227, 81] on icon "Save" at bounding box center [1223, 76] width 12 height 9
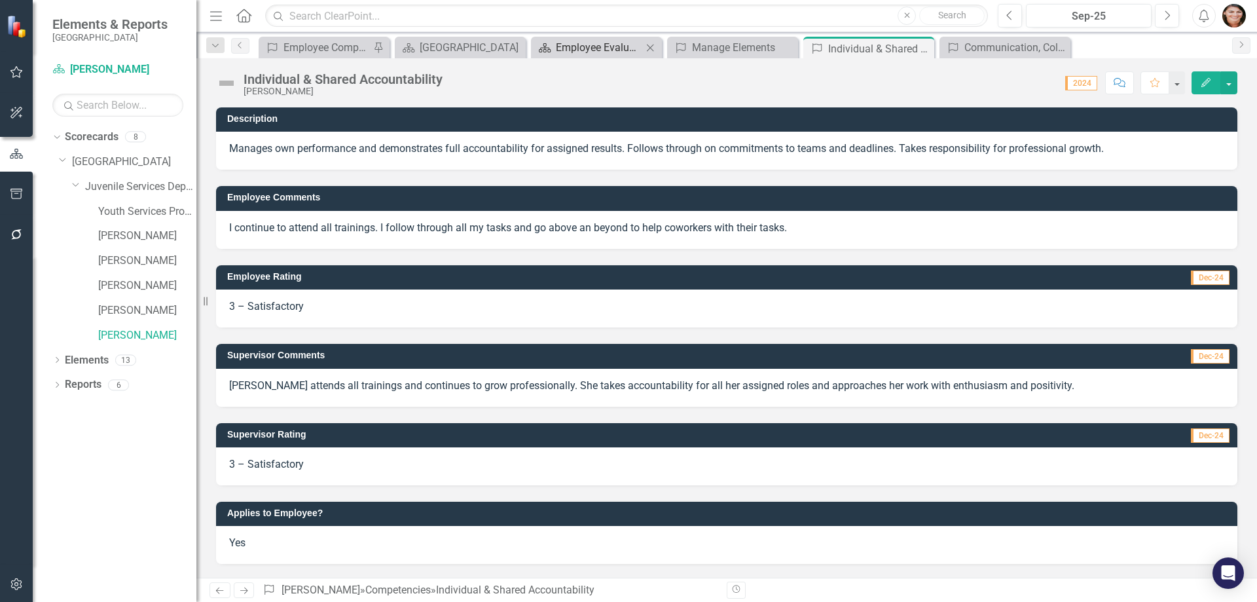
click at [603, 48] on div "Employee Evaluation Navigation" at bounding box center [599, 47] width 86 height 16
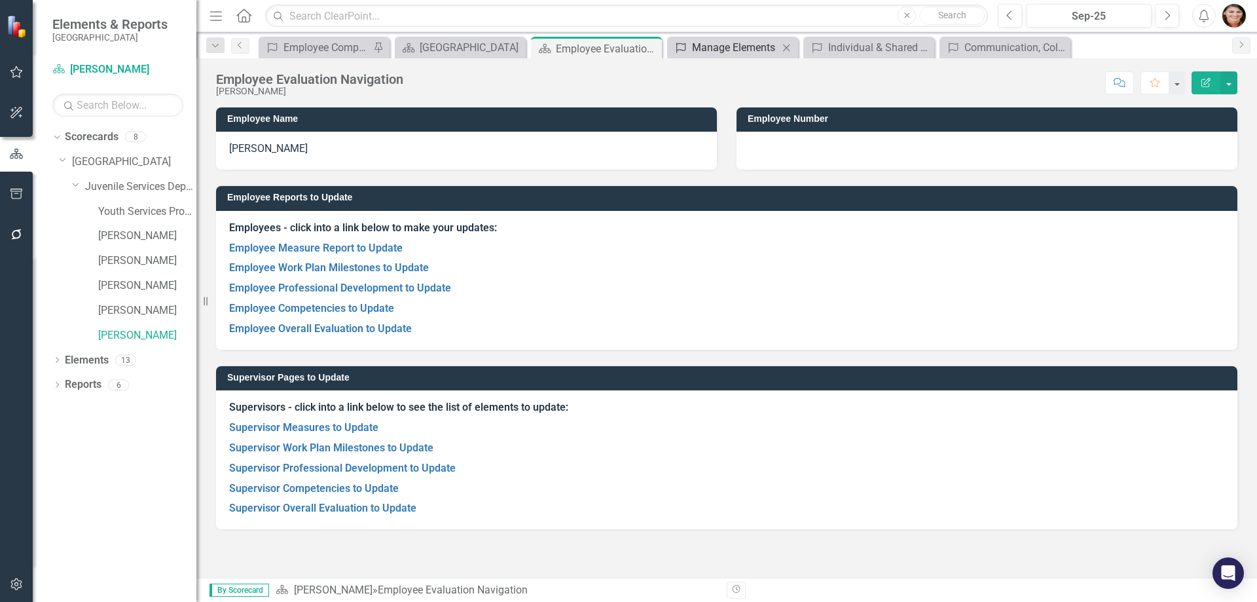
click at [705, 42] on div "Manage Elements" at bounding box center [735, 47] width 86 height 16
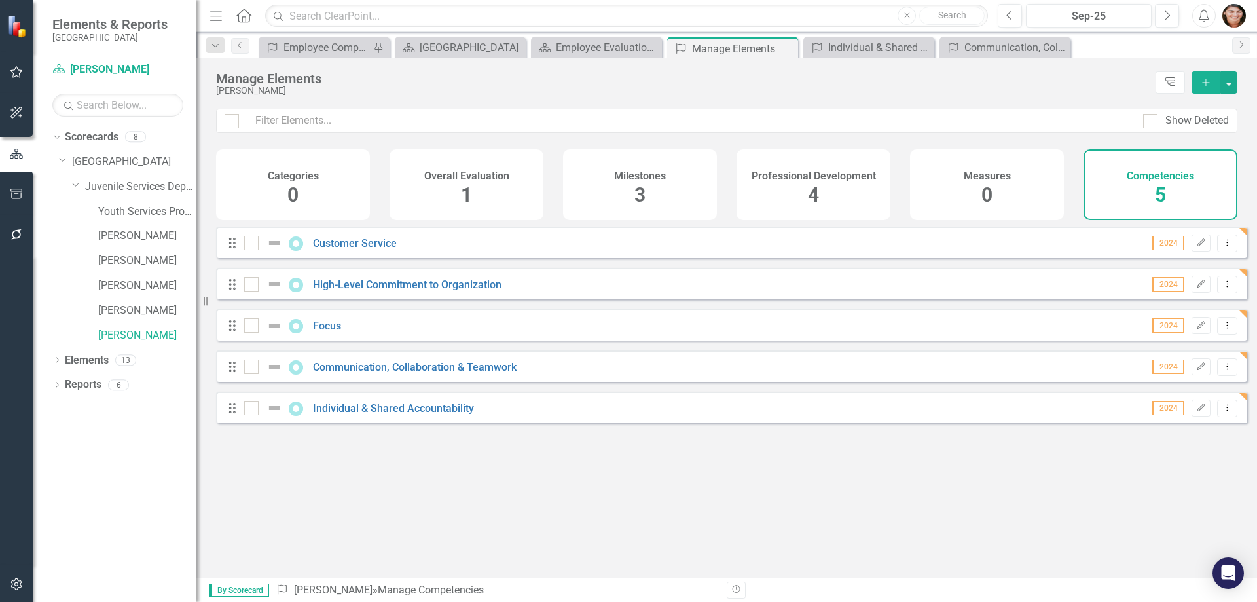
click at [473, 194] on div "Overall Evaluation 1" at bounding box center [467, 184] width 154 height 71
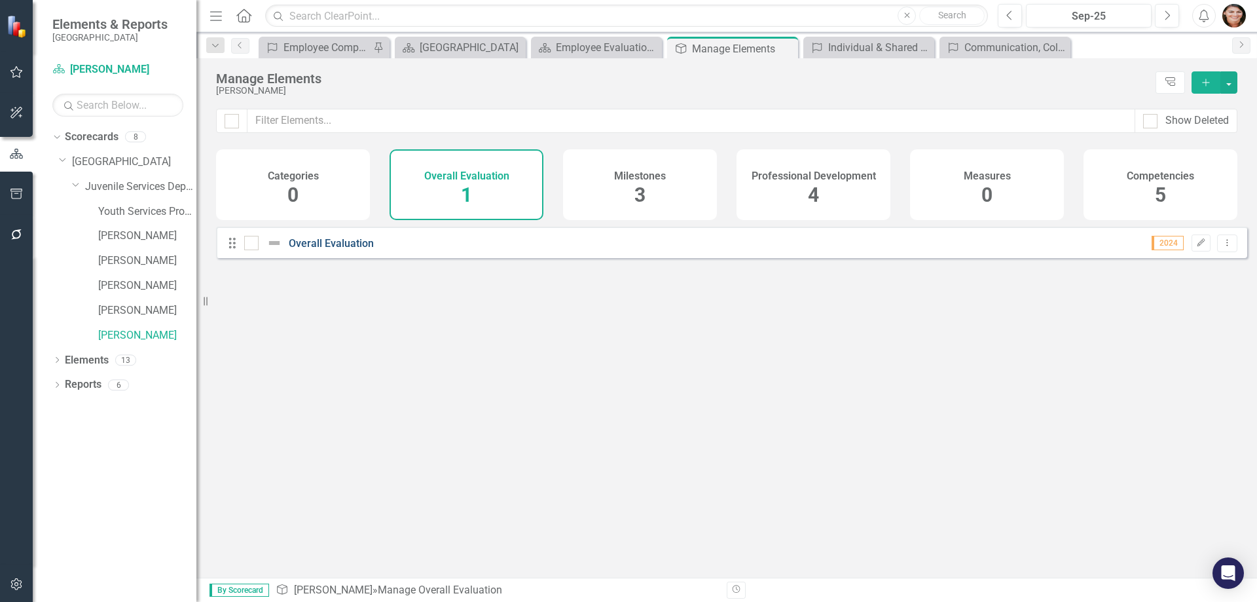
click at [332, 249] on link "Overall Evaluation" at bounding box center [331, 243] width 85 height 12
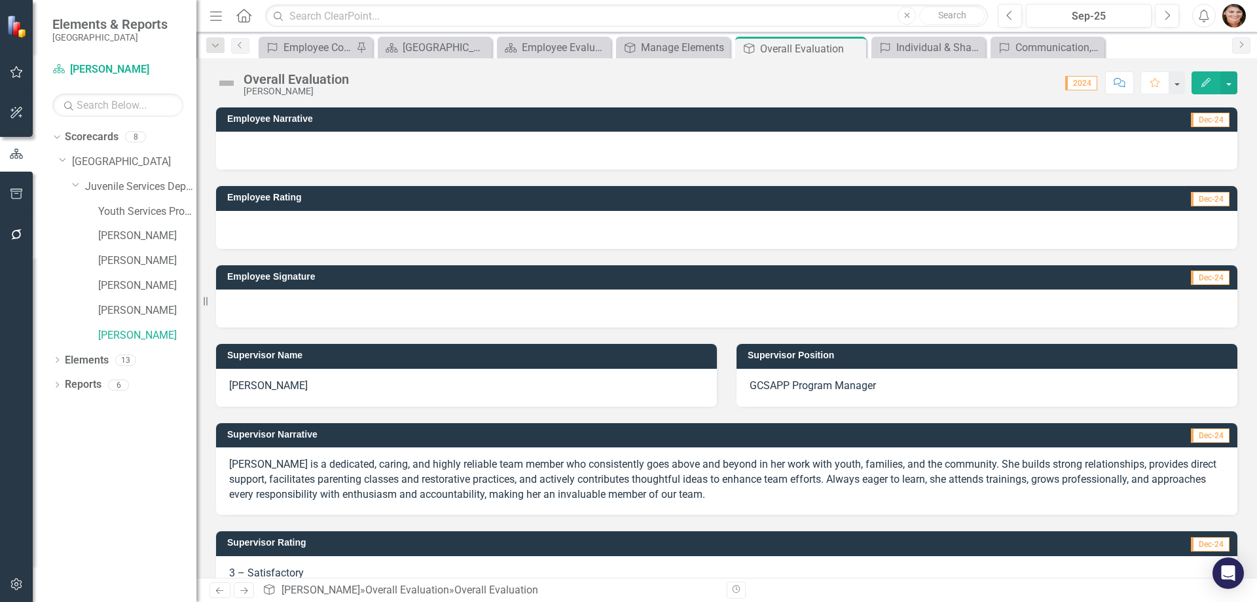
click at [314, 155] on div at bounding box center [727, 151] width 1022 height 38
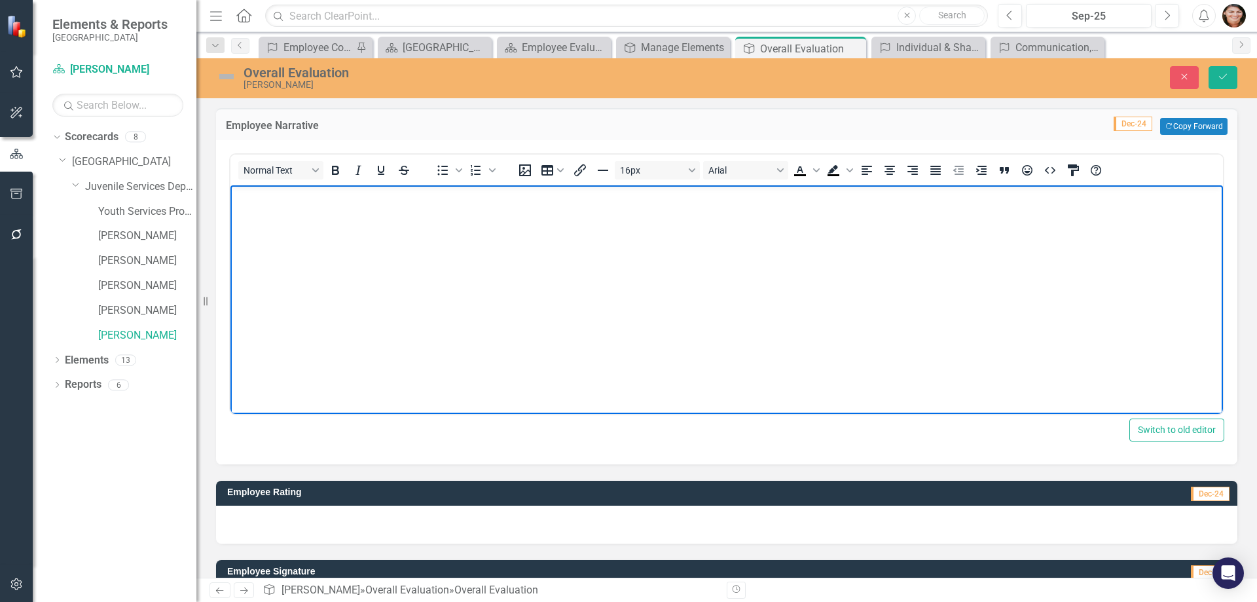
click at [336, 229] on body "Rich Text Area. Press ALT-0 for help." at bounding box center [727, 283] width 993 height 196
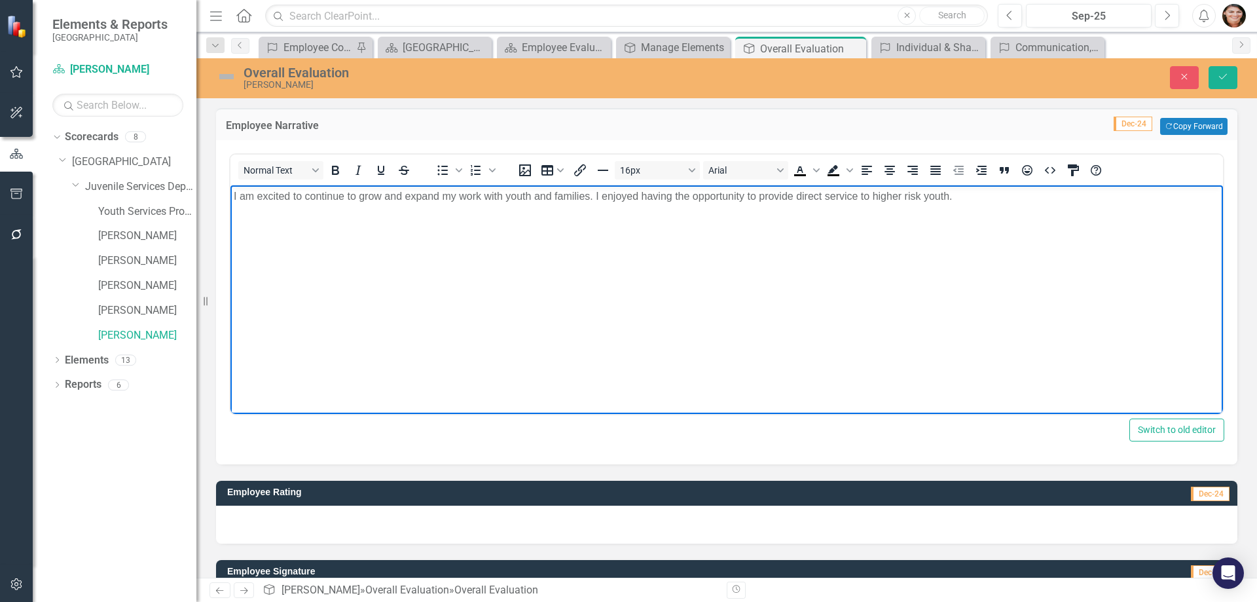
click at [974, 202] on p "I am excited to continue to grow and expand my work with youth and families. I …" at bounding box center [727, 197] width 986 height 16
click at [386, 215] on p "I am excited to continue to grow and expand my work with youth and families. I …" at bounding box center [727, 204] width 986 height 31
click at [1226, 74] on icon "Save" at bounding box center [1223, 76] width 12 height 9
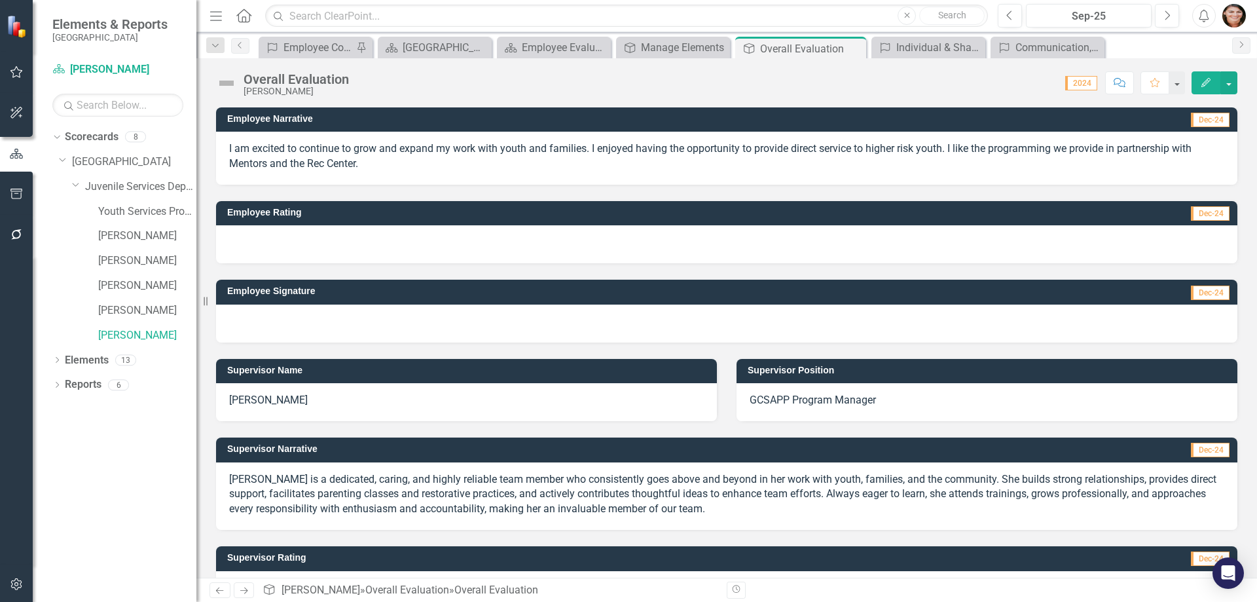
click at [313, 325] on div at bounding box center [727, 324] width 1022 height 38
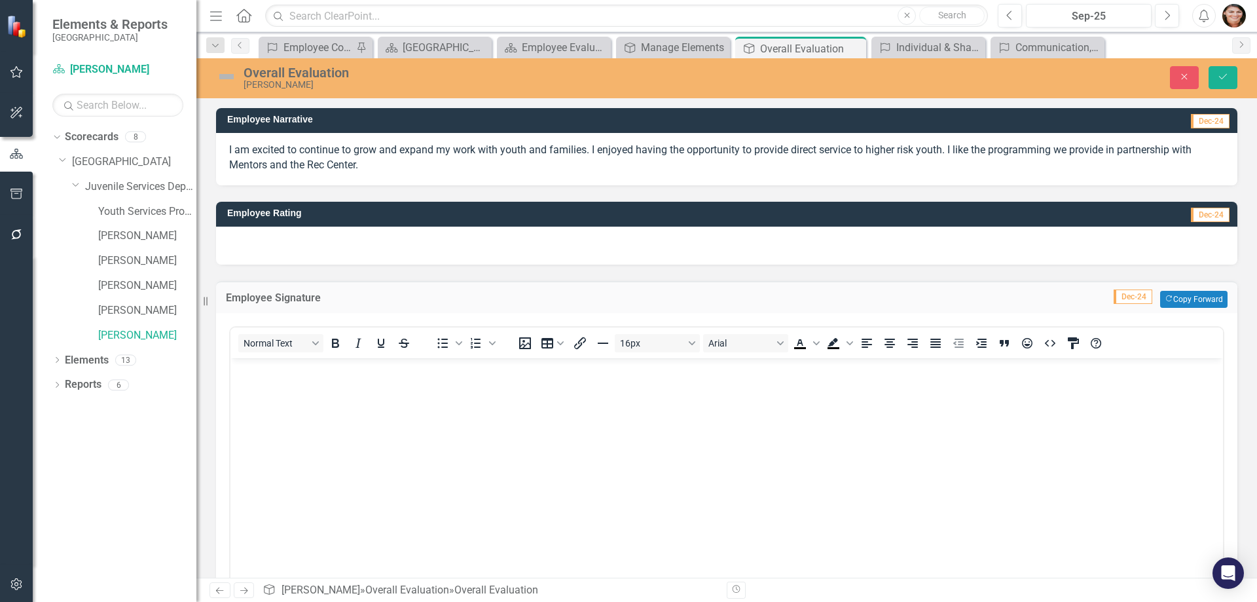
click at [1037, 238] on div at bounding box center [727, 246] width 1022 height 38
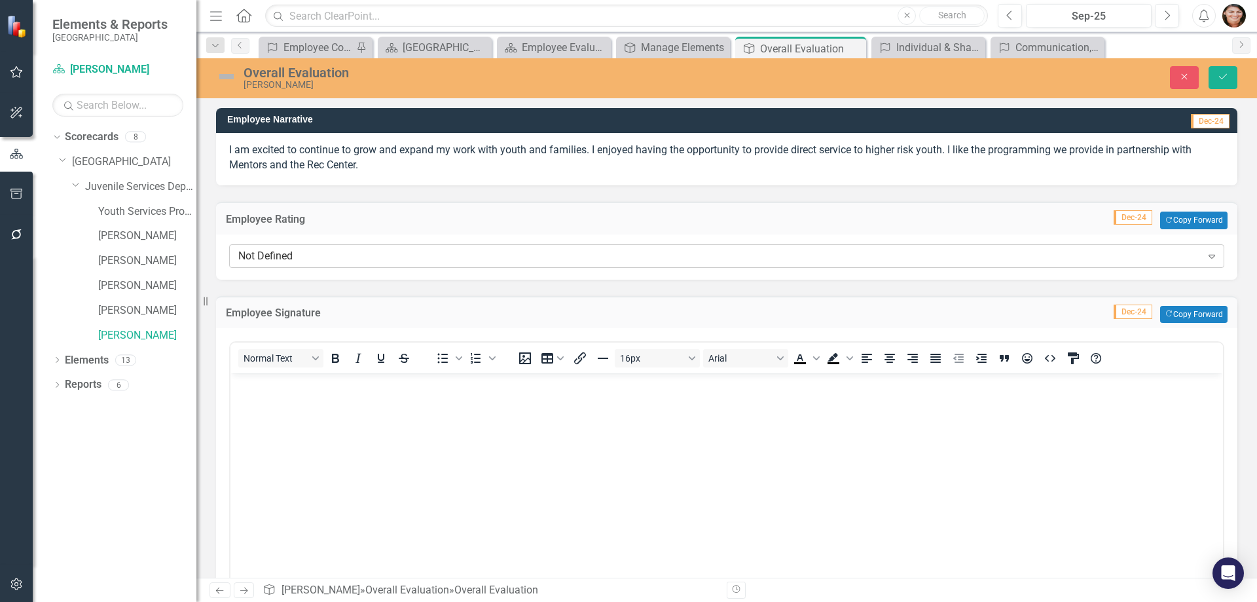
click at [396, 260] on div "Not Defined" at bounding box center [719, 255] width 963 height 15
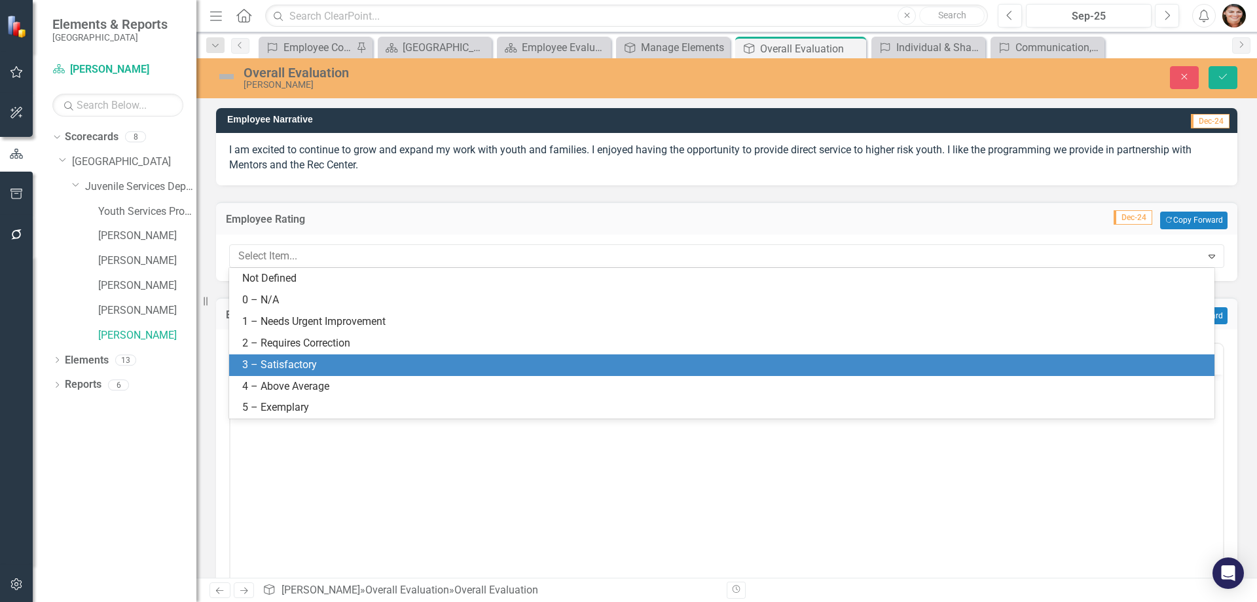
click at [380, 364] on div "3 – Satisfactory" at bounding box center [724, 365] width 965 height 15
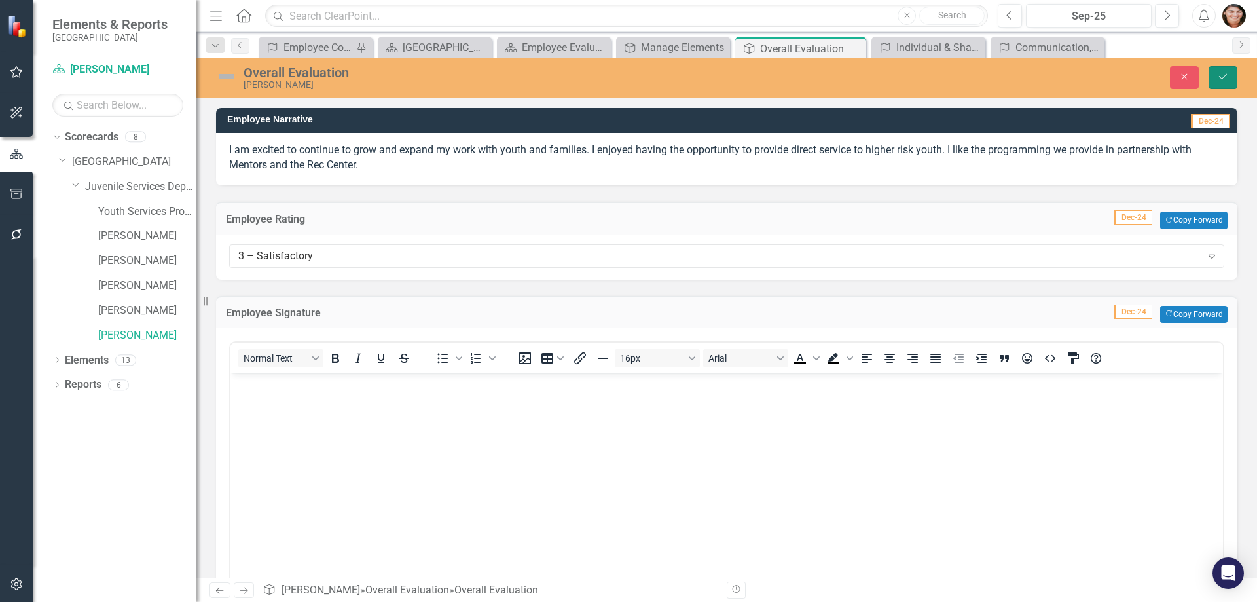
click at [1217, 81] on icon "Save" at bounding box center [1223, 76] width 12 height 9
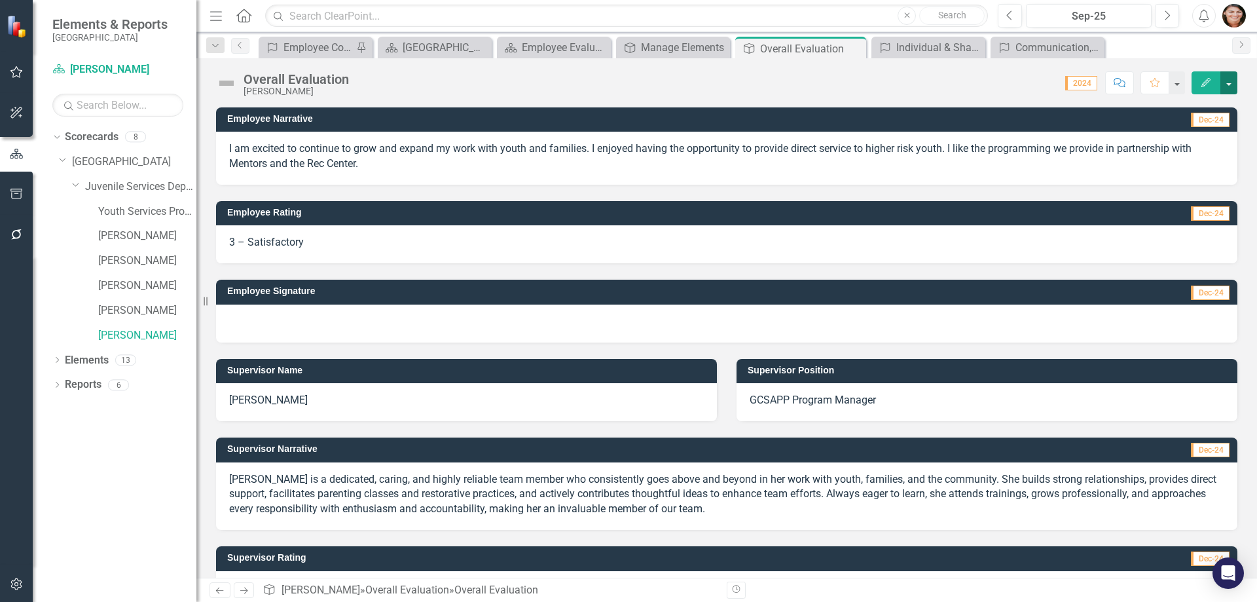
click at [1233, 84] on button "button" at bounding box center [1229, 82] width 17 height 23
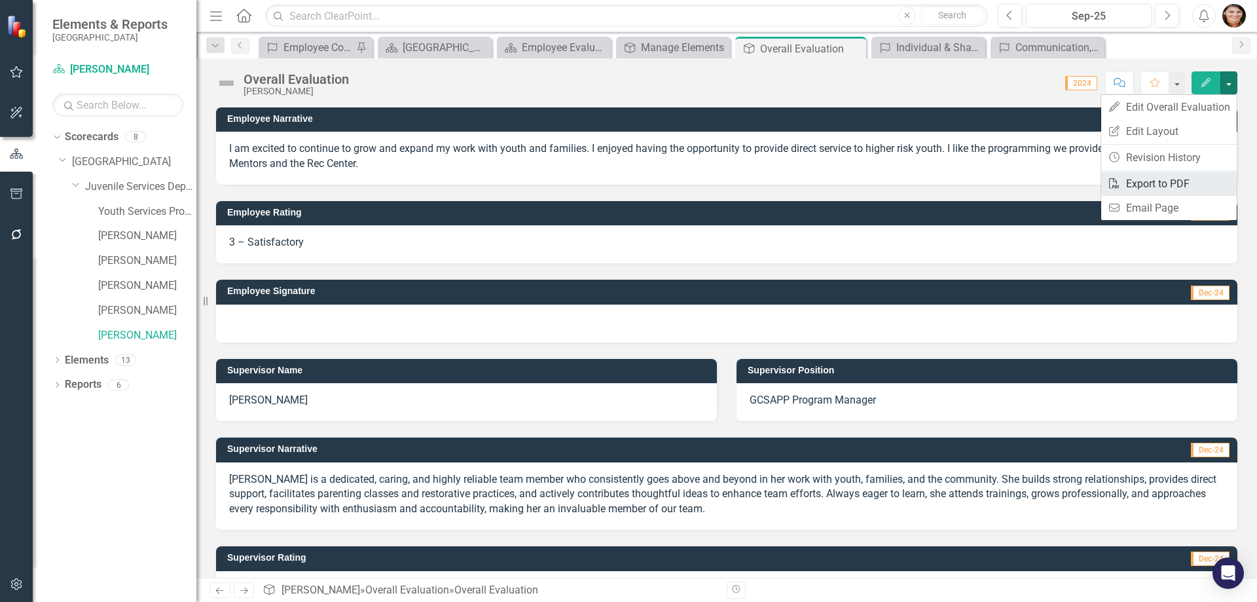
click at [1202, 185] on link "PDF Export to PDF" at bounding box center [1169, 184] width 136 height 24
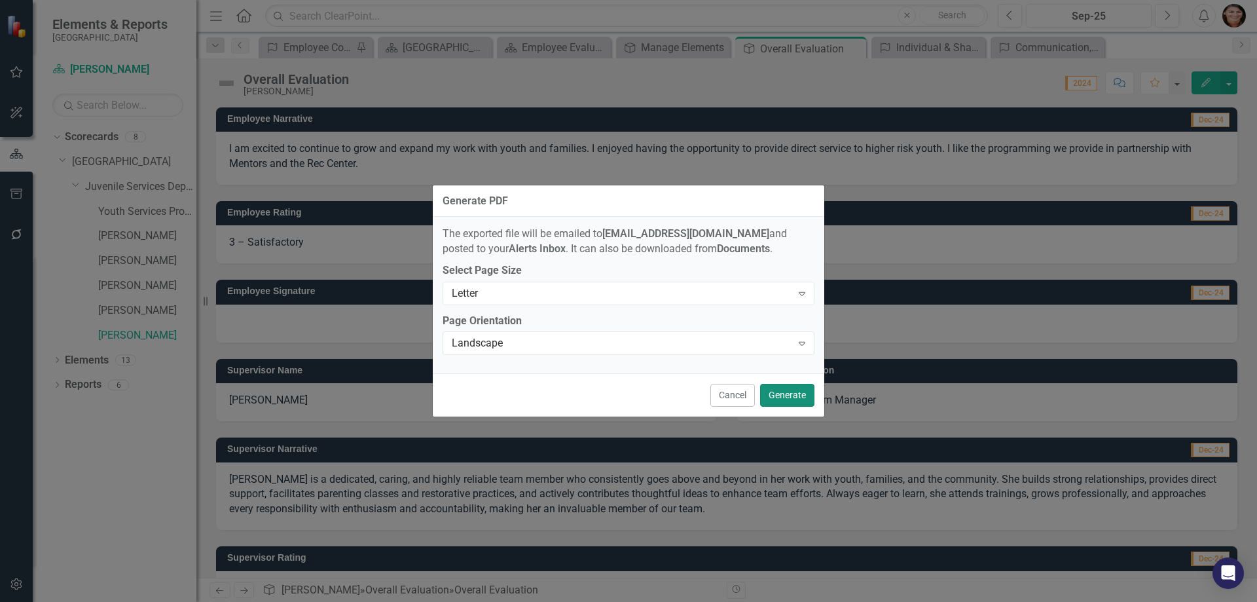
click at [794, 401] on button "Generate" at bounding box center [787, 395] width 54 height 23
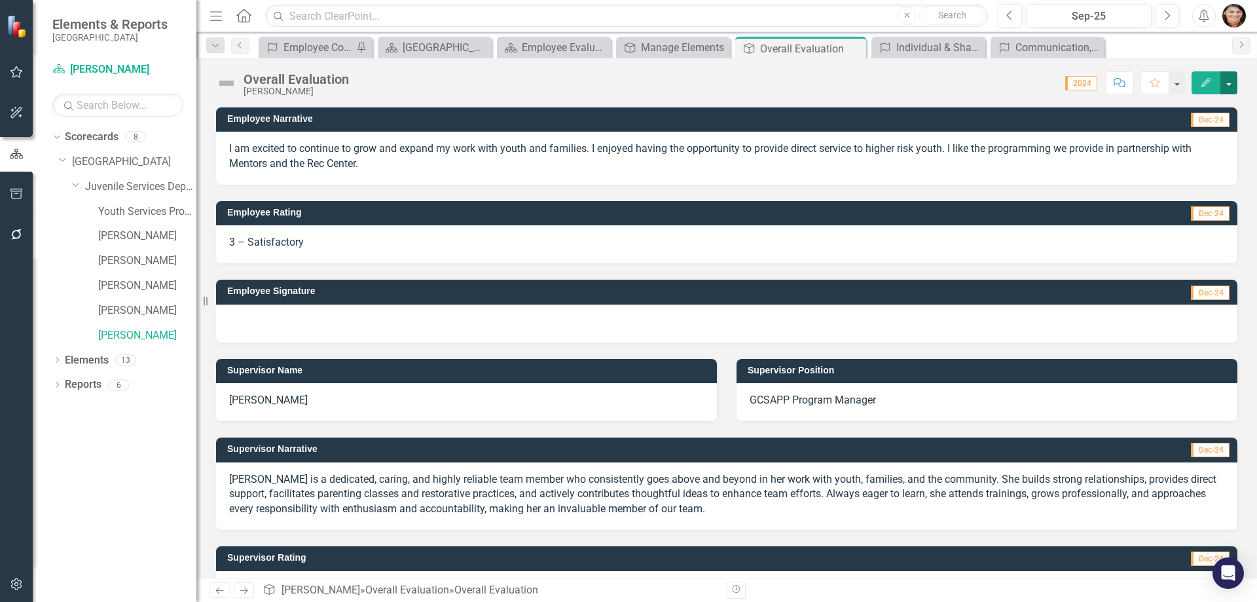
click at [1232, 83] on button "button" at bounding box center [1229, 82] width 17 height 23
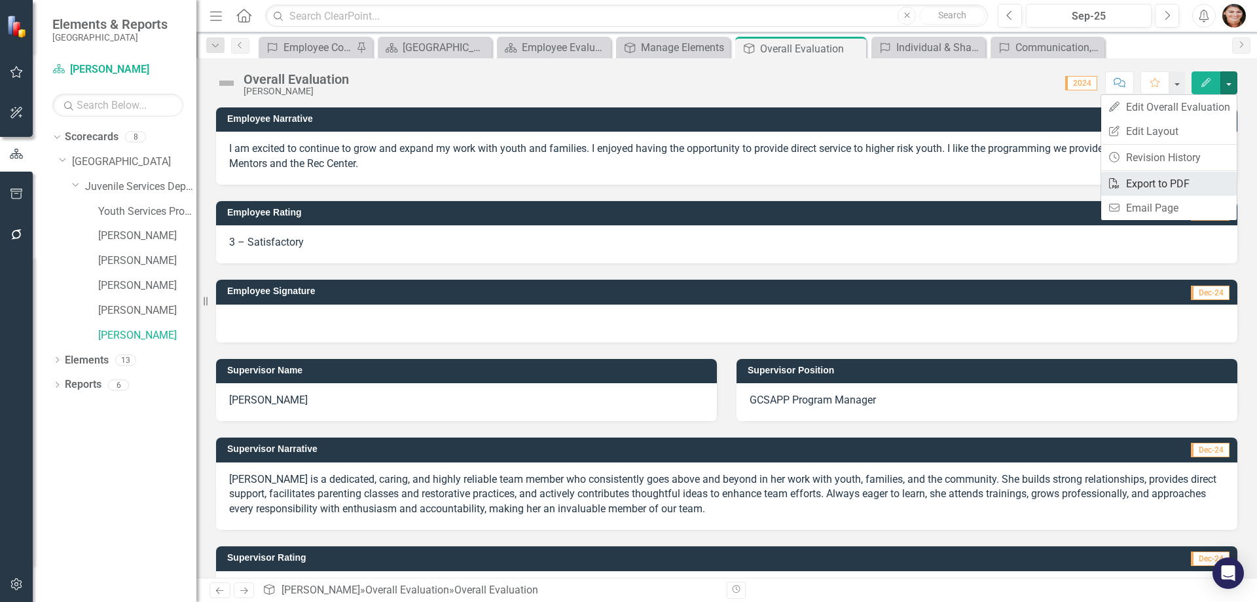
click at [1175, 180] on link "PDF Export to PDF" at bounding box center [1169, 184] width 136 height 24
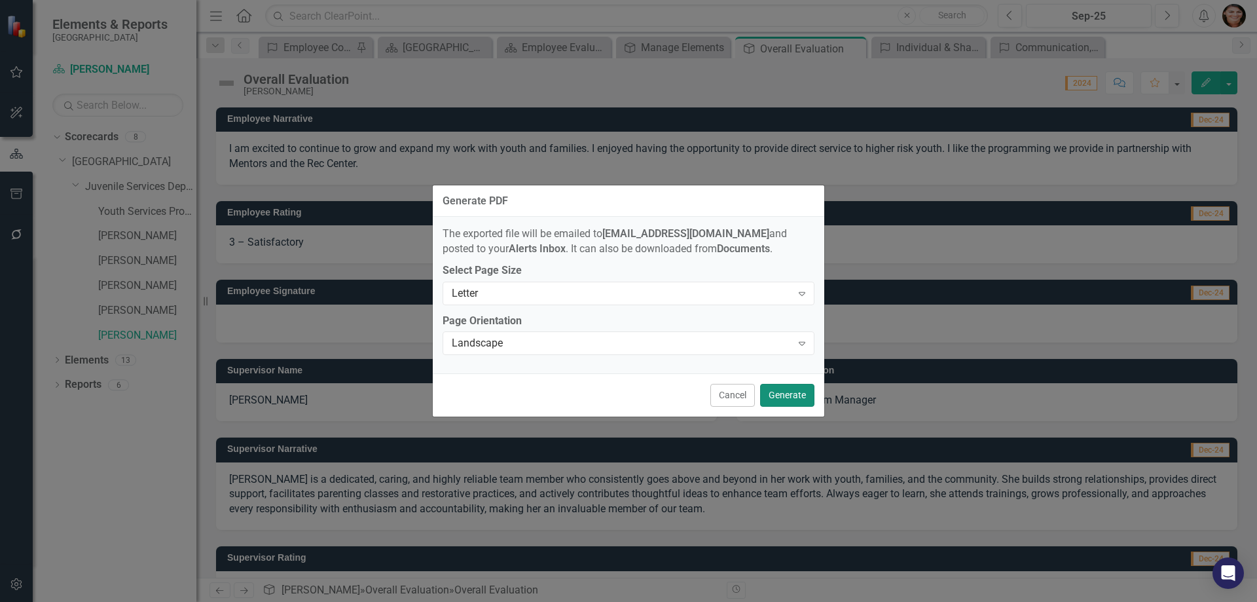
click at [790, 396] on button "Generate" at bounding box center [787, 395] width 54 height 23
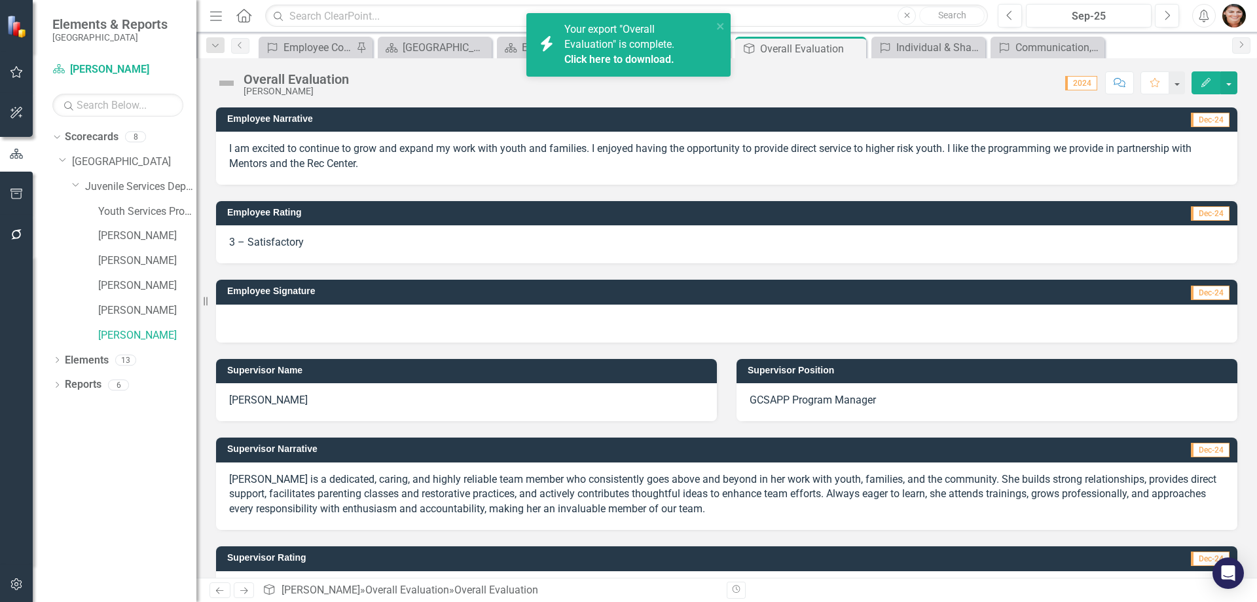
click at [619, 57] on link "Click here to download." at bounding box center [619, 59] width 110 height 12
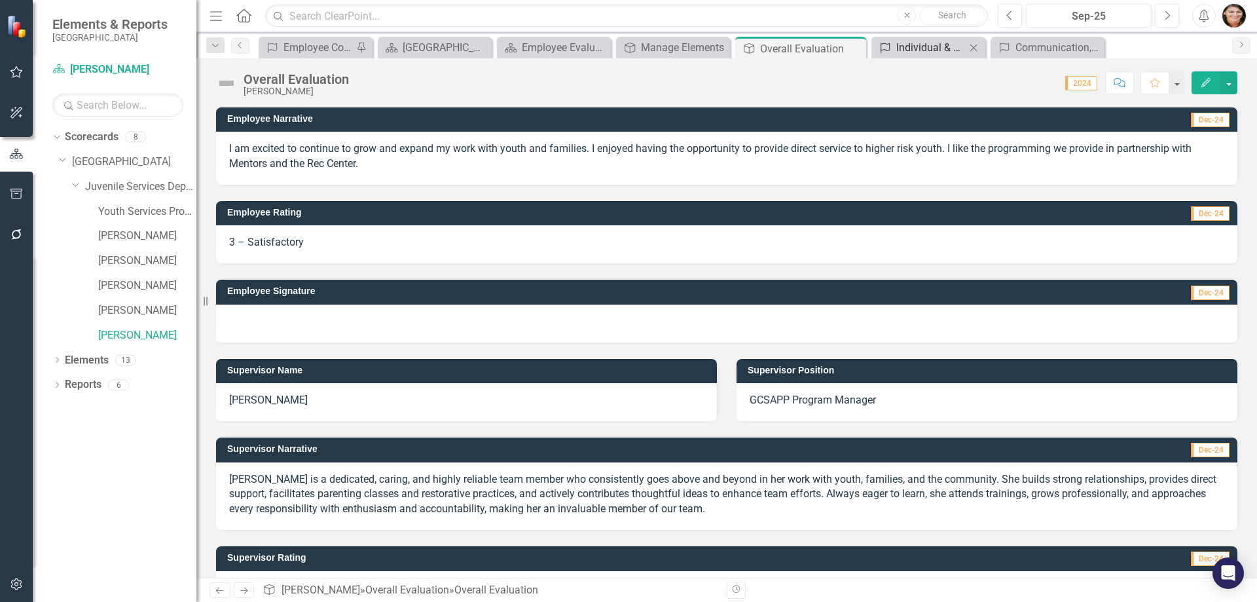
click at [932, 50] on div "Individual & Shared Accountability" at bounding box center [930, 47] width 69 height 16
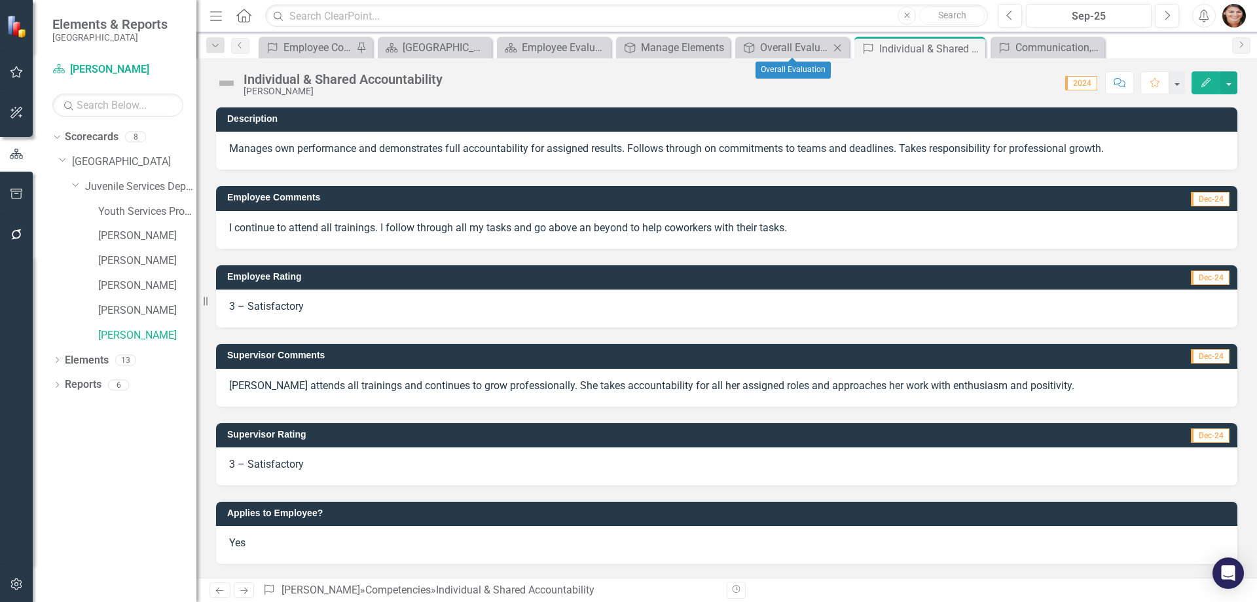
click at [837, 45] on icon "Close" at bounding box center [837, 48] width 13 height 10
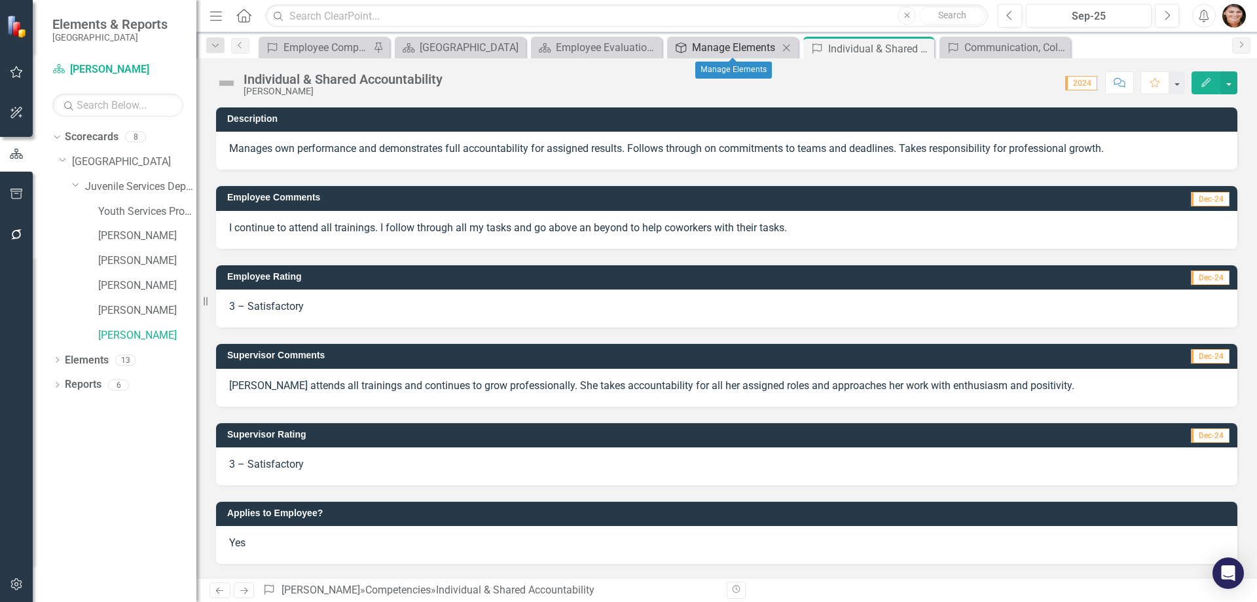
click at [716, 46] on div "Manage Elements" at bounding box center [735, 47] width 86 height 16
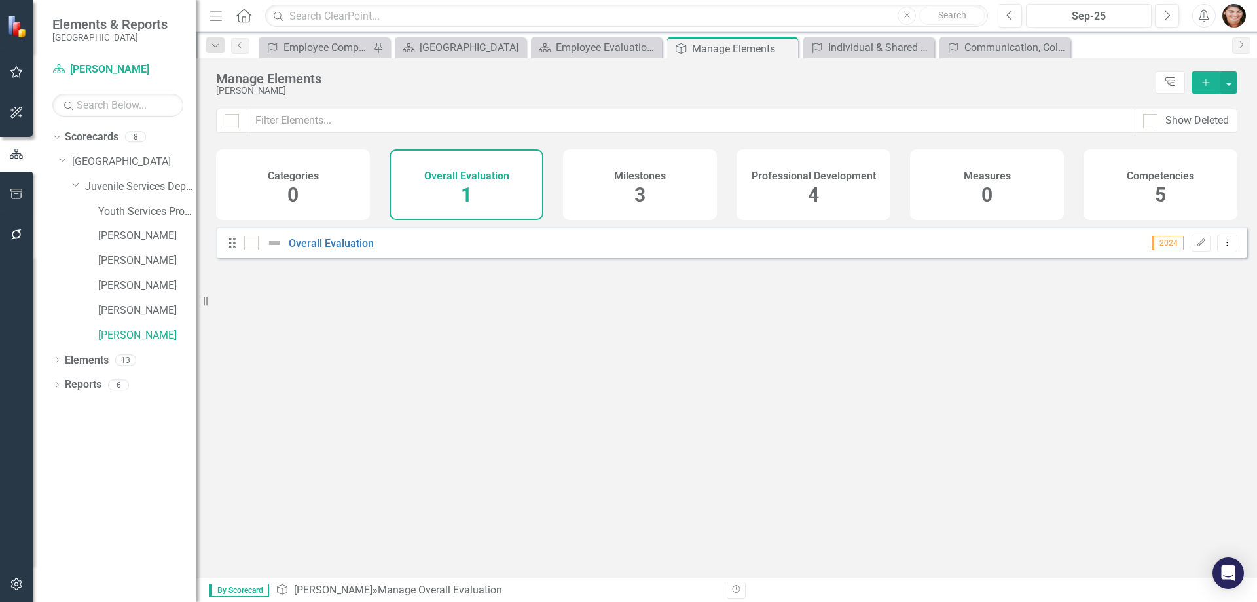
click at [633, 191] on div "Milestones 3" at bounding box center [640, 184] width 154 height 71
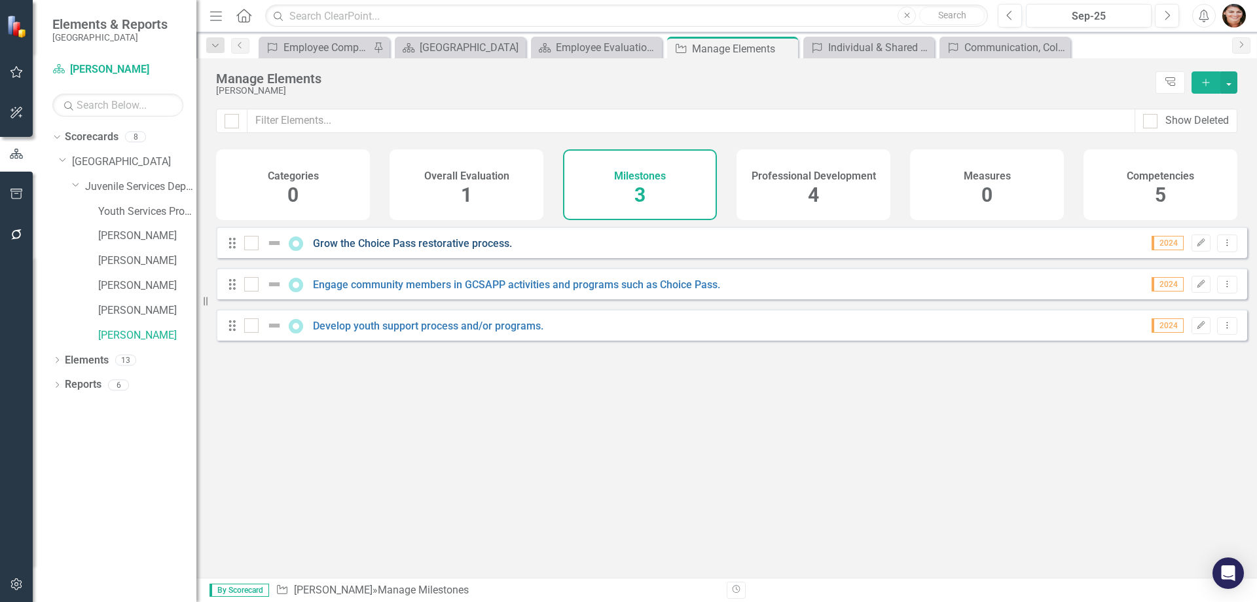
click at [364, 248] on link "Grow the Choice Pass restorative process." at bounding box center [412, 243] width 199 height 12
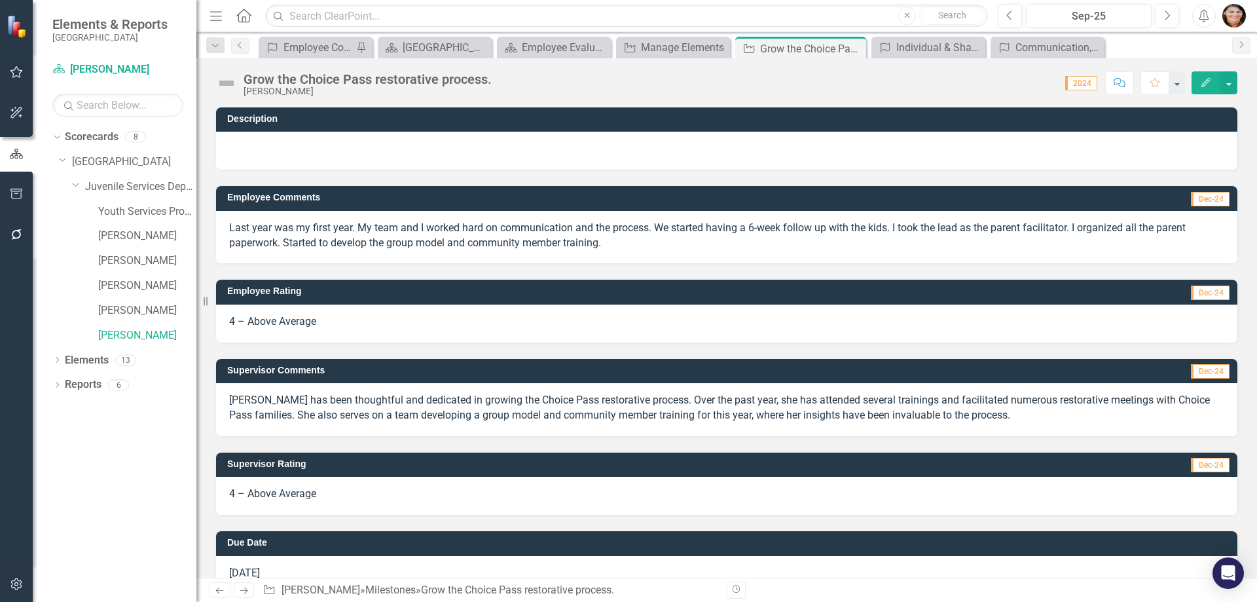
click at [1213, 79] on button "Edit" at bounding box center [1206, 82] width 29 height 23
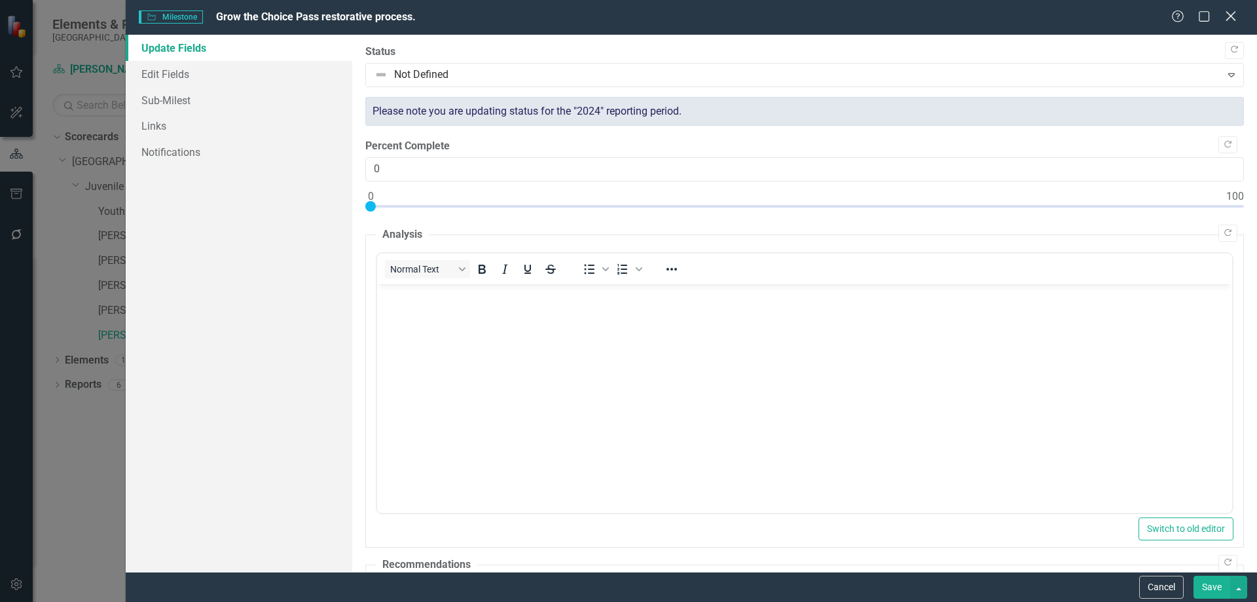
click at [1227, 12] on icon at bounding box center [1231, 16] width 10 height 10
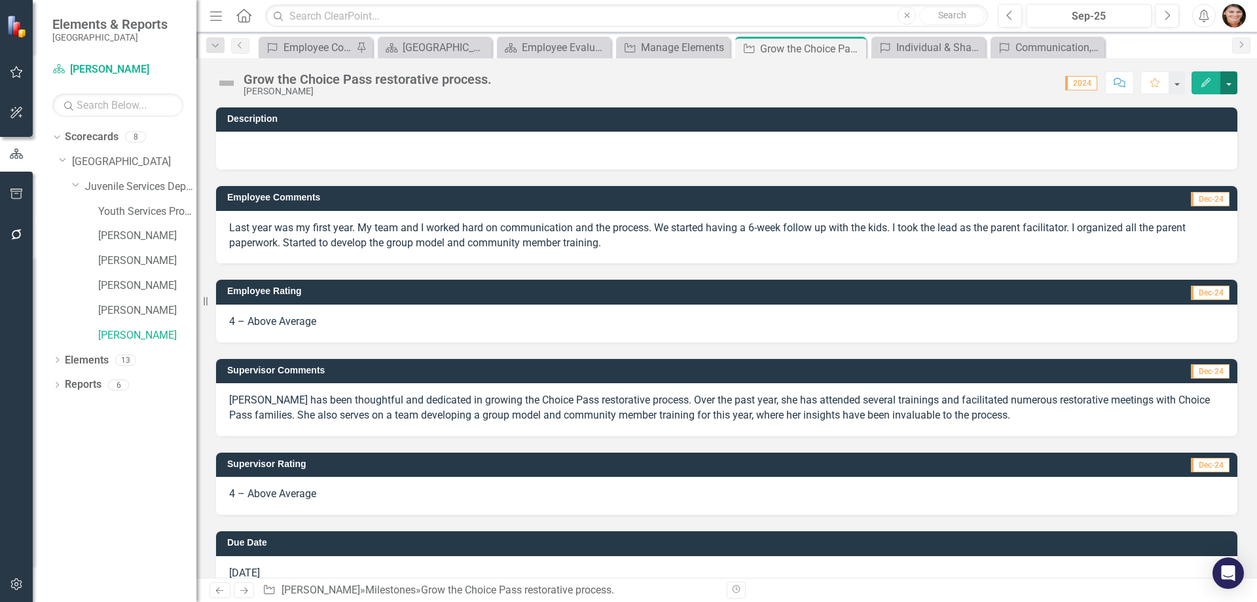
click at [1228, 76] on button "button" at bounding box center [1229, 82] width 17 height 23
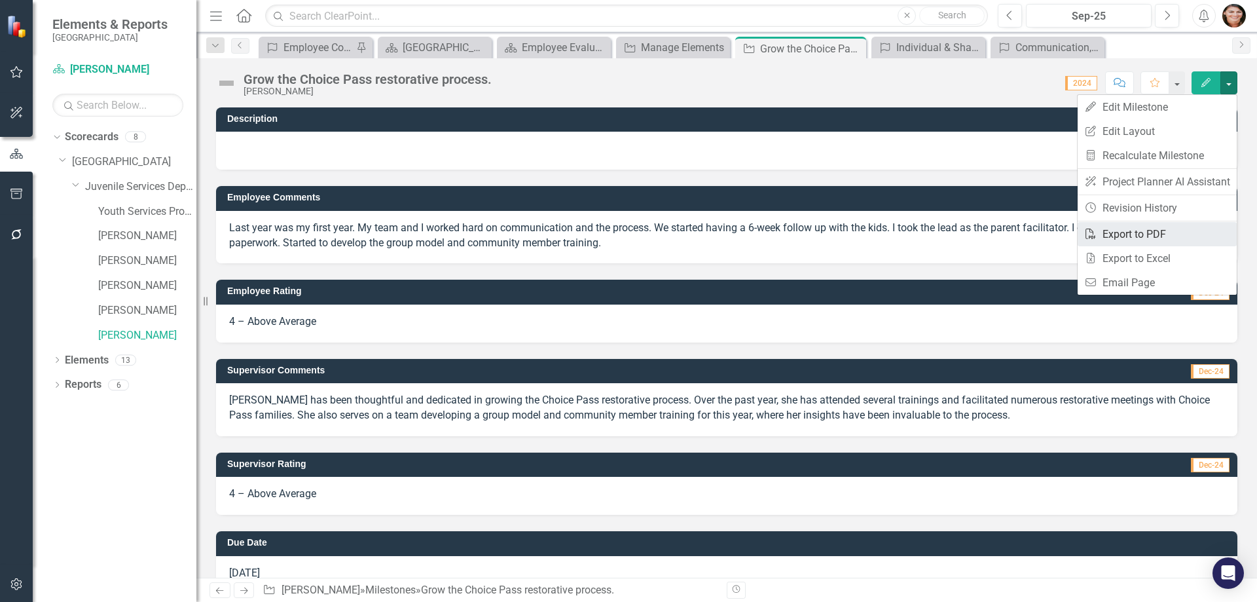
click at [1182, 242] on link "PDF Export to PDF" at bounding box center [1157, 234] width 159 height 24
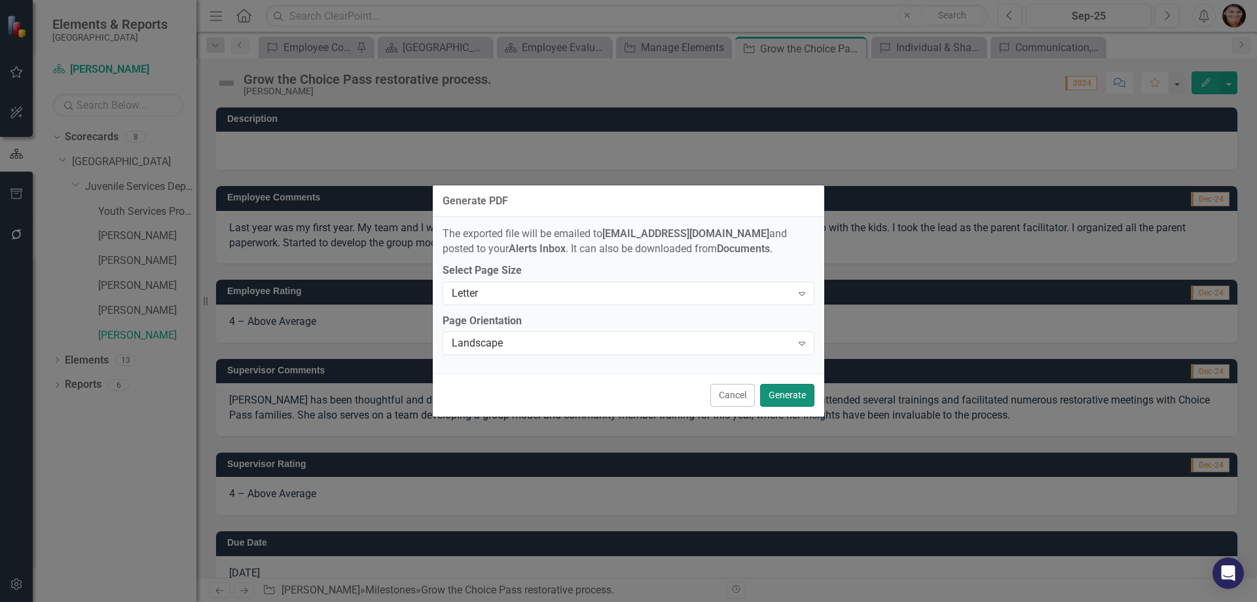
click at [800, 398] on button "Generate" at bounding box center [787, 395] width 54 height 23
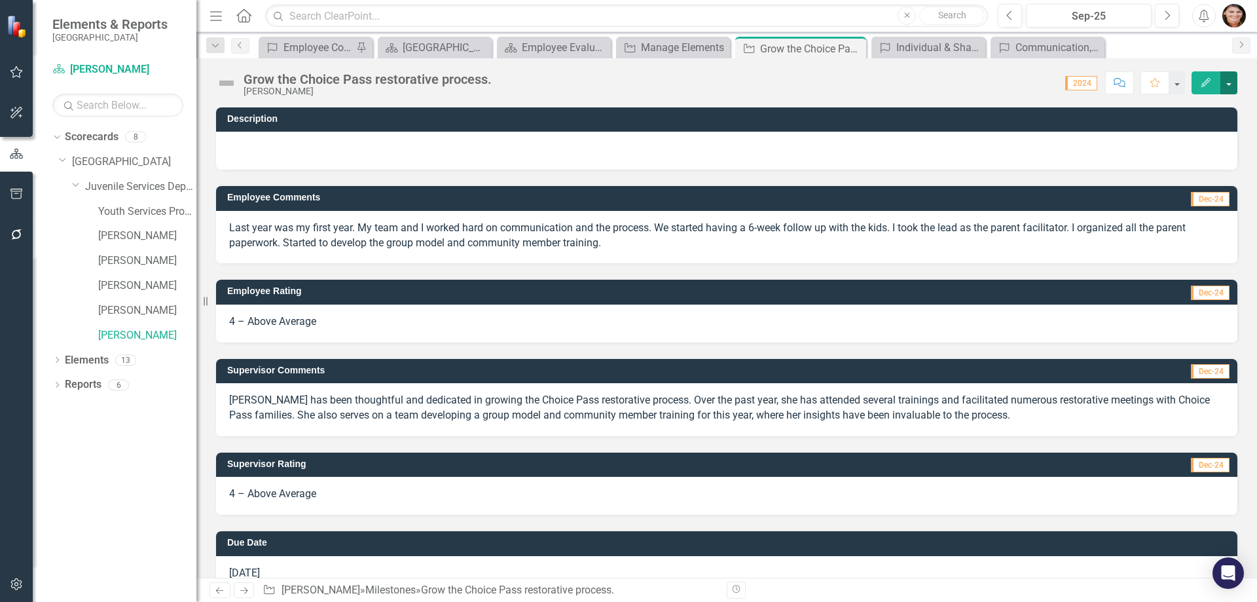
click at [1234, 81] on button "button" at bounding box center [1229, 82] width 17 height 23
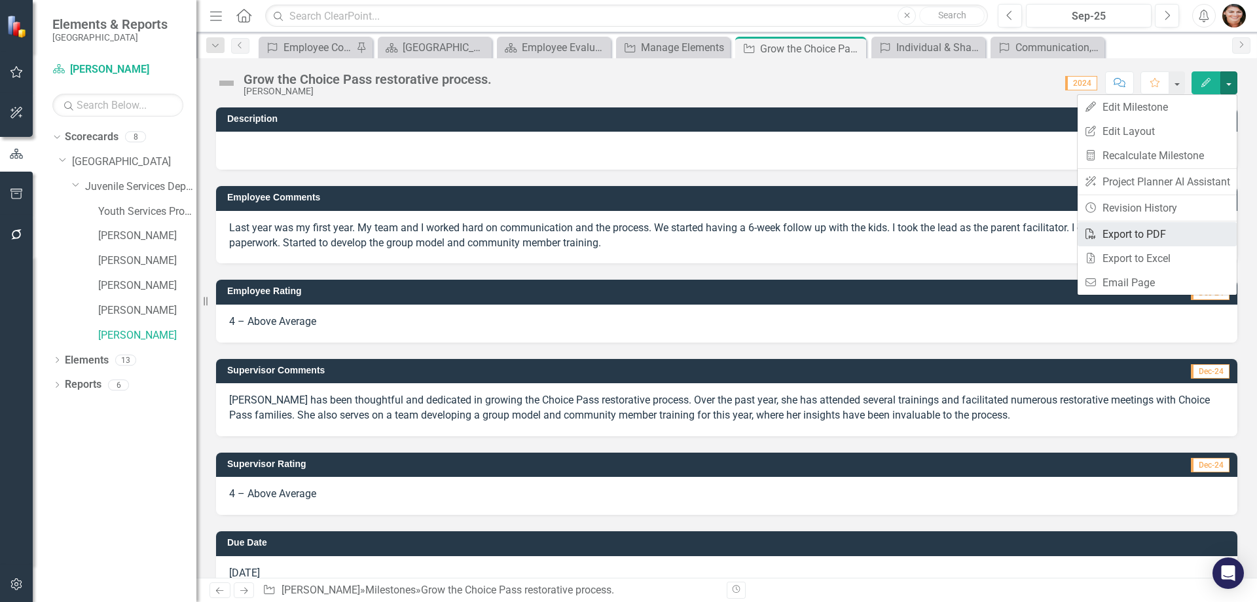
click at [1191, 242] on link "PDF Export to PDF" at bounding box center [1157, 234] width 159 height 24
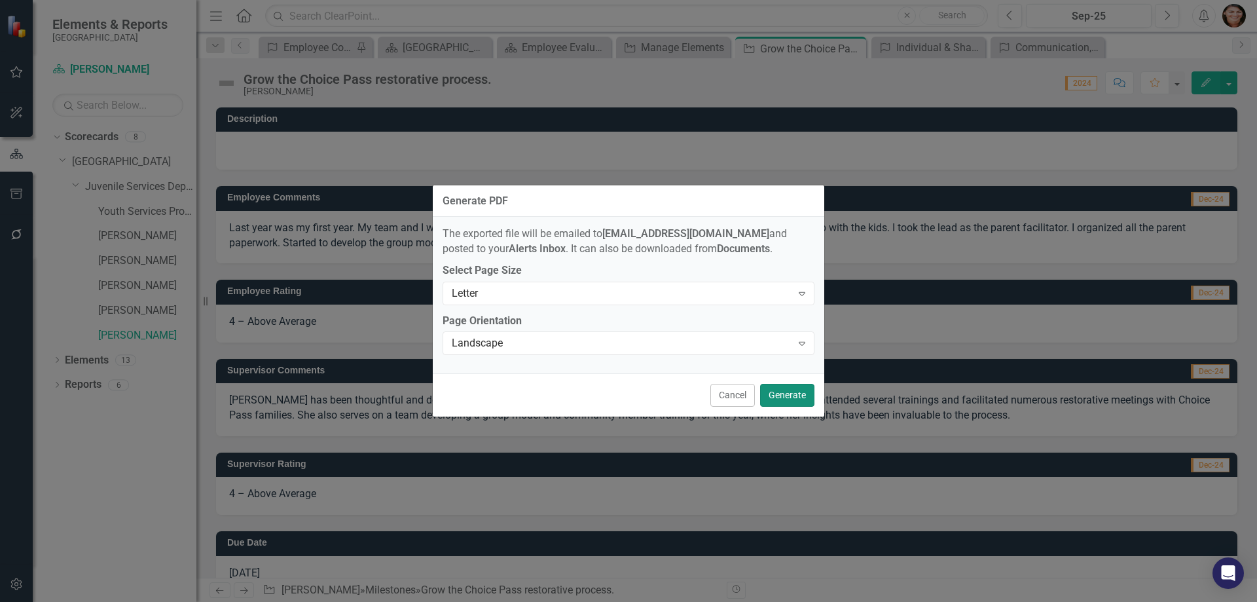
click at [802, 405] on button "Generate" at bounding box center [787, 395] width 54 height 23
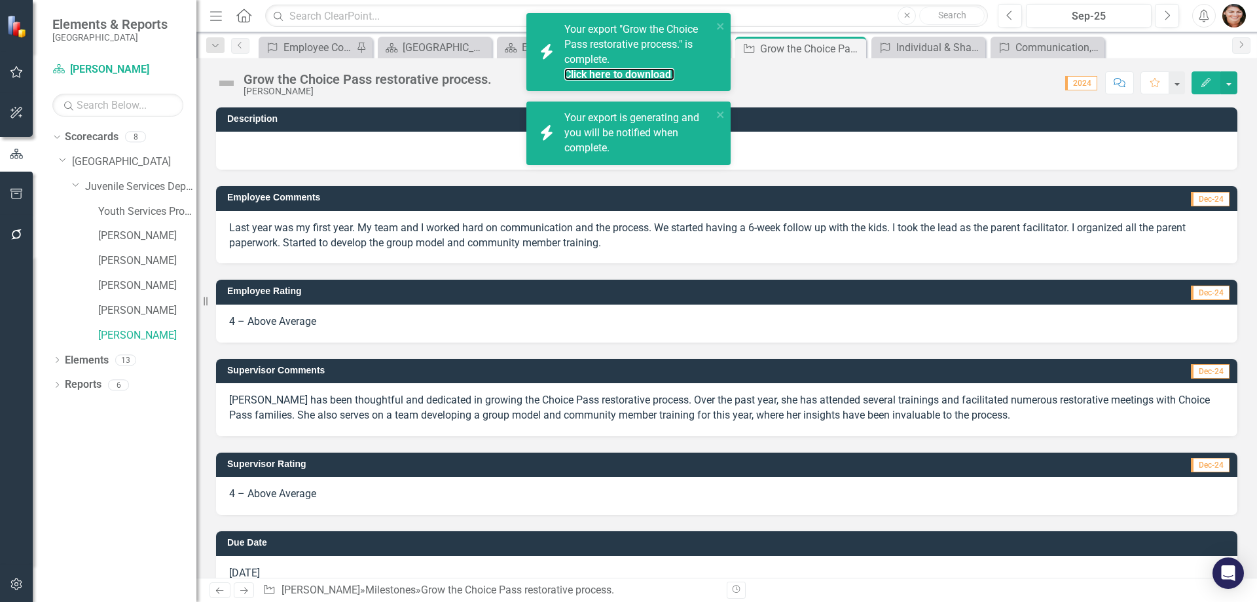
click at [619, 67] on div "Click here to download." at bounding box center [636, 74] width 145 height 15
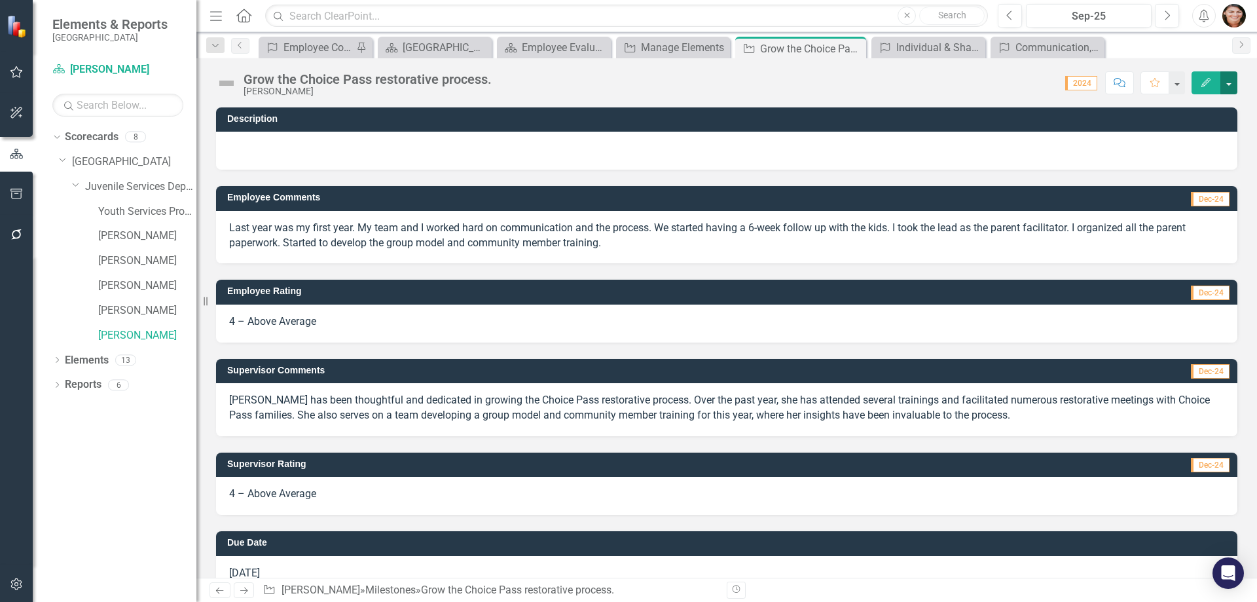
click at [1230, 82] on button "button" at bounding box center [1229, 82] width 17 height 23
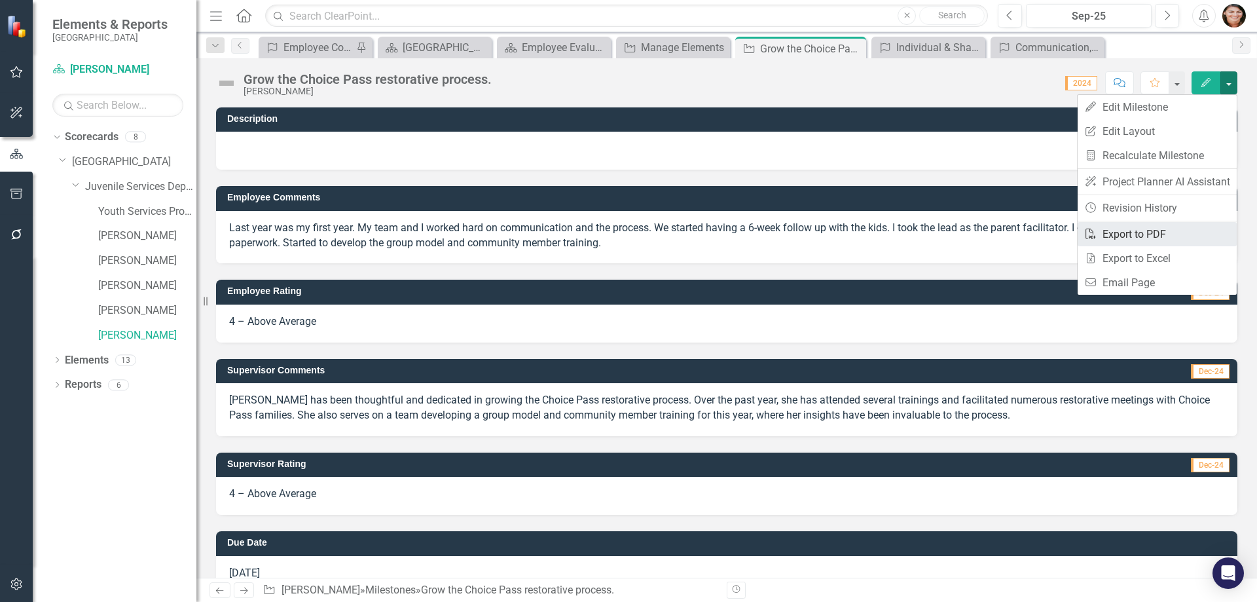
click at [1166, 235] on link "PDF Export to PDF" at bounding box center [1157, 234] width 159 height 24
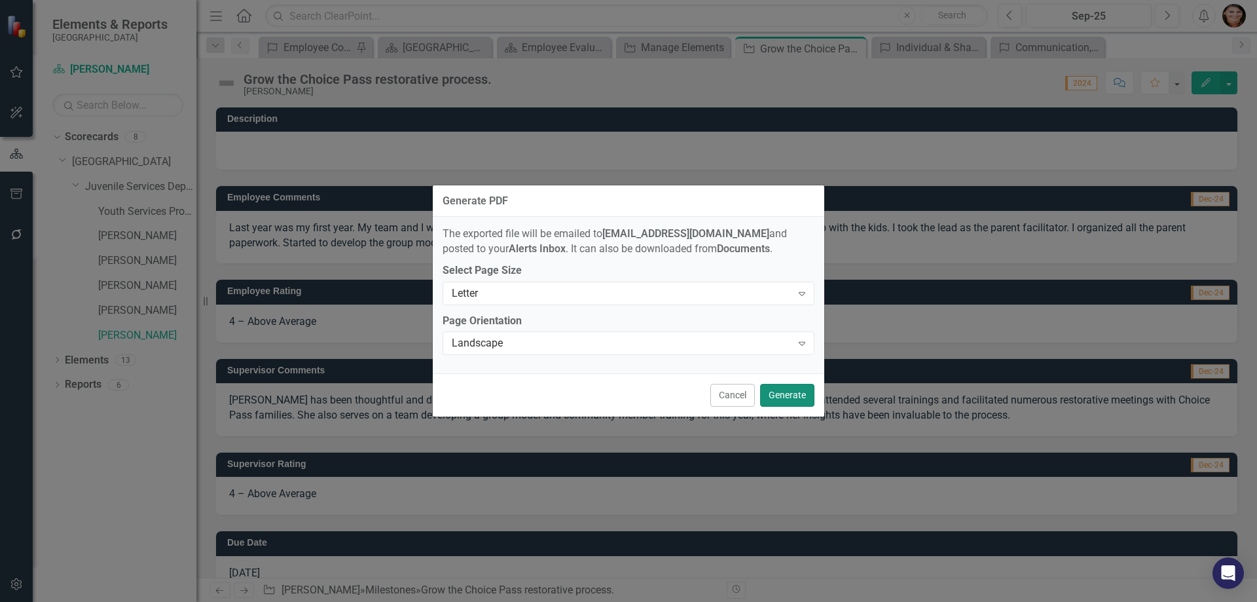
click at [793, 390] on button "Generate" at bounding box center [787, 395] width 54 height 23
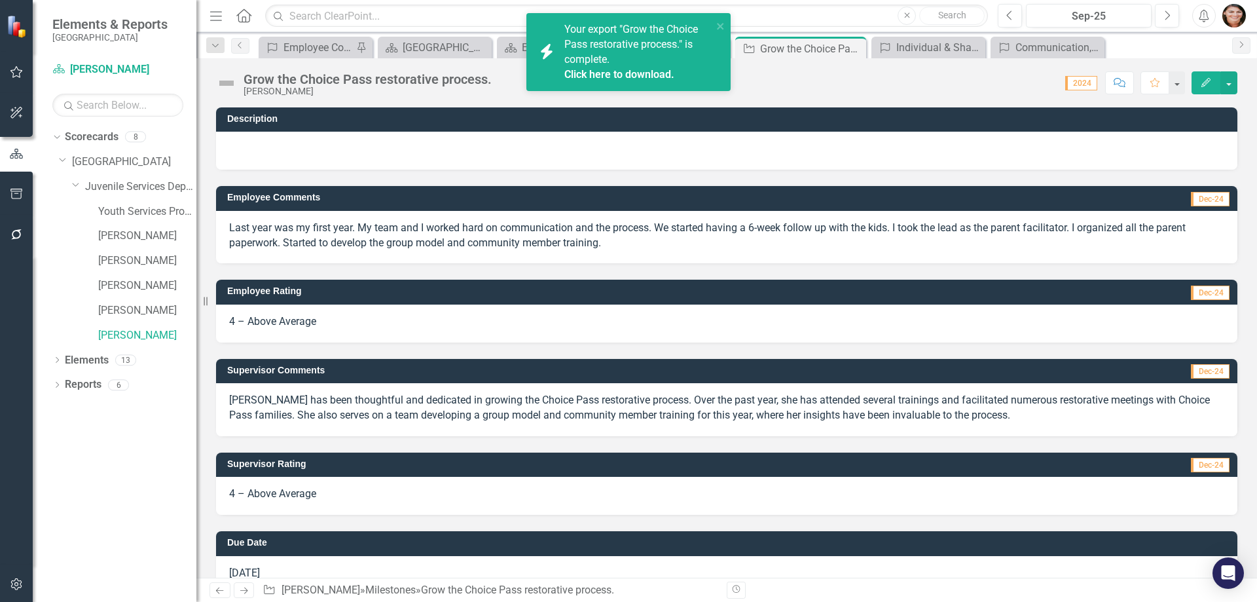
click at [615, 69] on link "Click here to download." at bounding box center [619, 74] width 110 height 12
click at [931, 45] on div "Individual & Shared Accountability" at bounding box center [930, 47] width 69 height 16
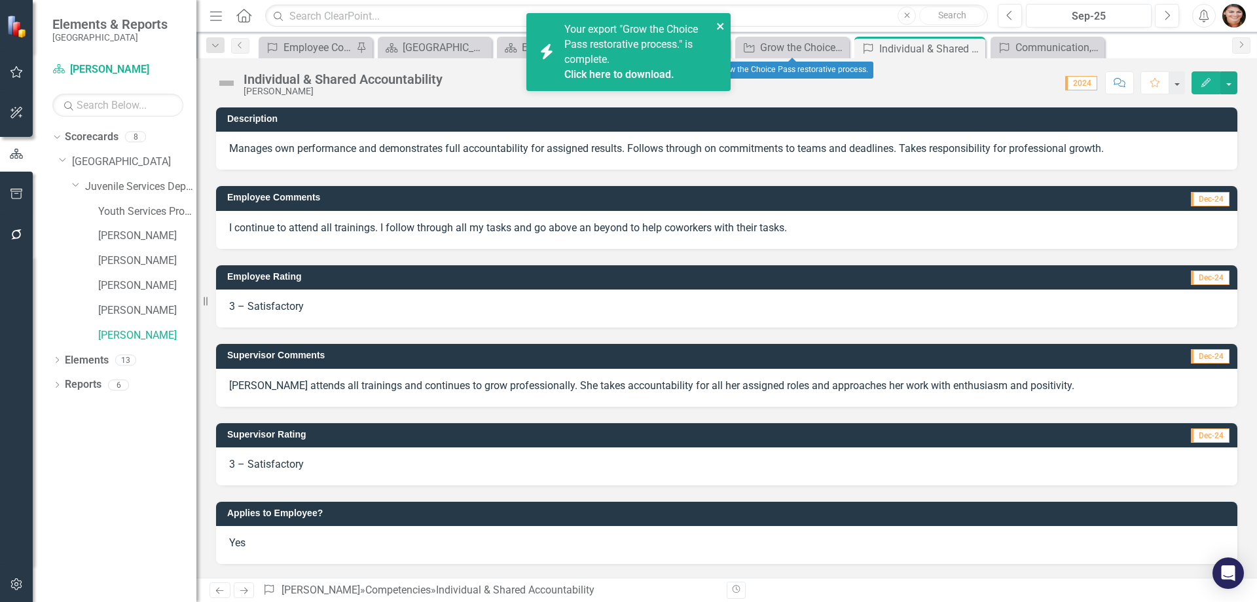
click at [720, 24] on icon "close" at bounding box center [720, 26] width 9 height 10
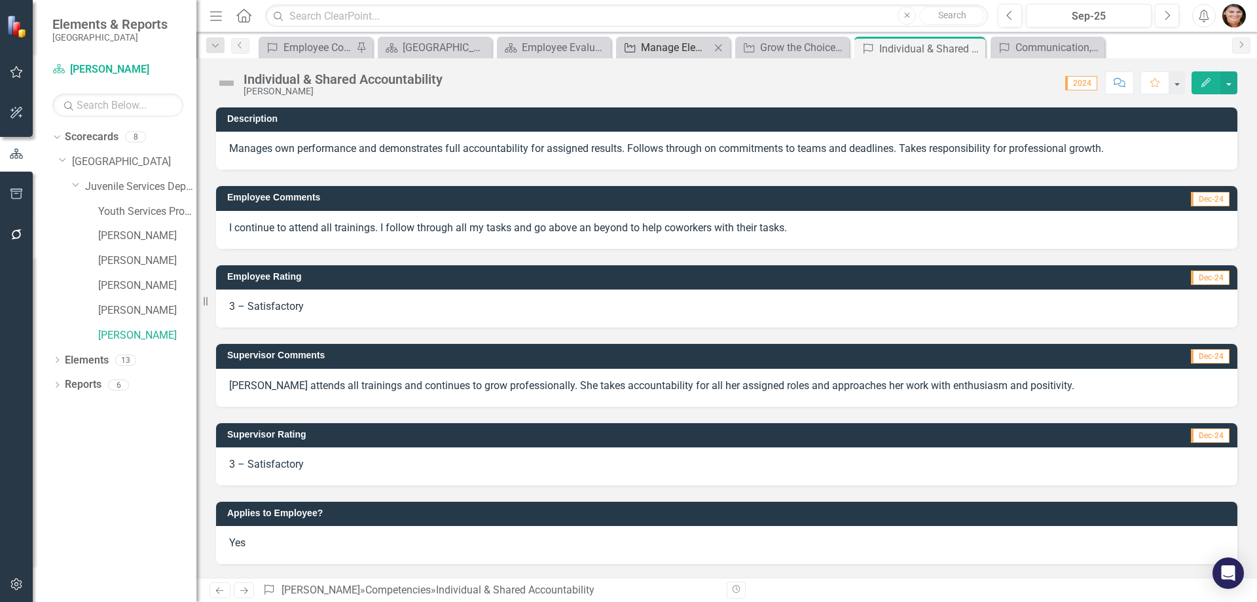
click at [689, 51] on div "icon.bolt Your export "Grow the Choice Pass restorative process." is complete. …" at bounding box center [628, 301] width 1257 height 602
click at [659, 47] on div "Manage Elements" at bounding box center [675, 47] width 69 height 16
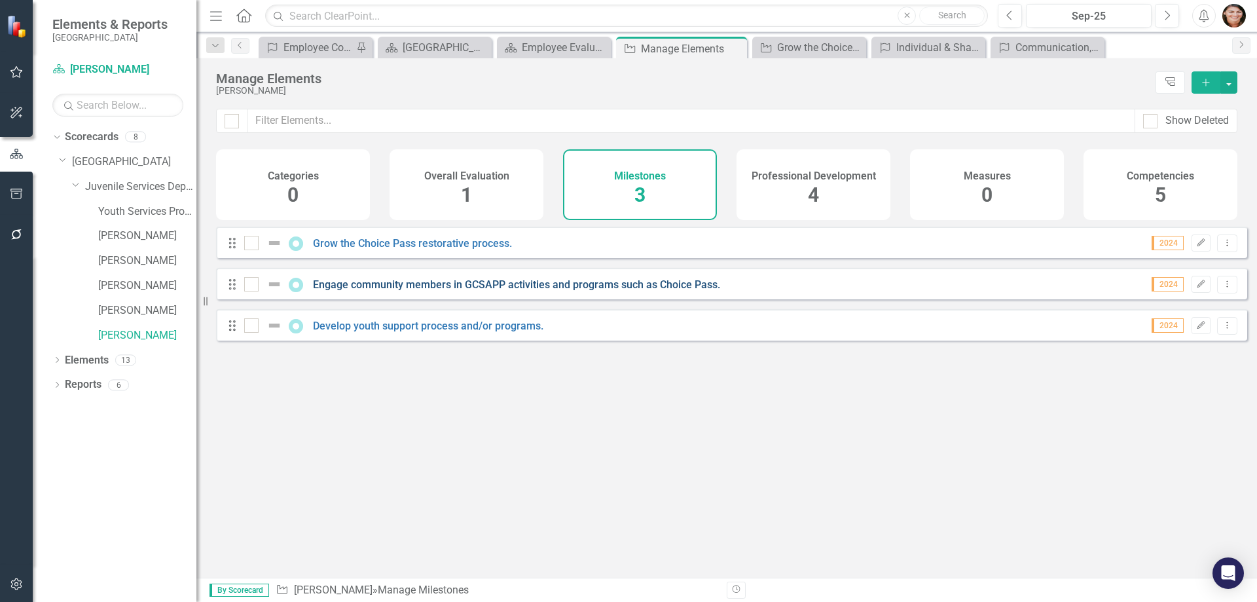
click at [478, 291] on link "Engage community members in GCSAPP activities and programs such as Choice Pass." at bounding box center [516, 284] width 407 height 12
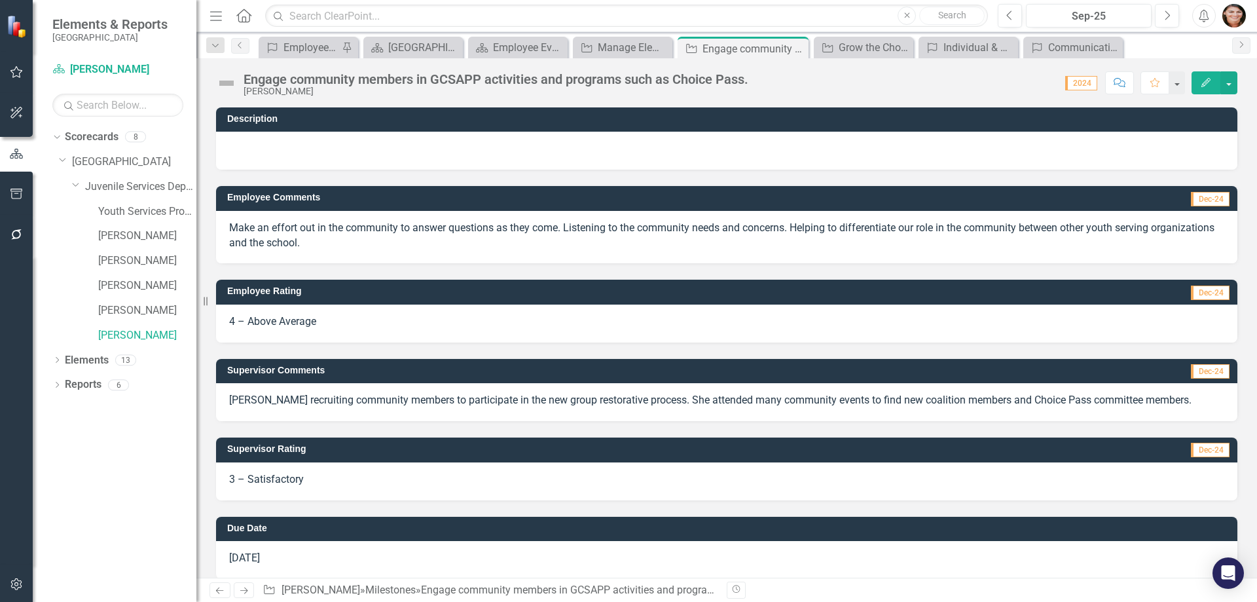
click at [1203, 85] on icon "Edit" at bounding box center [1206, 82] width 12 height 9
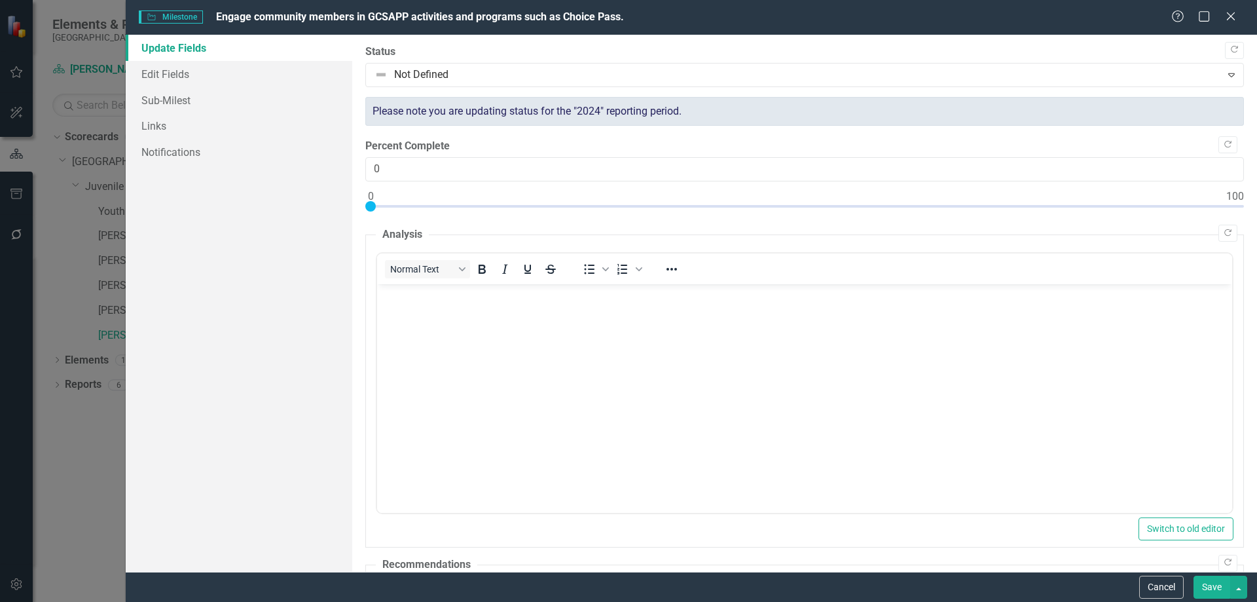
click at [65, 284] on div "Milestone Milestone Engage community members in GCSAPP activities and programs …" at bounding box center [628, 301] width 1257 height 602
click at [1235, 10] on div "Close" at bounding box center [1231, 18] width 16 height 18
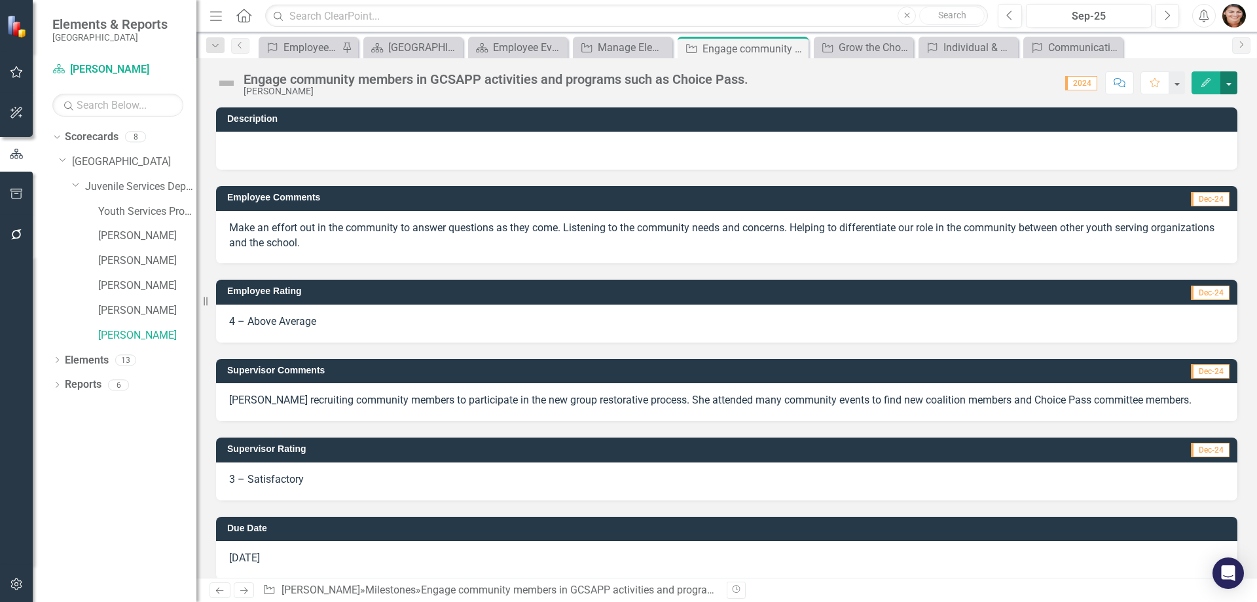
click at [1229, 81] on button "button" at bounding box center [1229, 82] width 17 height 23
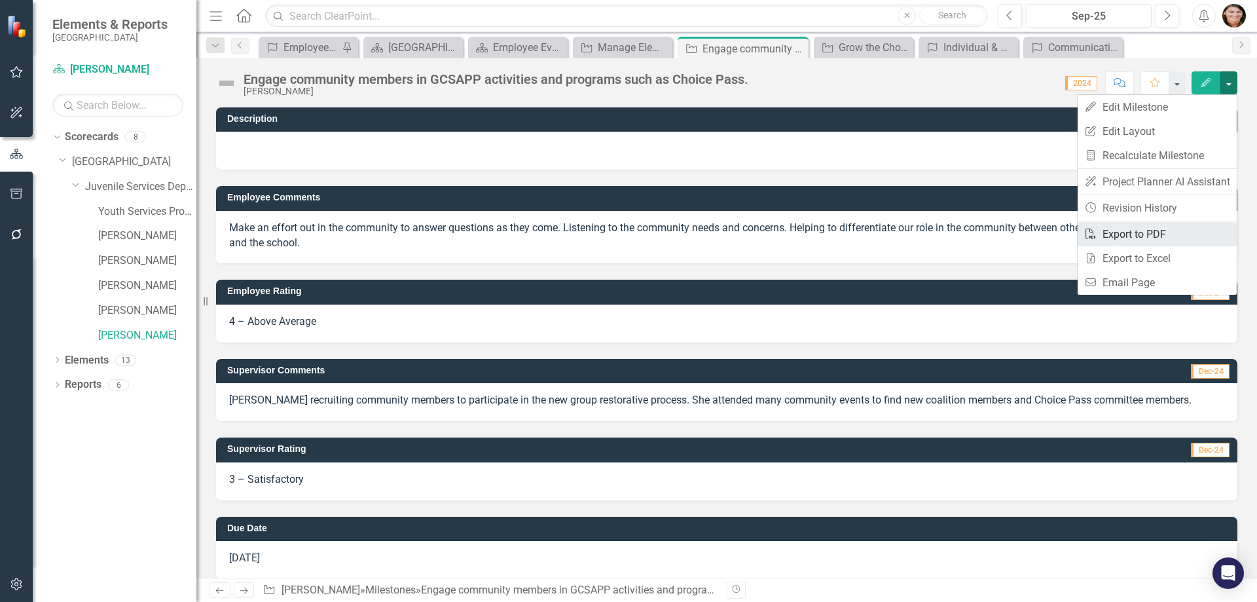
click at [1178, 233] on link "PDF Export to PDF" at bounding box center [1157, 234] width 159 height 24
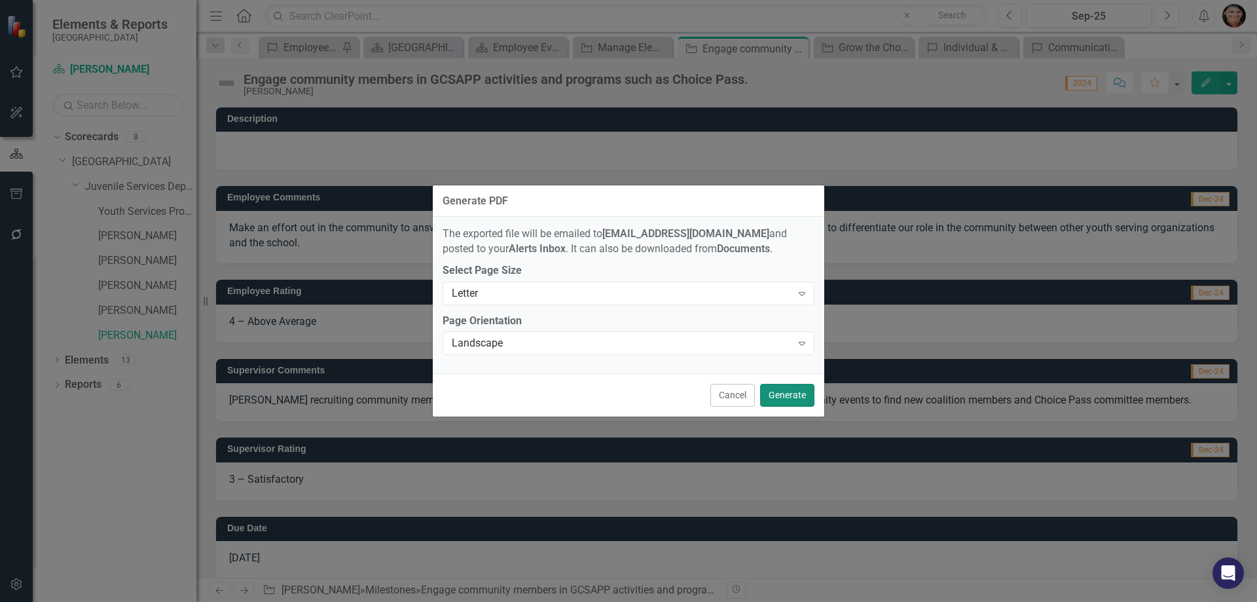
click at [801, 388] on button "Generate" at bounding box center [787, 395] width 54 height 23
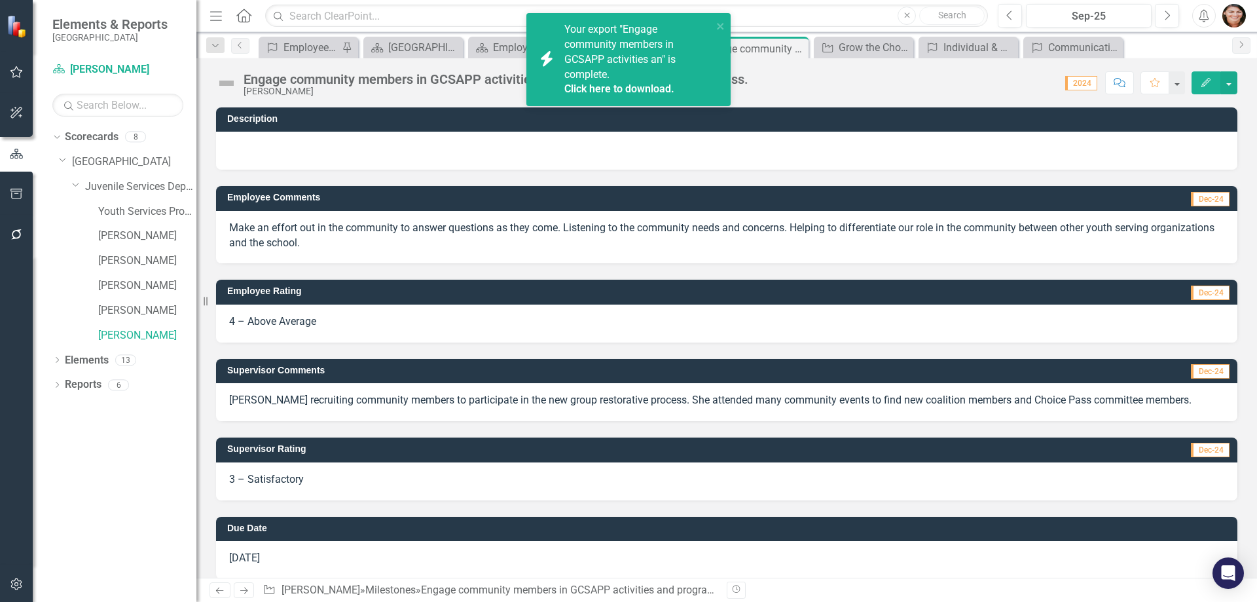
click at [610, 66] on div "Your export "Engage community members in GCSAPP activities an" is complete. Cli…" at bounding box center [638, 59] width 148 height 75
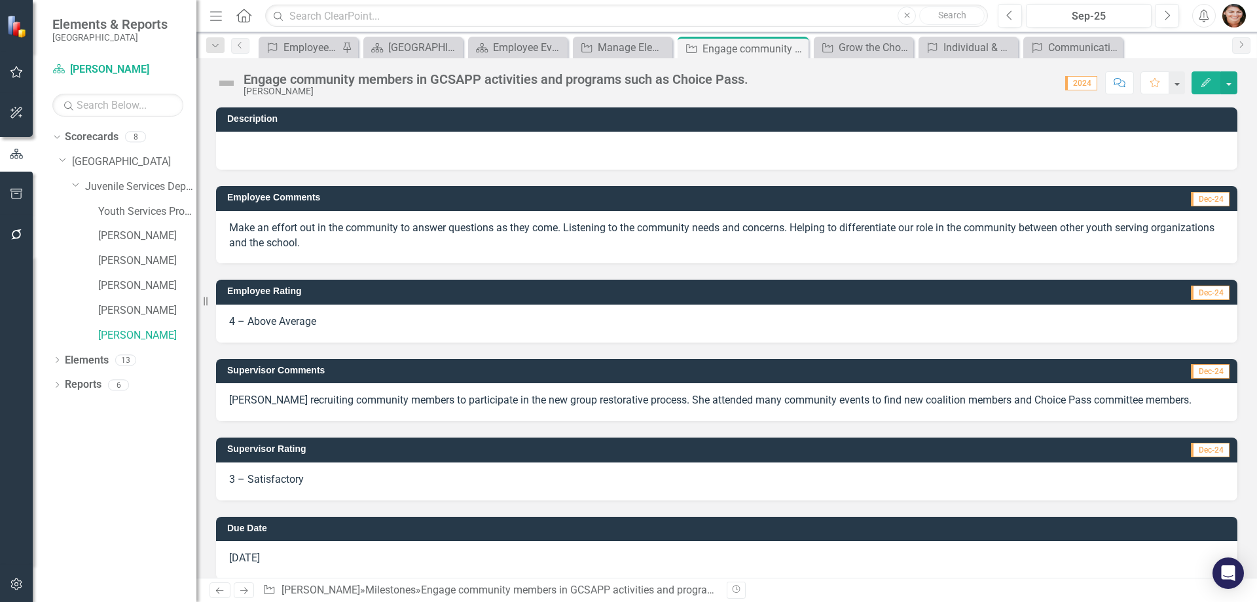
click at [1211, 84] on icon "Edit" at bounding box center [1206, 82] width 12 height 9
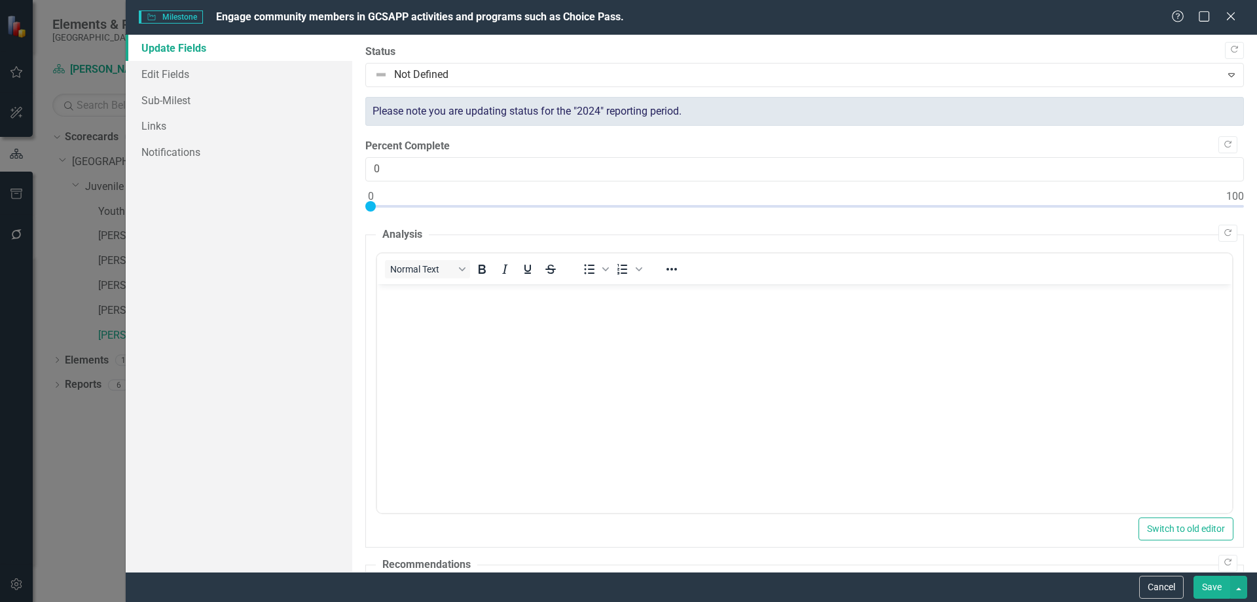
click at [46, 259] on div "Milestone Milestone Engage community members in GCSAPP activities and programs …" at bounding box center [628, 301] width 1257 height 602
click at [1228, 17] on icon "Close" at bounding box center [1231, 16] width 16 height 12
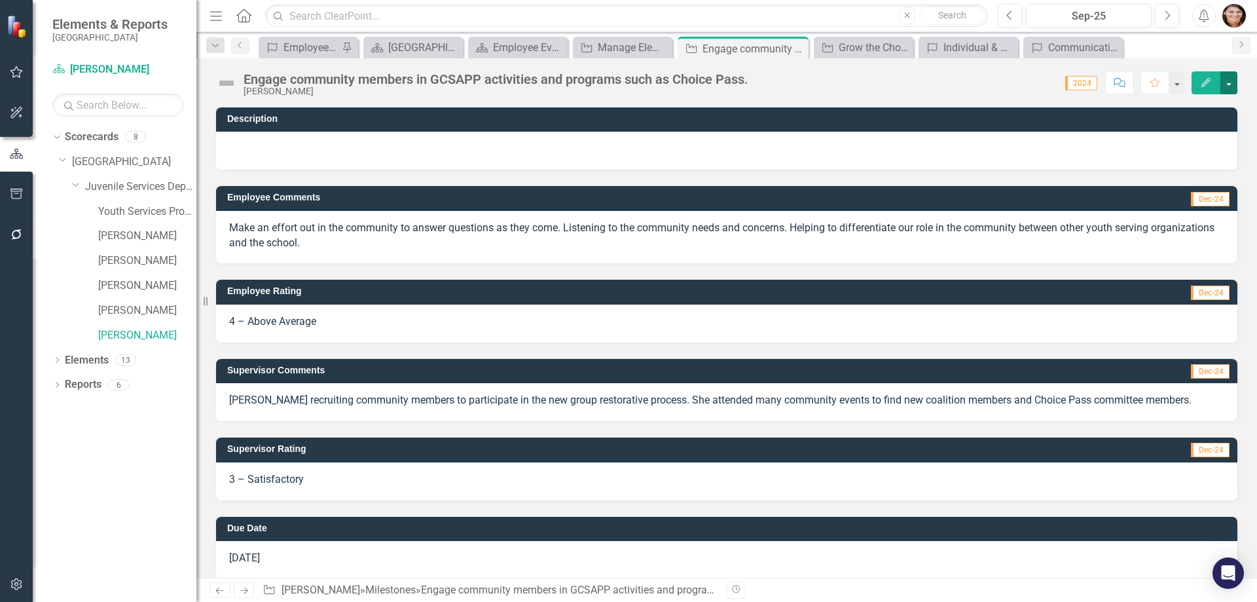
click at [1234, 84] on button "button" at bounding box center [1229, 82] width 17 height 23
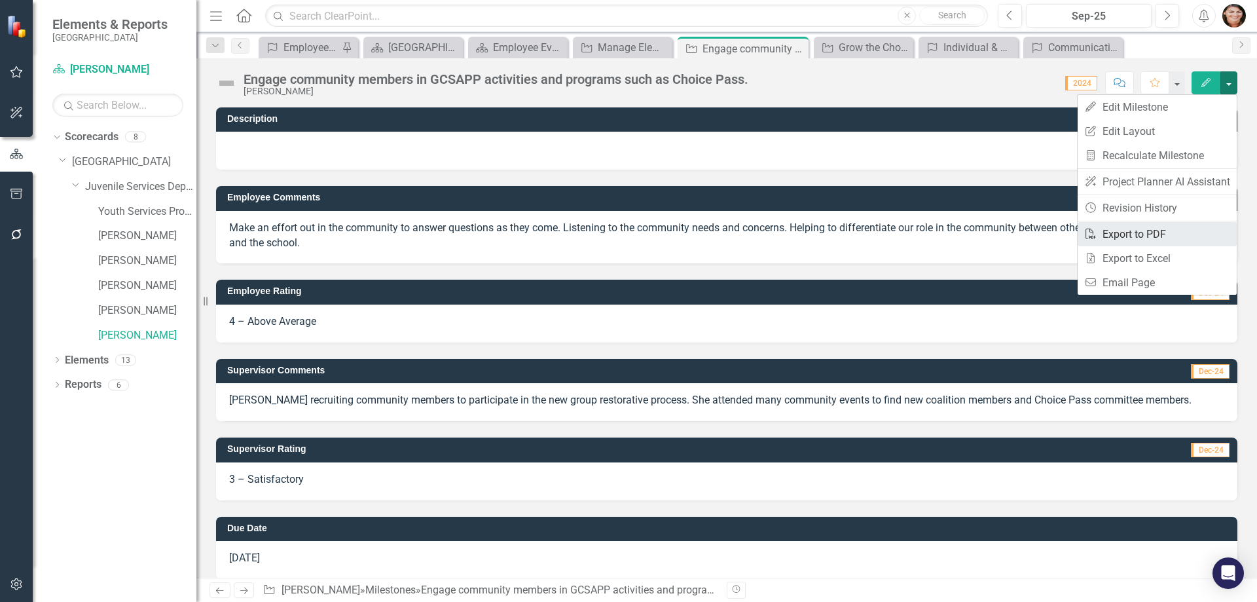
click at [1176, 236] on link "PDF Export to PDF" at bounding box center [1157, 234] width 159 height 24
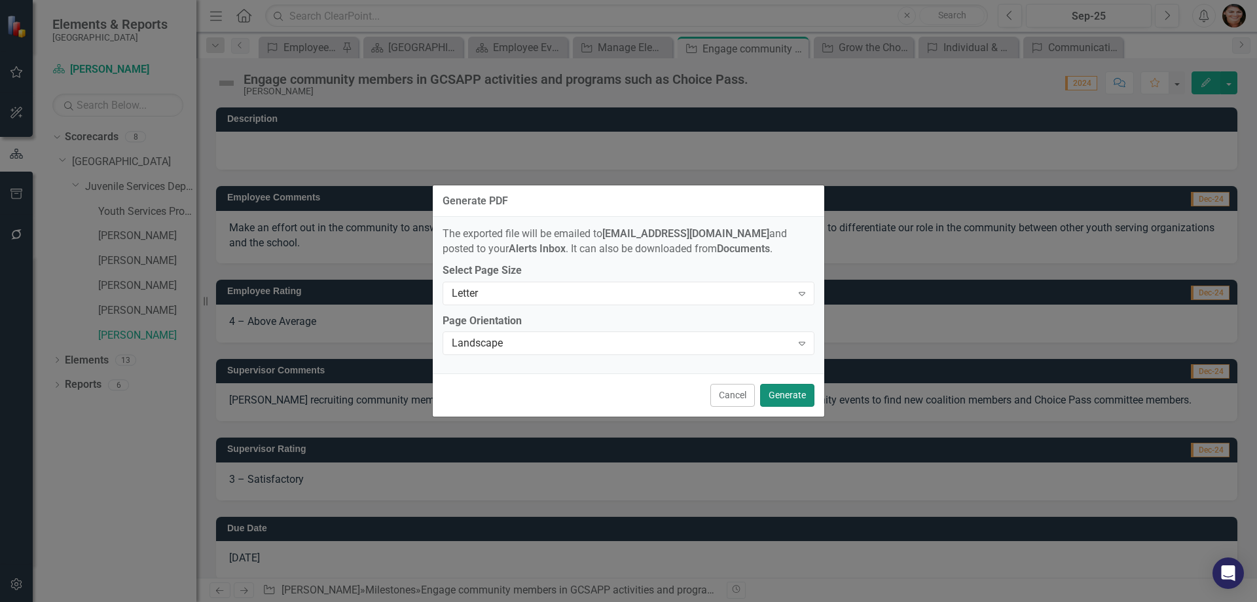
click at [773, 392] on button "Generate" at bounding box center [787, 395] width 54 height 23
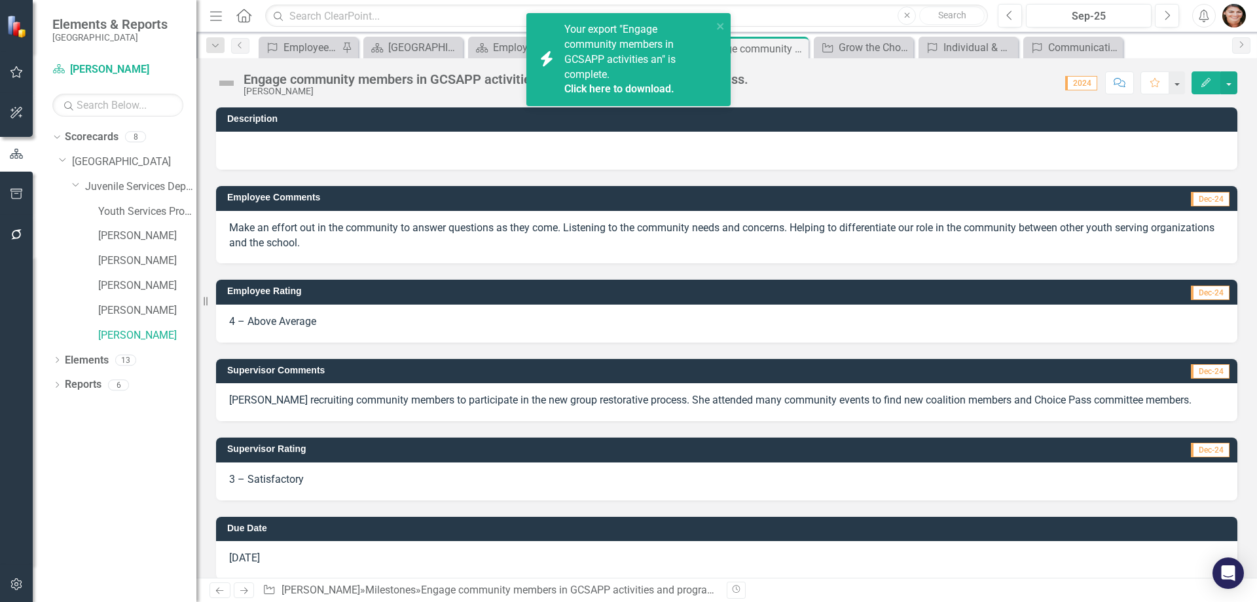
click at [637, 60] on span "Your export "Engage community members in GCSAPP activities an" is complete. Cli…" at bounding box center [636, 60] width 145 height 74
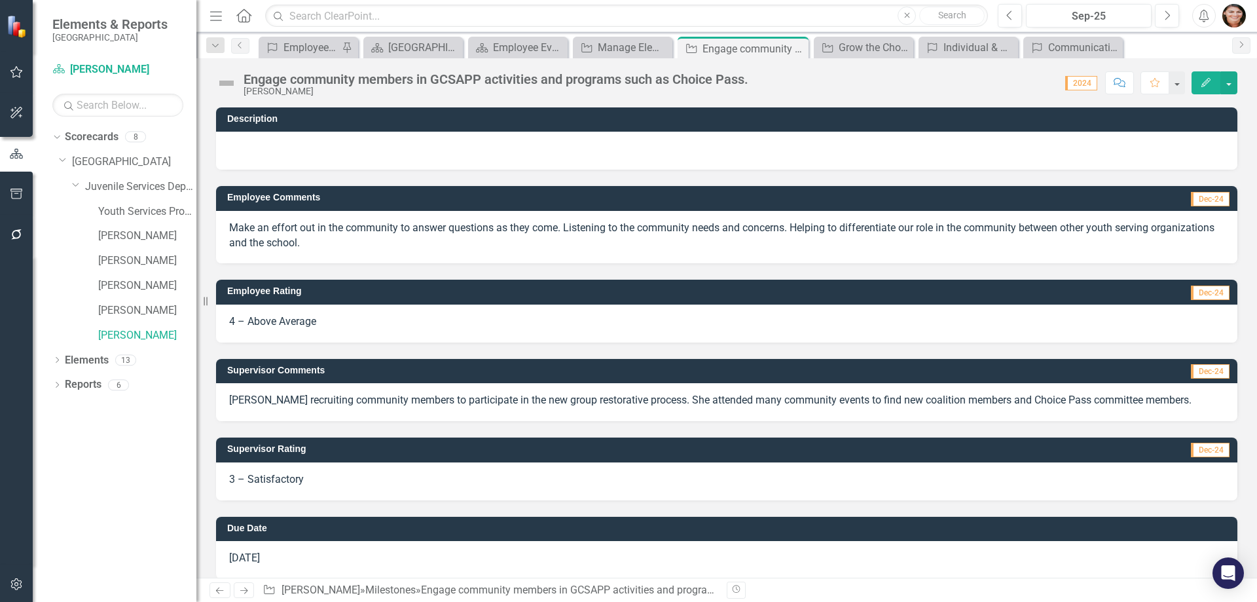
click at [1240, 91] on div "Engage community members in GCSAPP activities and programs such as Choice Pass.…" at bounding box center [726, 77] width 1061 height 39
click at [1232, 85] on button "button" at bounding box center [1229, 82] width 17 height 23
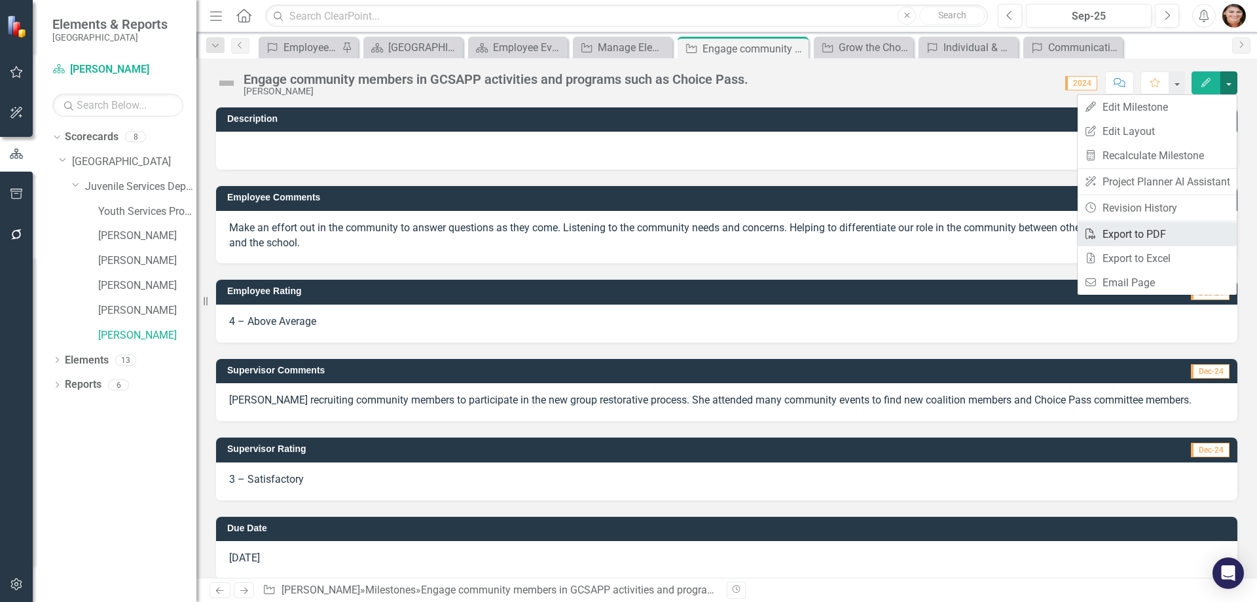
click at [1166, 241] on link "PDF Export to PDF" at bounding box center [1157, 234] width 159 height 24
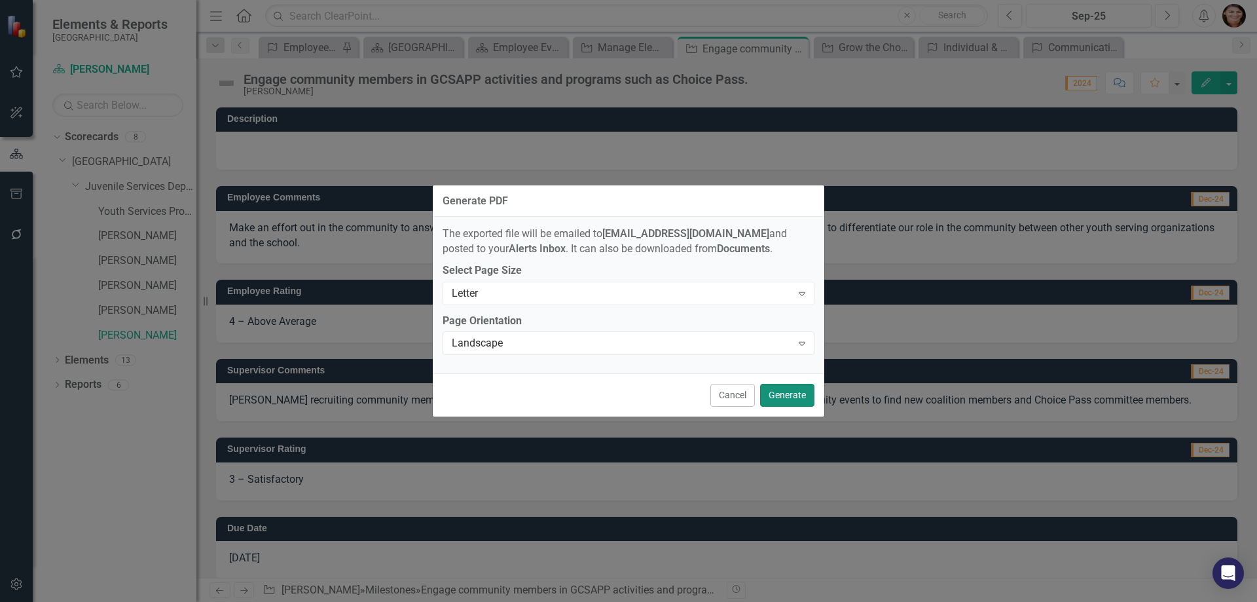
click at [788, 399] on button "Generate" at bounding box center [787, 395] width 54 height 23
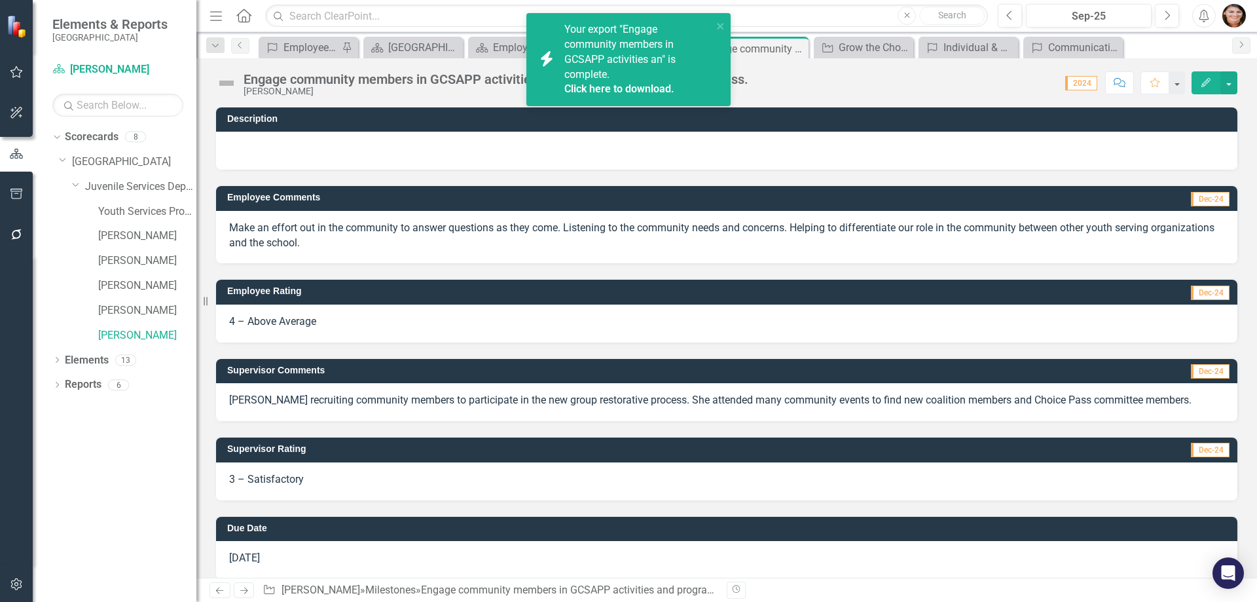
click at [606, 88] on link "Click here to download." at bounding box center [619, 89] width 110 height 12
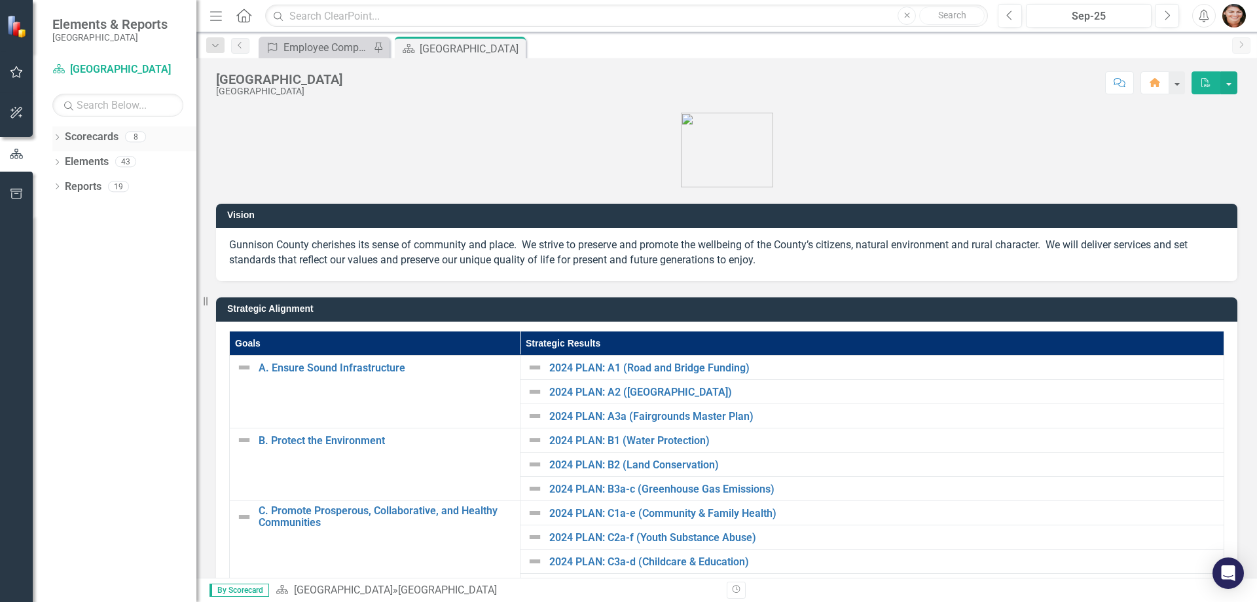
click at [61, 140] on icon "Dropdown" at bounding box center [56, 138] width 9 height 7
click at [68, 161] on icon "Dropdown" at bounding box center [64, 161] width 10 height 8
click at [77, 185] on icon "Dropdown" at bounding box center [77, 186] width 10 height 8
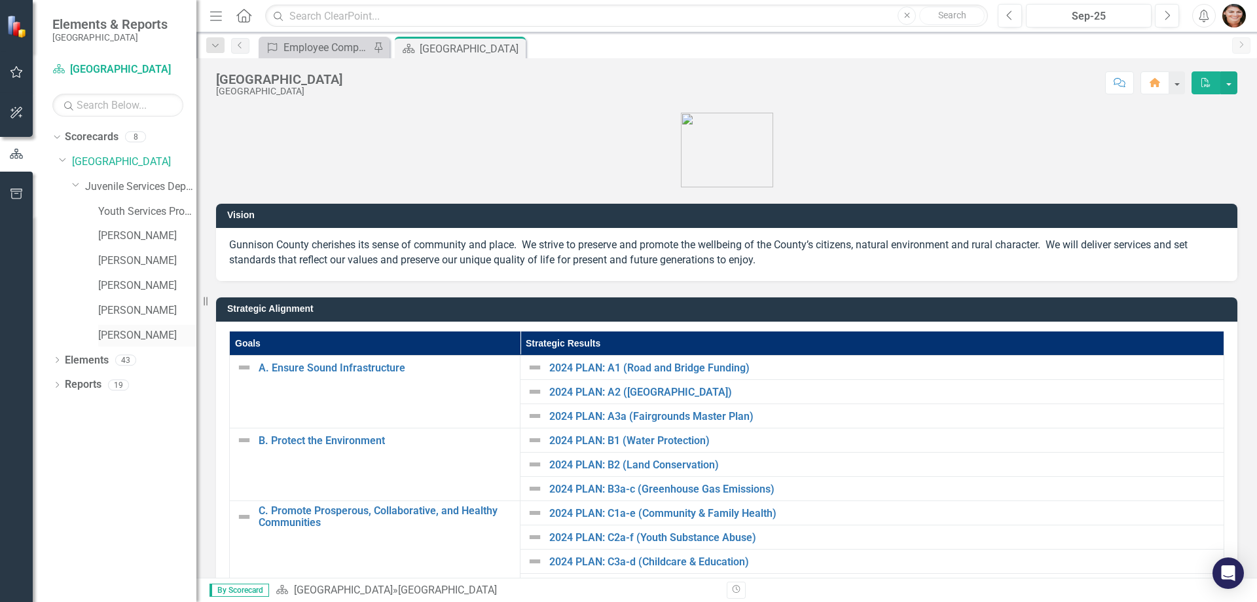
click at [143, 331] on link "[PERSON_NAME]" at bounding box center [147, 335] width 98 height 15
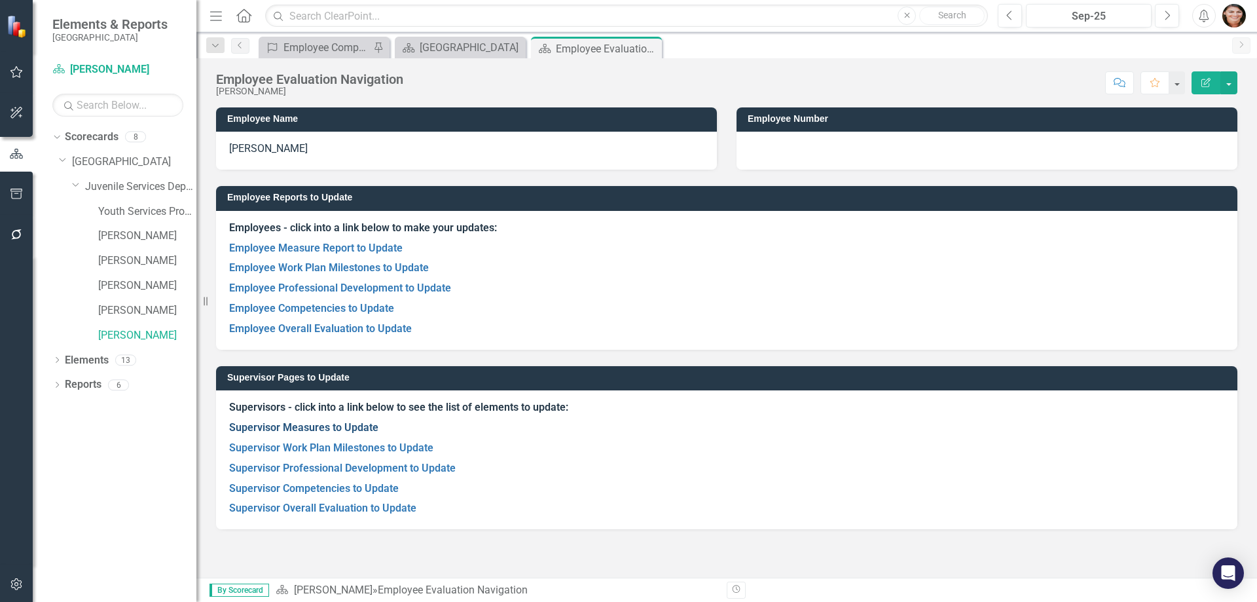
click at [327, 425] on link "Supervisor Measures to Update" at bounding box center [303, 427] width 149 height 12
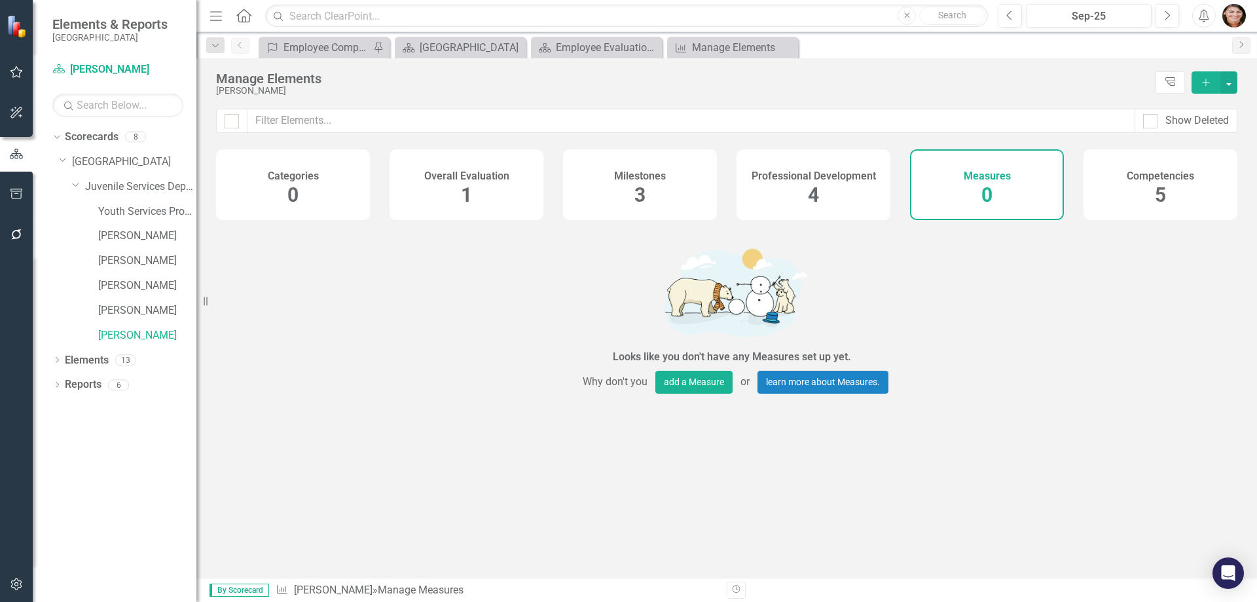
click at [631, 193] on div "Milestones 3" at bounding box center [640, 184] width 154 height 71
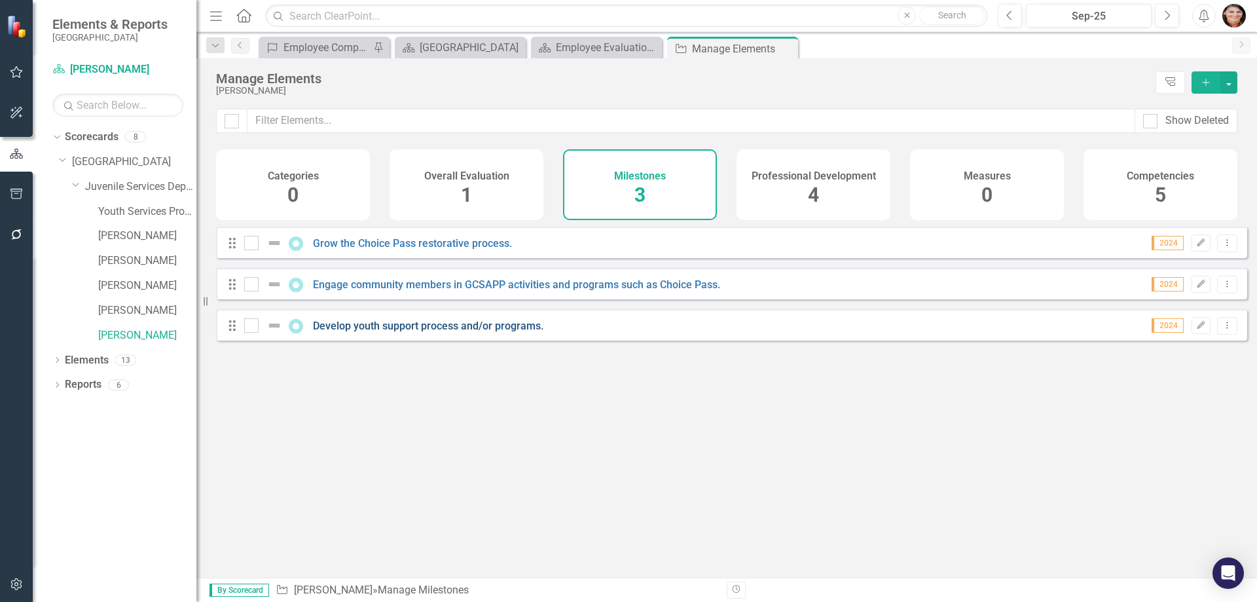
click at [467, 332] on link "Develop youth support process and/or programs." at bounding box center [428, 326] width 231 height 12
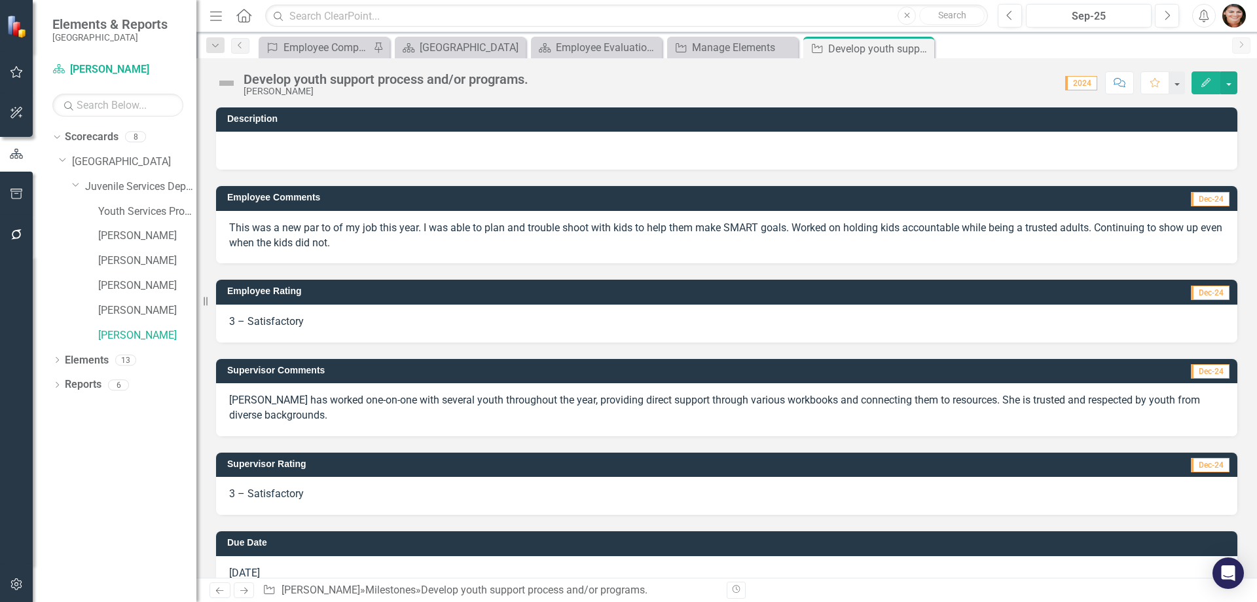
click at [1203, 79] on icon "Edit" at bounding box center [1206, 82] width 12 height 9
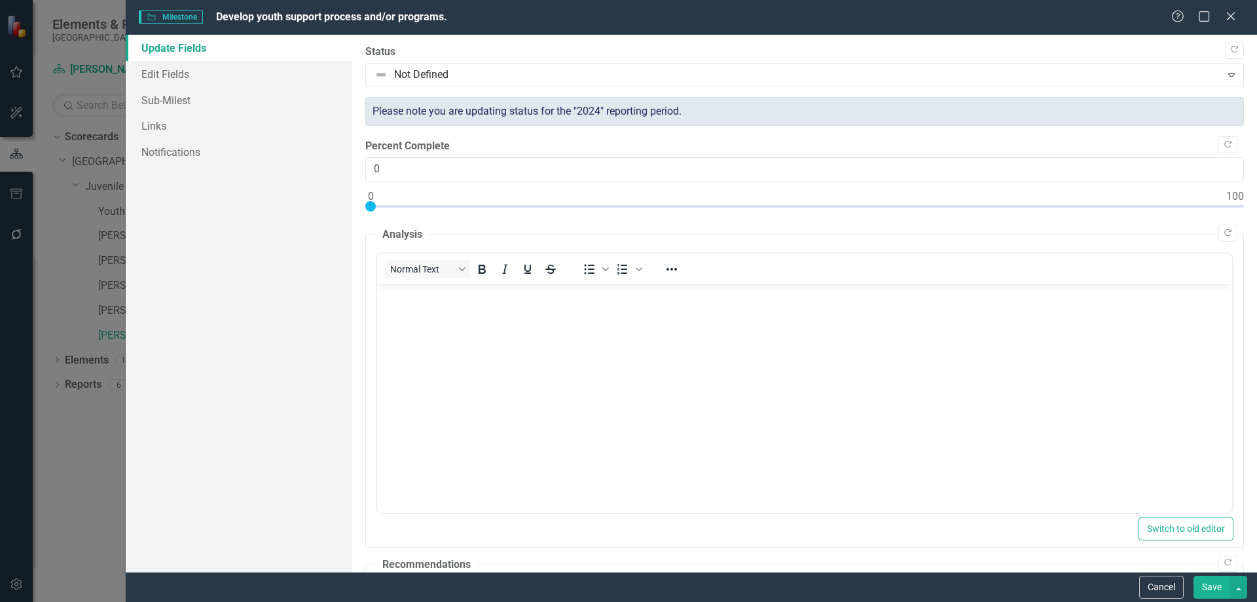
click at [65, 122] on div "Milestone Milestone Develop youth support process and/or programs. Help Maximiz…" at bounding box center [628, 301] width 1257 height 602
click at [1231, 18] on icon "Close" at bounding box center [1231, 16] width 16 height 12
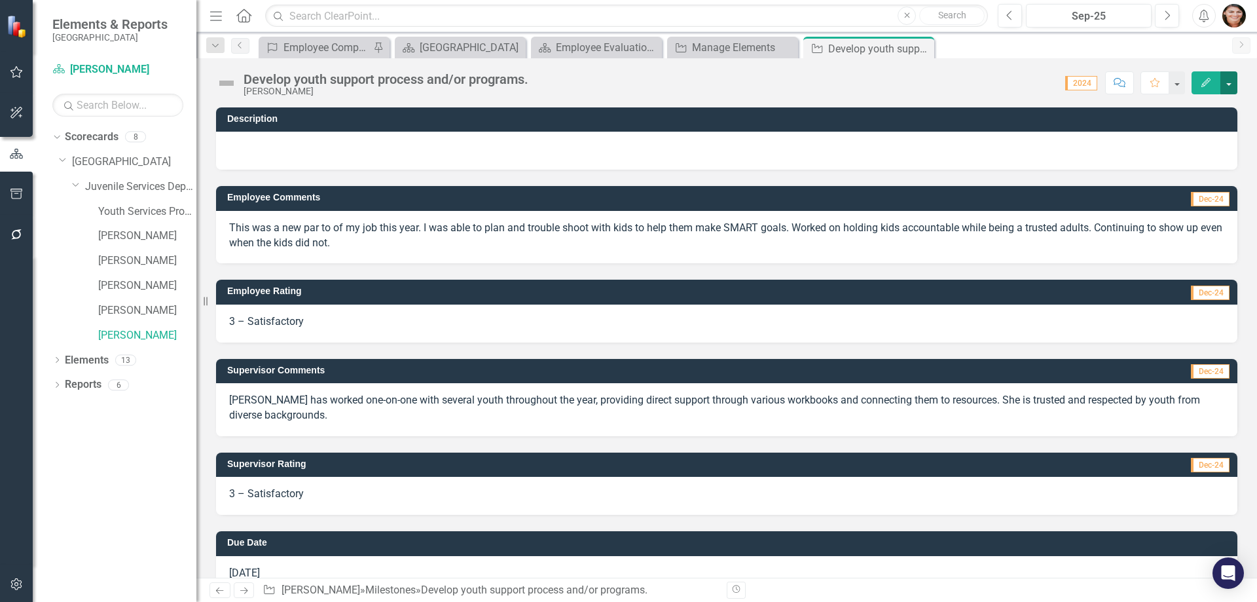
click at [1228, 88] on button "button" at bounding box center [1229, 82] width 17 height 23
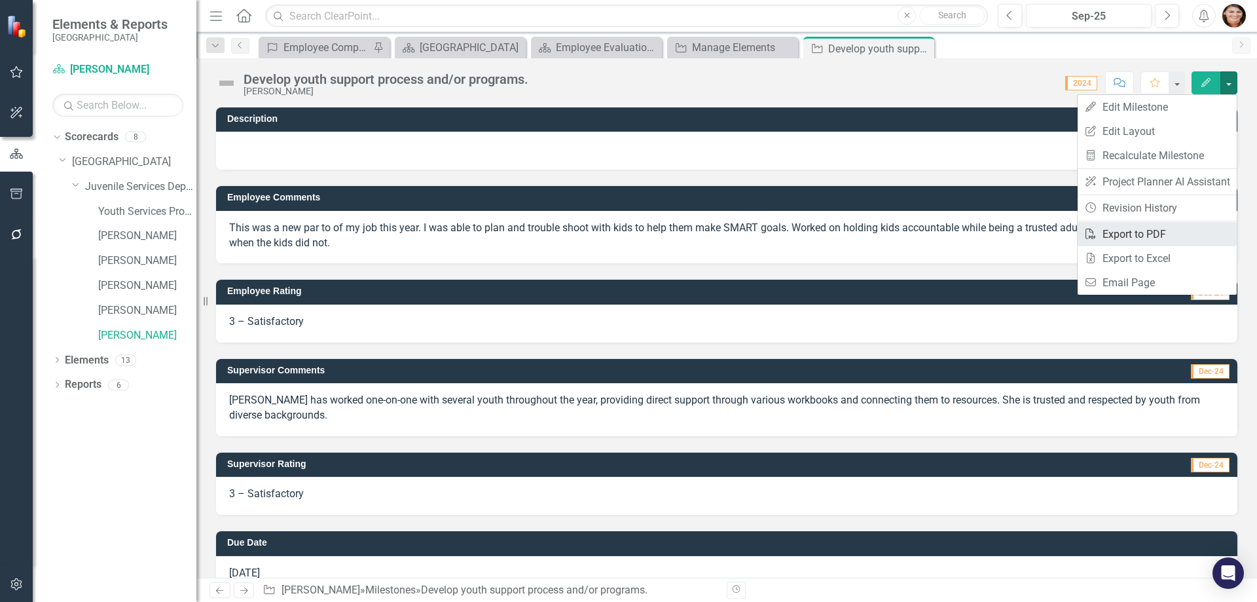
click at [1163, 232] on link "PDF Export to PDF" at bounding box center [1157, 234] width 159 height 24
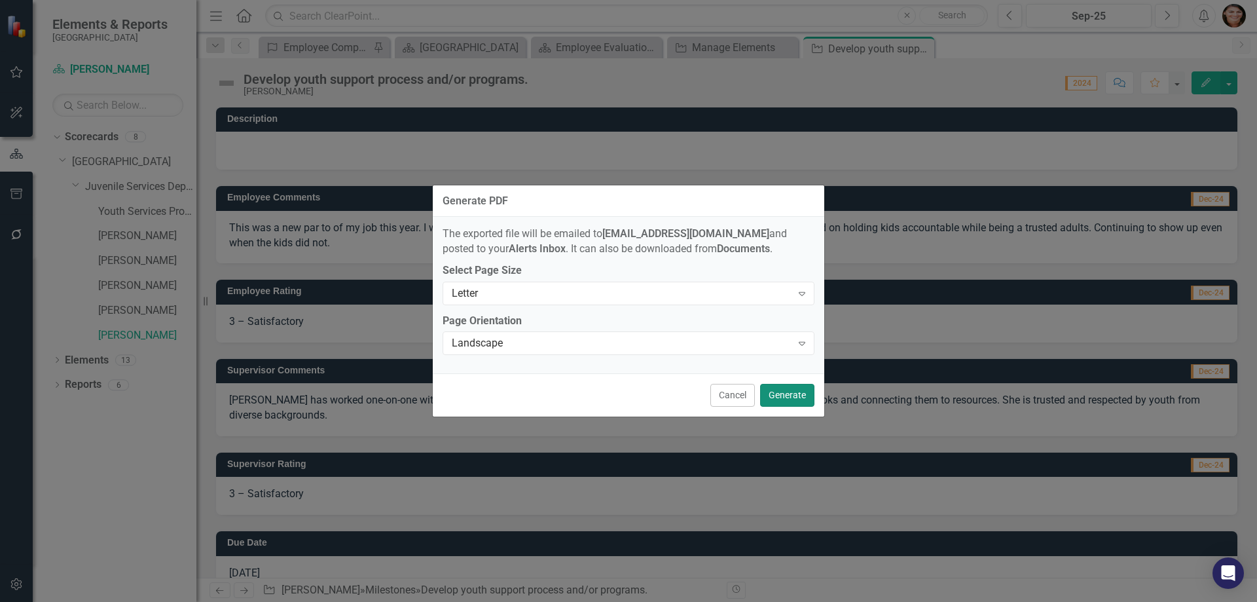
click at [797, 393] on button "Generate" at bounding box center [787, 395] width 54 height 23
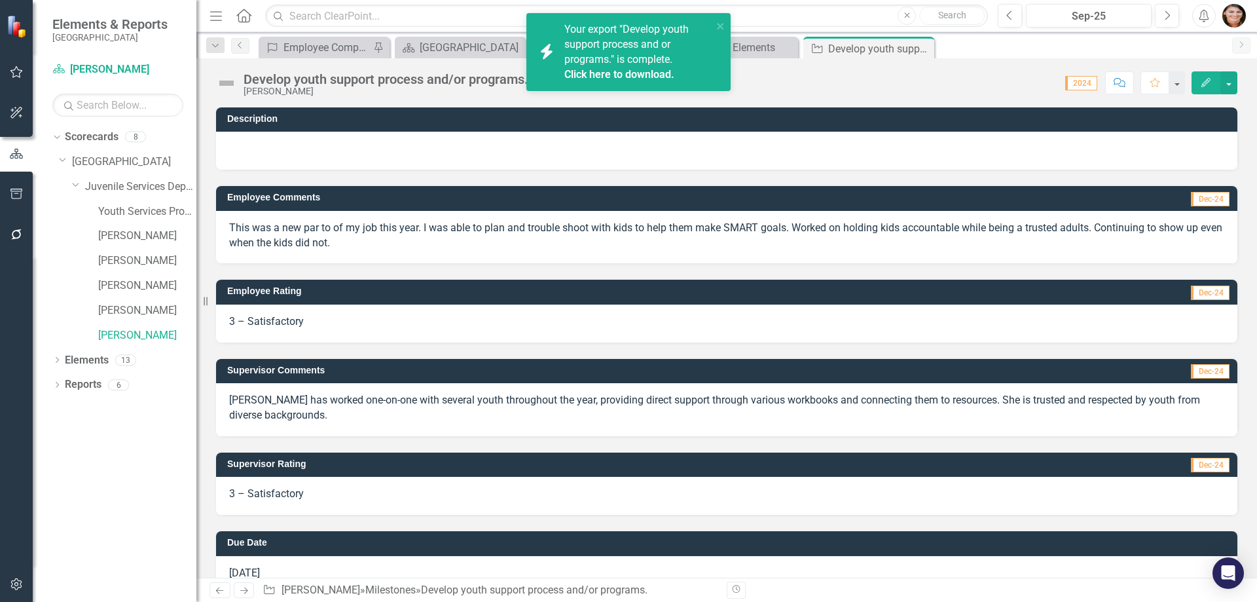
click at [634, 73] on link "Click here to download." at bounding box center [619, 74] width 110 height 12
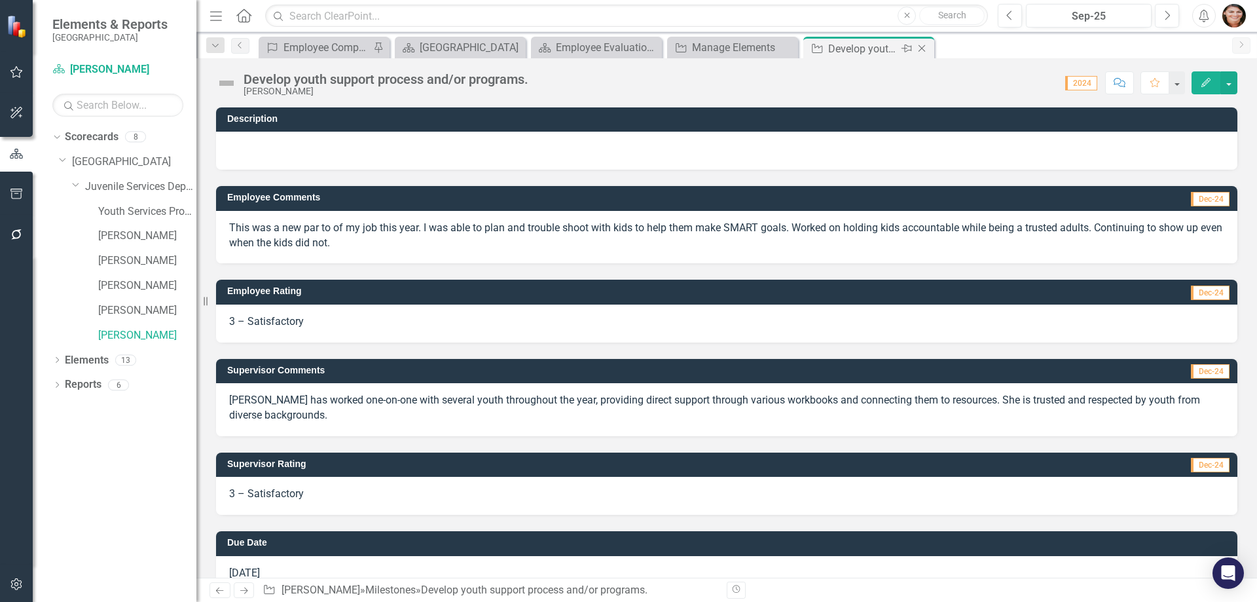
click at [928, 46] on icon "Close" at bounding box center [921, 48] width 13 height 10
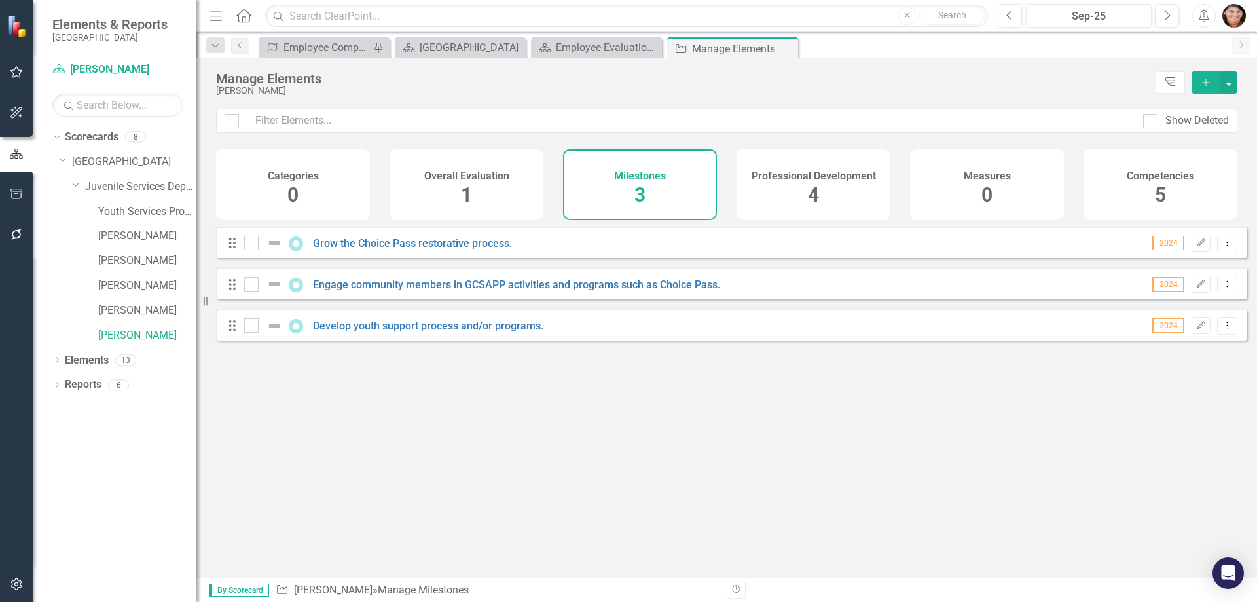
drag, startPoint x: 810, startPoint y: 191, endPoint x: 822, endPoint y: 180, distance: 15.8
click at [809, 191] on span "4" at bounding box center [813, 194] width 11 height 23
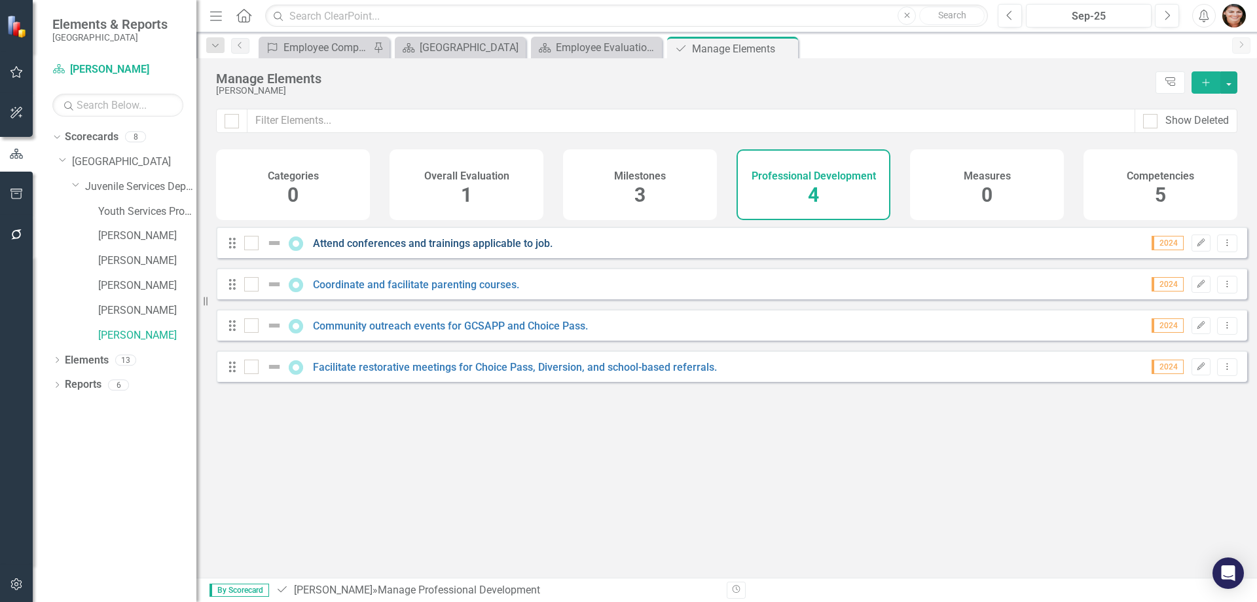
click at [475, 249] on link "Attend conferences and trainings applicable to job." at bounding box center [433, 243] width 240 height 12
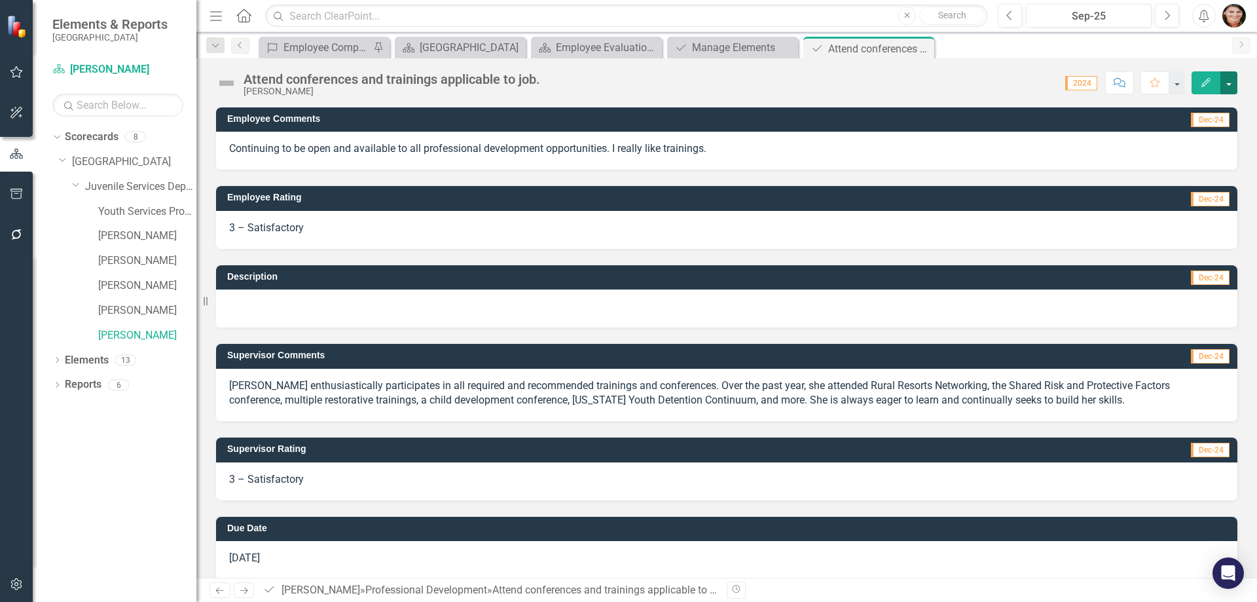
click at [1227, 84] on button "button" at bounding box center [1229, 82] width 17 height 23
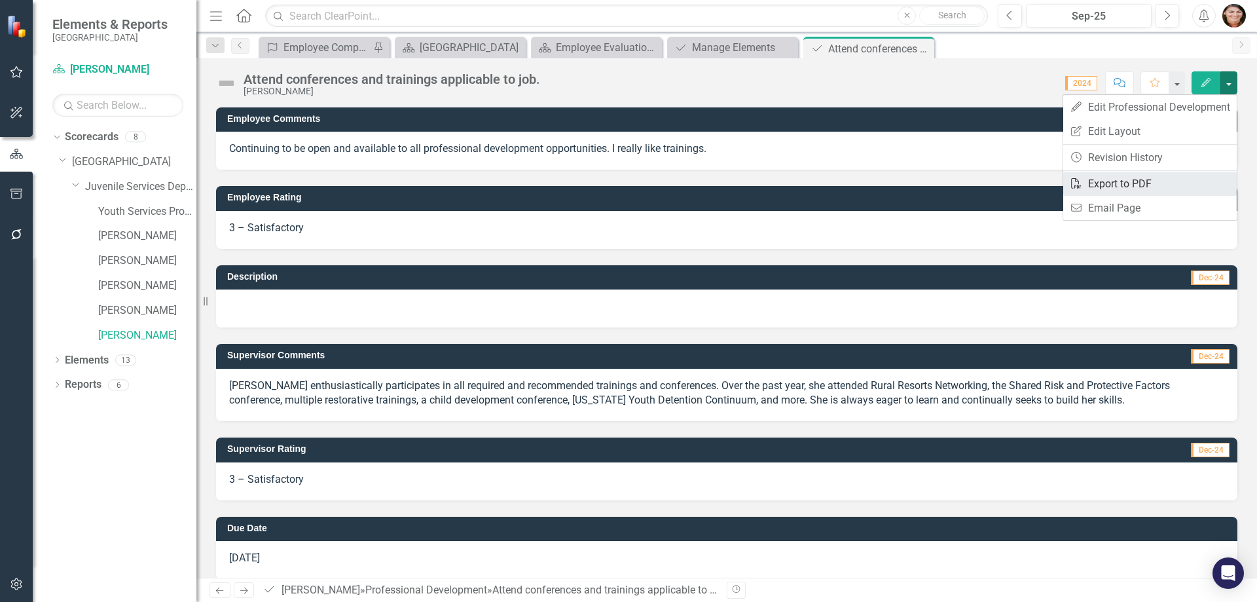
click at [1185, 192] on link "PDF Export to PDF" at bounding box center [1150, 184] width 174 height 24
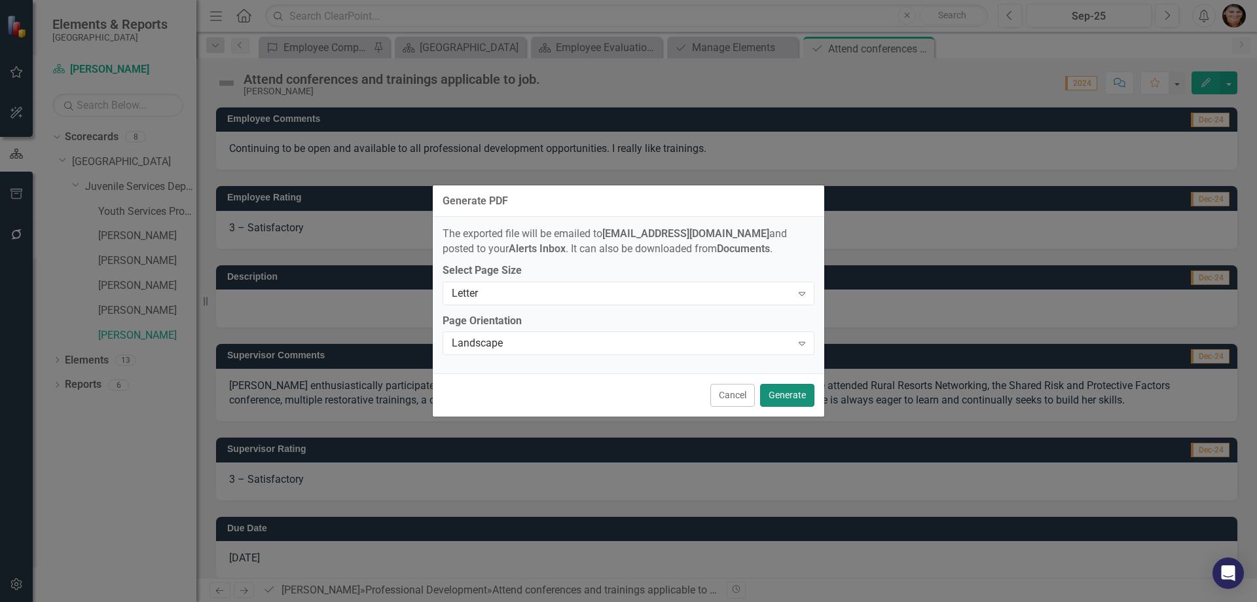
click at [783, 399] on button "Generate" at bounding box center [787, 395] width 54 height 23
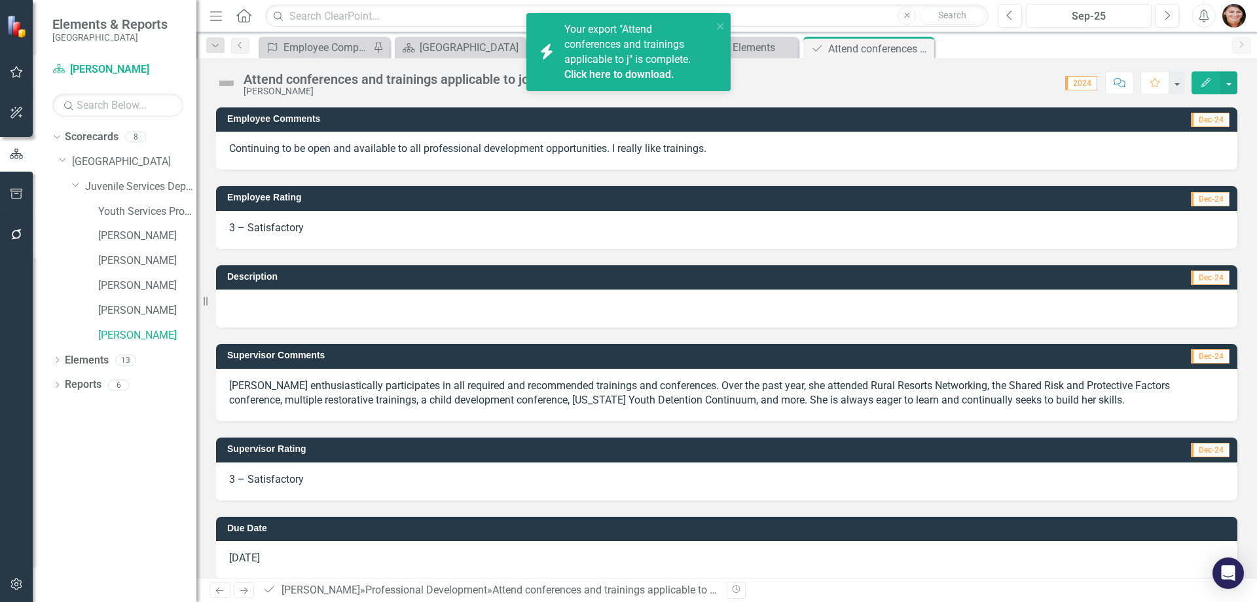
click at [621, 78] on link "Click here to download." at bounding box center [619, 74] width 110 height 12
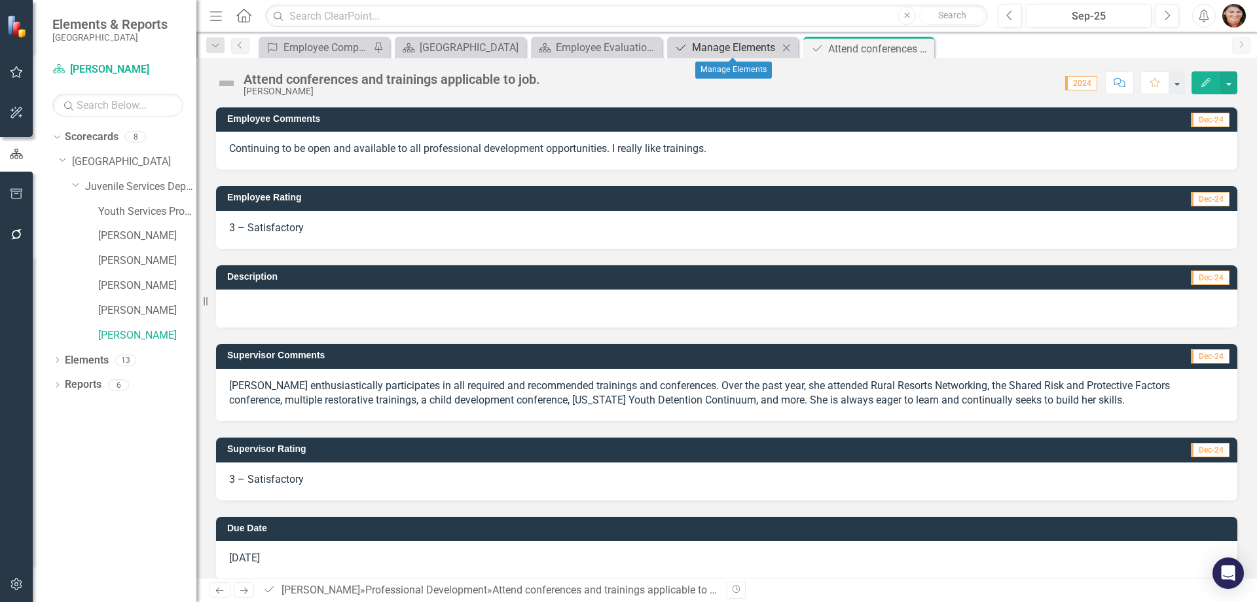
click at [745, 50] on div "Manage Elements" at bounding box center [735, 47] width 86 height 16
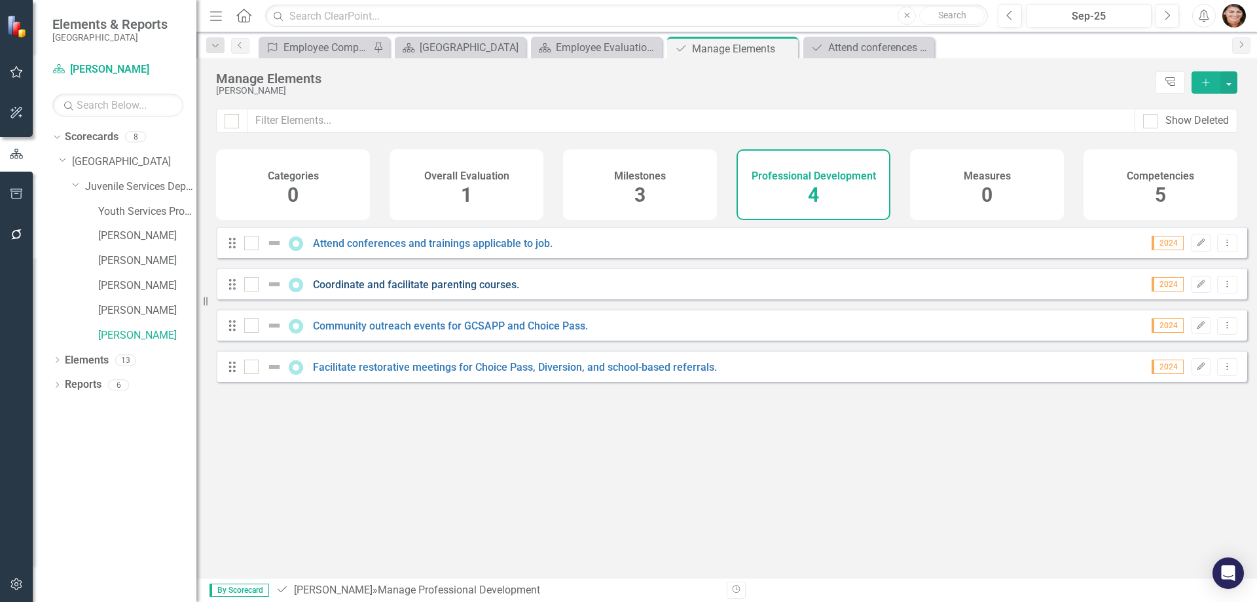
click at [439, 291] on link "Coordinate and facilitate parenting courses." at bounding box center [416, 284] width 206 height 12
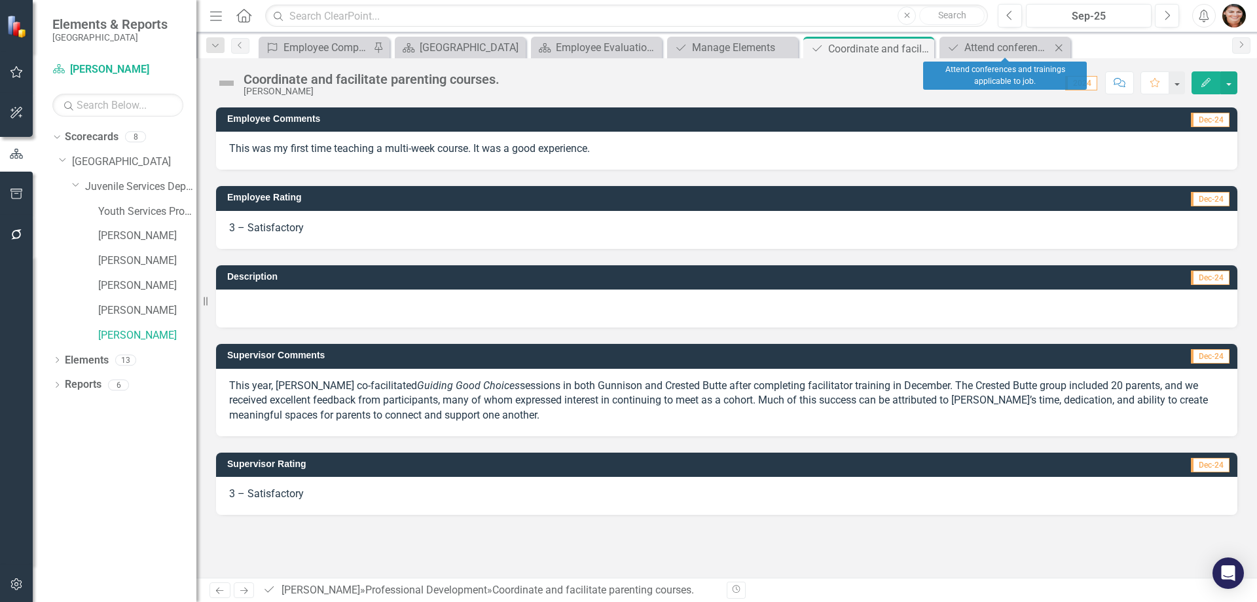
click at [1063, 49] on icon "Close" at bounding box center [1058, 48] width 13 height 10
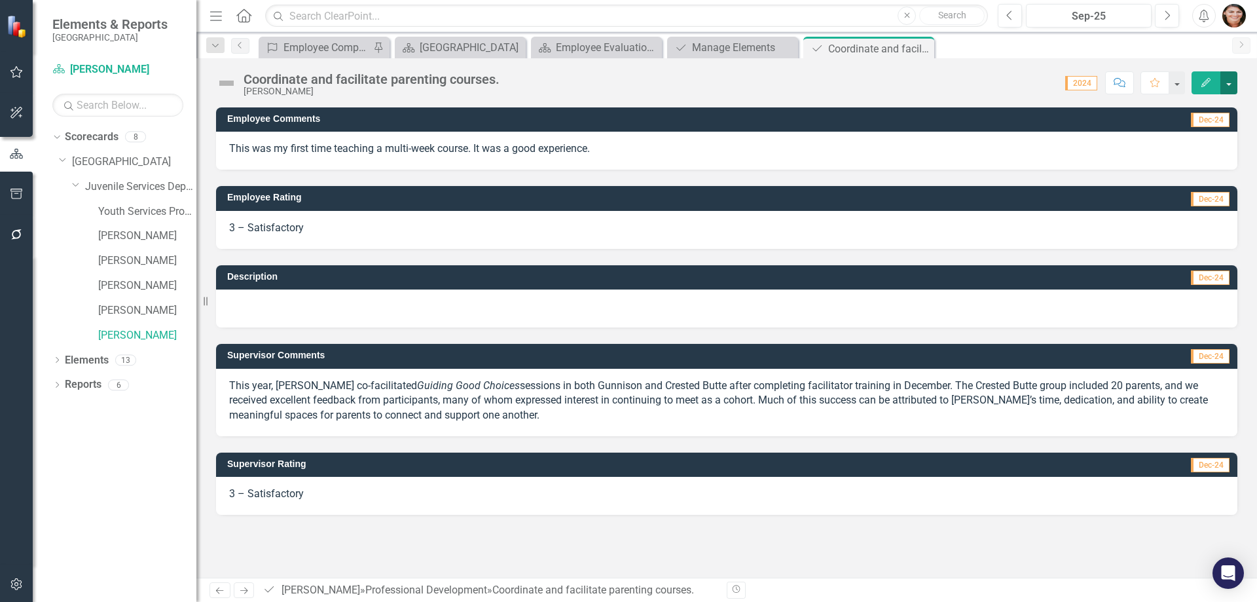
click at [1228, 83] on button "button" at bounding box center [1229, 82] width 17 height 23
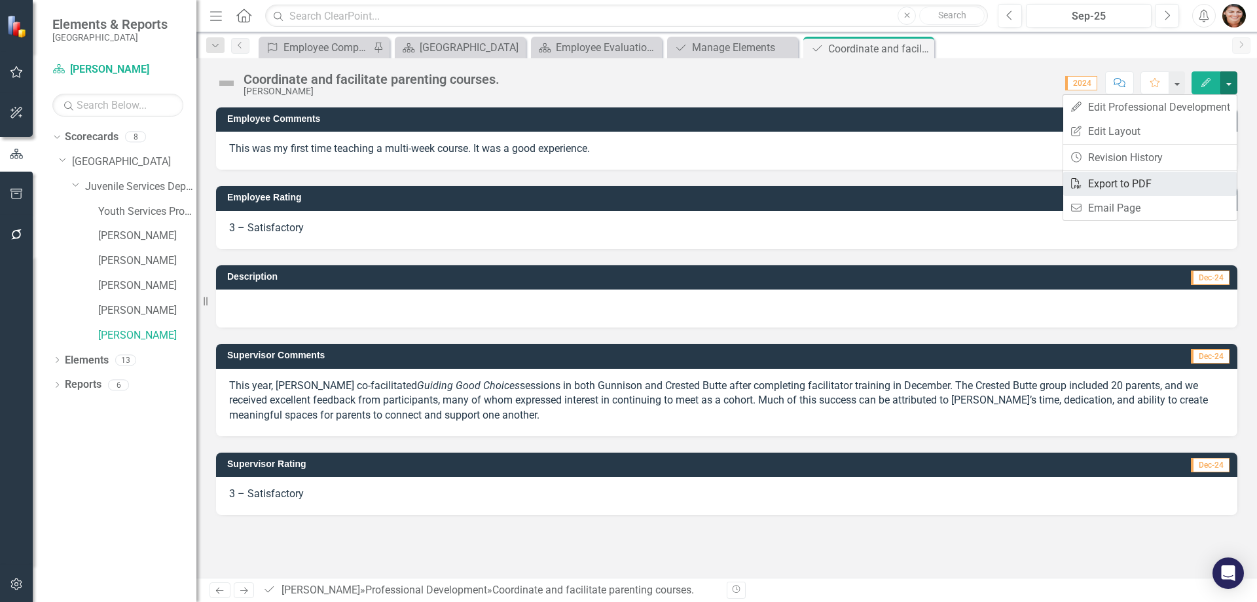
click at [1168, 187] on link "PDF Export to PDF" at bounding box center [1150, 184] width 174 height 24
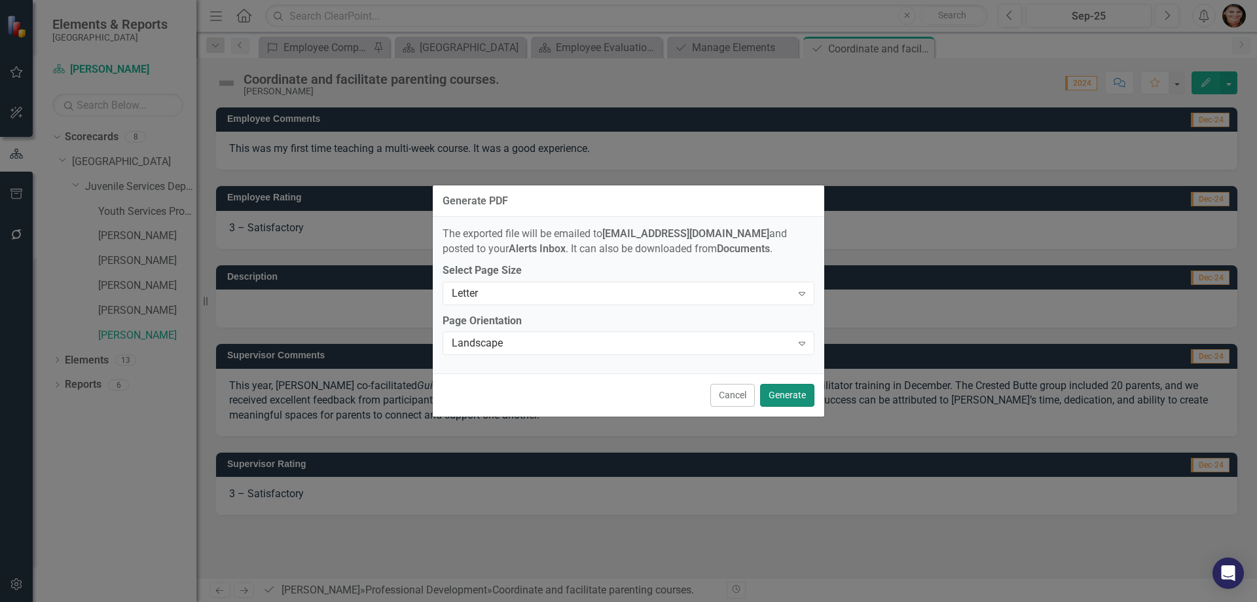
click at [791, 398] on button "Generate" at bounding box center [787, 395] width 54 height 23
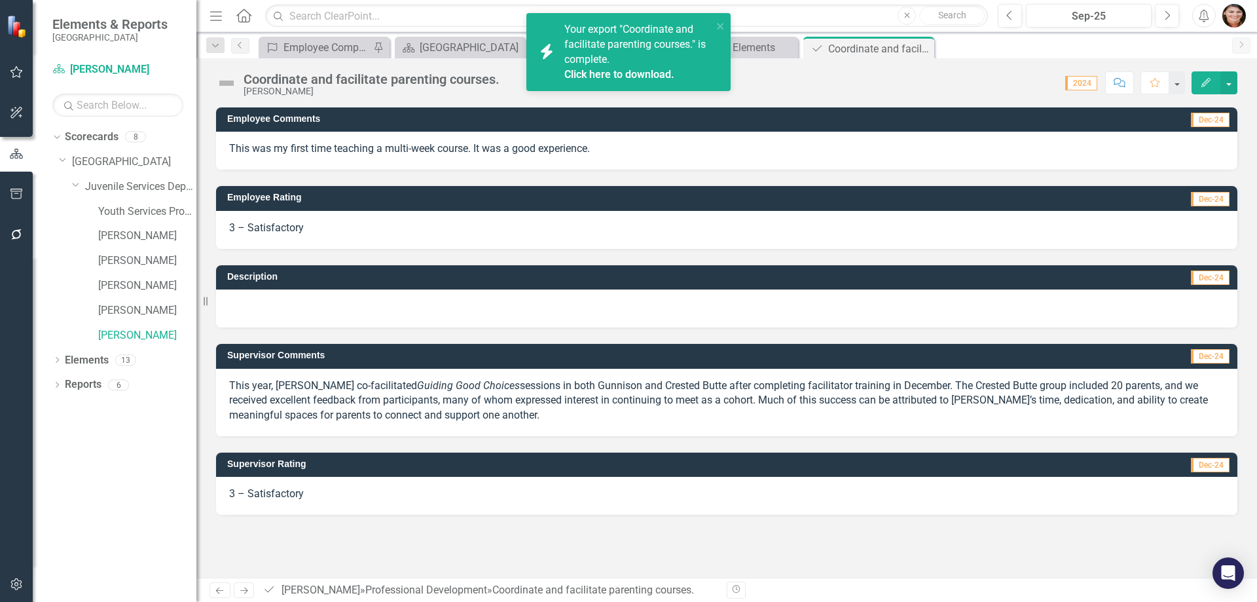
click at [627, 69] on link "Click here to download." at bounding box center [619, 74] width 110 height 12
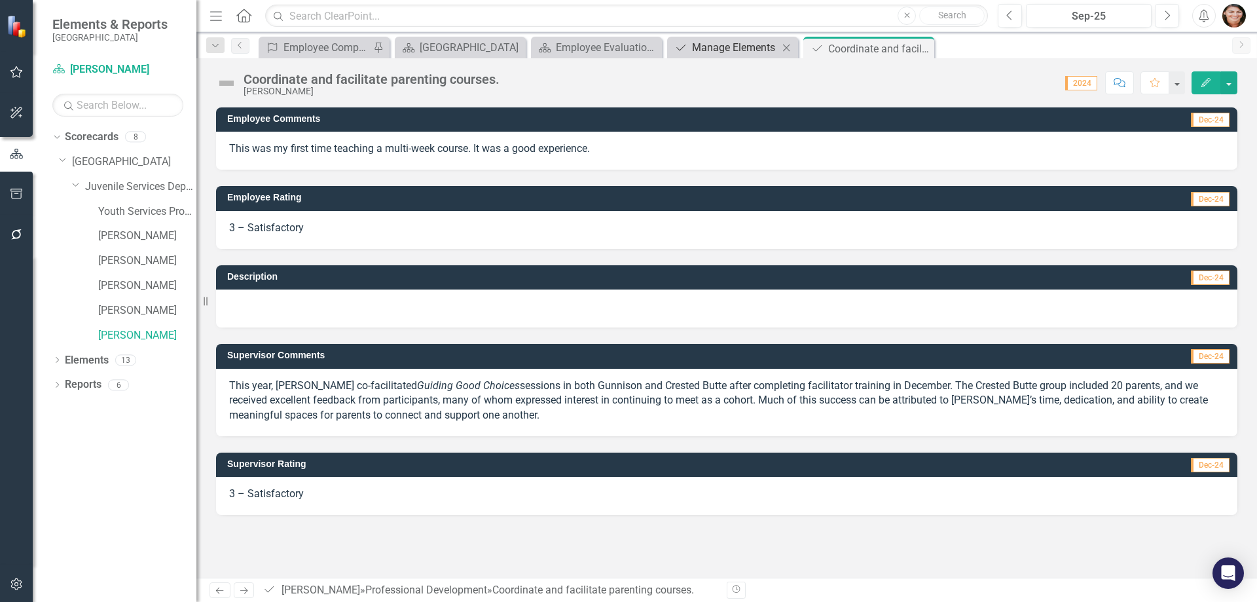
click at [732, 54] on div "Manage Elements" at bounding box center [735, 47] width 86 height 16
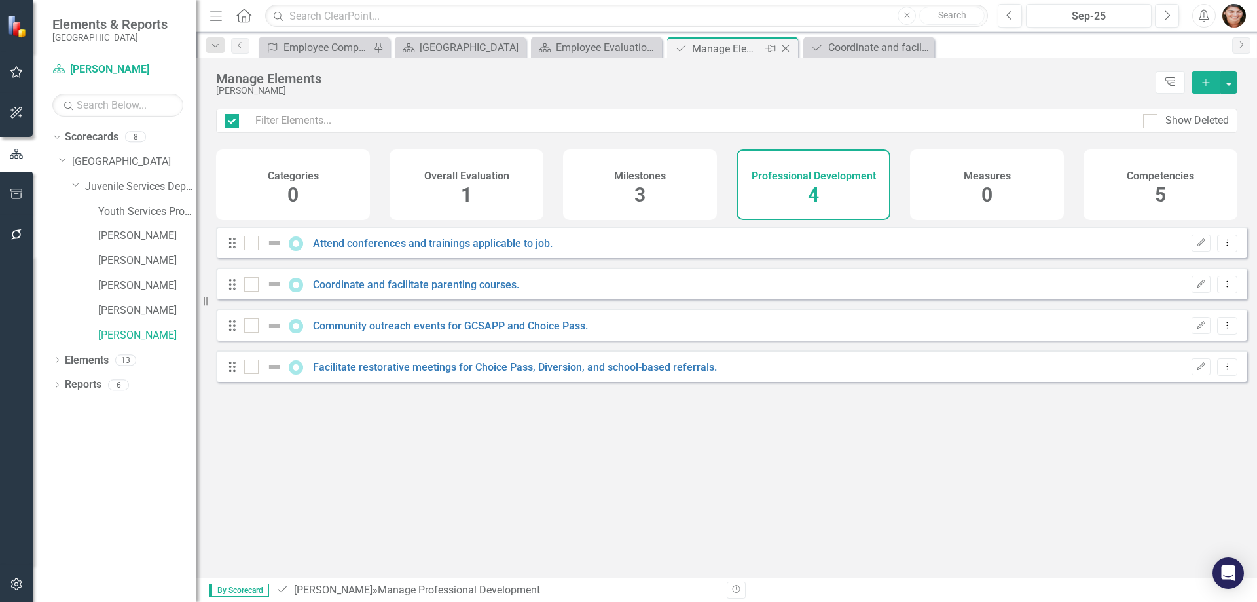
checkbox input "false"
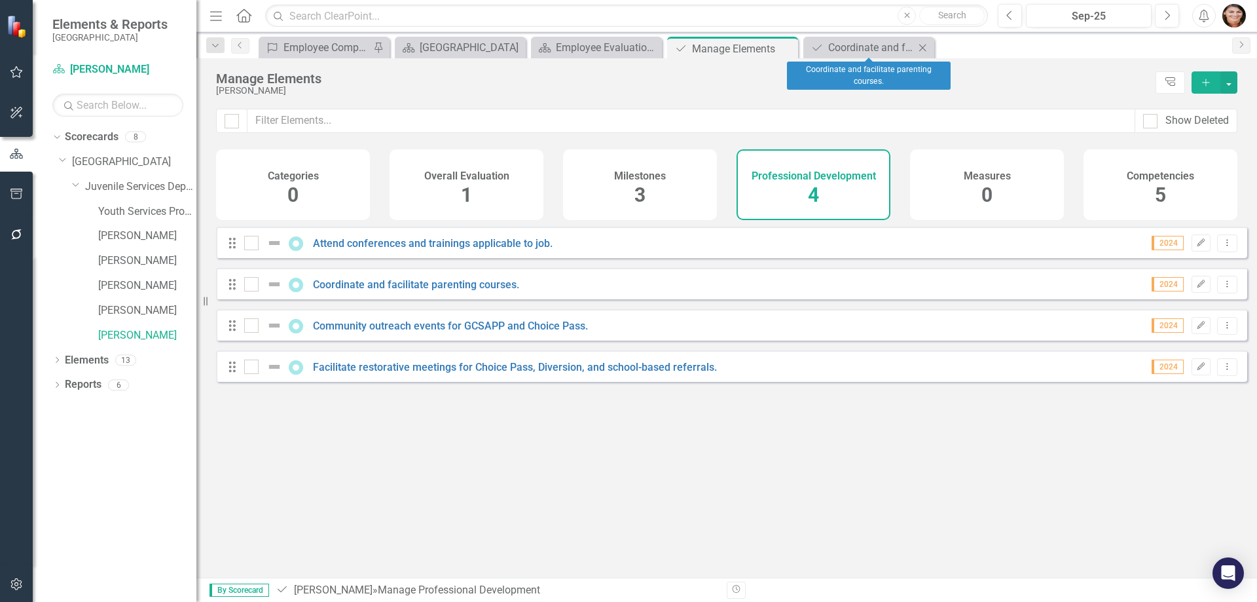
click at [926, 46] on icon "Close" at bounding box center [922, 48] width 13 height 10
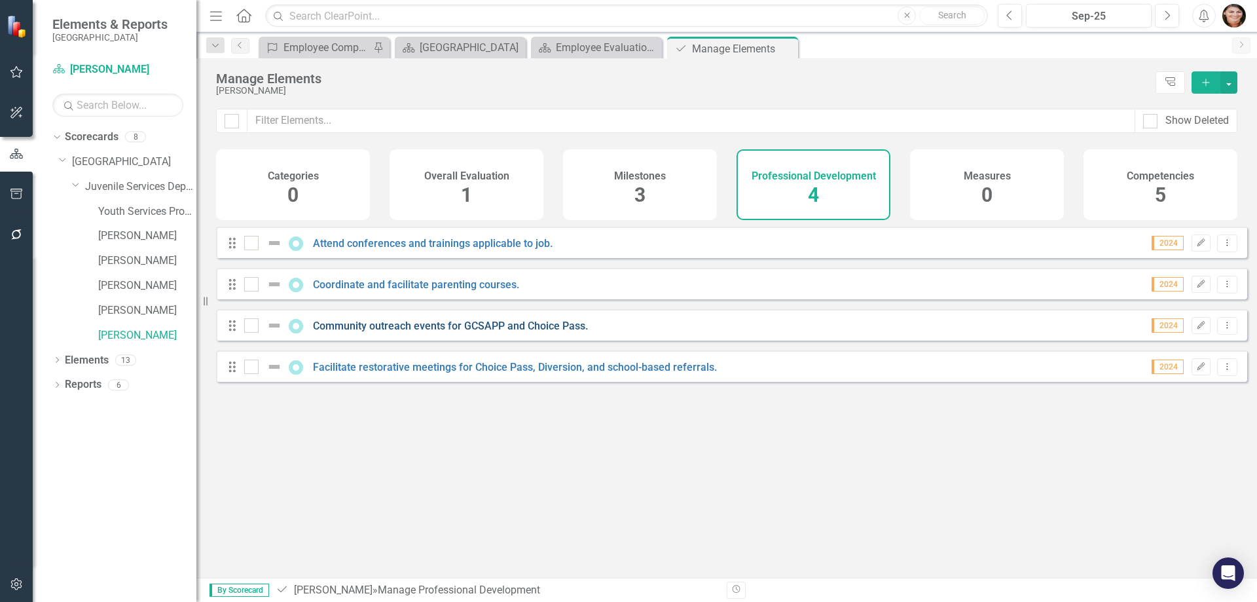
click at [487, 332] on link "Community outreach events for GCSAPP and Choice Pass." at bounding box center [450, 326] width 275 height 12
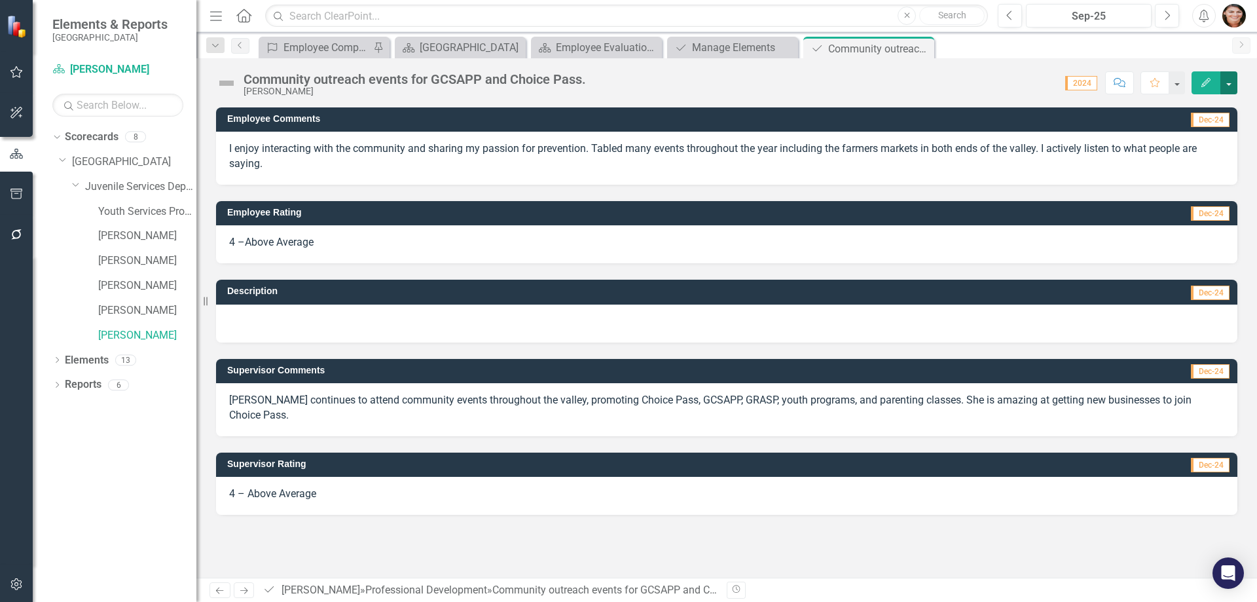
click at [1236, 77] on button "button" at bounding box center [1229, 82] width 17 height 23
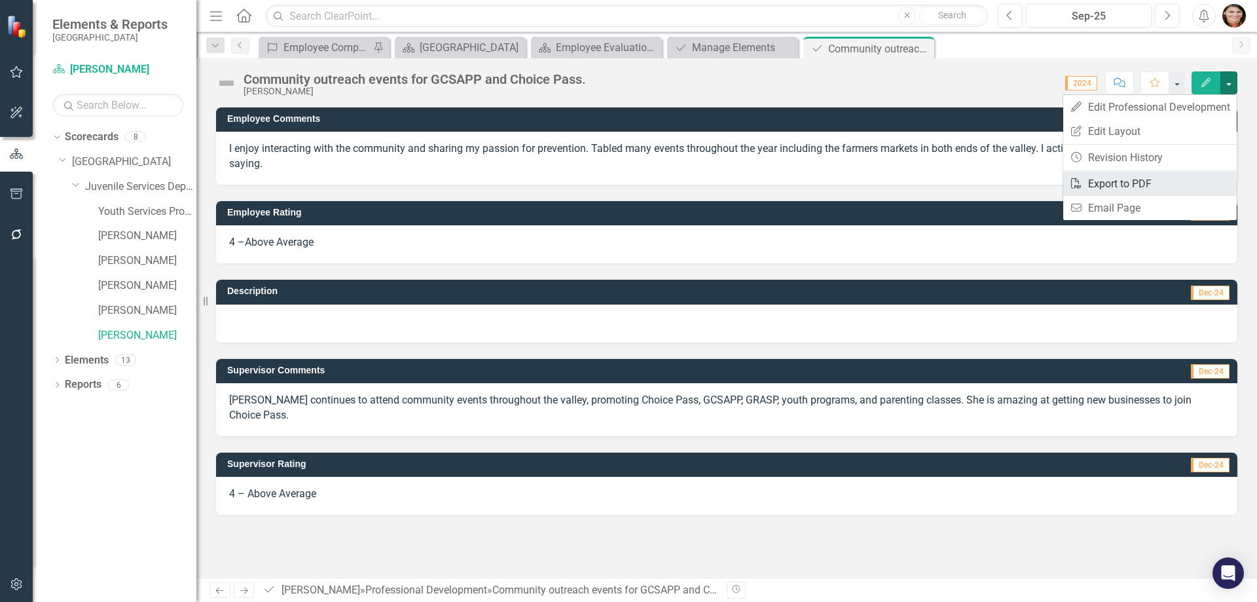
click at [1162, 181] on link "PDF Export to PDF" at bounding box center [1150, 184] width 174 height 24
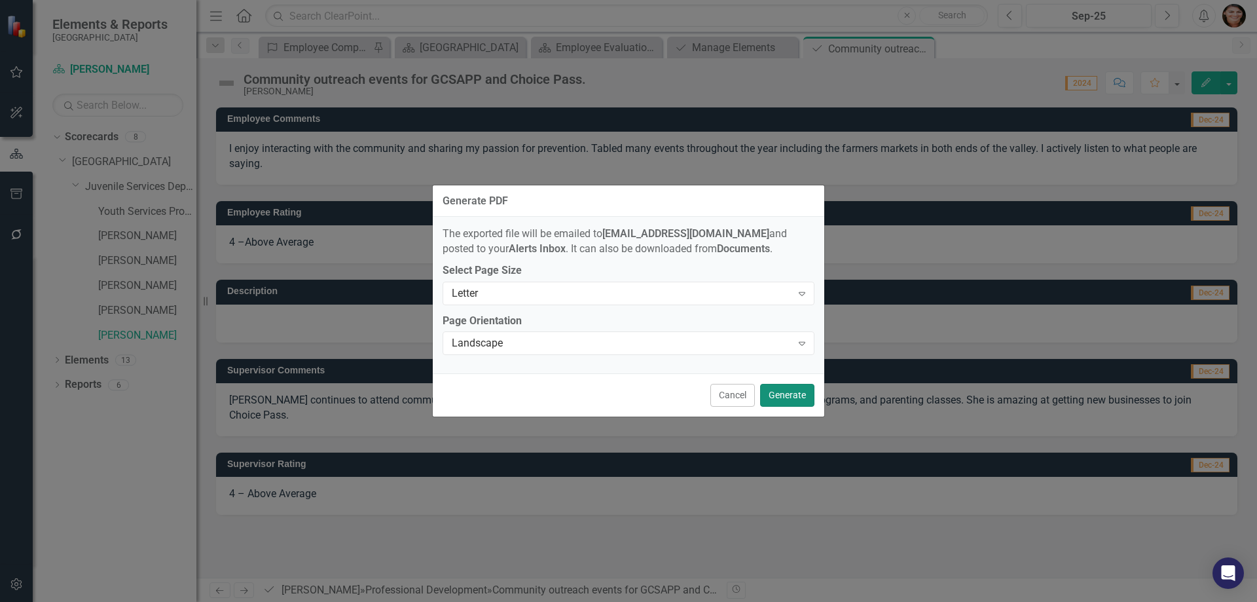
click at [793, 399] on button "Generate" at bounding box center [787, 395] width 54 height 23
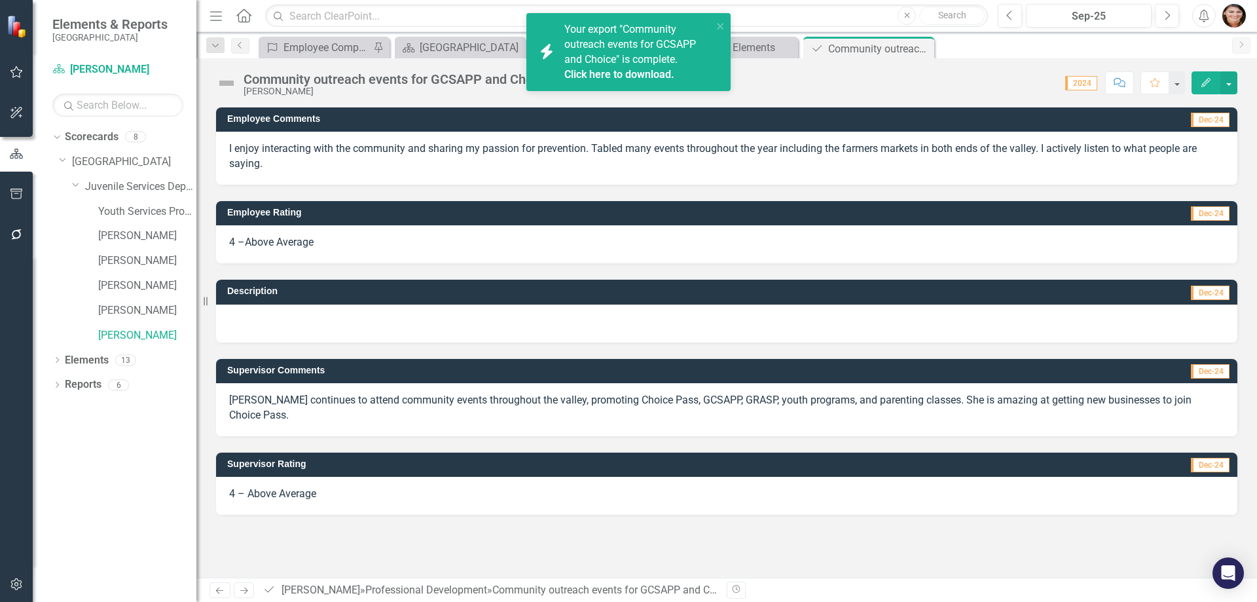
click at [625, 75] on link "Click here to download." at bounding box center [619, 74] width 110 height 12
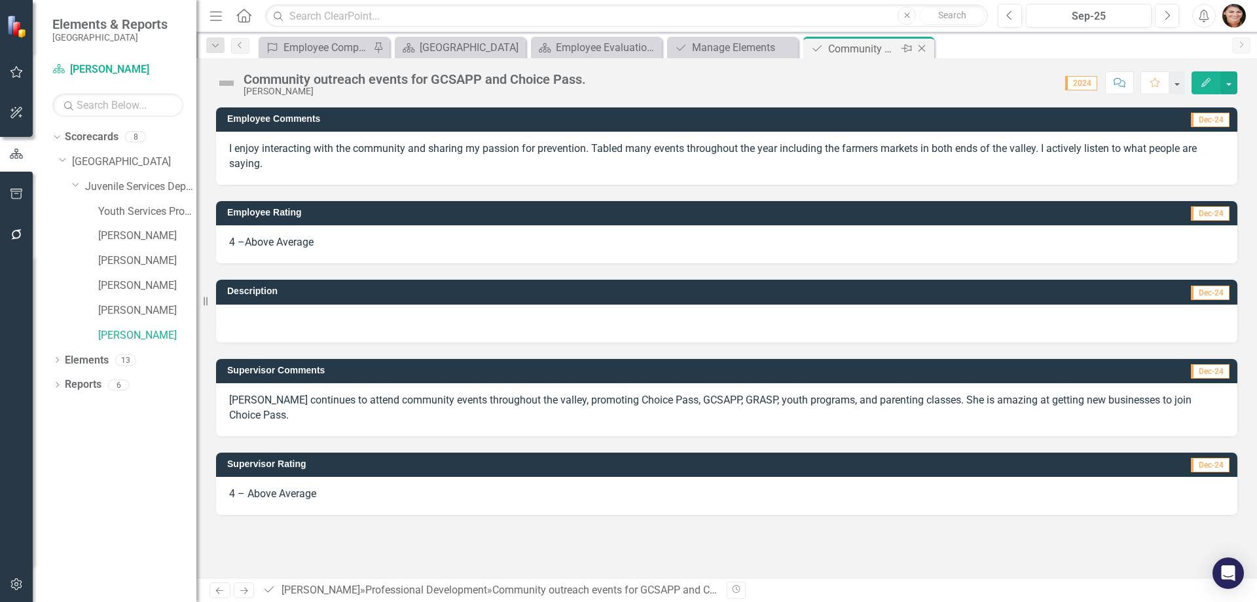
click at [922, 45] on icon "Close" at bounding box center [921, 48] width 13 height 10
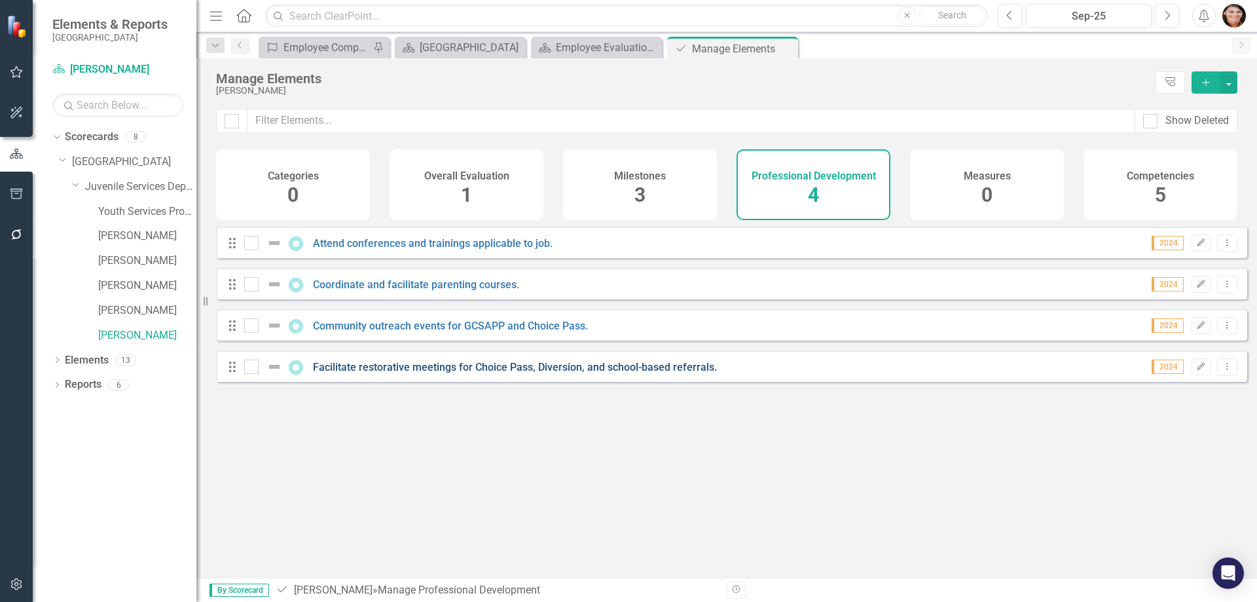
click at [530, 373] on link "Facilitate restorative meetings for Choice Pass, Diversion, and school-based re…" at bounding box center [515, 367] width 404 height 12
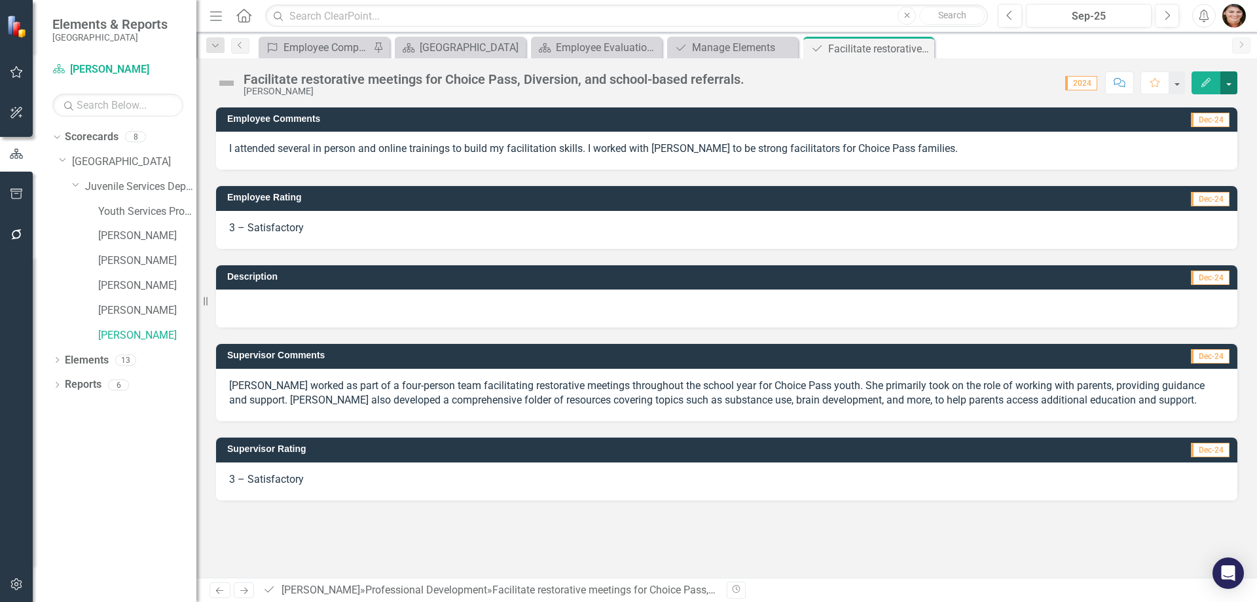
click at [1231, 84] on button "button" at bounding box center [1229, 82] width 17 height 23
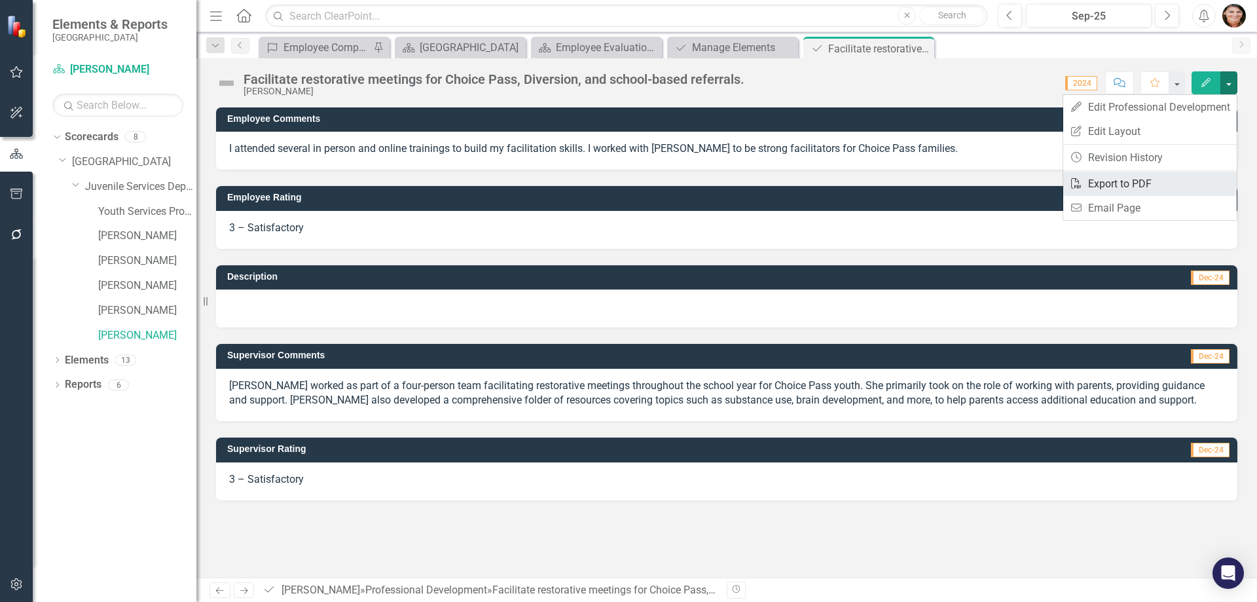
click at [1142, 186] on link "PDF Export to PDF" at bounding box center [1150, 184] width 174 height 24
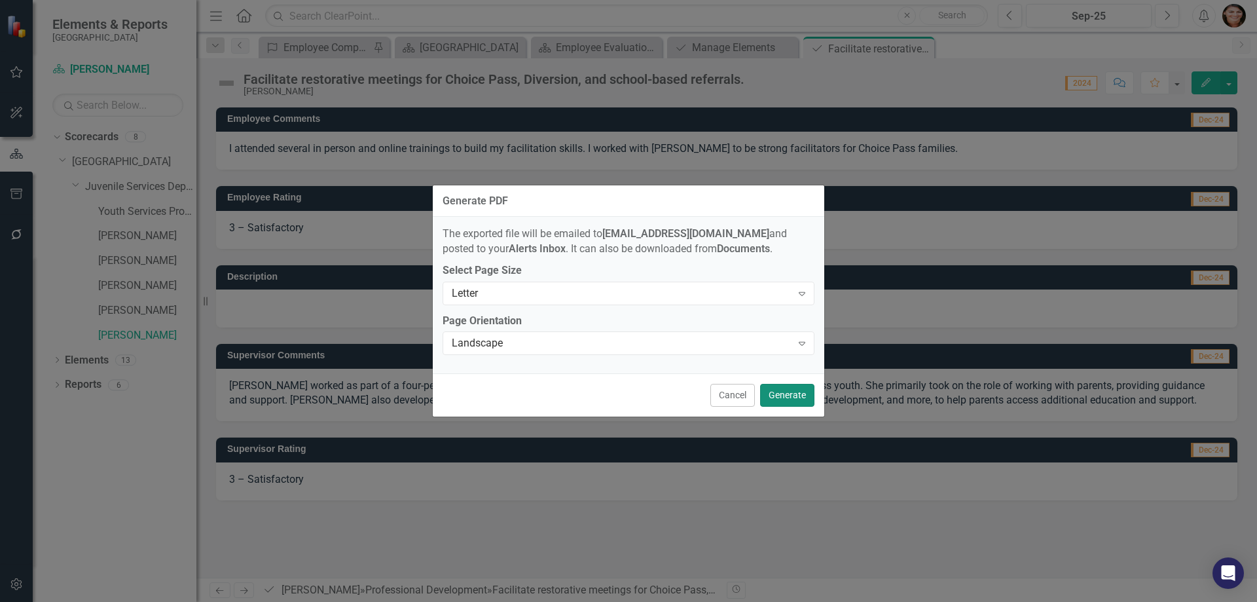
click at [793, 387] on button "Generate" at bounding box center [787, 395] width 54 height 23
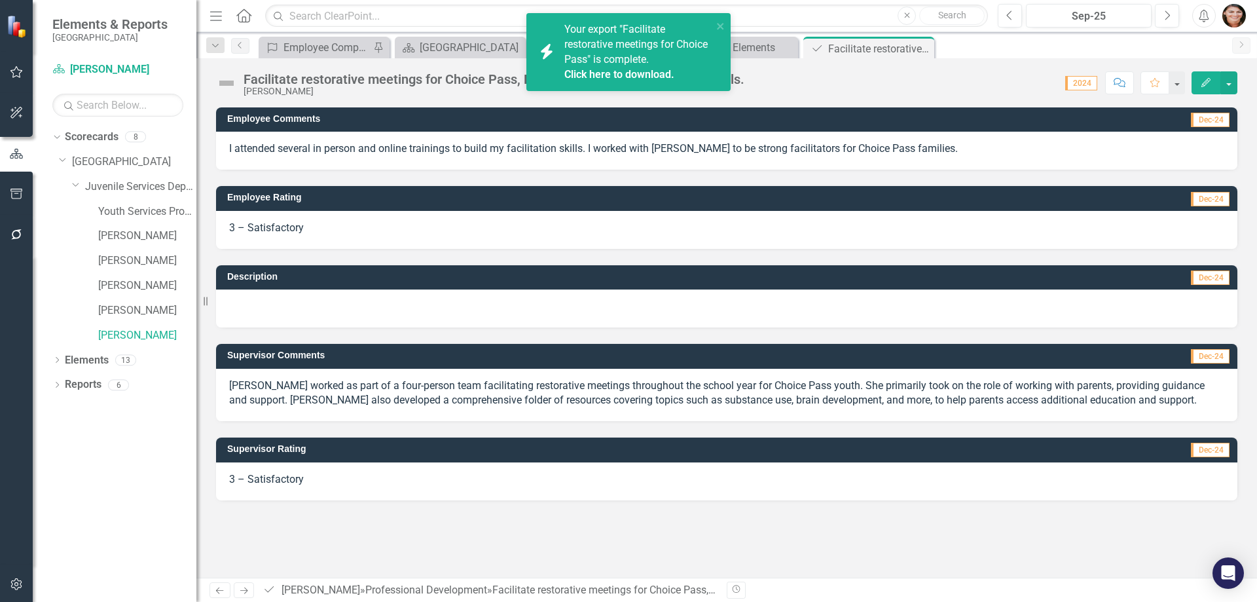
click at [600, 75] on link "Click here to download." at bounding box center [619, 74] width 110 height 12
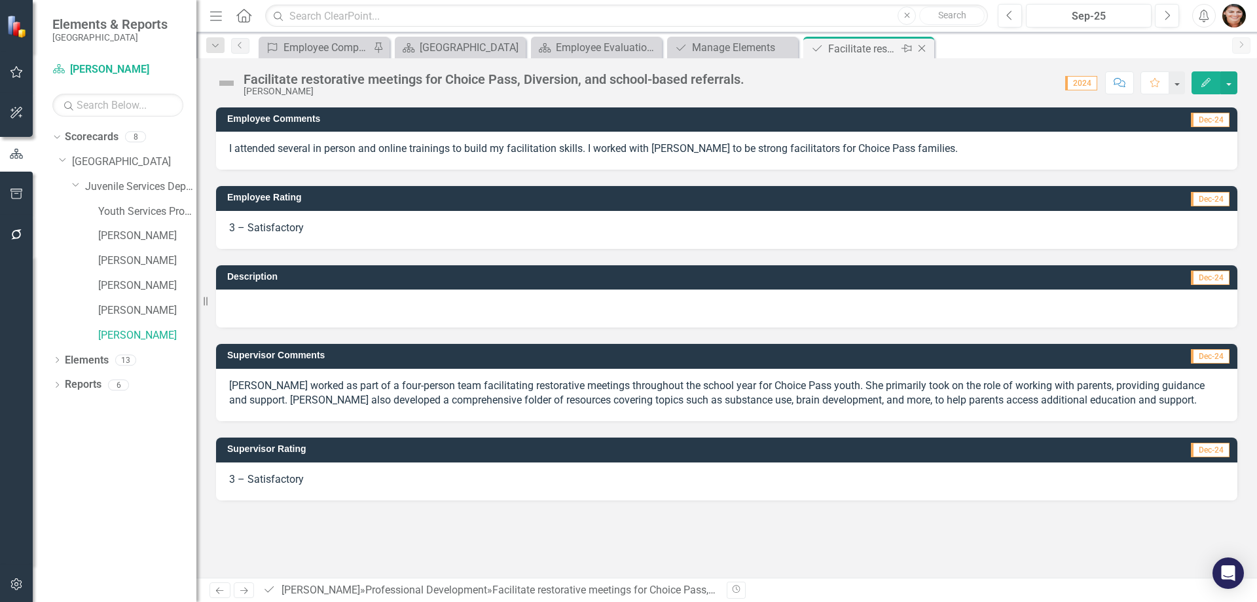
click at [928, 46] on icon "Close" at bounding box center [921, 48] width 13 height 10
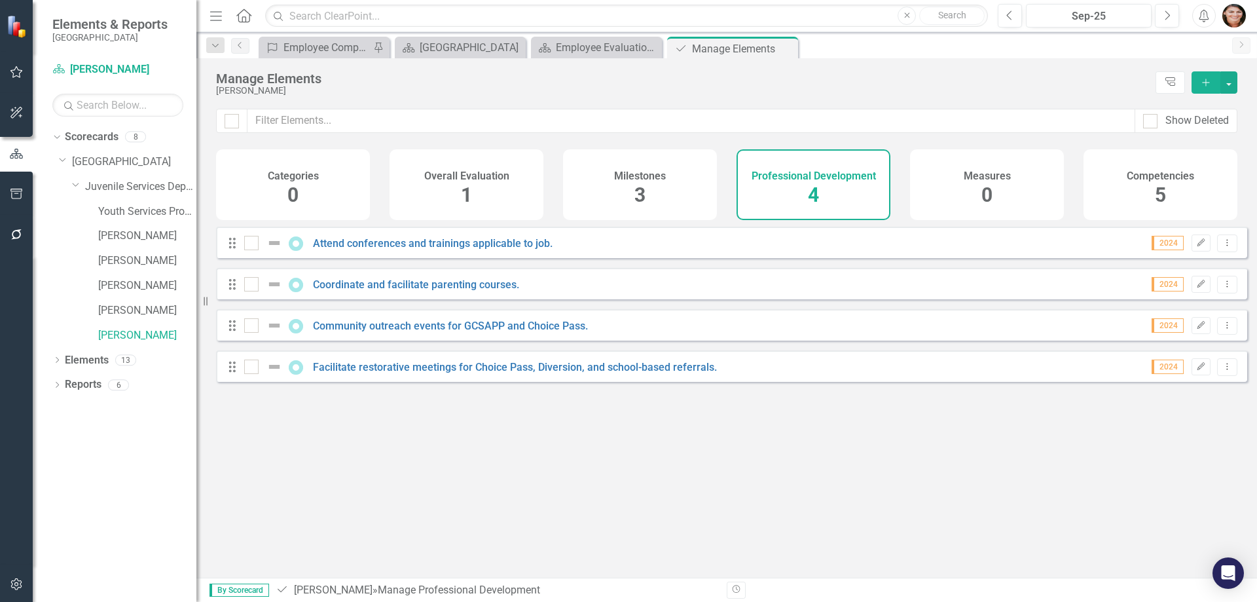
click at [1137, 183] on div "Competencies 5" at bounding box center [1161, 184] width 154 height 71
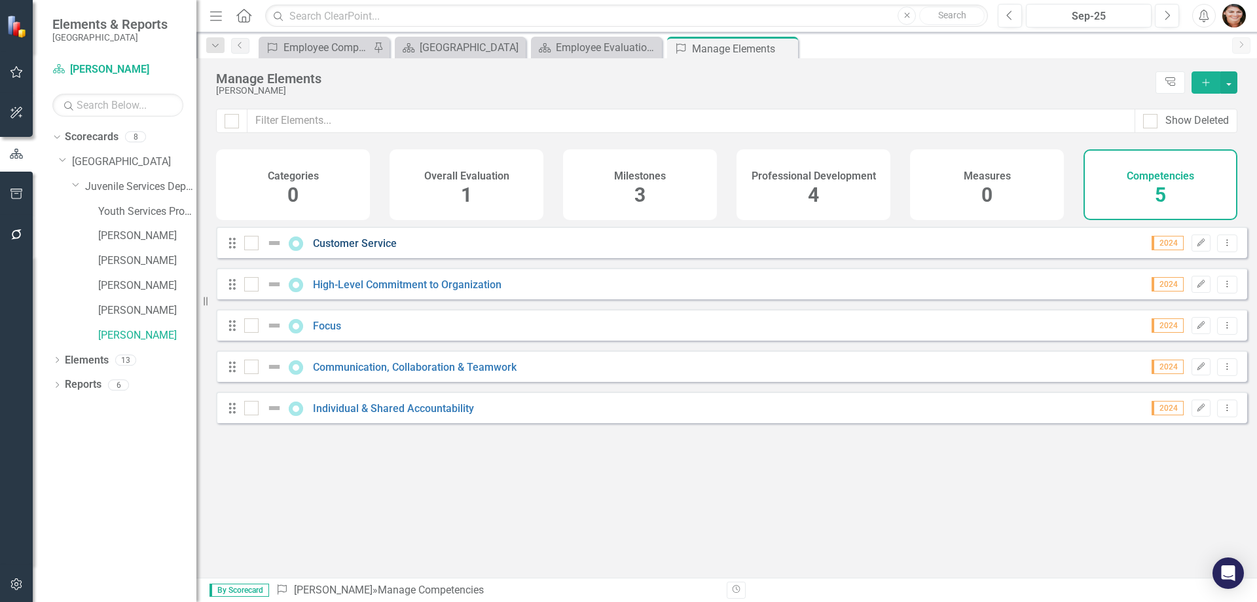
click at [361, 249] on link "Customer Service" at bounding box center [355, 243] width 84 height 12
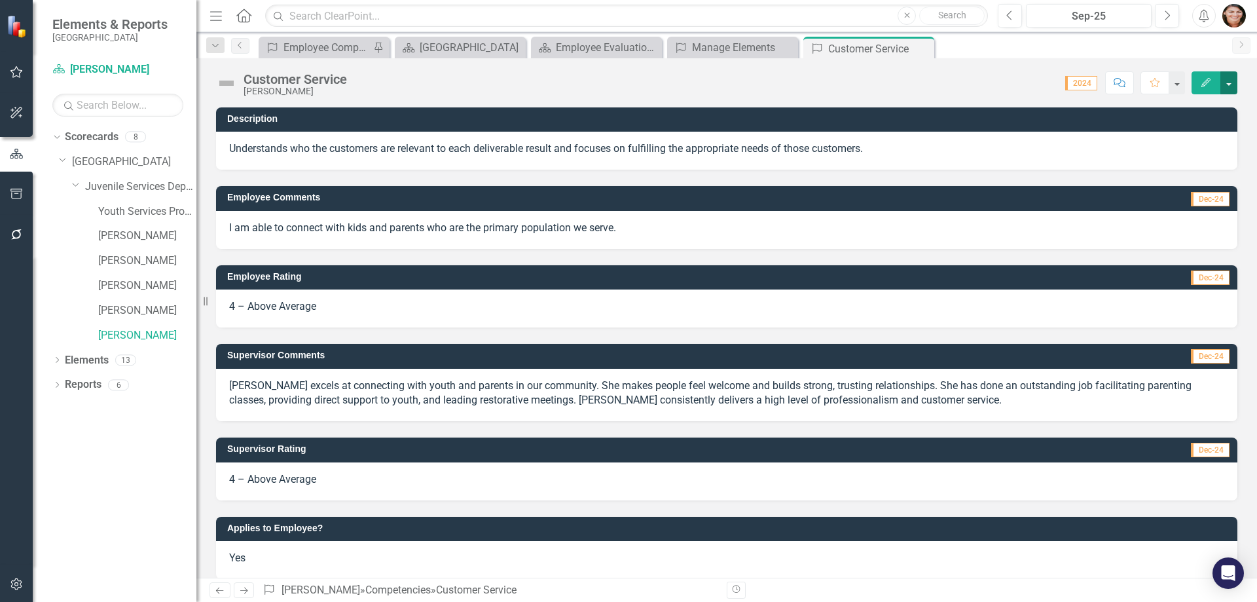
click at [1227, 88] on button "button" at bounding box center [1229, 82] width 17 height 23
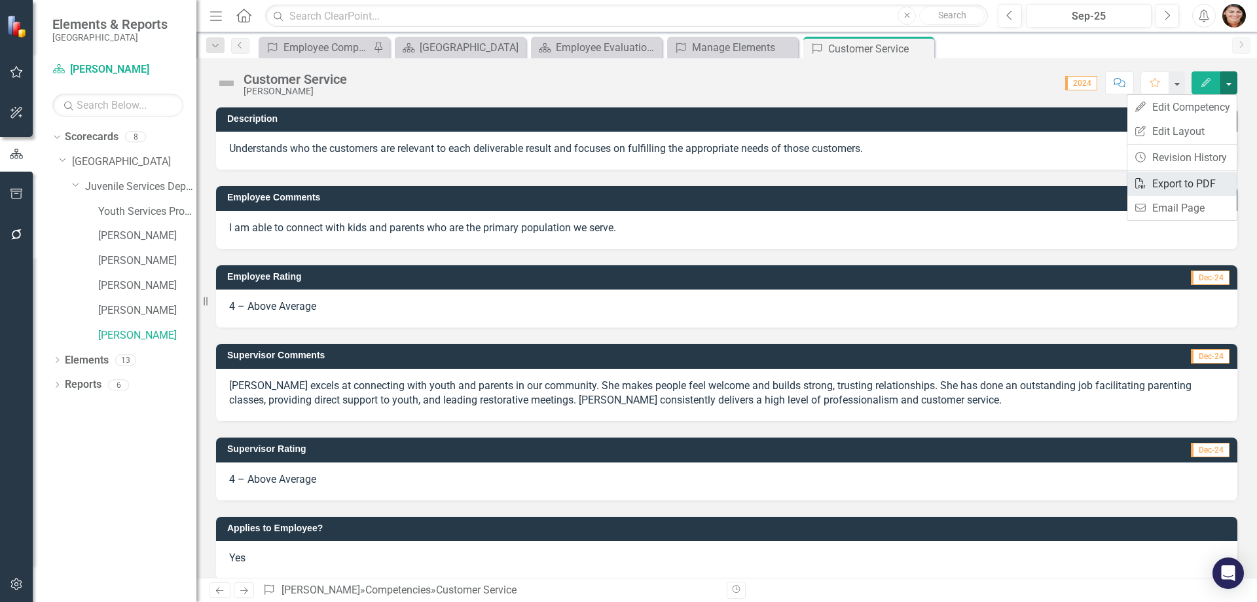
click at [1217, 189] on link "PDF Export to PDF" at bounding box center [1182, 184] width 109 height 24
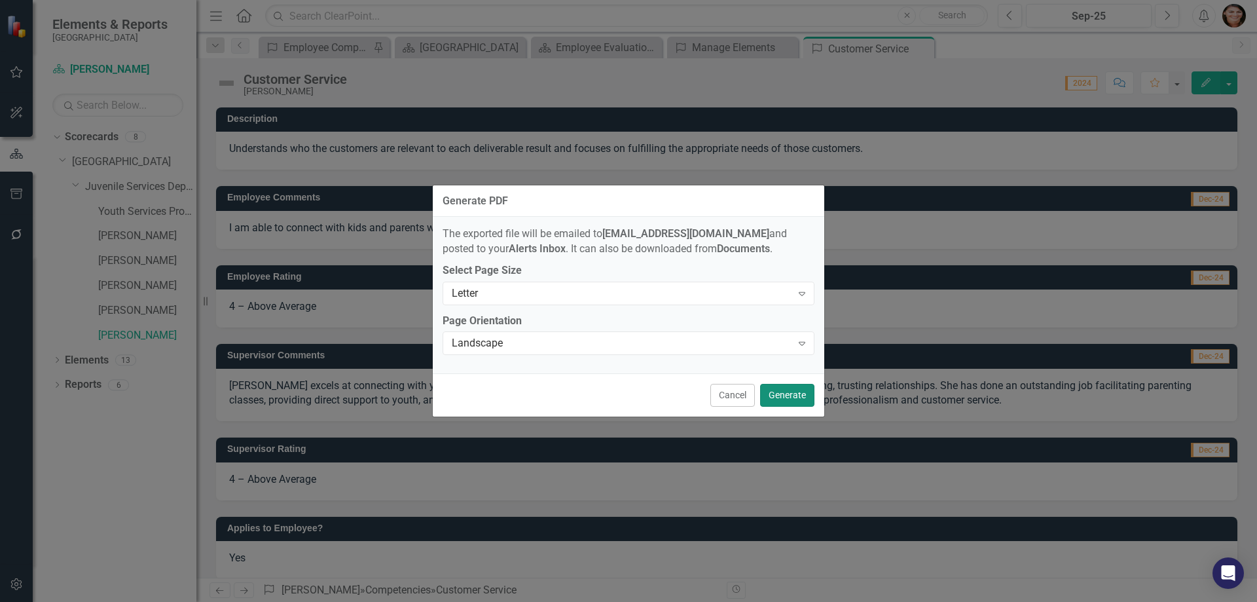
click at [805, 389] on button "Generate" at bounding box center [787, 395] width 54 height 23
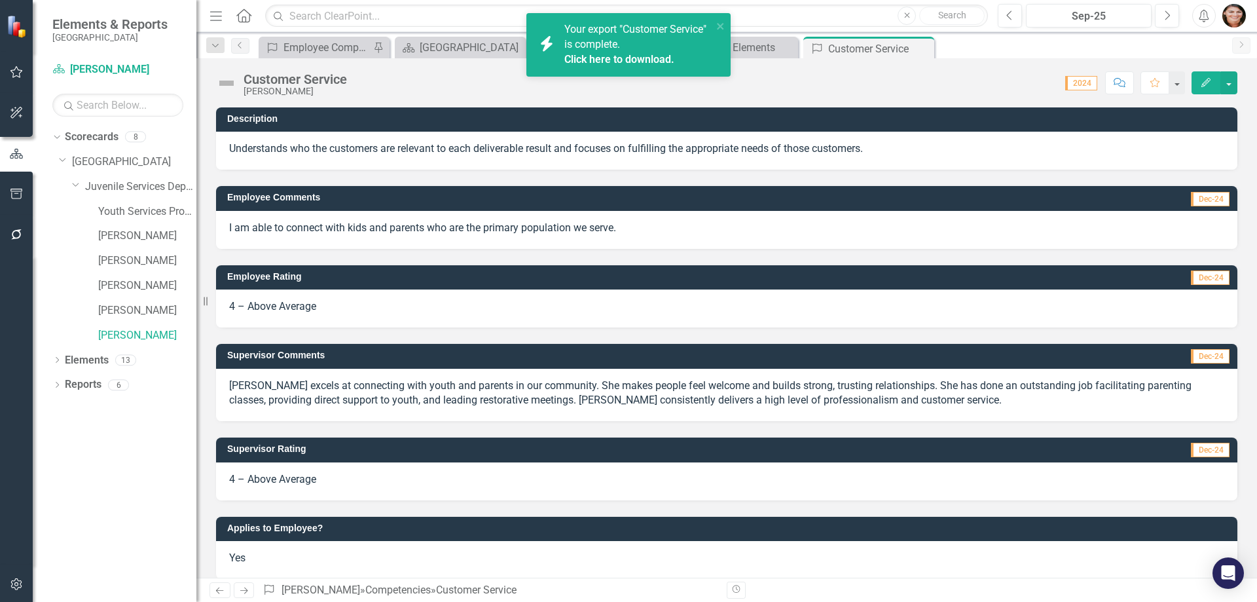
click at [623, 61] on link "Click here to download." at bounding box center [619, 59] width 110 height 12
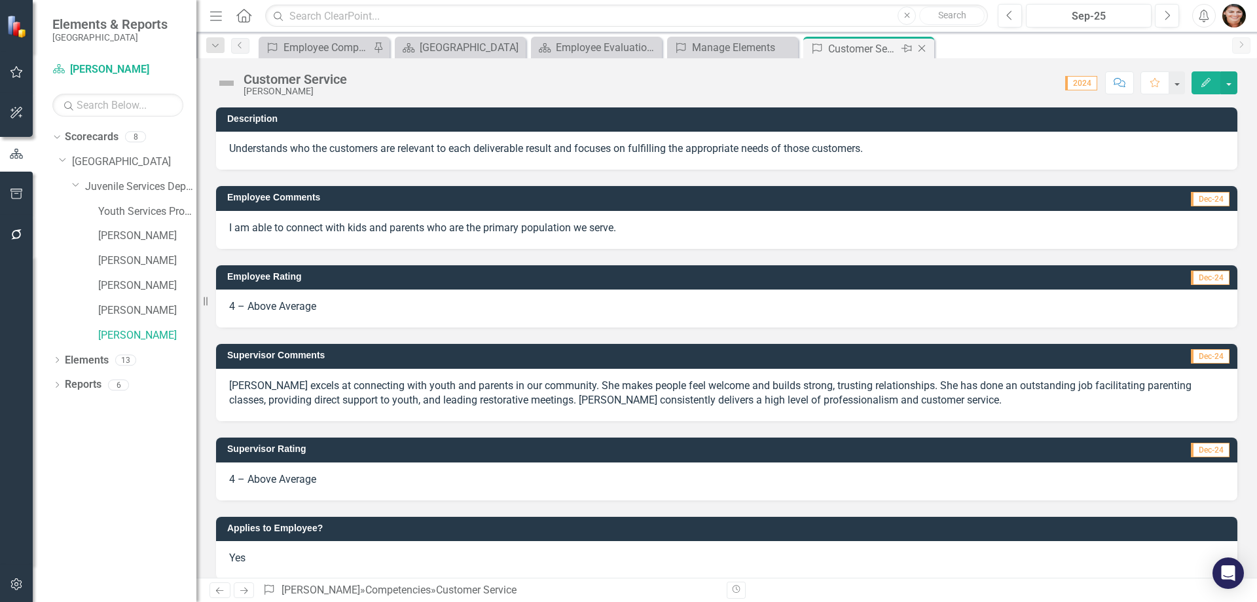
click at [919, 45] on icon at bounding box center [922, 48] width 7 height 7
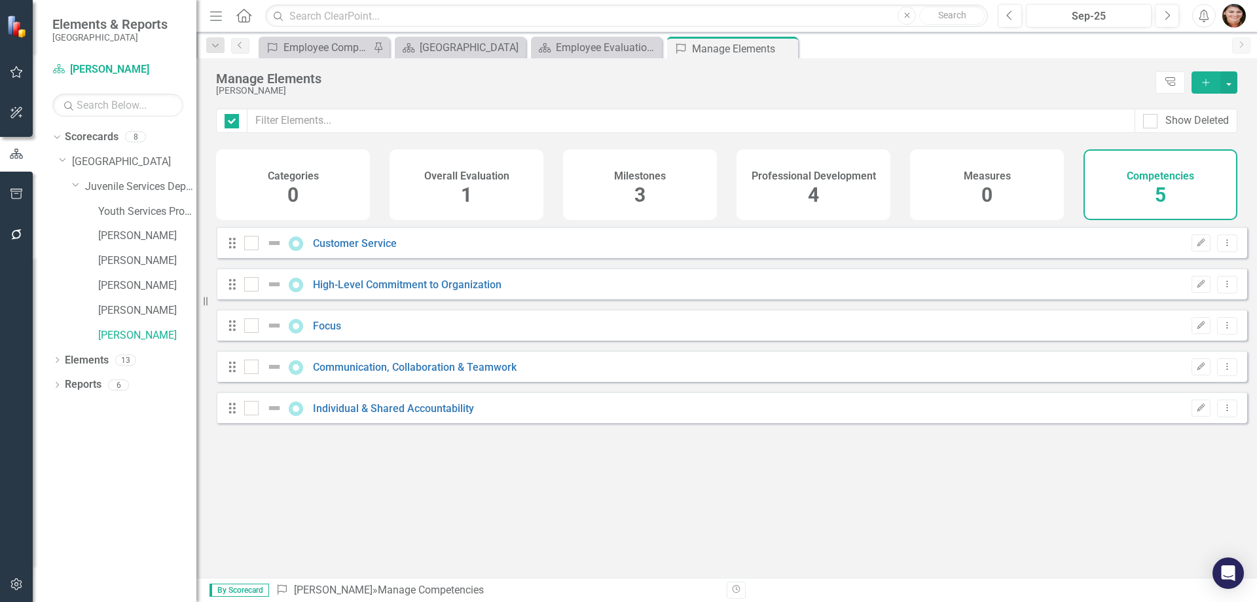
checkbox input "false"
click at [416, 291] on link "High-Level Commitment to Organization" at bounding box center [407, 284] width 189 height 12
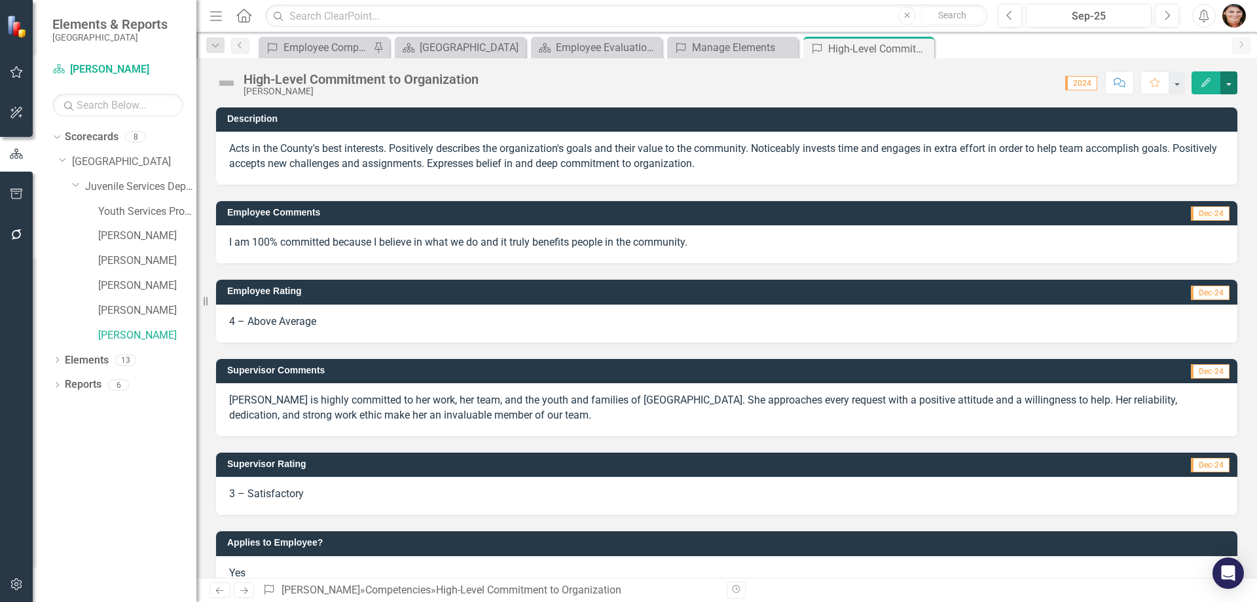
click at [1228, 86] on button "button" at bounding box center [1229, 82] width 17 height 23
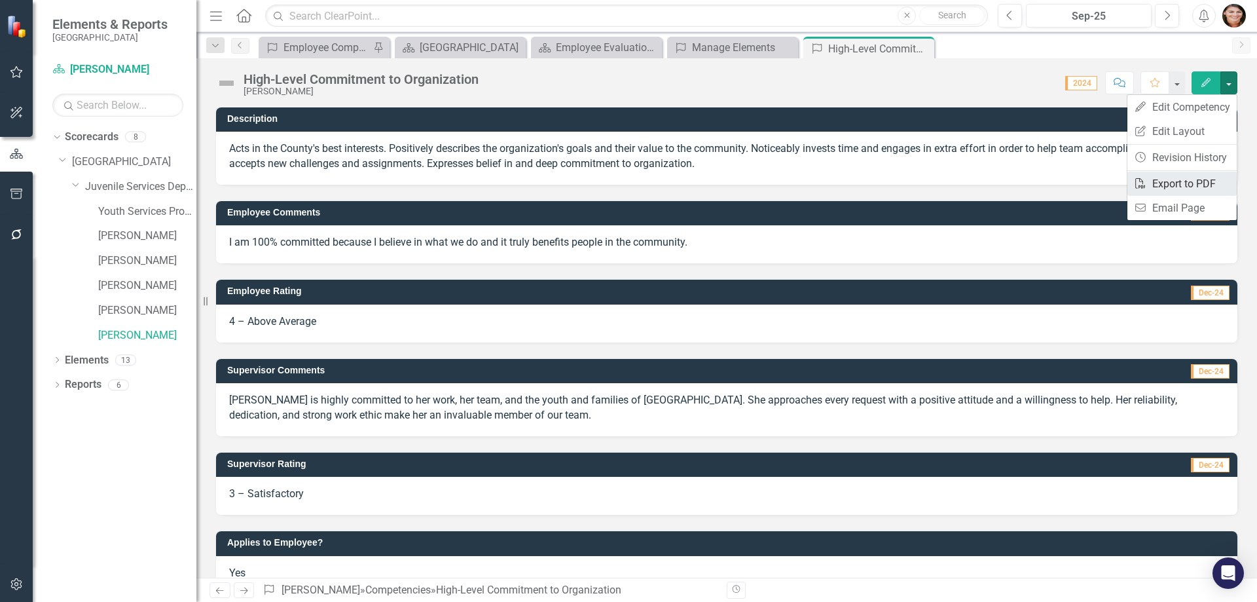
click at [1199, 185] on link "PDF Export to PDF" at bounding box center [1182, 184] width 109 height 24
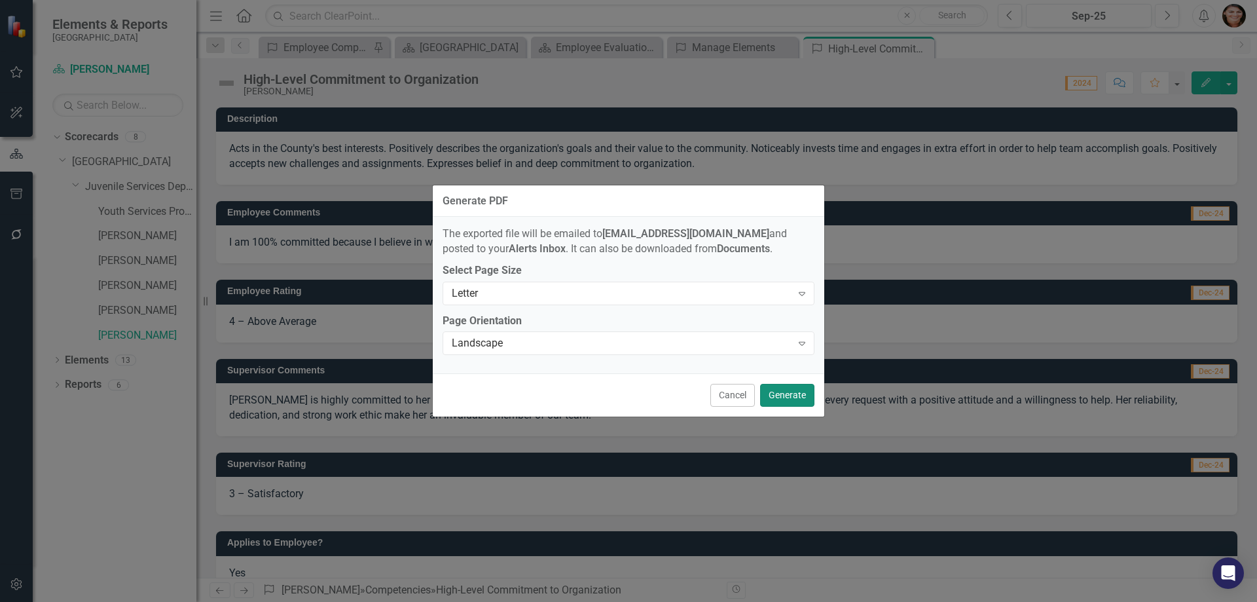
click at [780, 394] on button "Generate" at bounding box center [787, 395] width 54 height 23
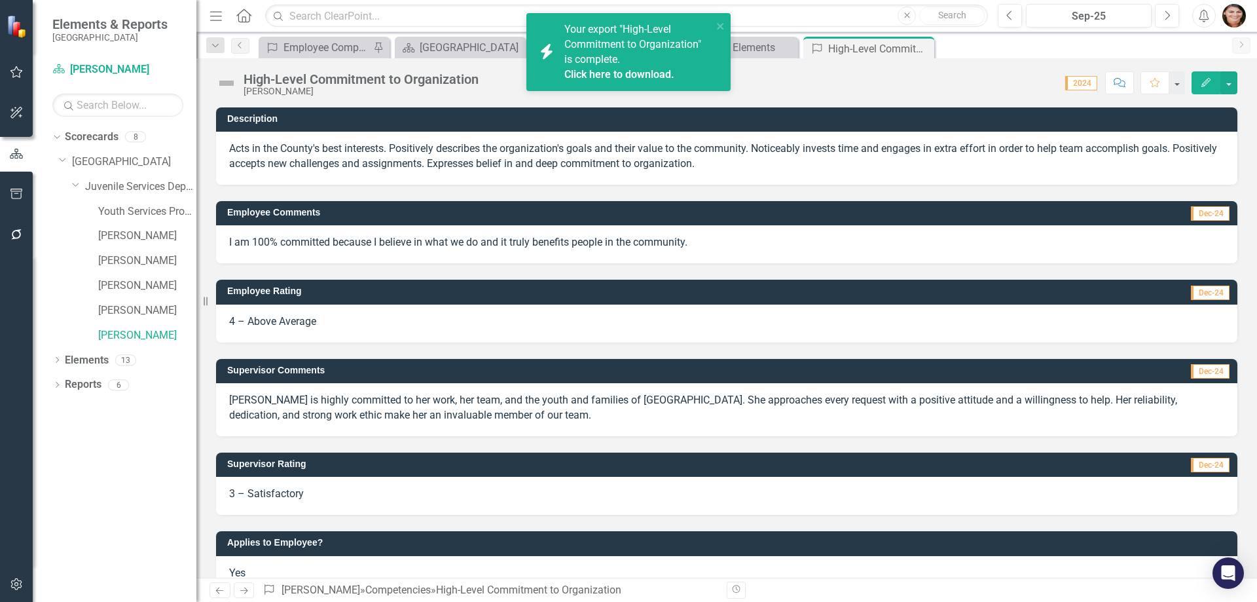
click at [585, 69] on link "Click here to download." at bounding box center [619, 74] width 110 height 12
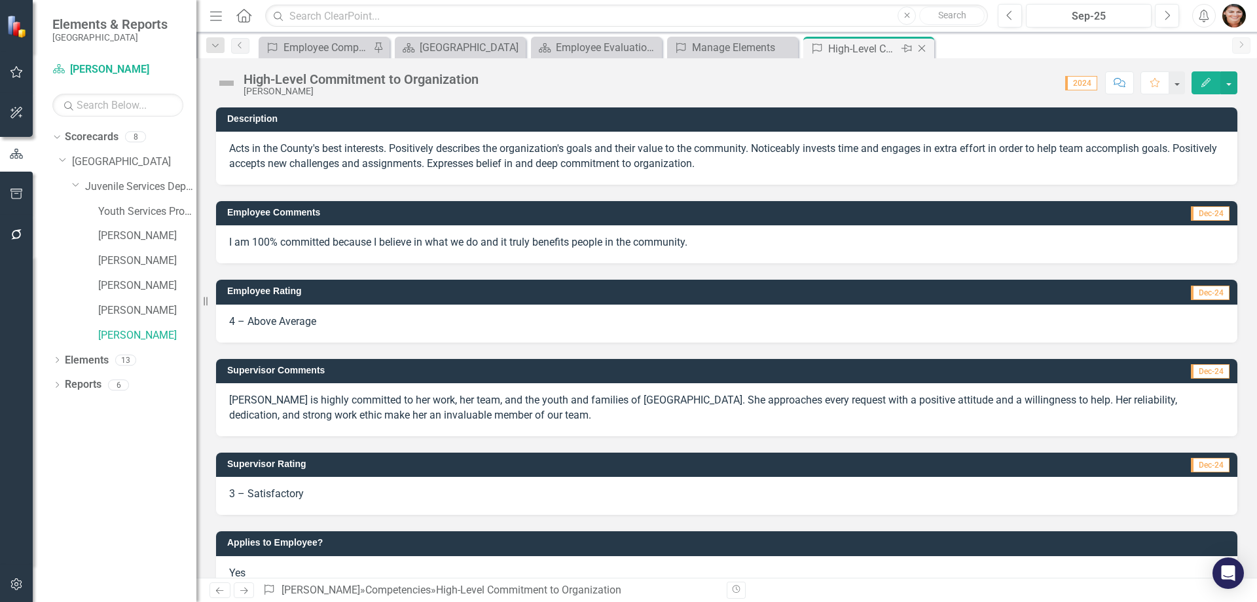
click at [924, 48] on icon "Close" at bounding box center [921, 48] width 13 height 10
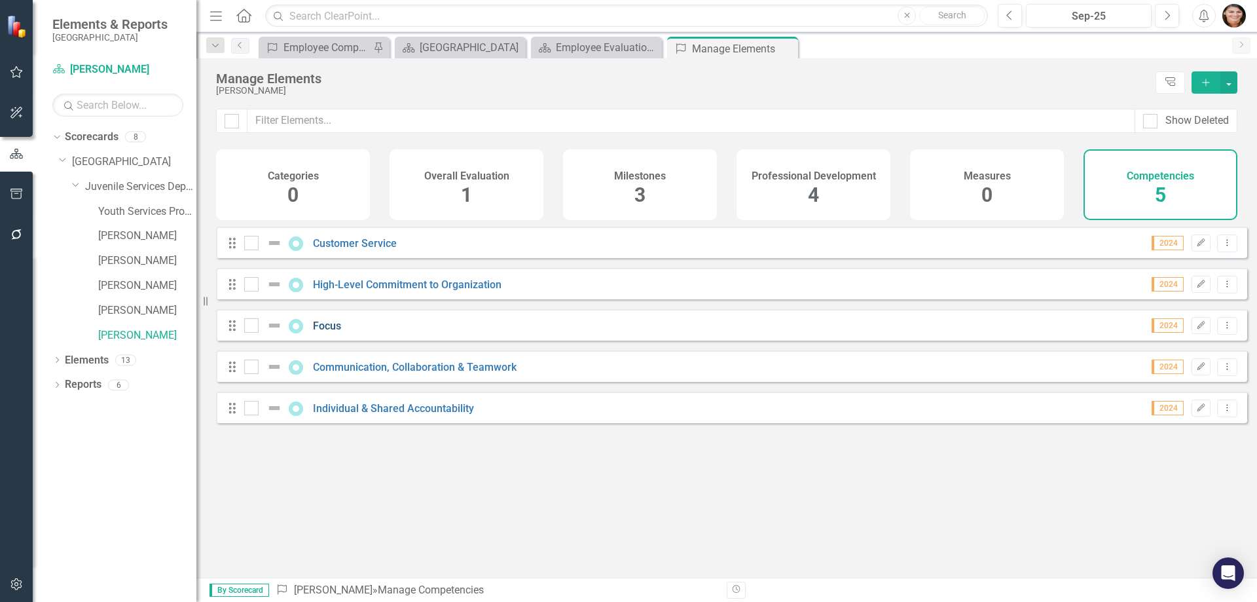
click at [330, 332] on link "Focus" at bounding box center [327, 326] width 28 height 12
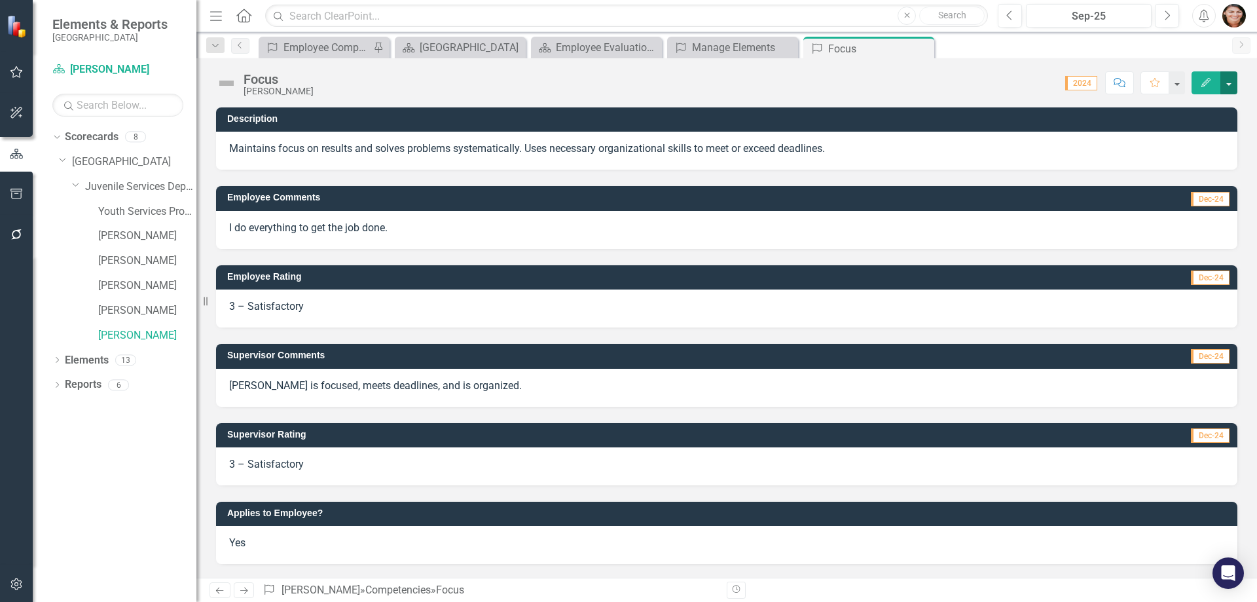
click at [1233, 84] on button "button" at bounding box center [1229, 82] width 17 height 23
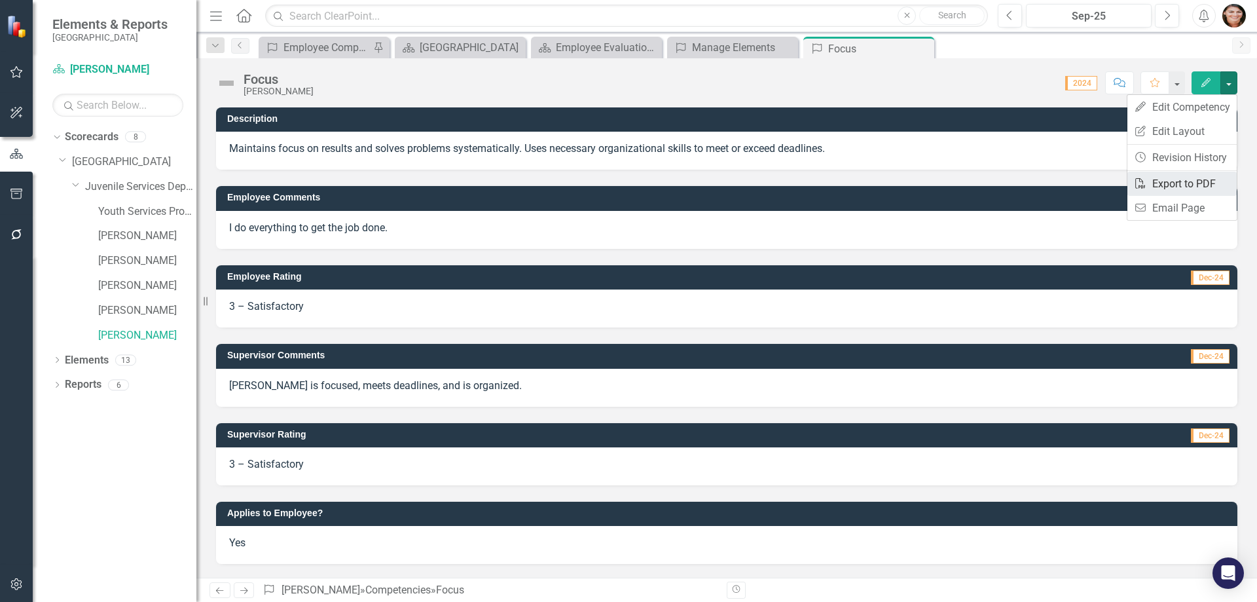
click at [1209, 189] on link "PDF Export to PDF" at bounding box center [1182, 184] width 109 height 24
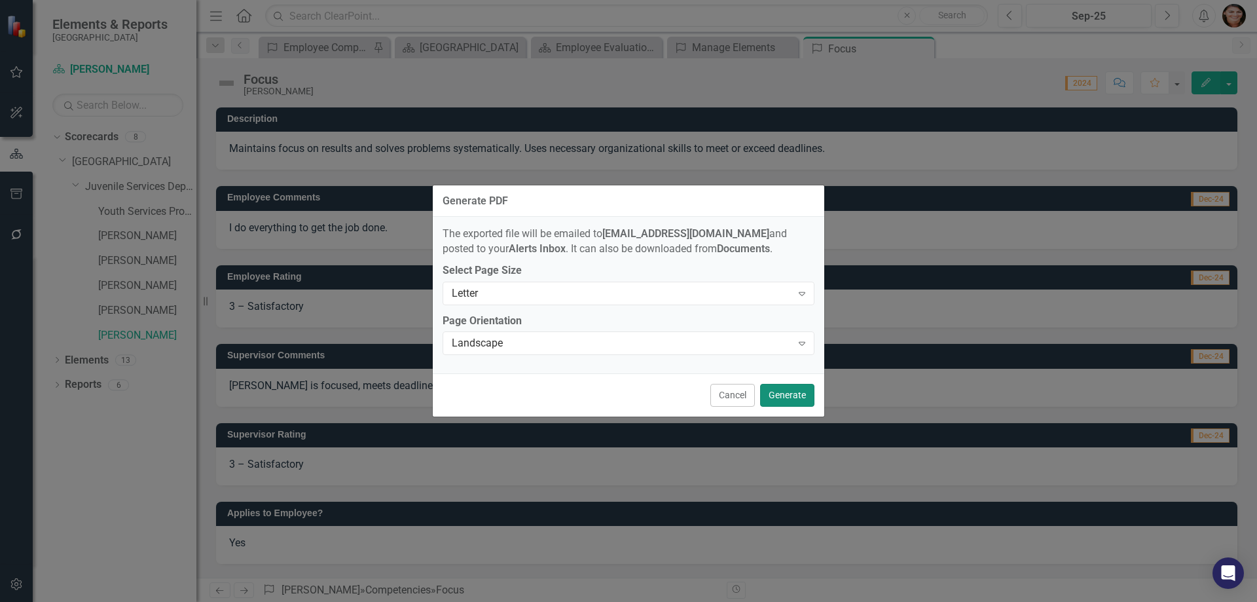
click at [796, 400] on button "Generate" at bounding box center [787, 395] width 54 height 23
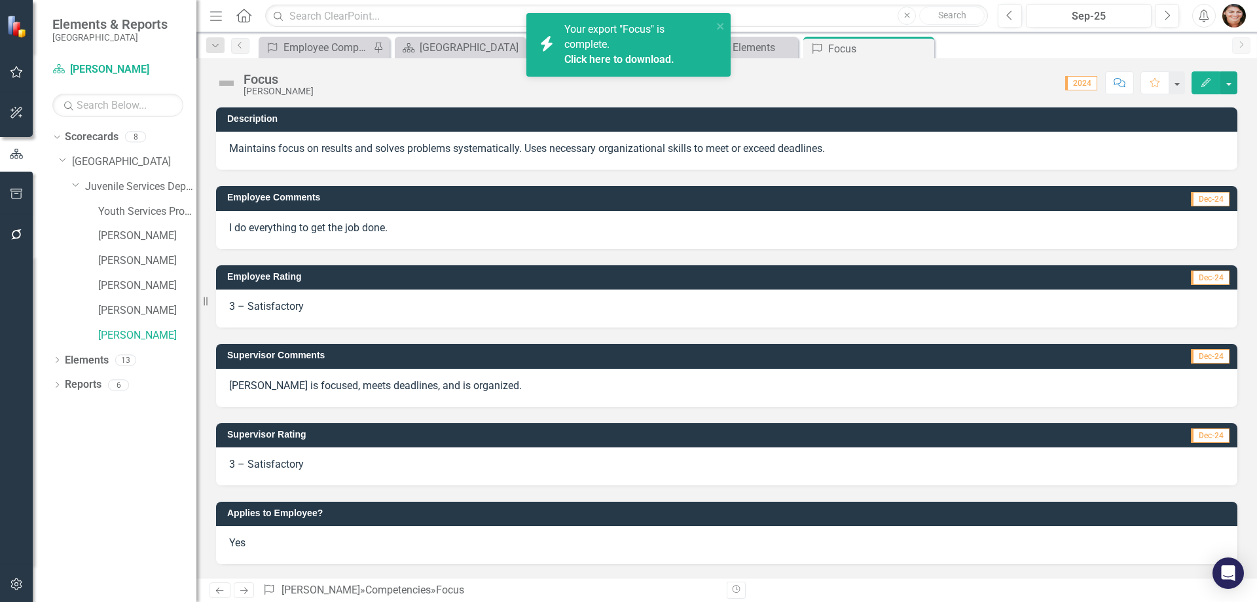
click at [635, 55] on link "Click here to download." at bounding box center [619, 59] width 110 height 12
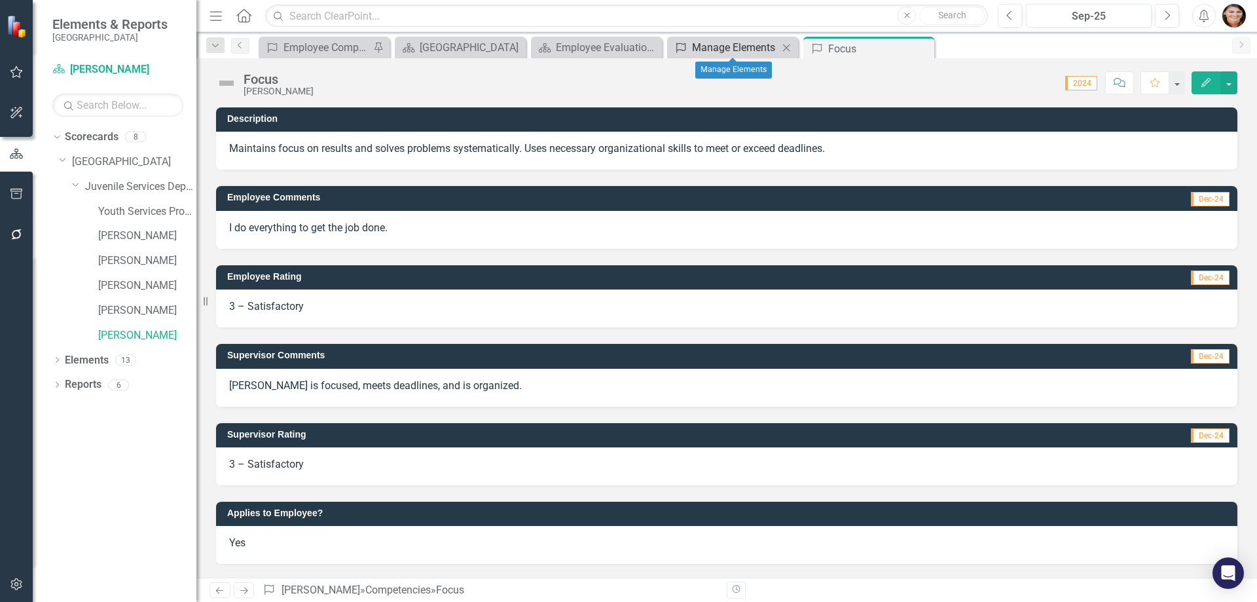
click at [751, 50] on div "Manage Elements" at bounding box center [735, 47] width 86 height 16
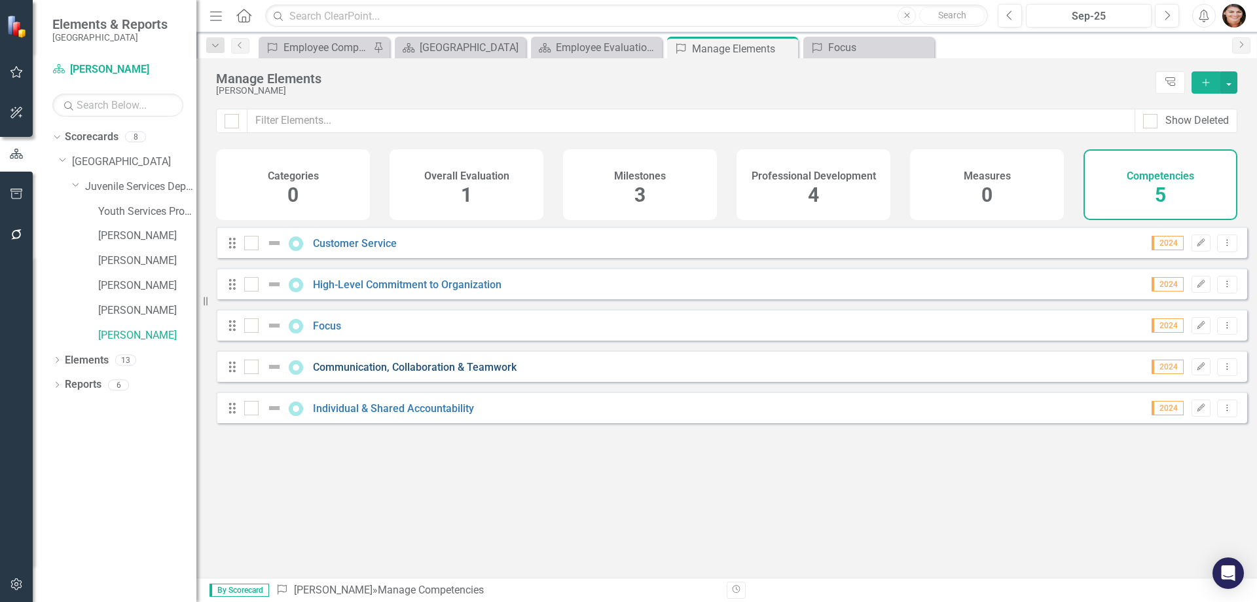
click at [364, 373] on link "Communication, Collaboration & Teamwork" at bounding box center [415, 367] width 204 height 12
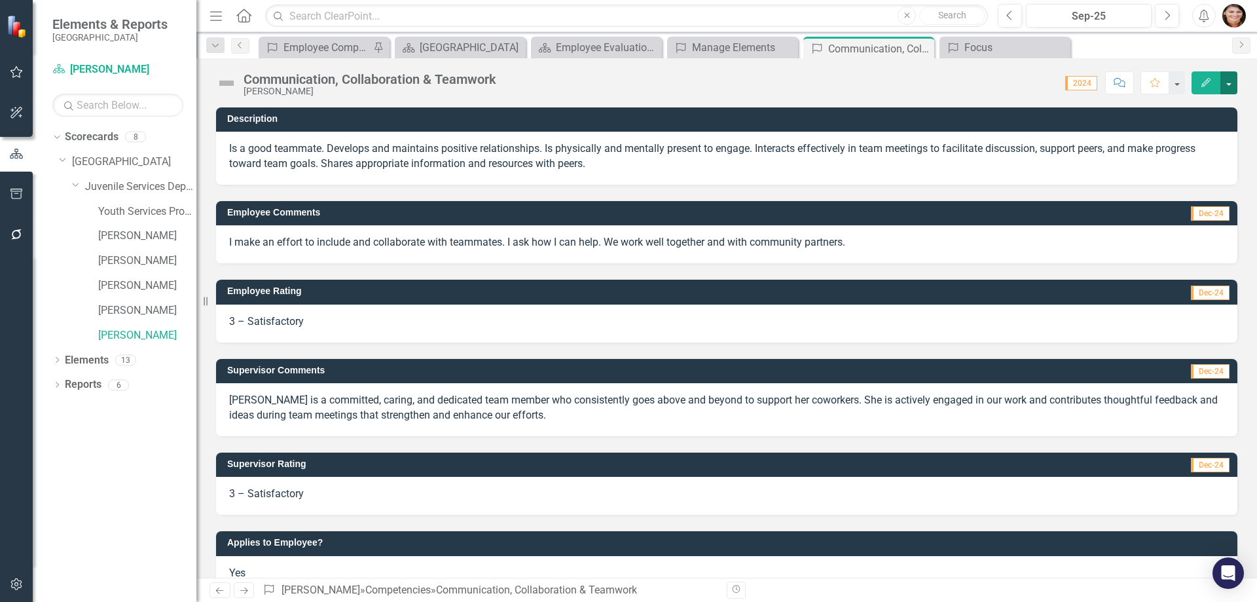
click at [1231, 83] on button "button" at bounding box center [1229, 82] width 17 height 23
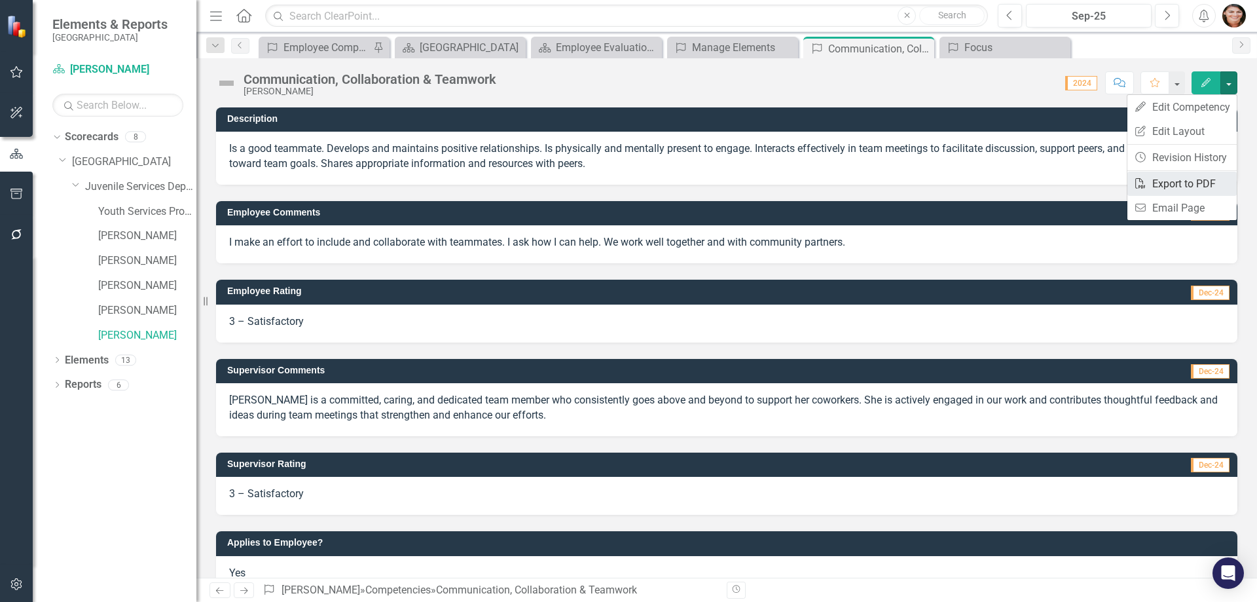
click at [1201, 187] on link "PDF Export to PDF" at bounding box center [1182, 184] width 109 height 24
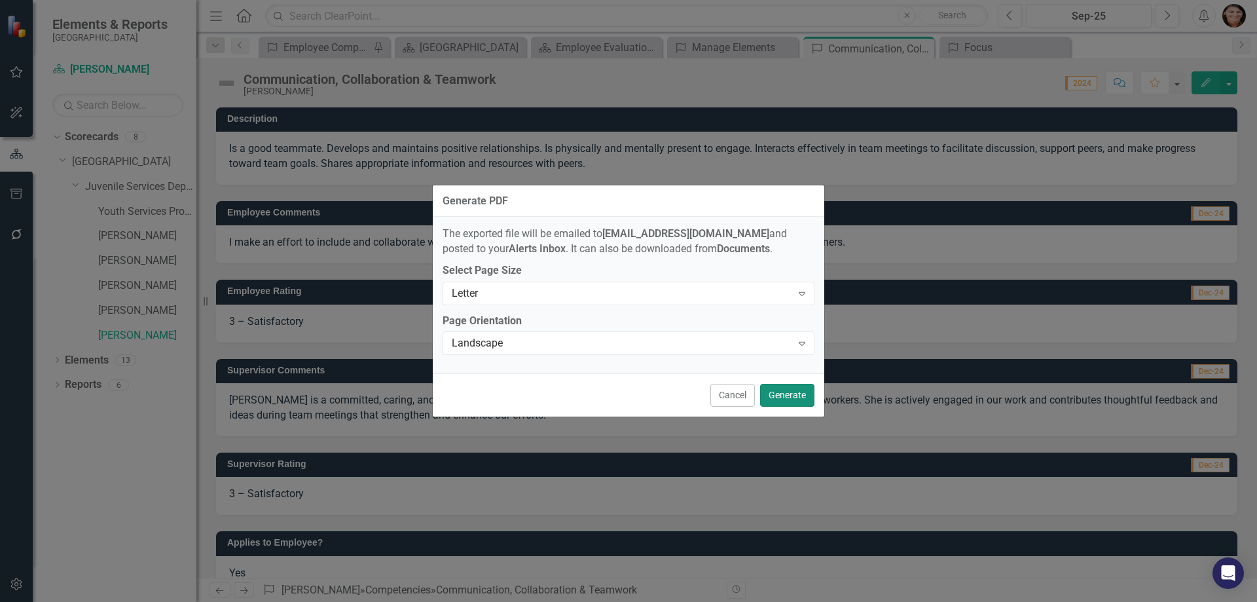
click at [775, 399] on button "Generate" at bounding box center [787, 395] width 54 height 23
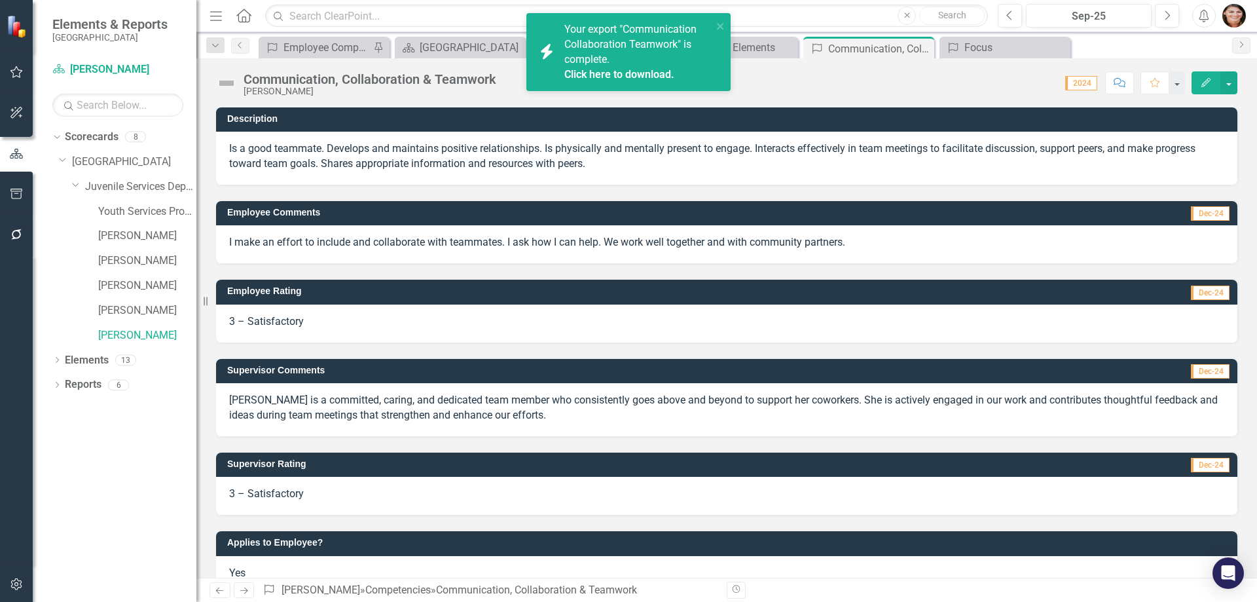
click at [622, 76] on link "Click here to download." at bounding box center [619, 74] width 110 height 12
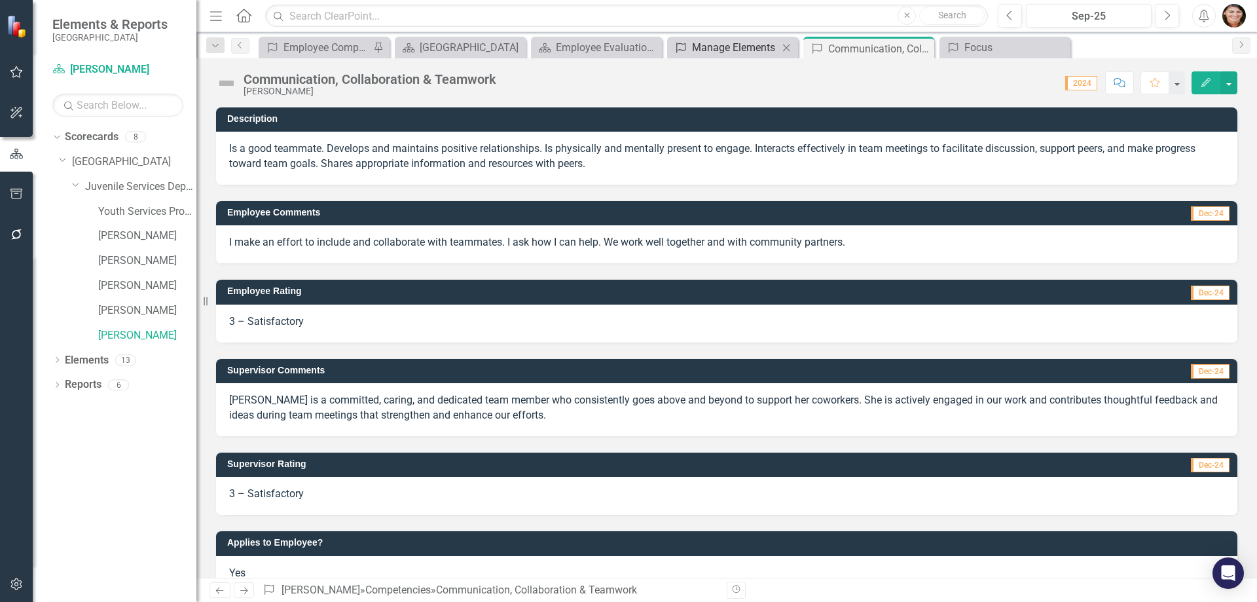
click at [739, 48] on div "Manage Elements" at bounding box center [735, 47] width 86 height 16
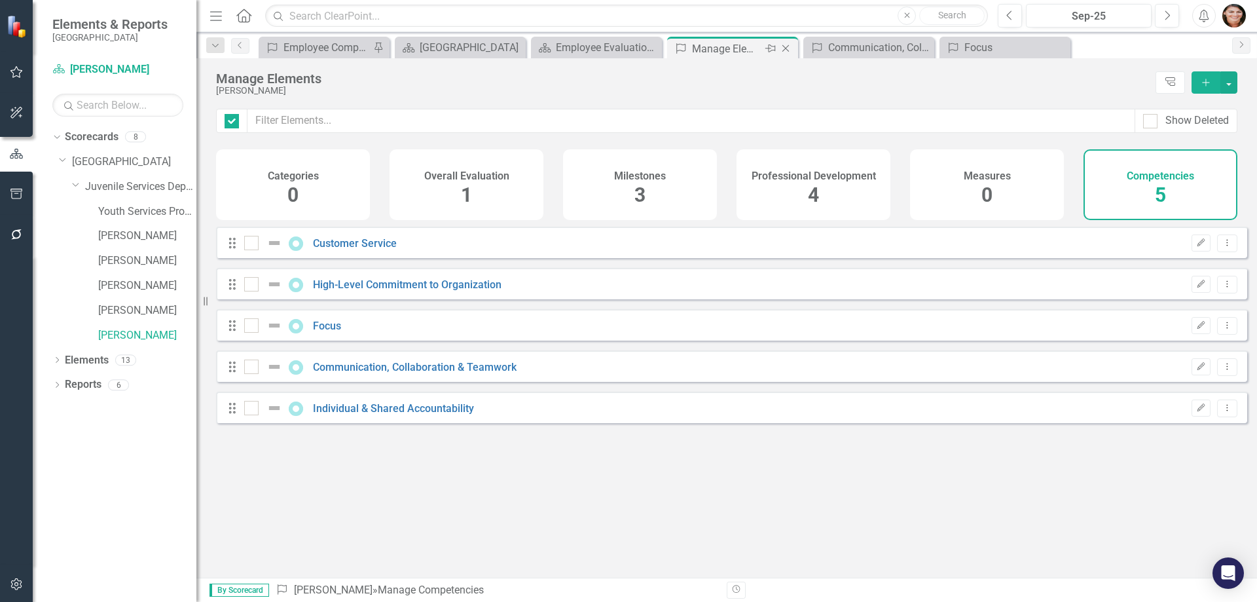
checkbox input "false"
click at [437, 415] on link "Individual & Shared Accountability" at bounding box center [393, 408] width 161 height 12
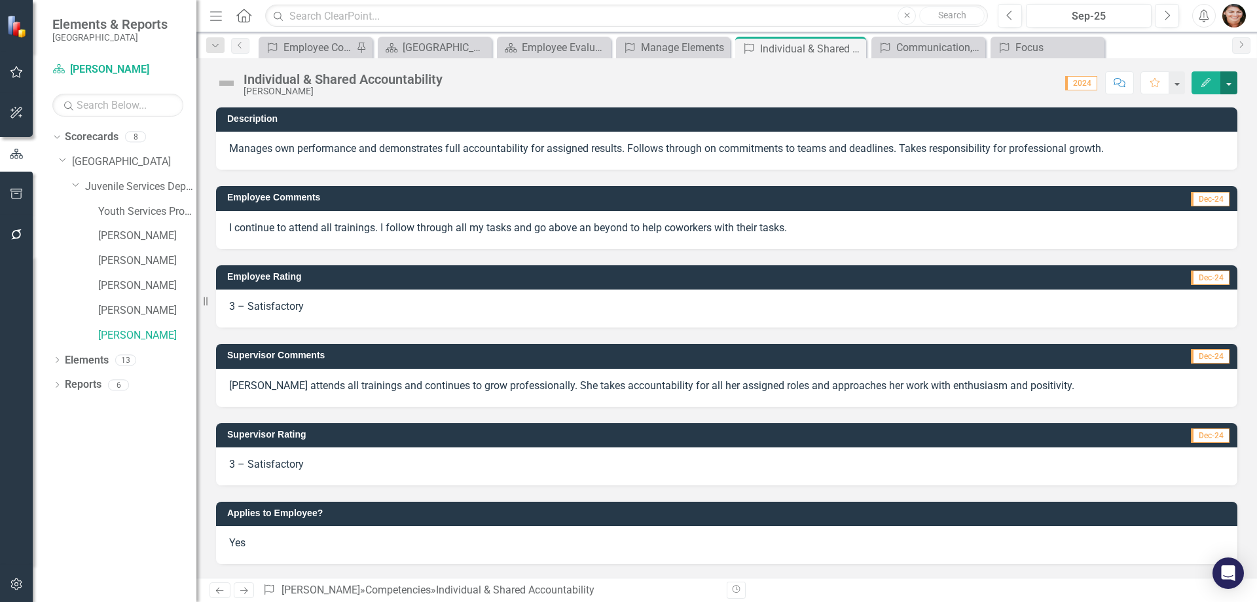
click at [1228, 83] on button "button" at bounding box center [1229, 82] width 17 height 23
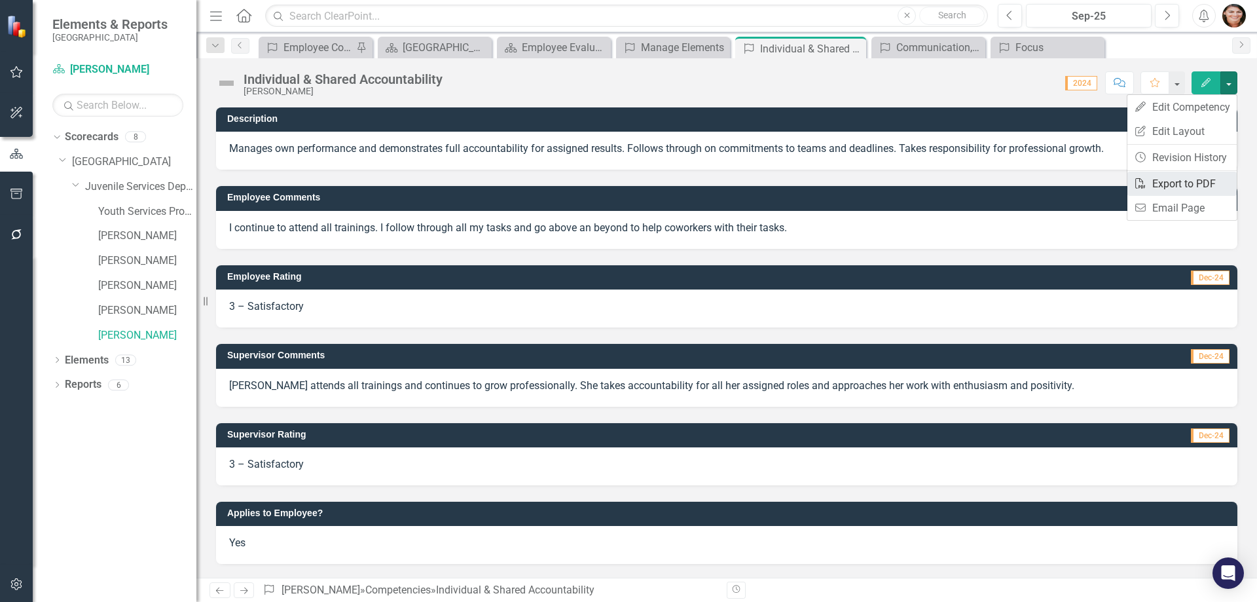
click at [1204, 187] on link "PDF Export to PDF" at bounding box center [1182, 184] width 109 height 24
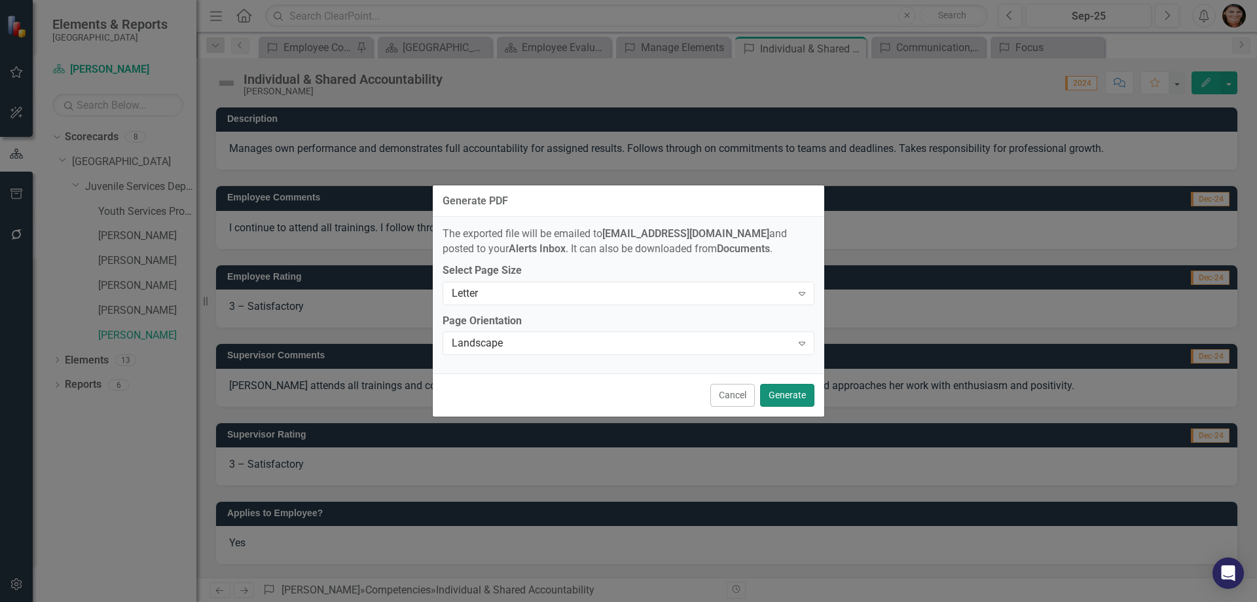
click at [767, 394] on button "Generate" at bounding box center [787, 395] width 54 height 23
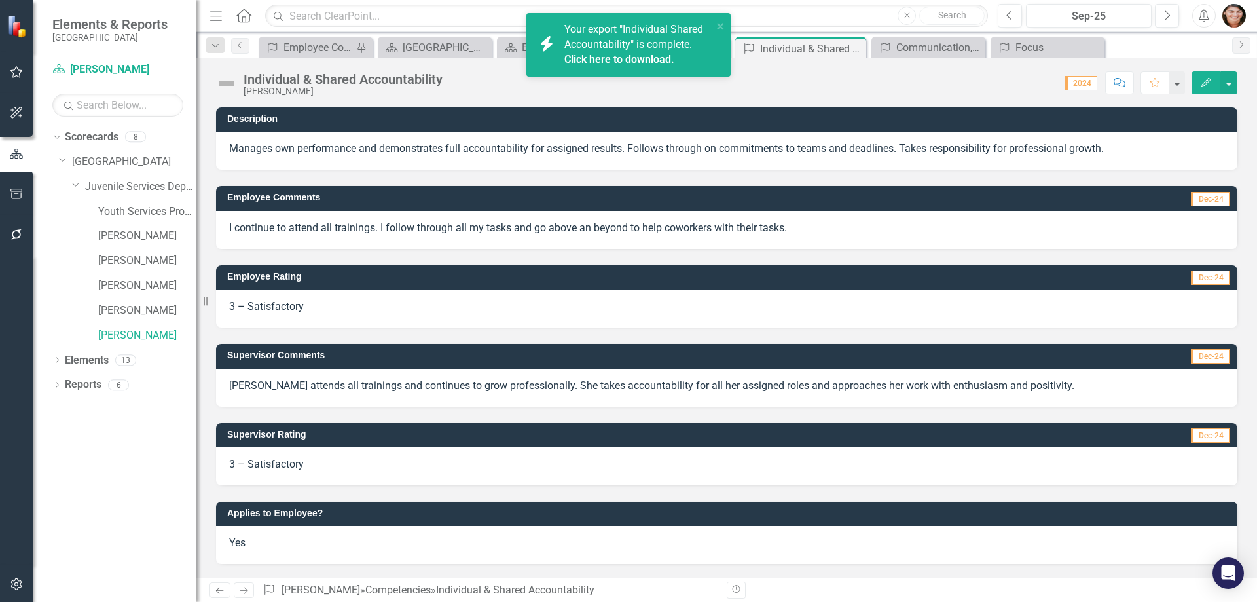
click at [627, 56] on link "Click here to download." at bounding box center [619, 59] width 110 height 12
